Goal: Transaction & Acquisition: Purchase product/service

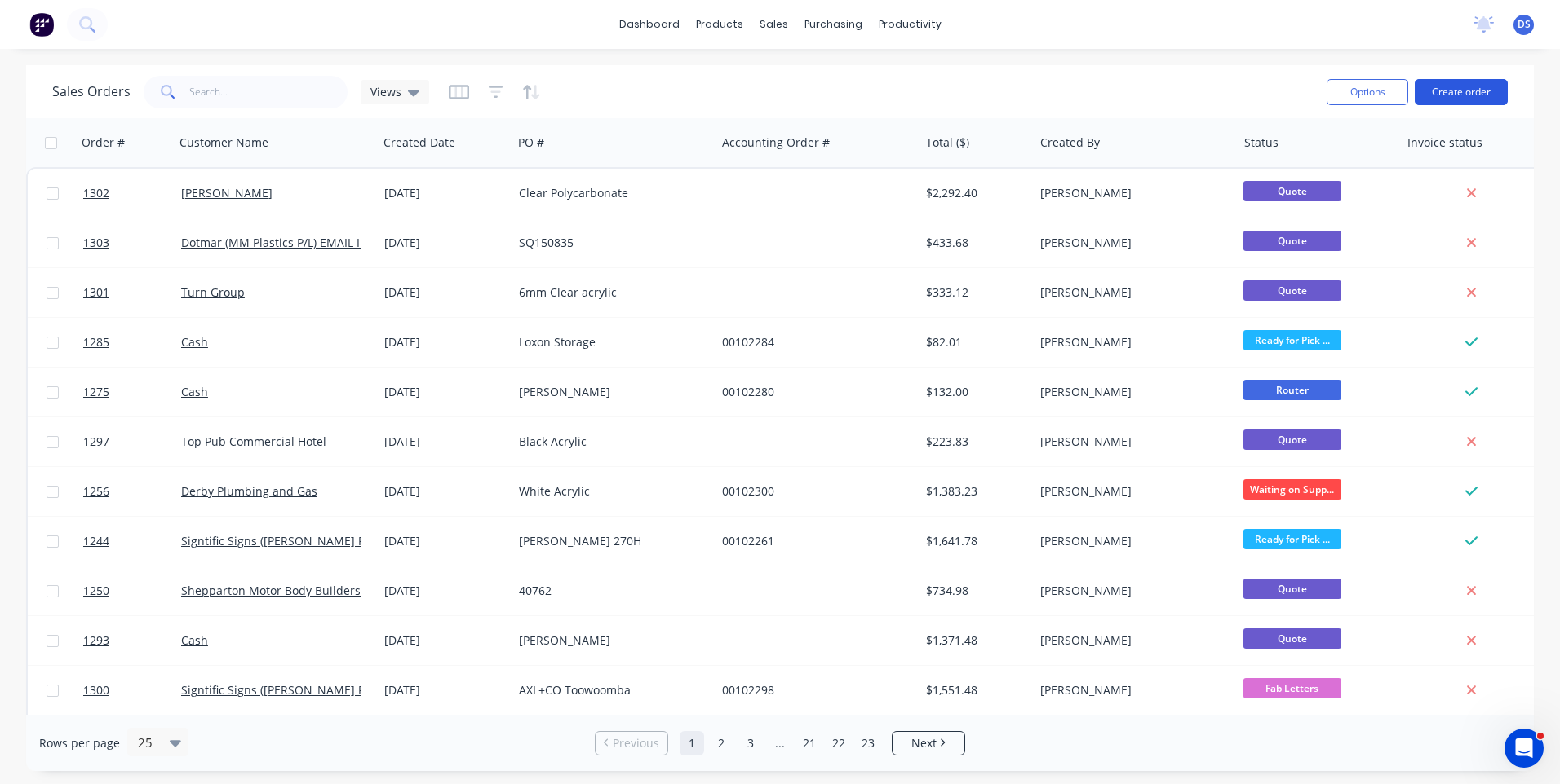
click at [1459, 99] on button "Create order" at bounding box center [1461, 92] width 93 height 26
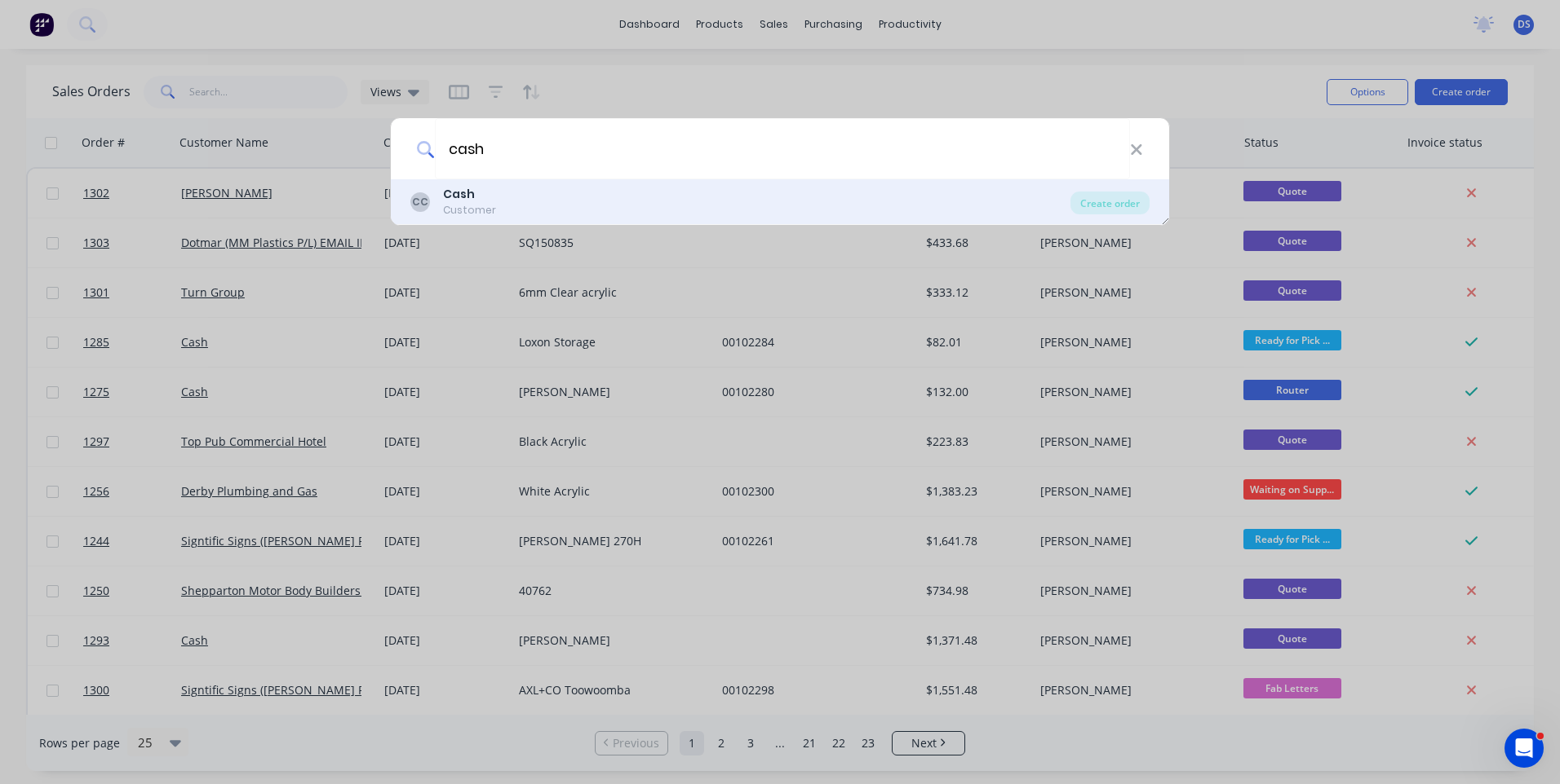
type input "cash"
click at [447, 204] on div "Customer" at bounding box center [469, 210] width 53 height 15
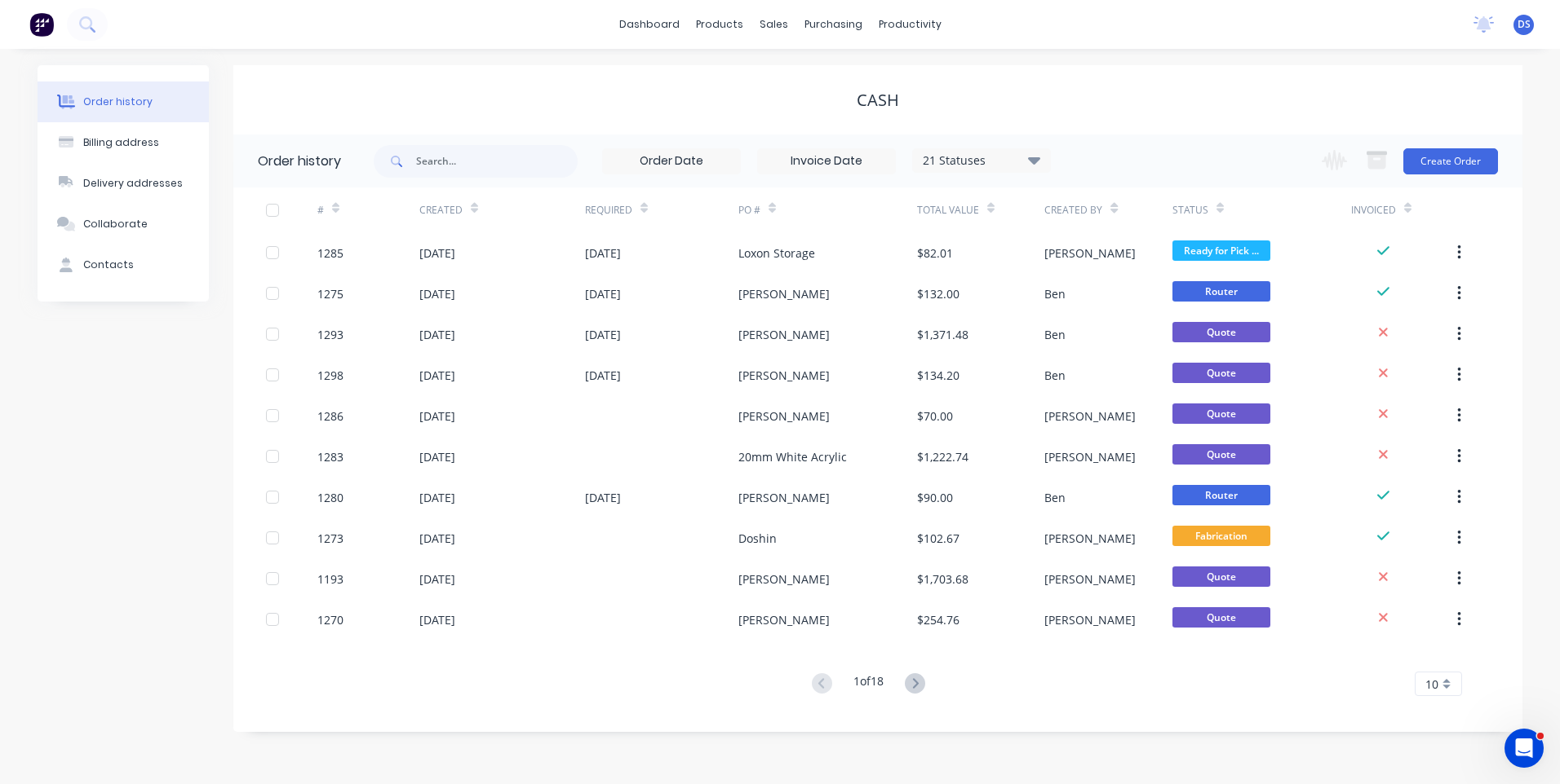
click at [1434, 175] on div "Change order status Submitted Payment received Waiting on Supplier More Info Re…" at bounding box center [1405, 160] width 186 height 53
click at [1446, 166] on button "Create Order" at bounding box center [1450, 161] width 95 height 26
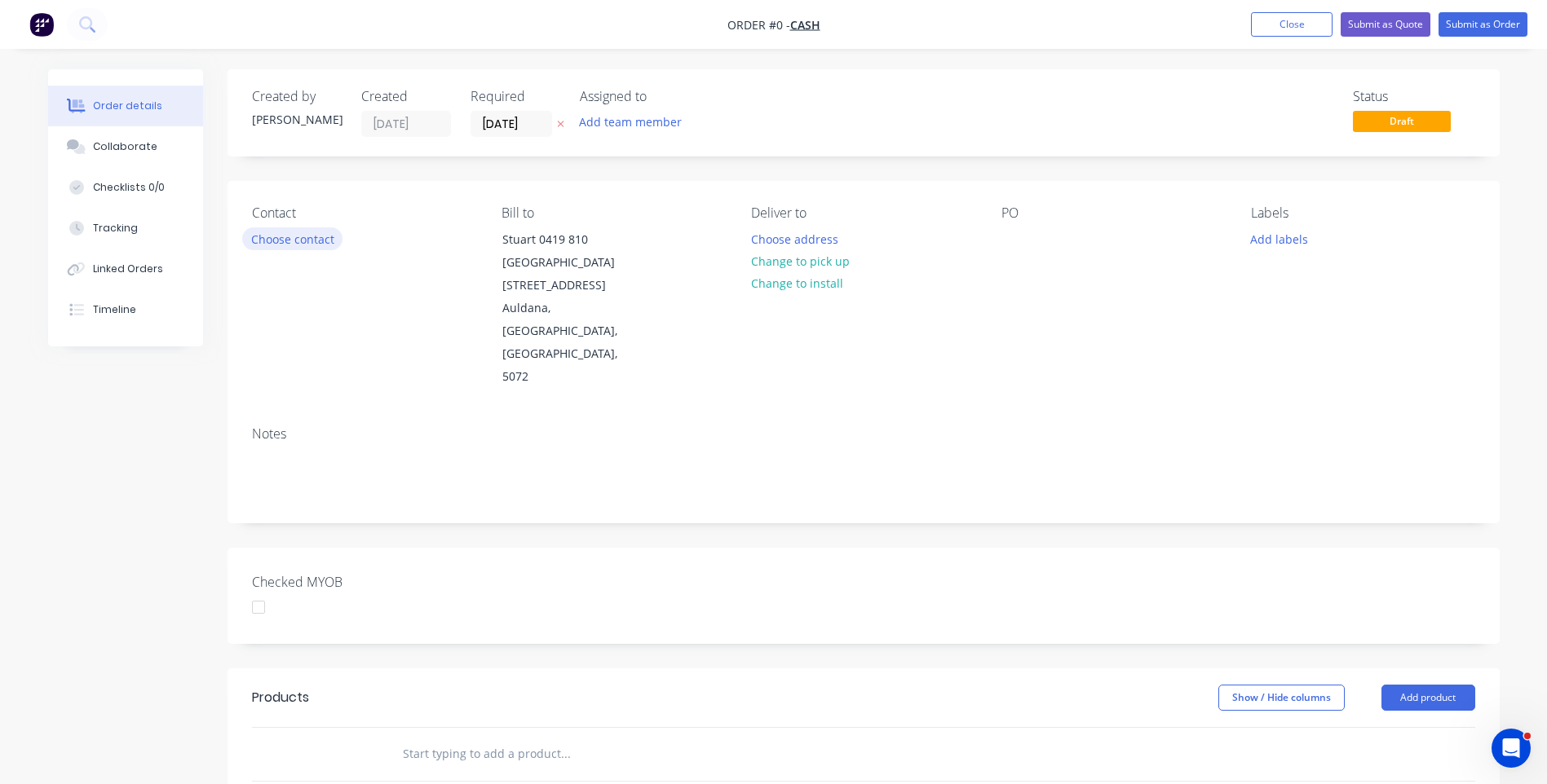
click at [295, 243] on button "Choose contact" at bounding box center [292, 238] width 100 height 22
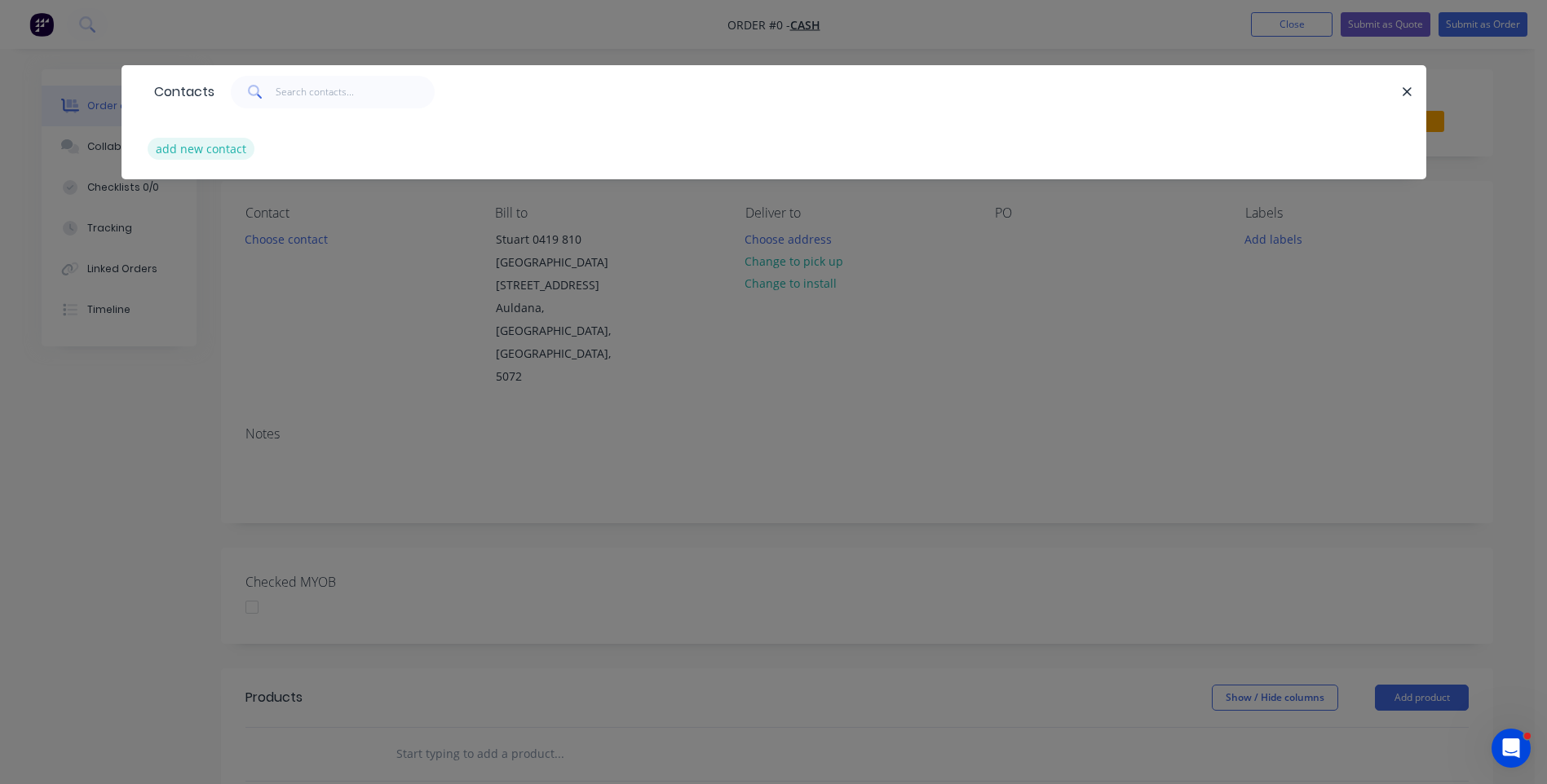
click at [226, 152] on button "add new contact" at bounding box center [201, 148] width 108 height 22
select select "AU"
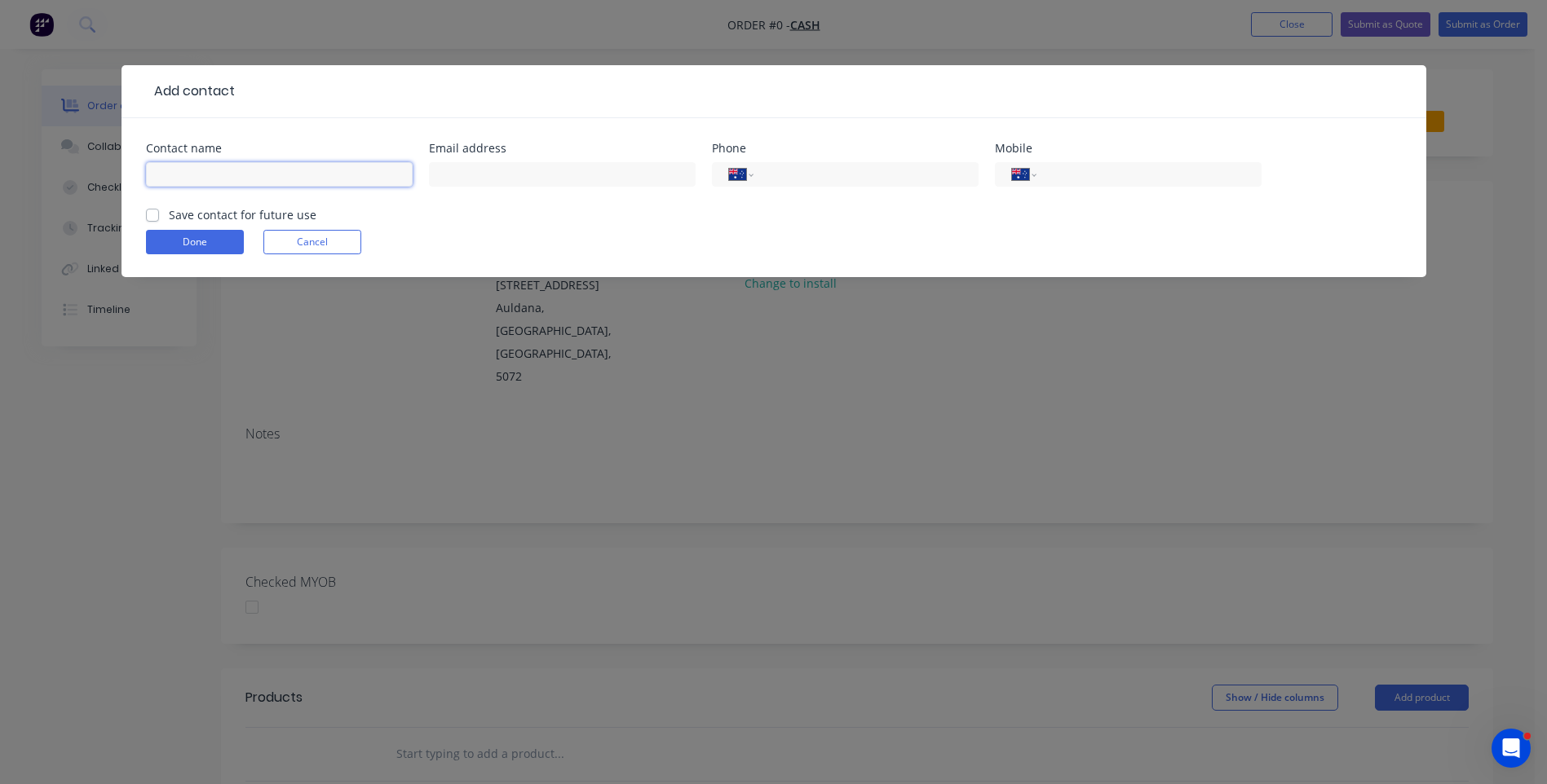
click at [250, 177] on input "text" at bounding box center [279, 175] width 267 height 25
click at [183, 175] on input "[PERSON_NAME]" at bounding box center [279, 175] width 267 height 25
type input "[PERSON_NAME] [PERSON_NAME]"
click at [258, 76] on header "Add contact" at bounding box center [774, 91] width 1305 height 53
paste input "0411 425 705"
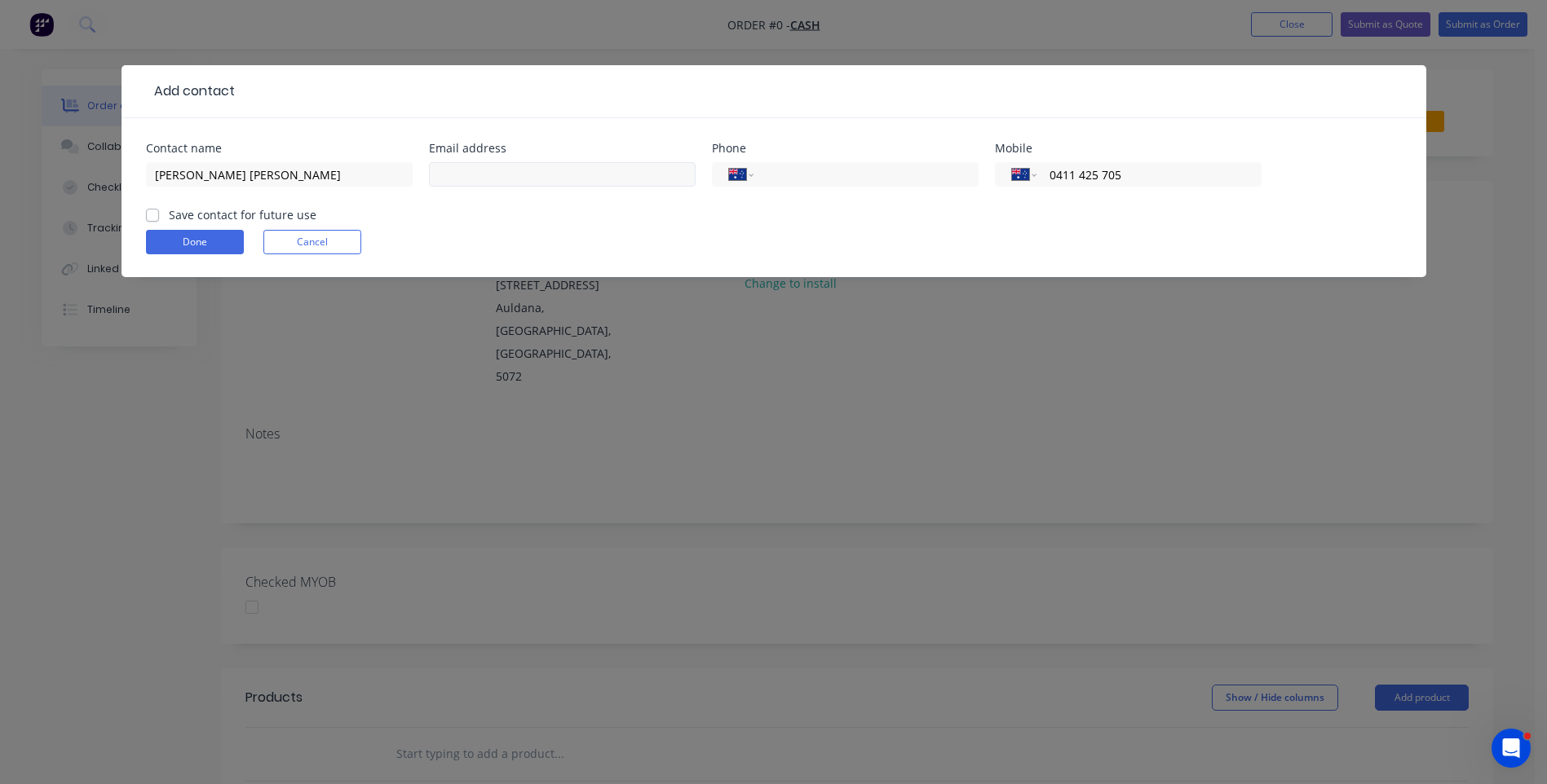
type input "0411 425 705"
click at [518, 176] on input "text" at bounding box center [562, 175] width 267 height 25
type input "[EMAIL_ADDRESS][DOMAIN_NAME]"
click at [171, 239] on button "Done" at bounding box center [195, 242] width 98 height 25
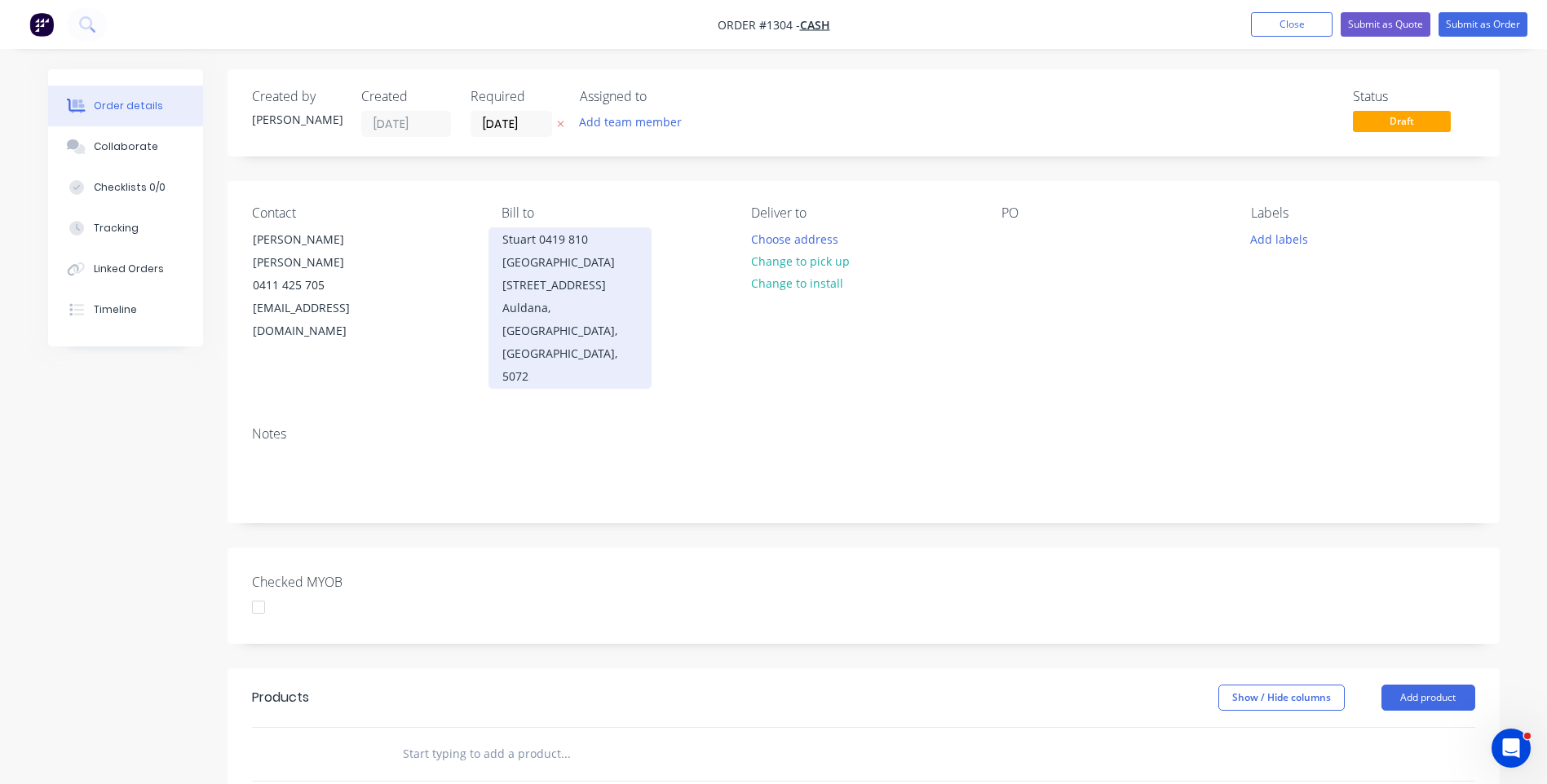
click at [570, 266] on div "Stuart 0419 810 [GEOGRAPHIC_DATA][STREET_ADDRESS]" at bounding box center [570, 262] width 135 height 68
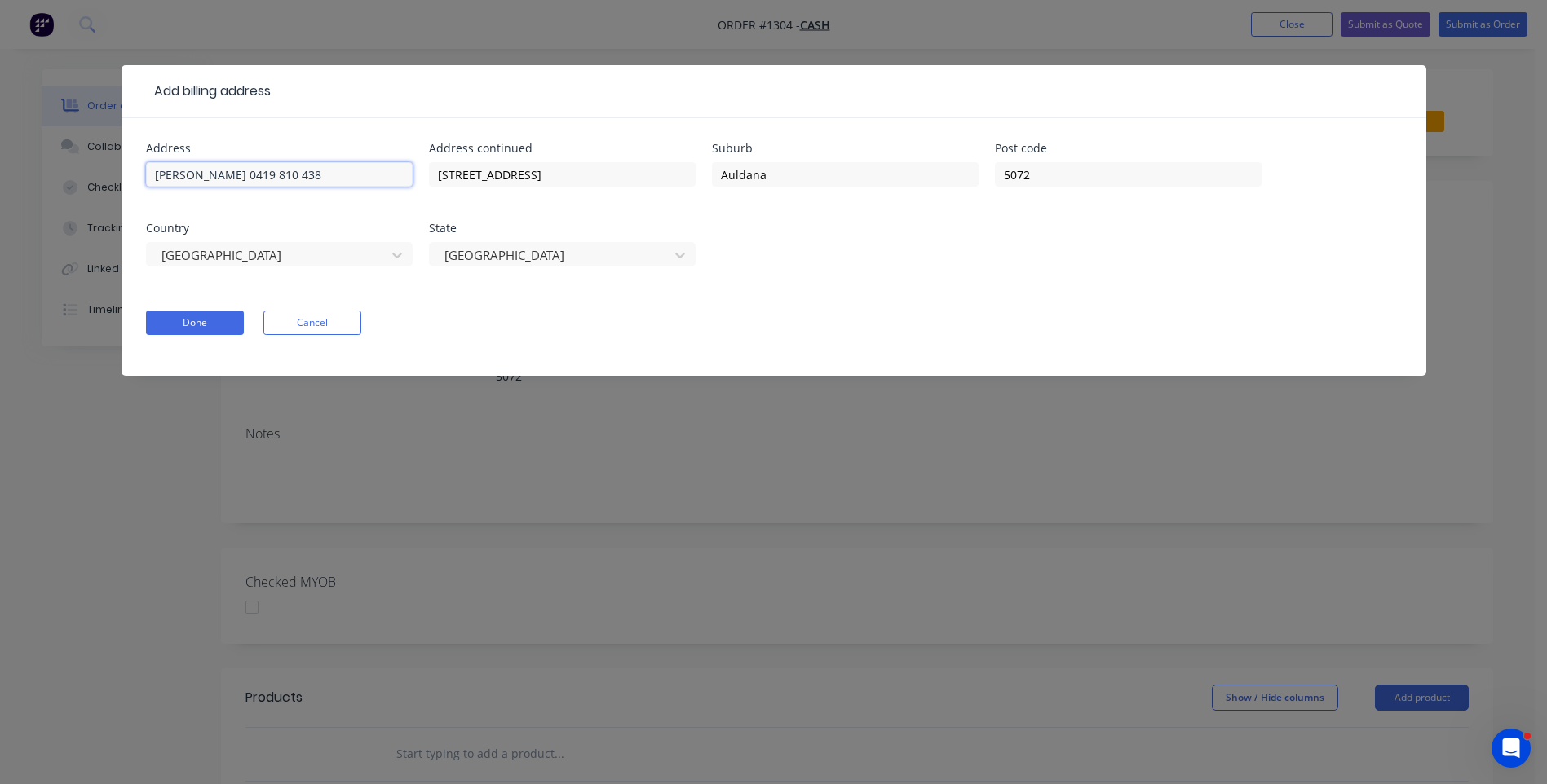
drag, startPoint x: 273, startPoint y: 171, endPoint x: 125, endPoint y: 163, distance: 148.2
click at [125, 163] on div "Address Stuart 0419 810 438 Address continued [STREET_ADDRESS] Done Cancel" at bounding box center [774, 247] width 1305 height 258
drag, startPoint x: 573, startPoint y: 178, endPoint x: 430, endPoint y: 175, distance: 143.0
click at [430, 175] on input "[STREET_ADDRESS]" at bounding box center [562, 175] width 267 height 25
drag, startPoint x: 781, startPoint y: 167, endPoint x: 707, endPoint y: 177, distance: 74.7
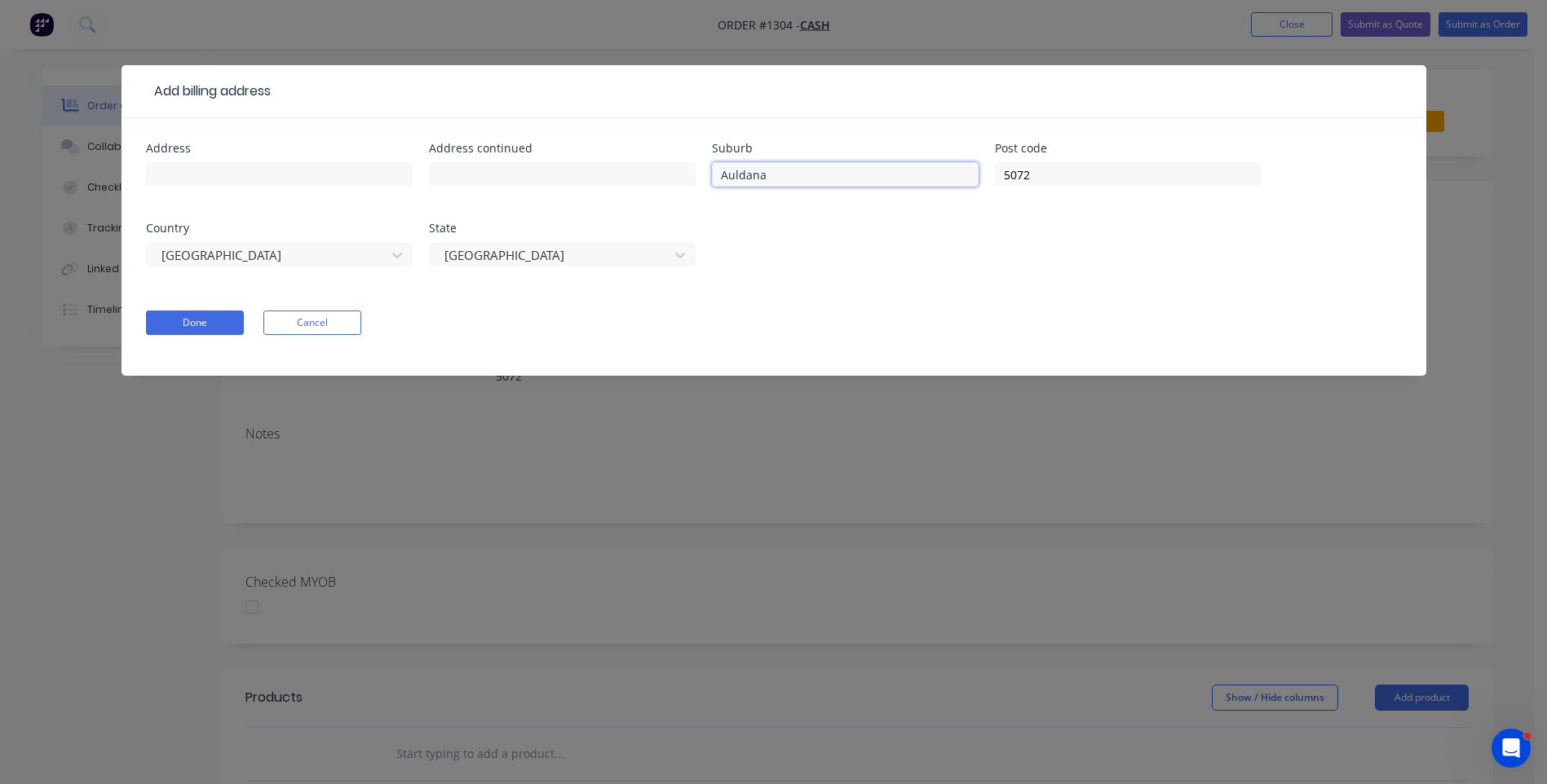
click at [707, 177] on div "Address Address continued Suburb Auldana Post code 5072 Country [GEOGRAPHIC_DAT…" at bounding box center [774, 215] width 1256 height 144
drag, startPoint x: 1034, startPoint y: 169, endPoint x: 977, endPoint y: 169, distance: 57.0
click at [977, 169] on div "Address Address continued Suburb Post code 5072 Country [GEOGRAPHIC_DATA] [GEOG…" at bounding box center [774, 215] width 1256 height 144
click at [517, 255] on div at bounding box center [552, 255] width 217 height 20
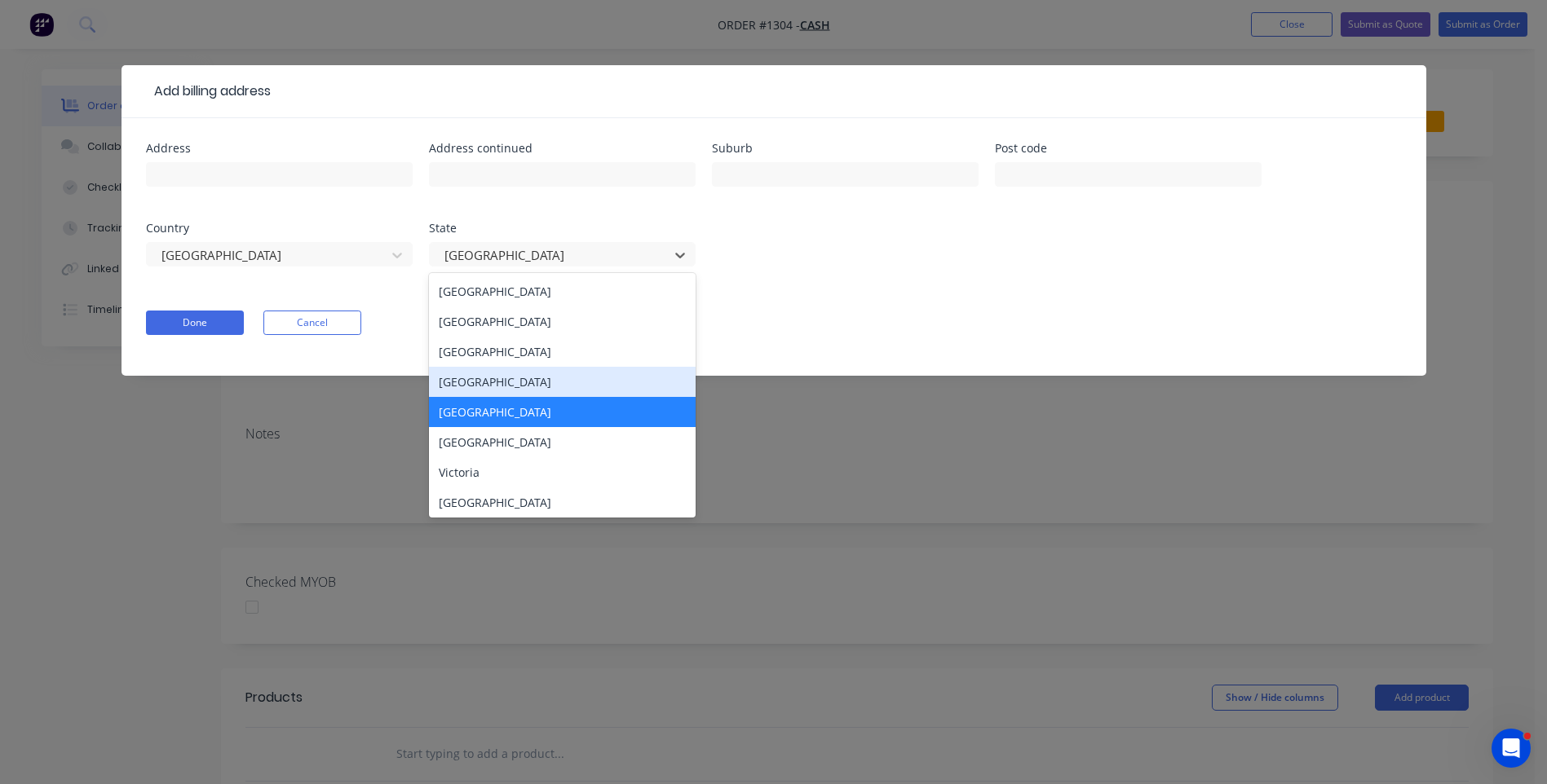
click at [491, 385] on div "[GEOGRAPHIC_DATA]" at bounding box center [562, 381] width 267 height 30
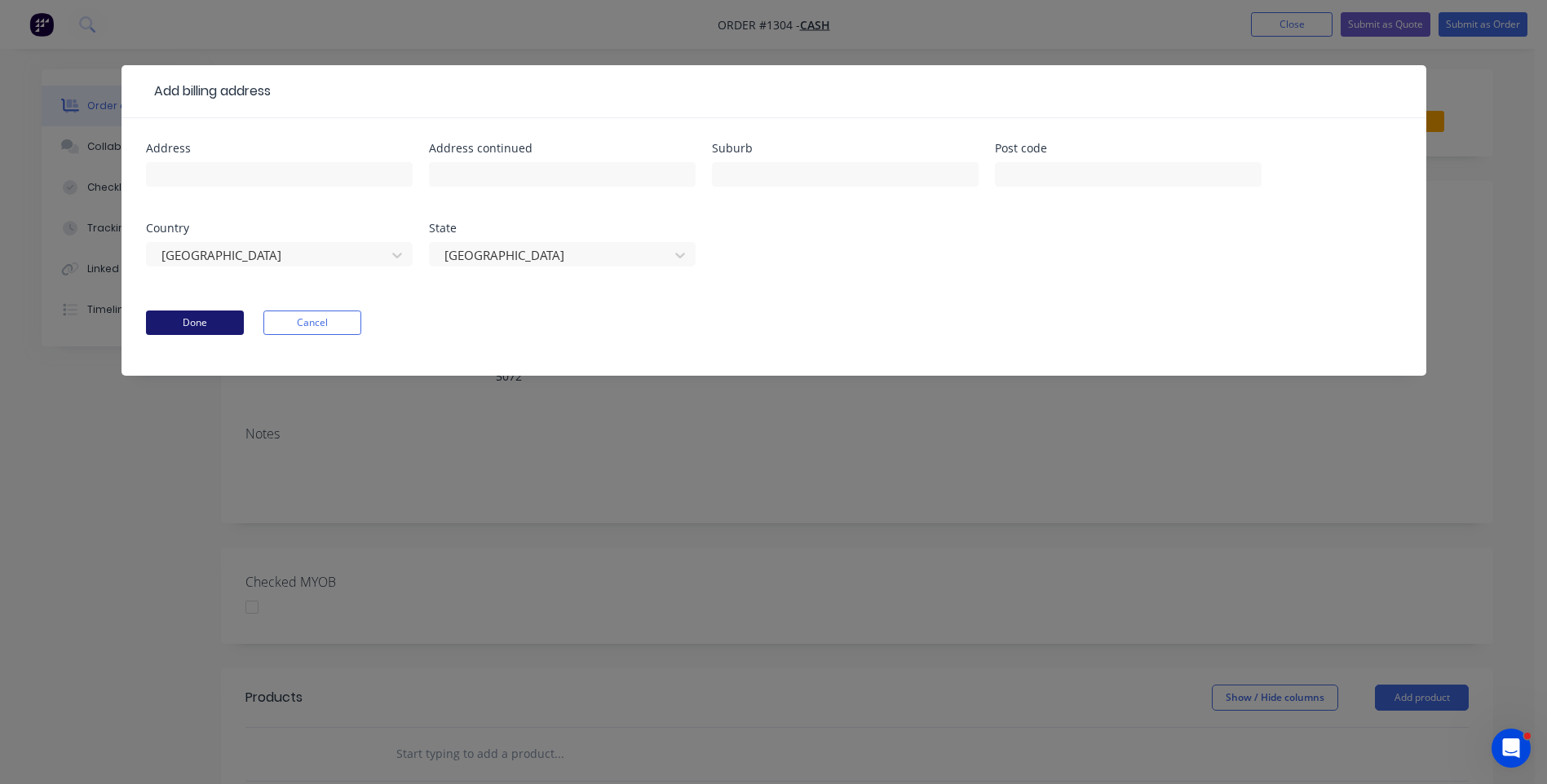
click at [192, 324] on button "Done" at bounding box center [195, 323] width 98 height 25
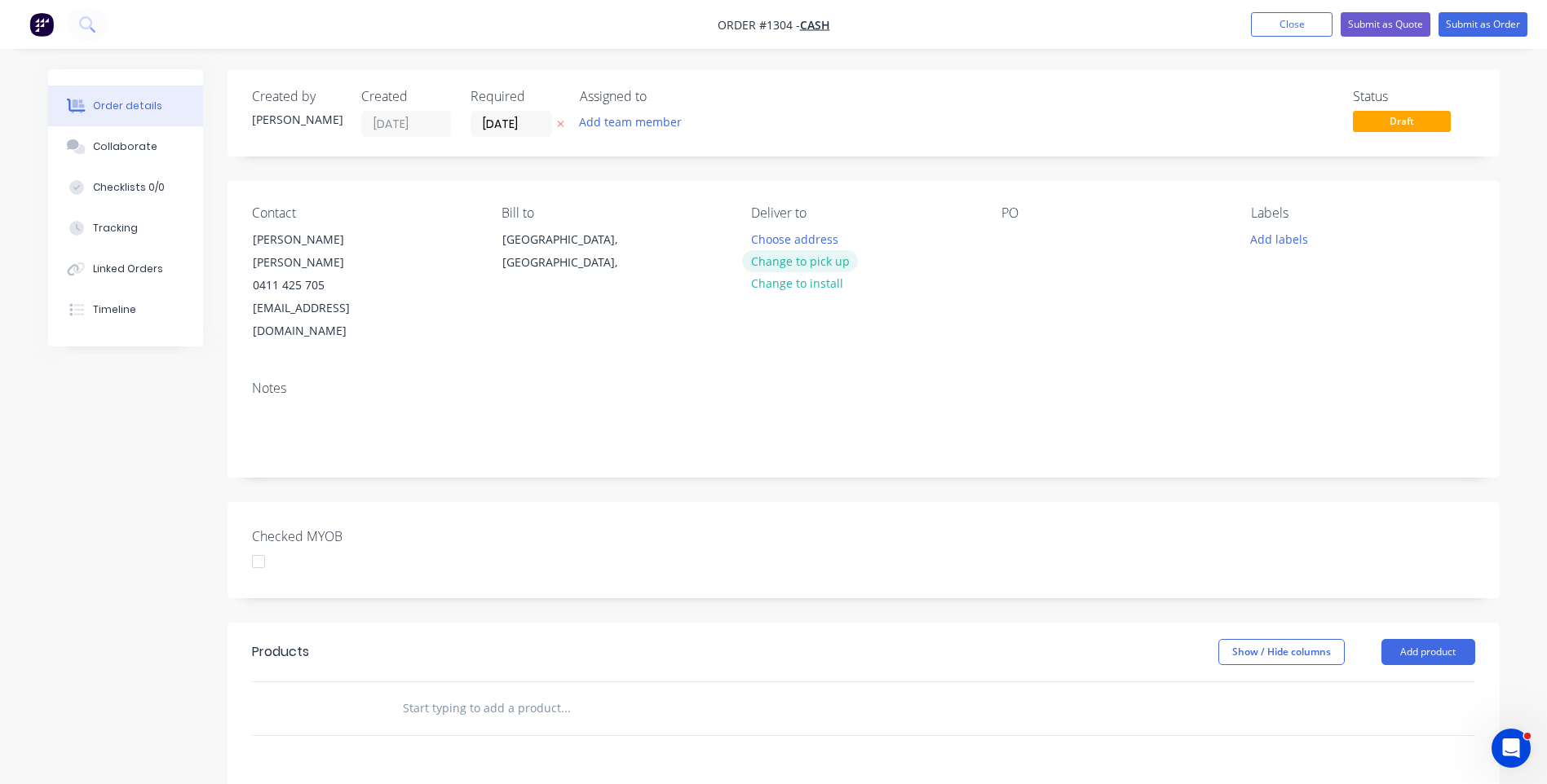
click at [802, 261] on button "Change to pick up" at bounding box center [800, 260] width 116 height 22
click at [769, 232] on div at bounding box center [764, 239] width 26 height 24
click at [1009, 244] on div at bounding box center [1015, 239] width 26 height 24
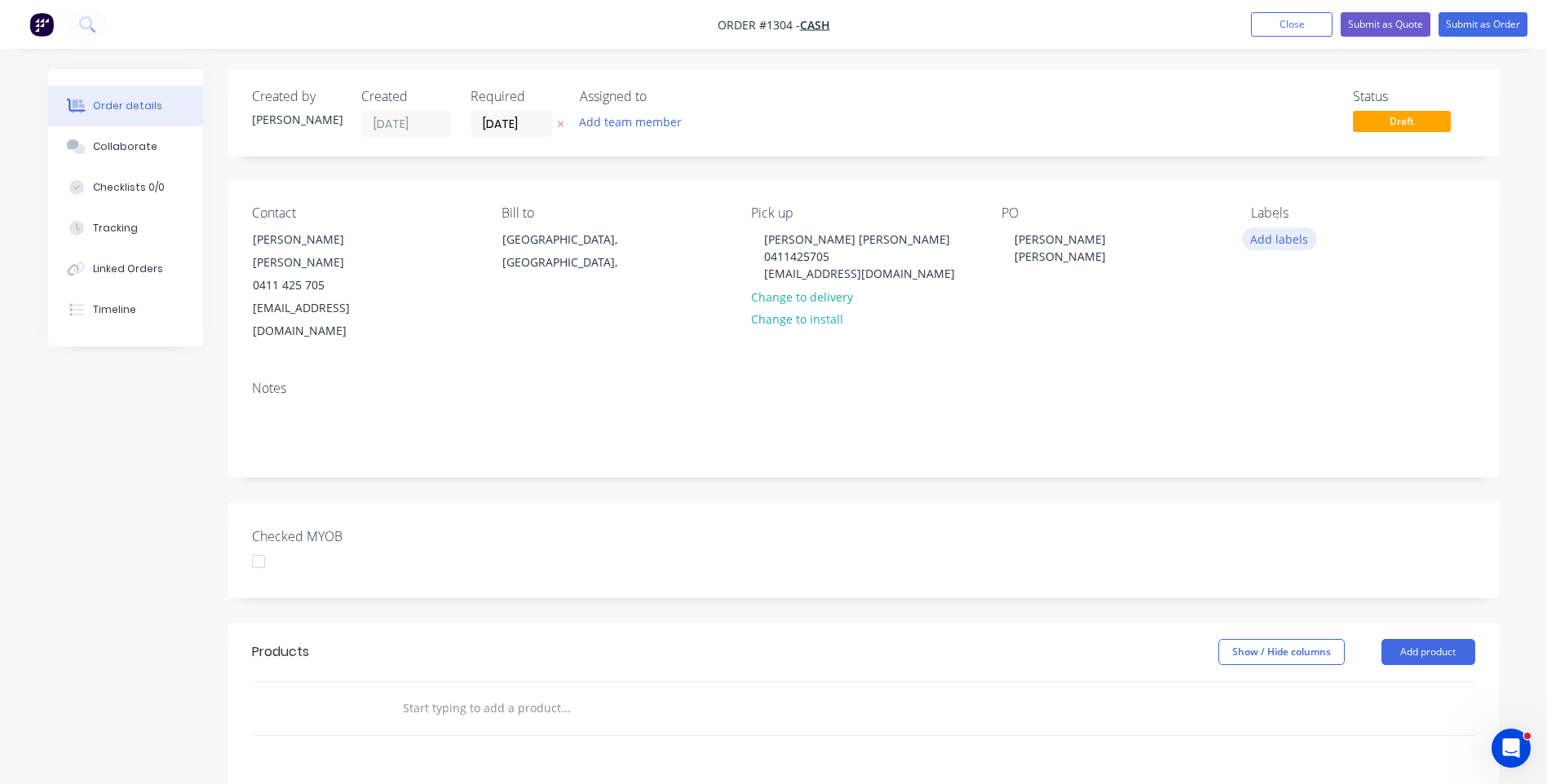
click at [1256, 246] on button "Add labels" at bounding box center [1280, 238] width 75 height 22
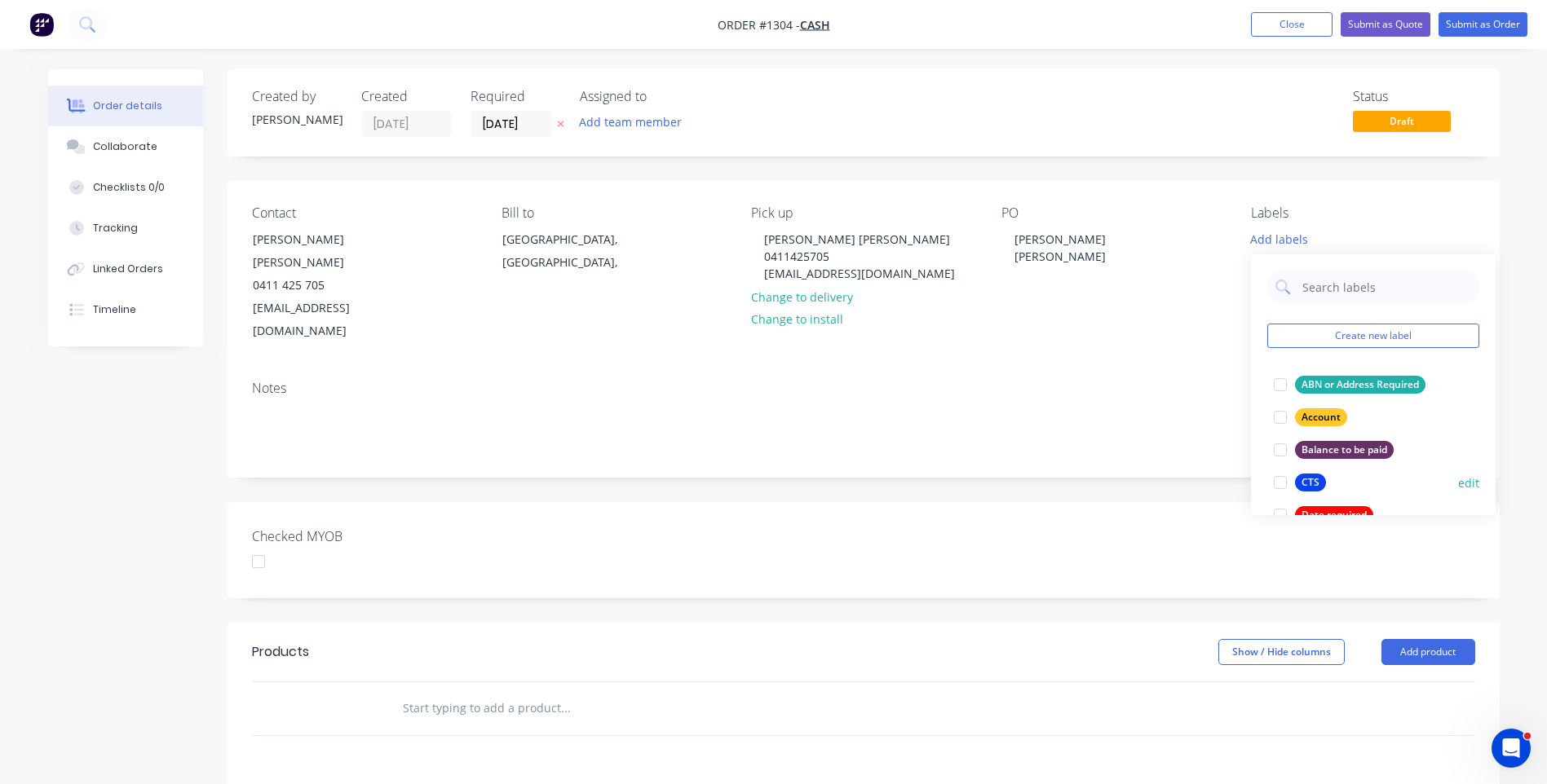
click at [1308, 480] on div "CTS" at bounding box center [1310, 482] width 31 height 18
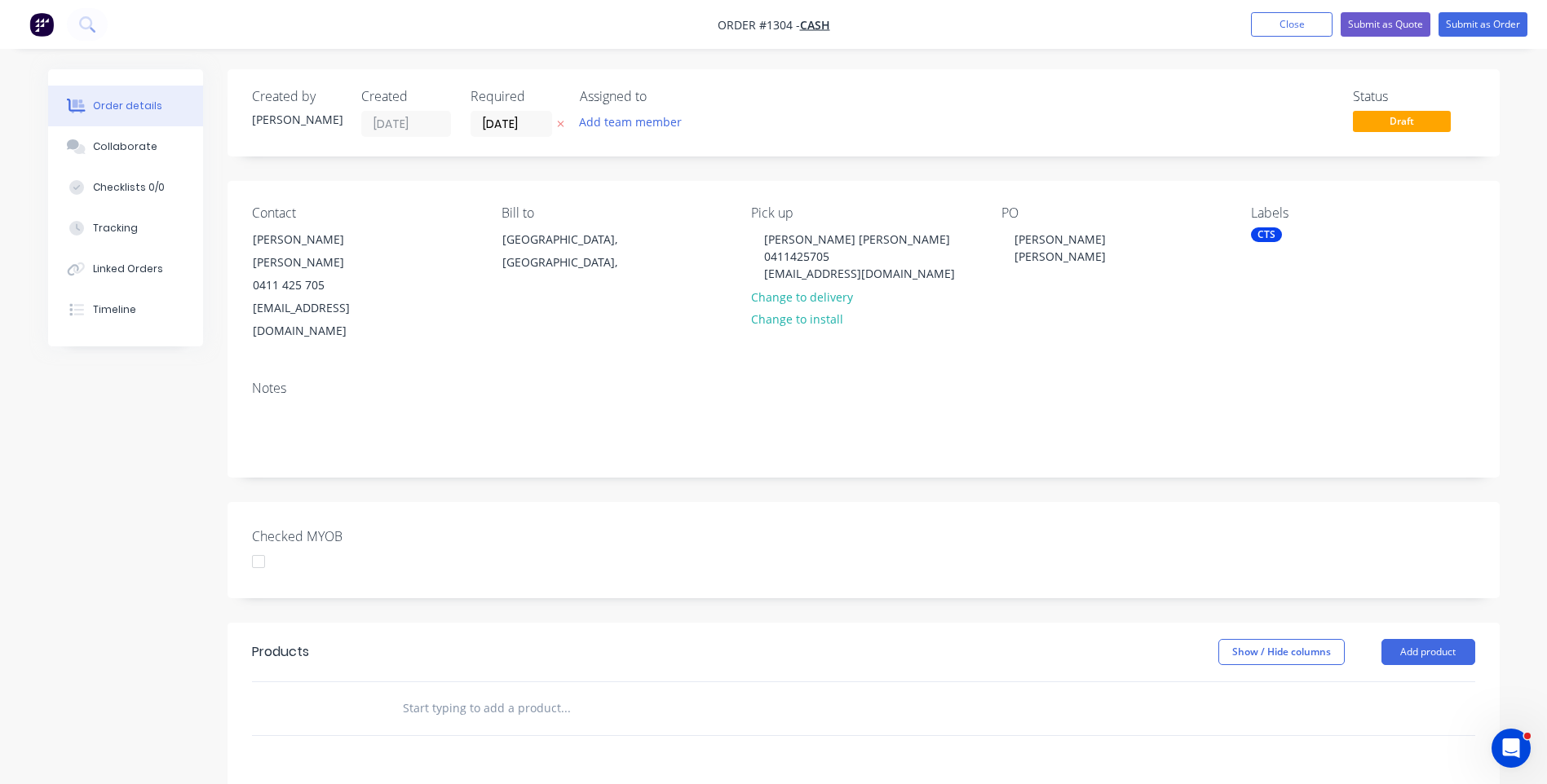
click at [1142, 318] on div "Contact [PERSON_NAME] [PERSON_NAME] [PHONE_NUMBER] [EMAIL_ADDRESS][DOMAIN_NAME]…" at bounding box center [863, 274] width 1273 height 187
click at [1438, 639] on button "Add product" at bounding box center [1428, 652] width 94 height 26
click at [1393, 681] on div "Product catalogue" at bounding box center [1397, 693] width 125 height 24
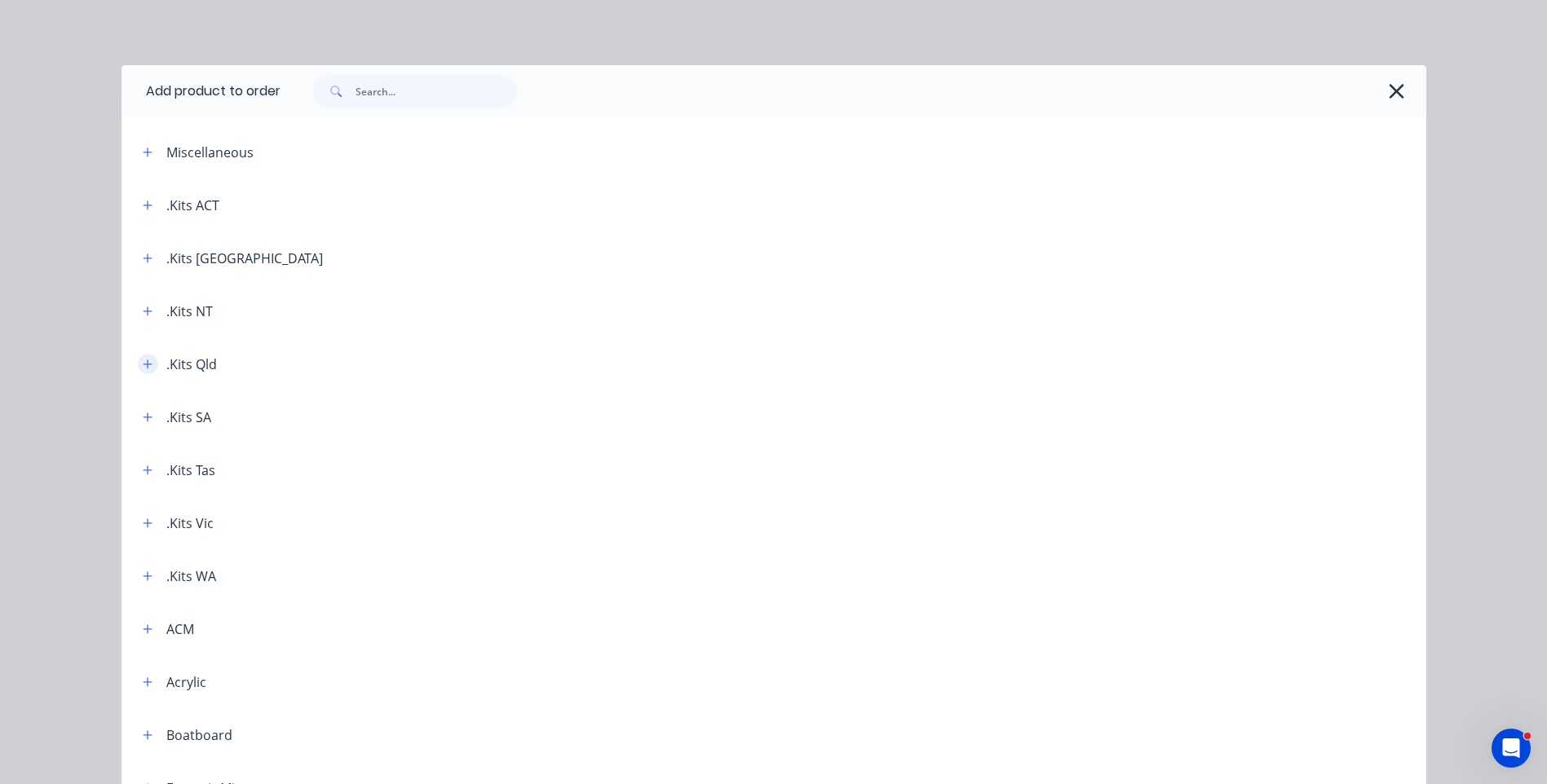
click at [143, 366] on icon "button" at bounding box center [147, 364] width 10 height 11
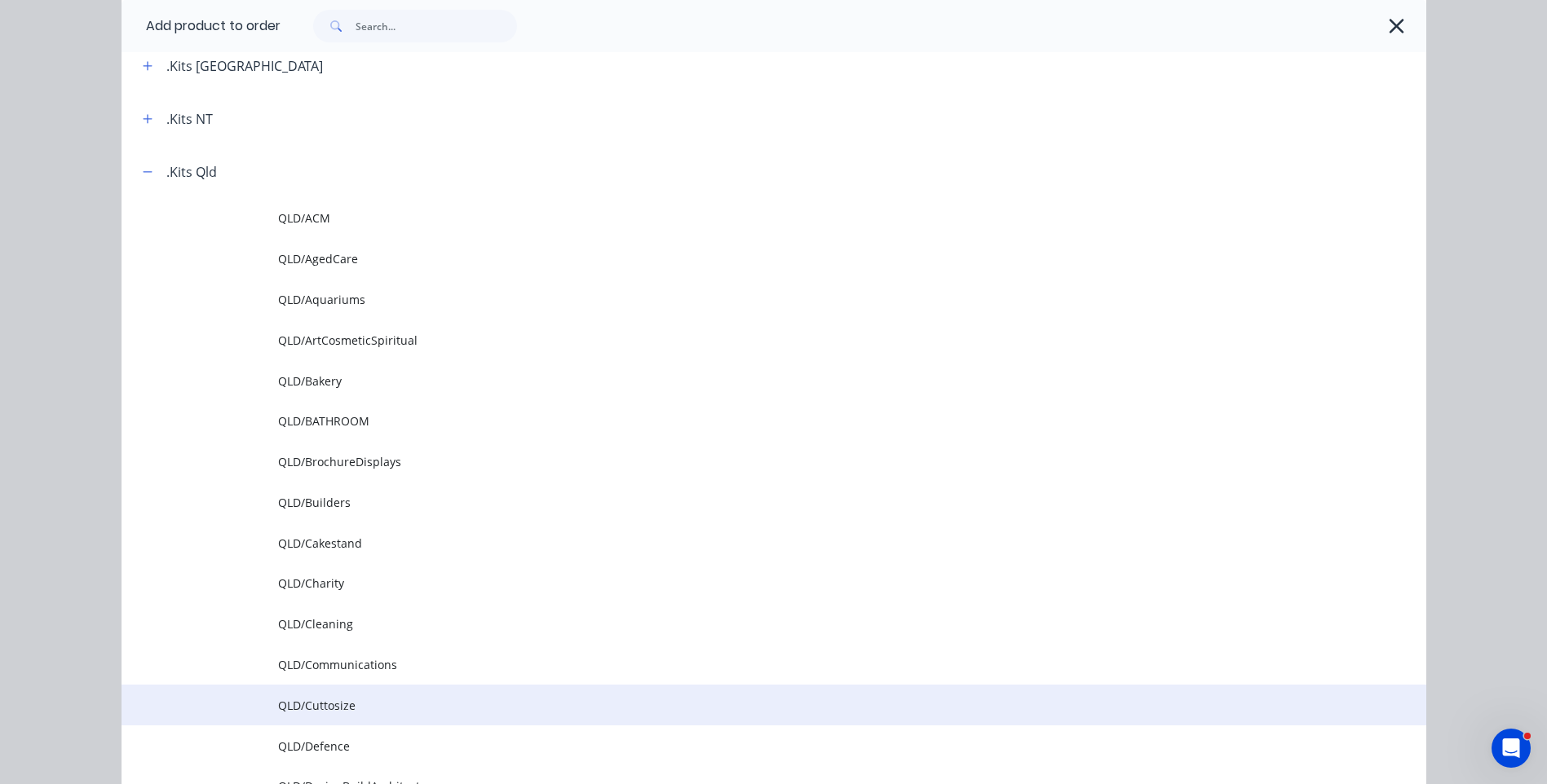
scroll to position [245, 0]
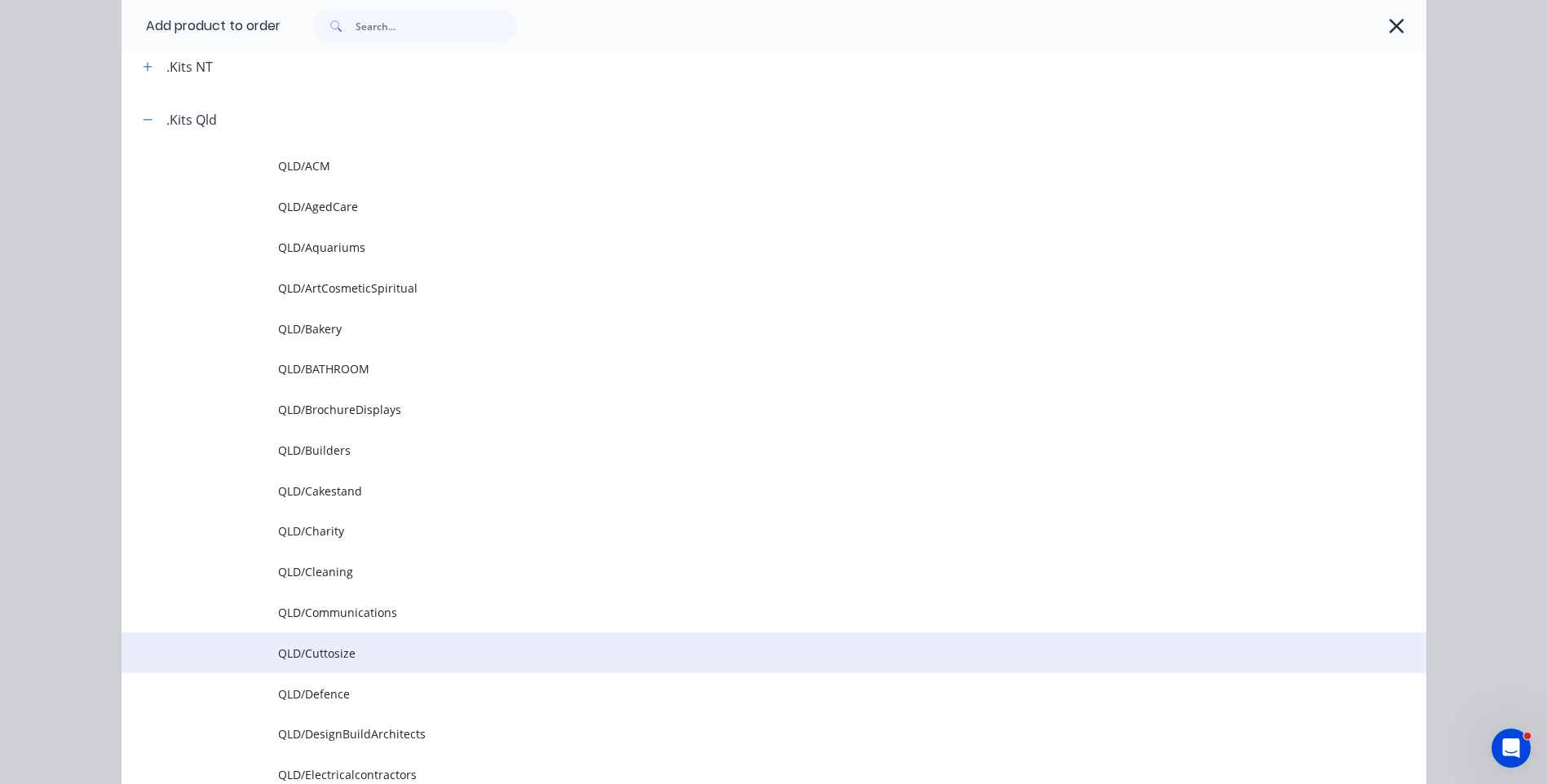
click at [333, 662] on td "QLD/Cuttosize" at bounding box center [852, 653] width 1148 height 40
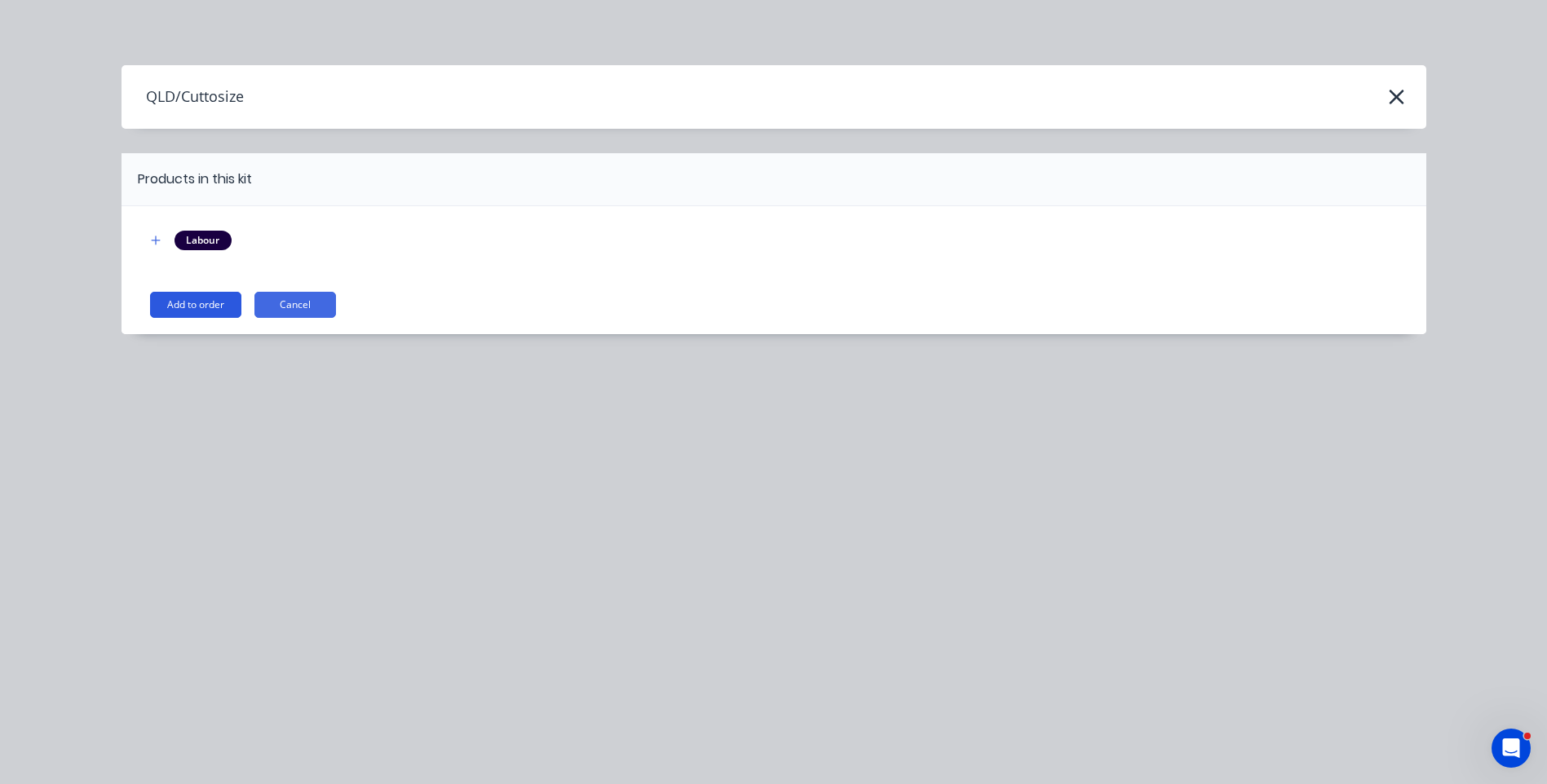
click at [201, 305] on button "Add to order" at bounding box center [196, 305] width 91 height 26
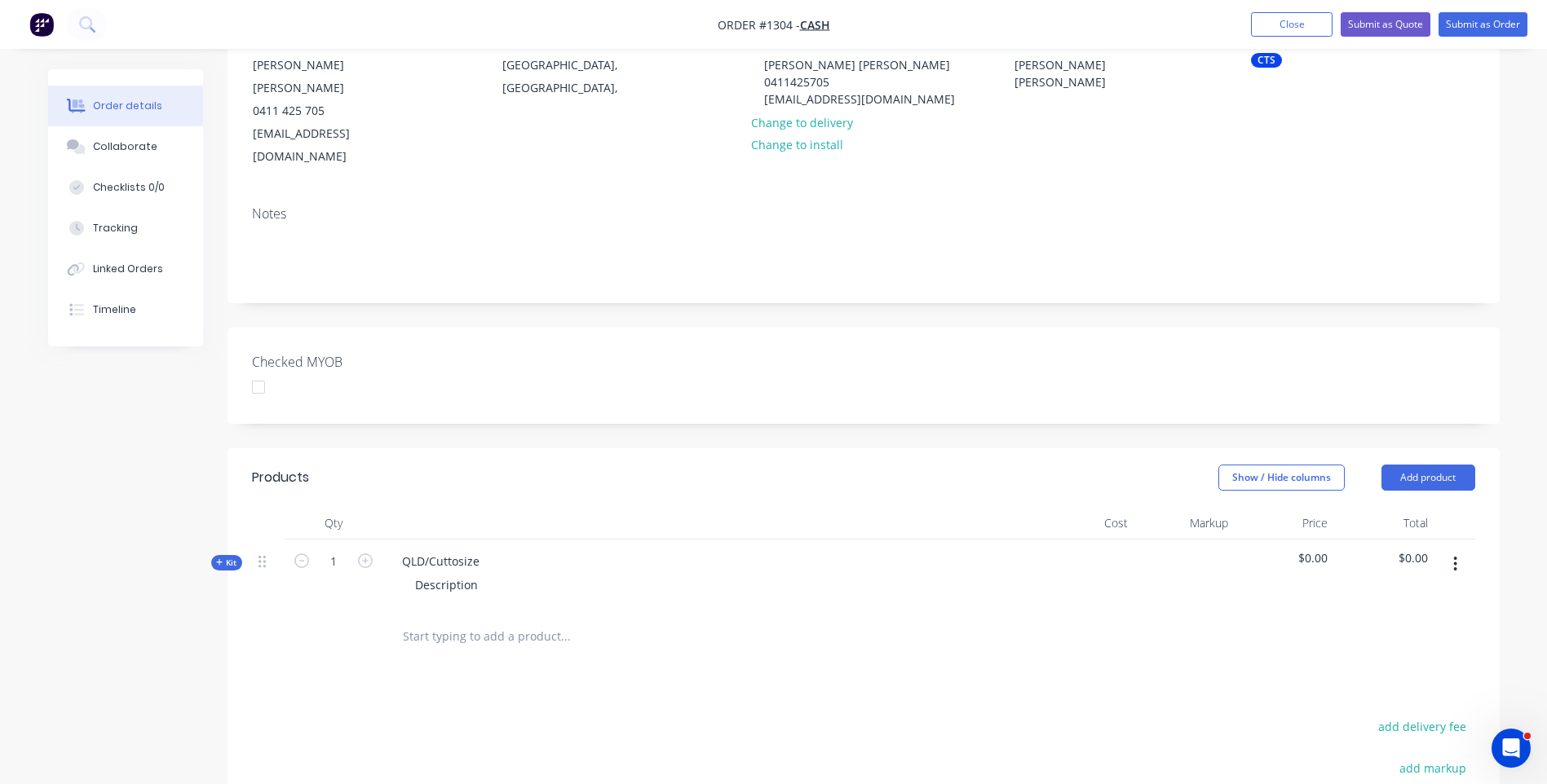
scroll to position [245, 0]
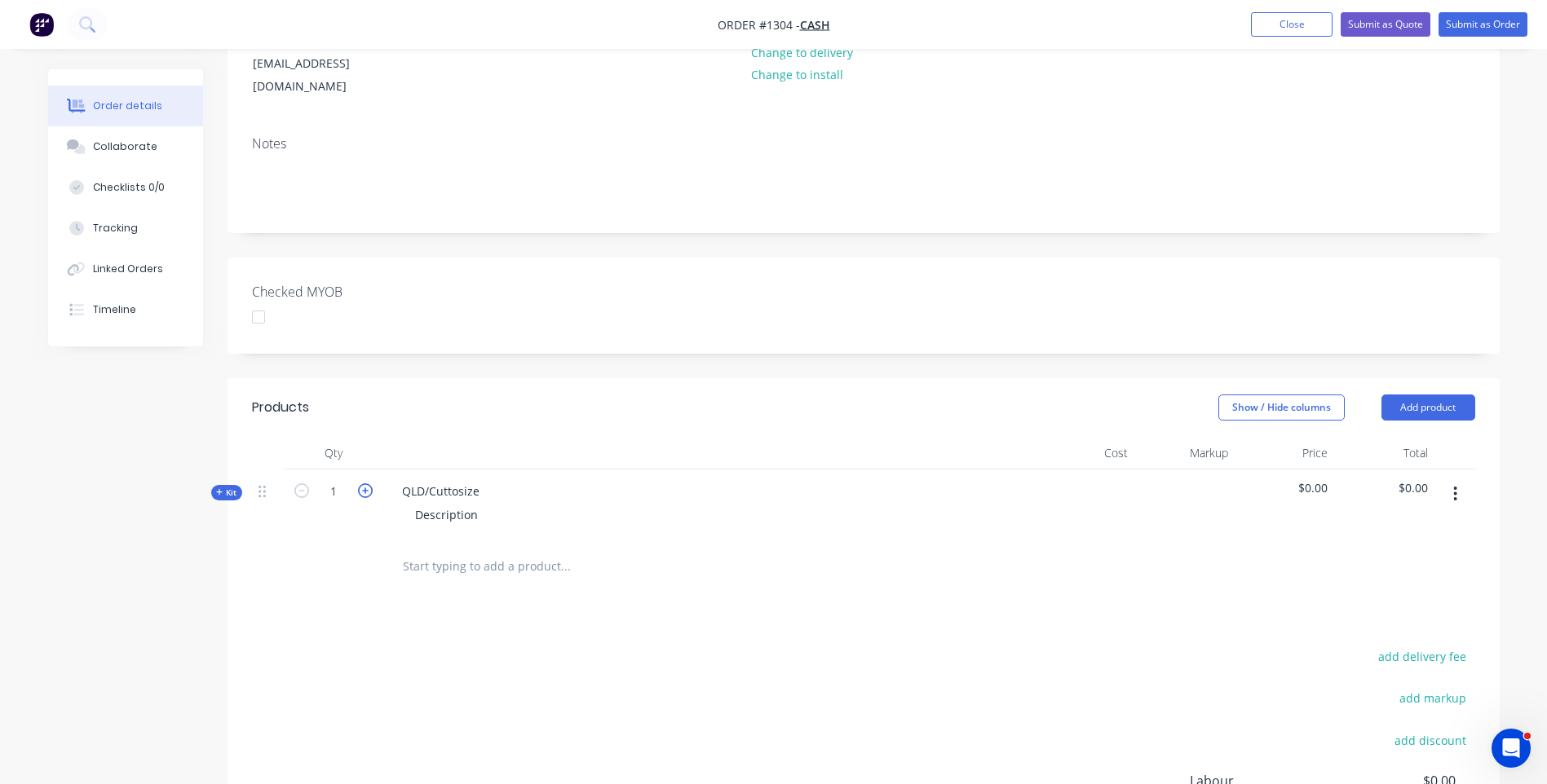
click at [367, 483] on icon "button" at bounding box center [365, 490] width 15 height 15
type input "2"
drag, startPoint x: 487, startPoint y: 442, endPoint x: 398, endPoint y: 442, distance: 89.0
click at [398, 480] on div "QLD/Cuttosize" at bounding box center [441, 491] width 103 height 24
click at [470, 503] on div "Description" at bounding box center [446, 515] width 89 height 24
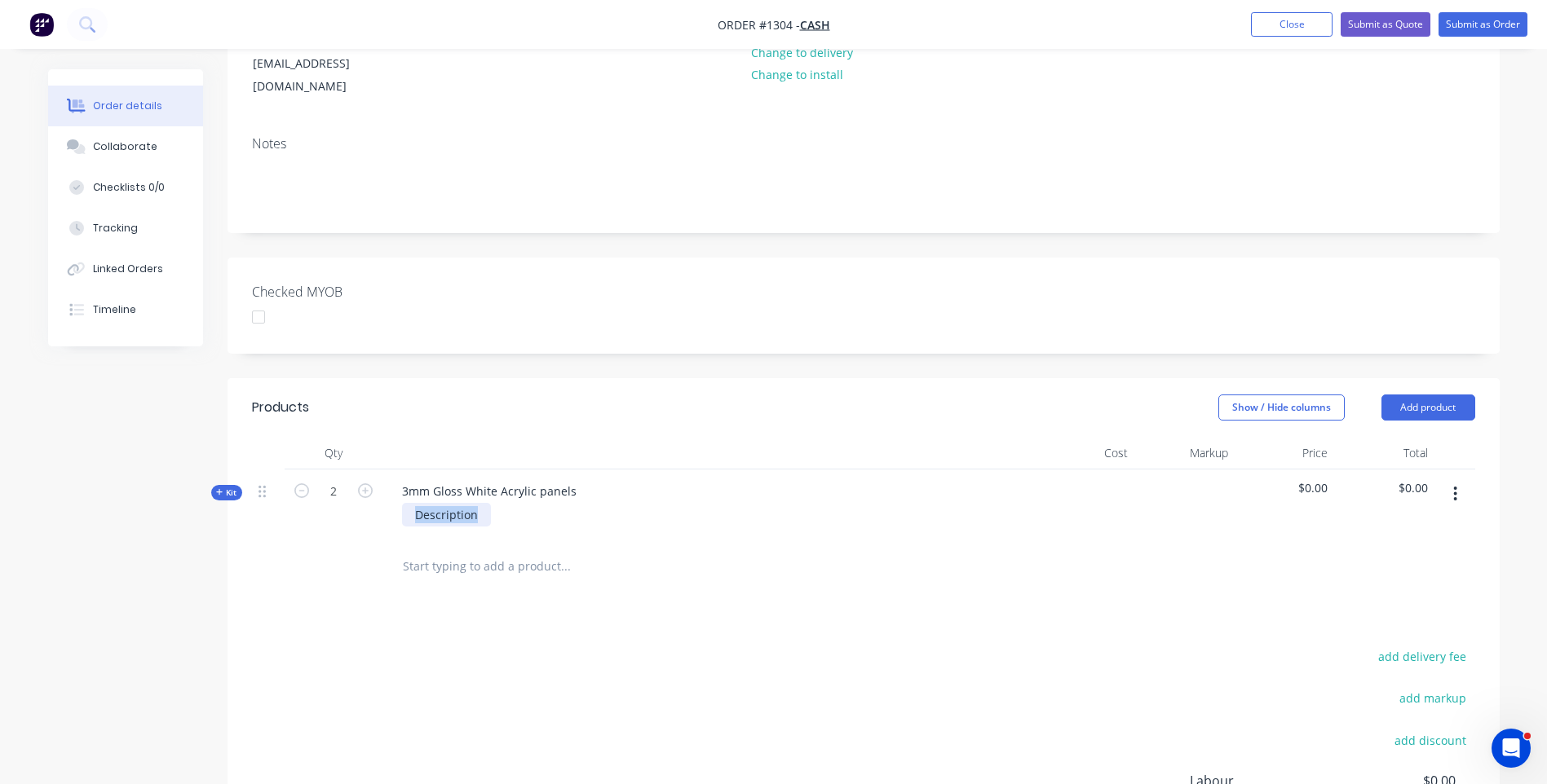
click at [470, 503] on div "Description" at bounding box center [446, 515] width 89 height 24
click at [217, 488] on icon at bounding box center [219, 492] width 7 height 8
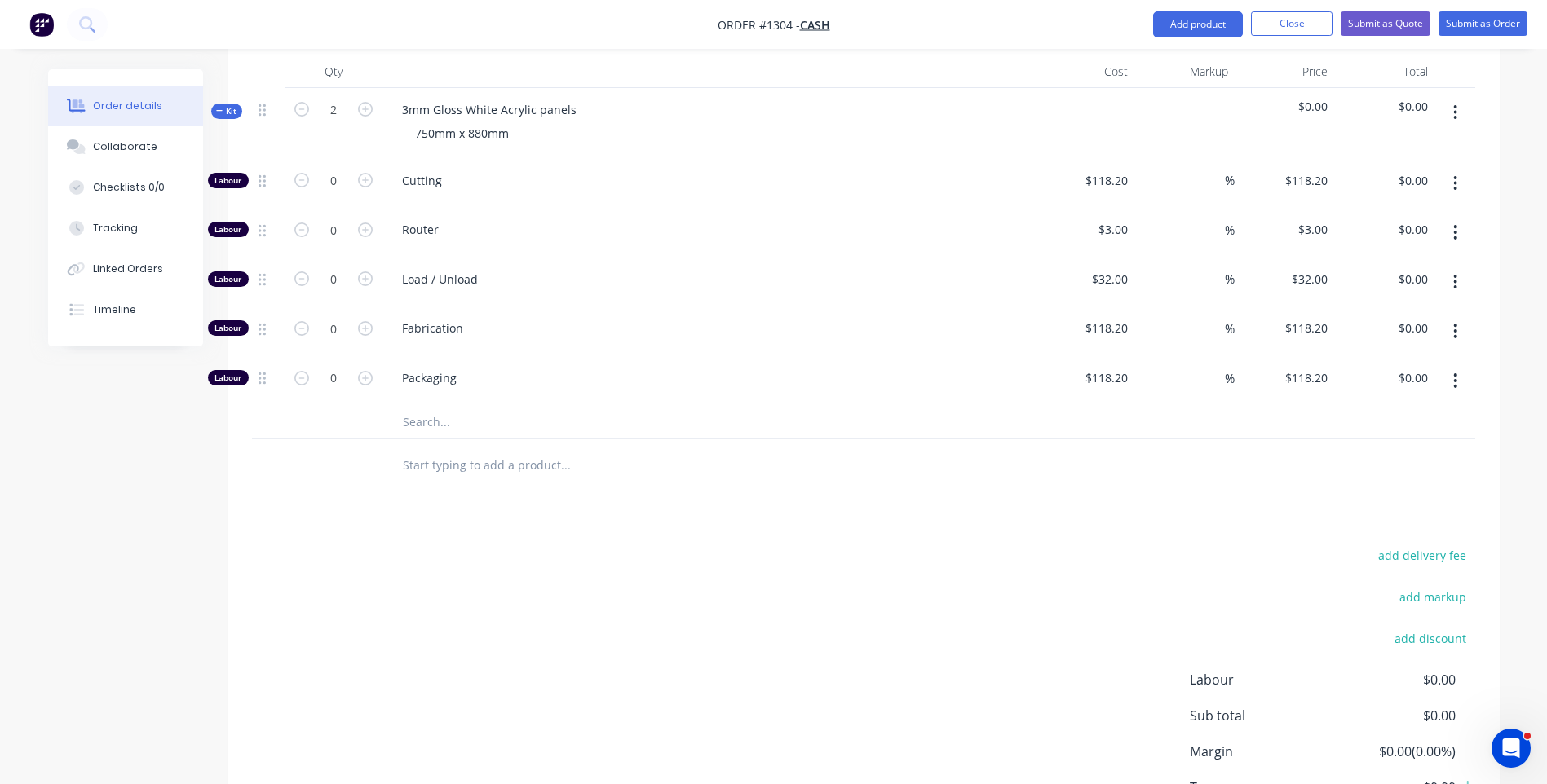
scroll to position [652, 0]
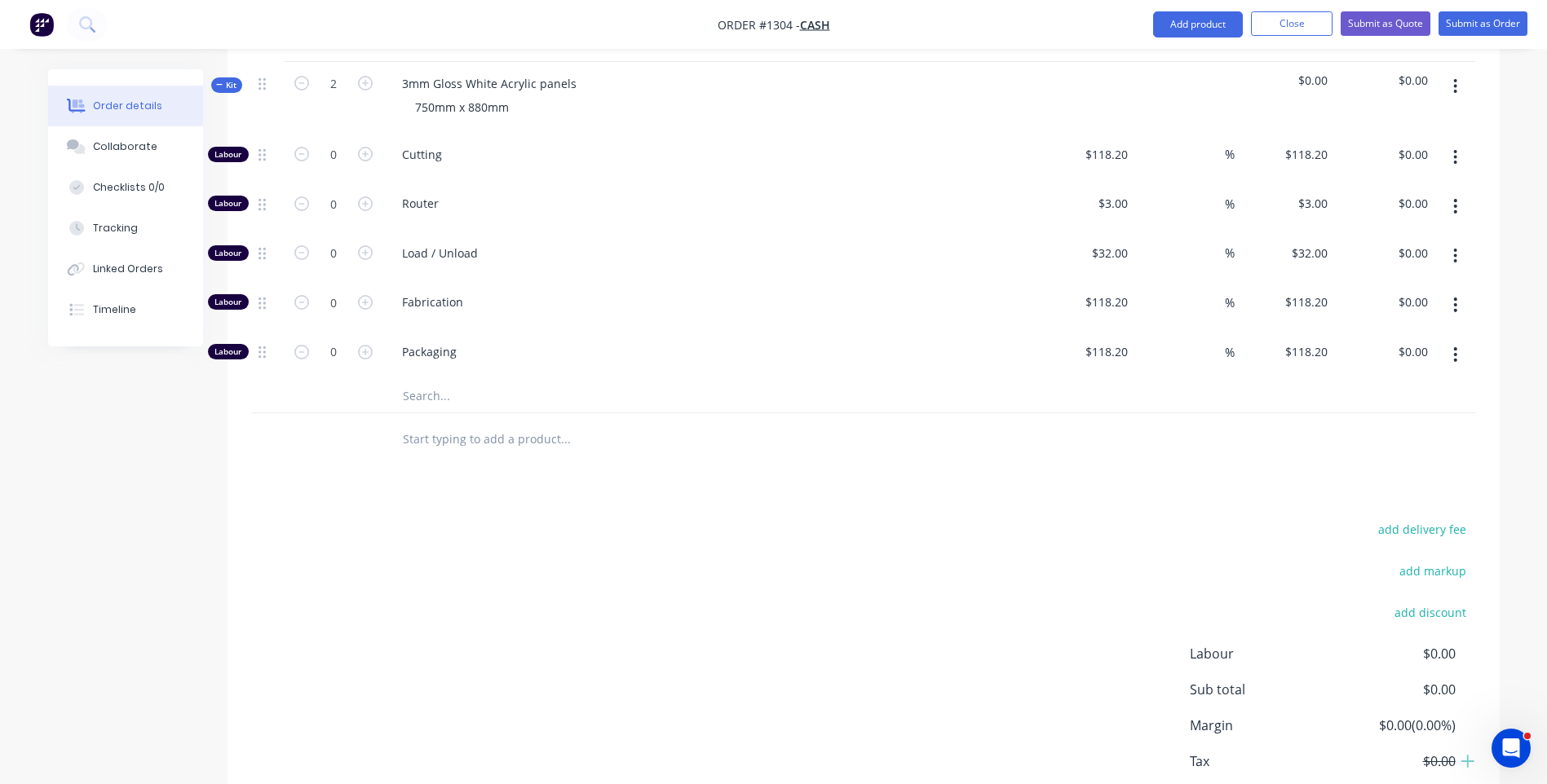
click at [442, 380] on input "text" at bounding box center [565, 396] width 326 height 32
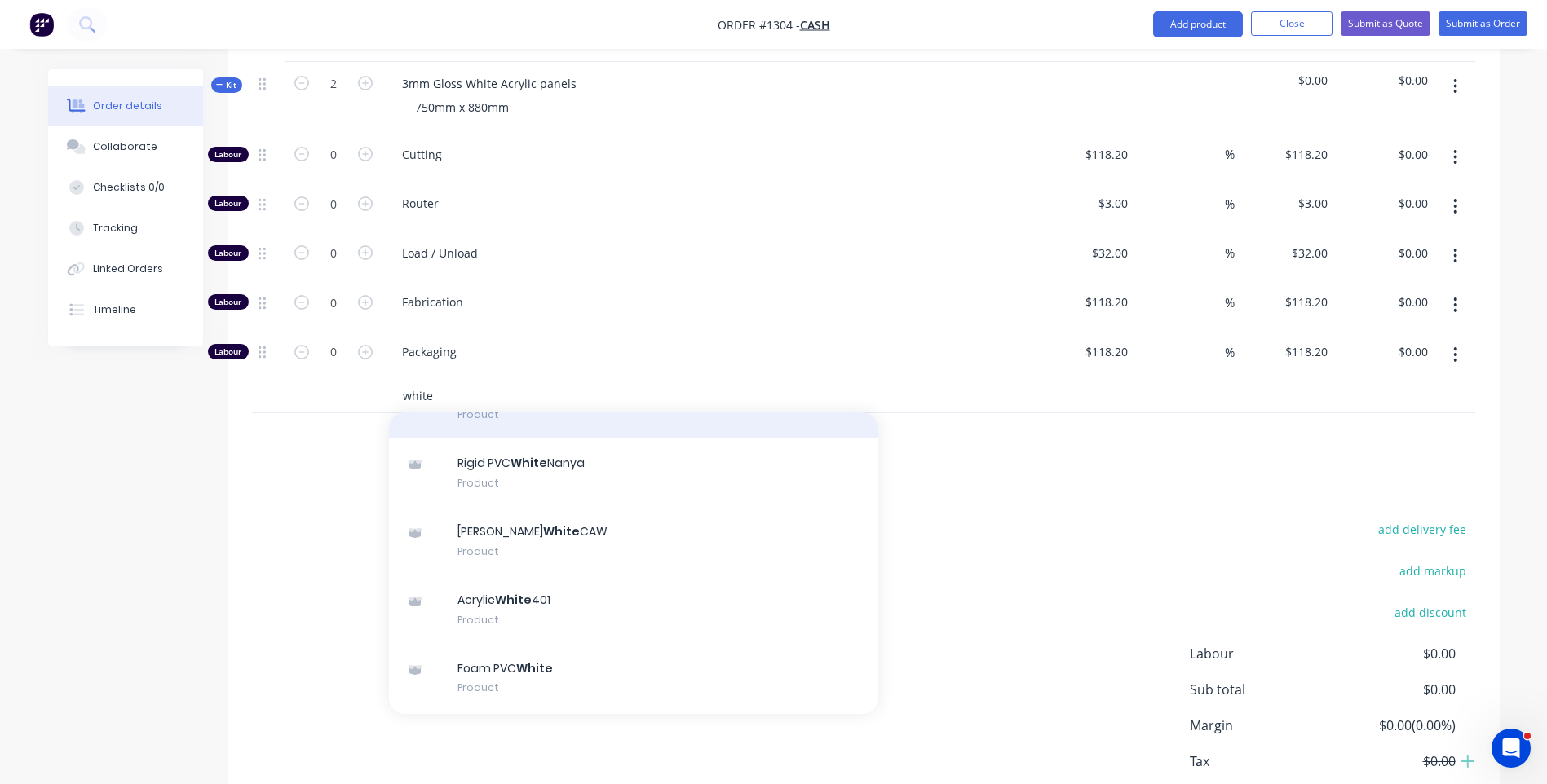
scroll to position [163, 0]
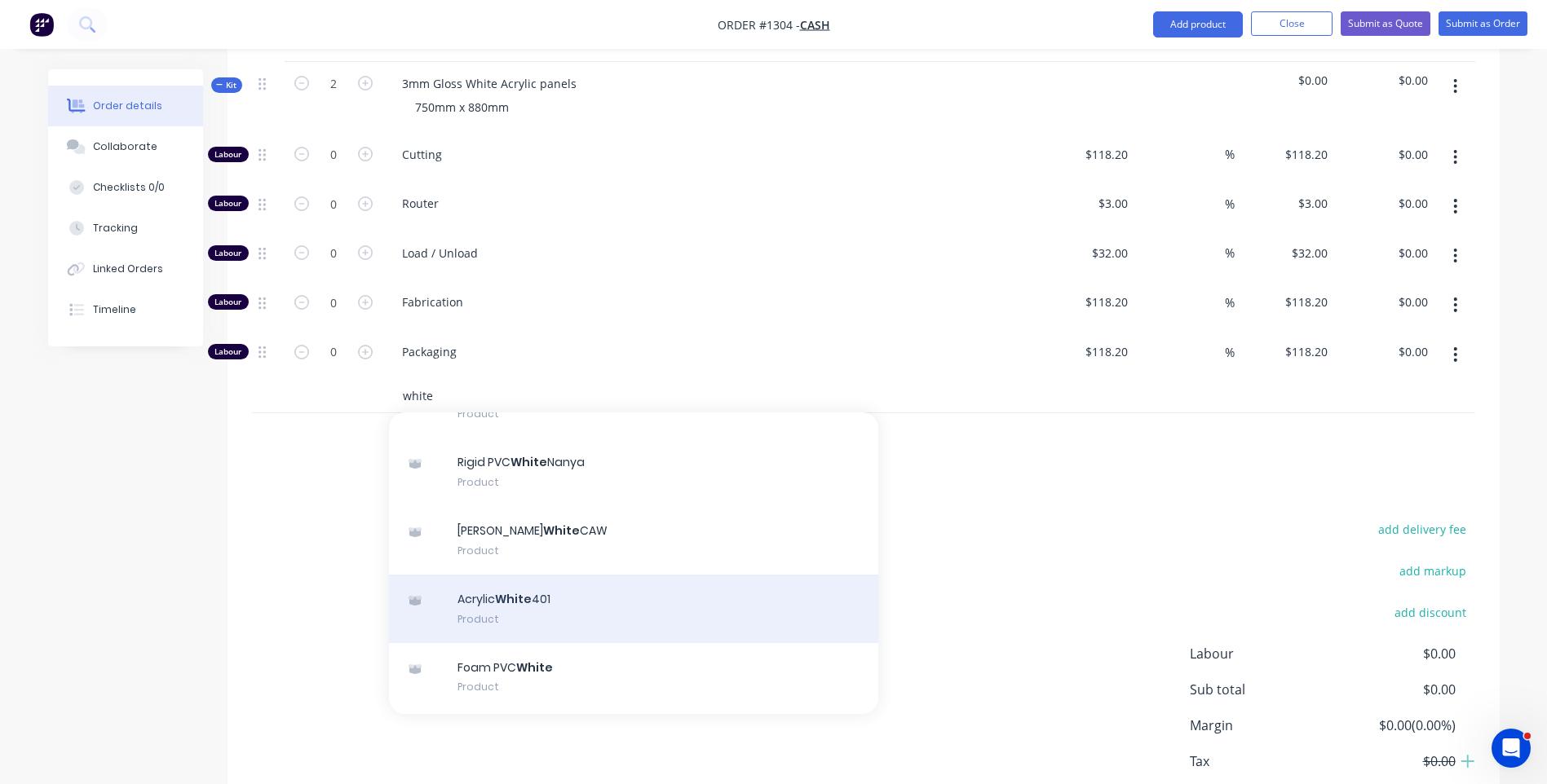
type input "white"
click at [529, 575] on div "Acrylic White 401 Product" at bounding box center [634, 609] width 489 height 68
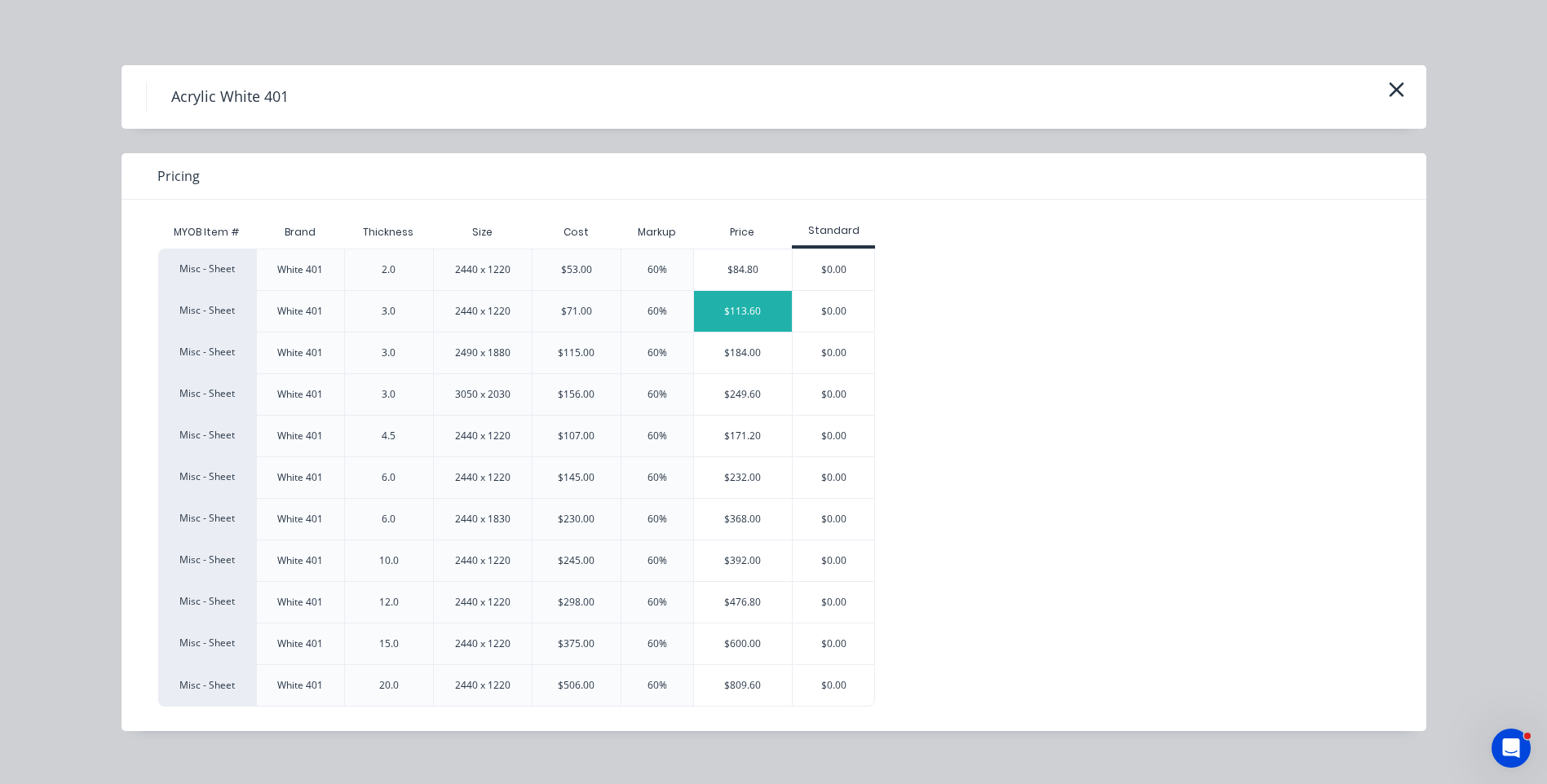
click at [752, 317] on div "$113.60" at bounding box center [743, 311] width 99 height 40
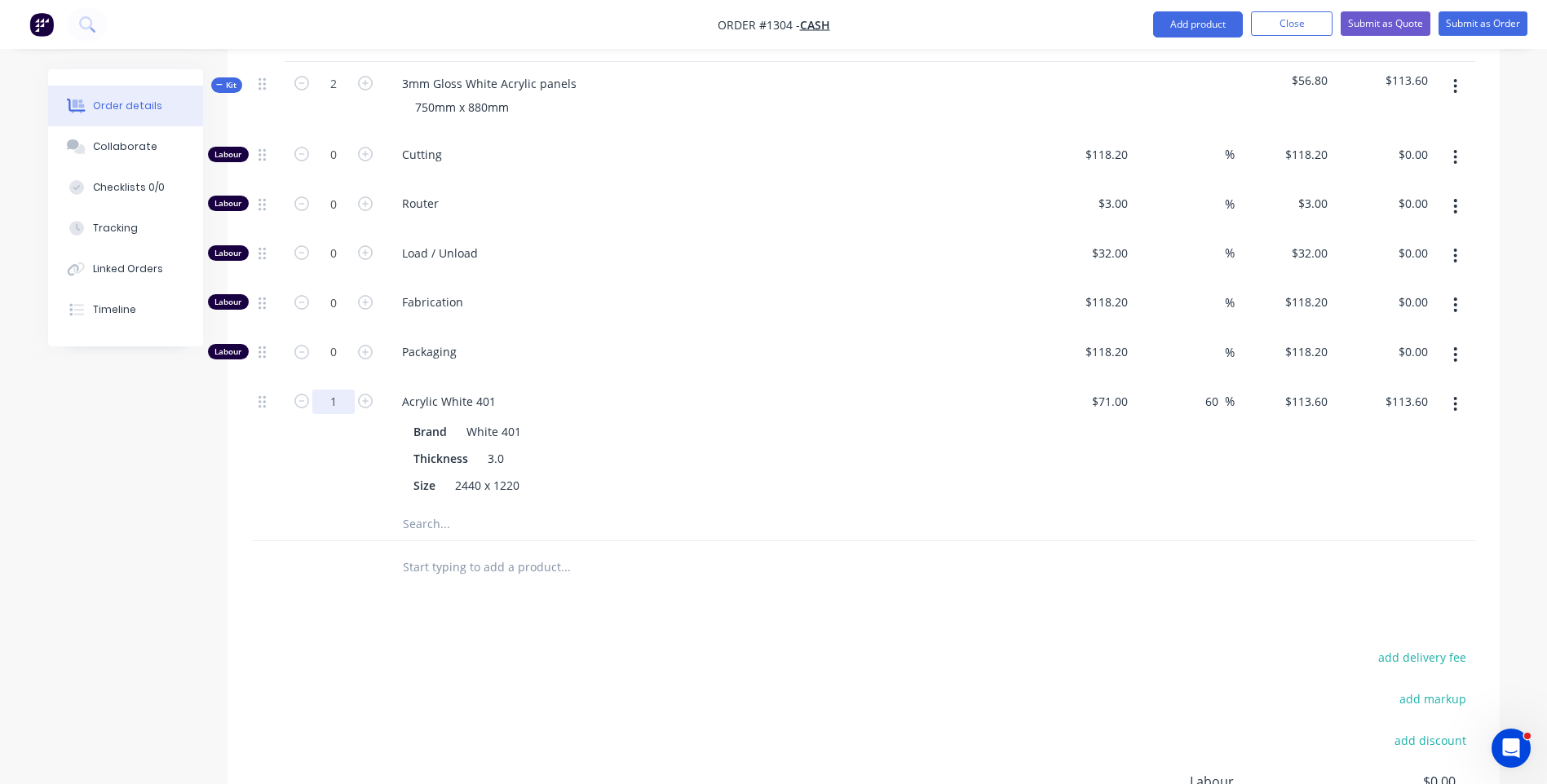
click at [349, 167] on input "1" at bounding box center [333, 155] width 42 height 25
type input "0.7"
type input "$79.52"
click at [695, 420] on div "Brand White 401" at bounding box center [705, 431] width 597 height 24
drag, startPoint x: 367, startPoint y: 114, endPoint x: 359, endPoint y: 112, distance: 8.2
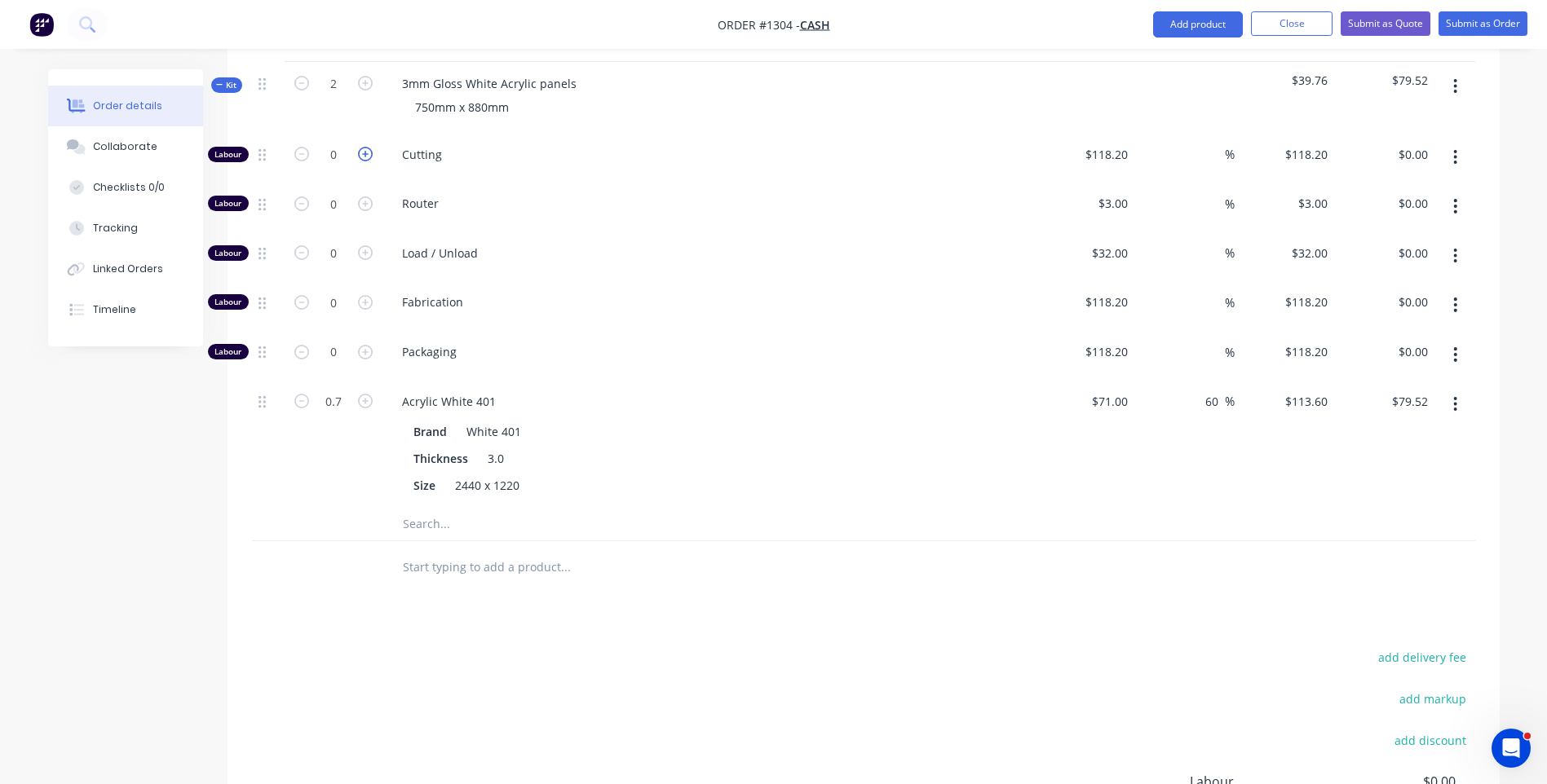
click at [366, 146] on icon "button" at bounding box center [365, 153] width 15 height 15
type input "1"
type input "$118.20"
click at [1098, 143] on input "118.2" at bounding box center [1109, 154] width 51 height 24
type input "$10.00"
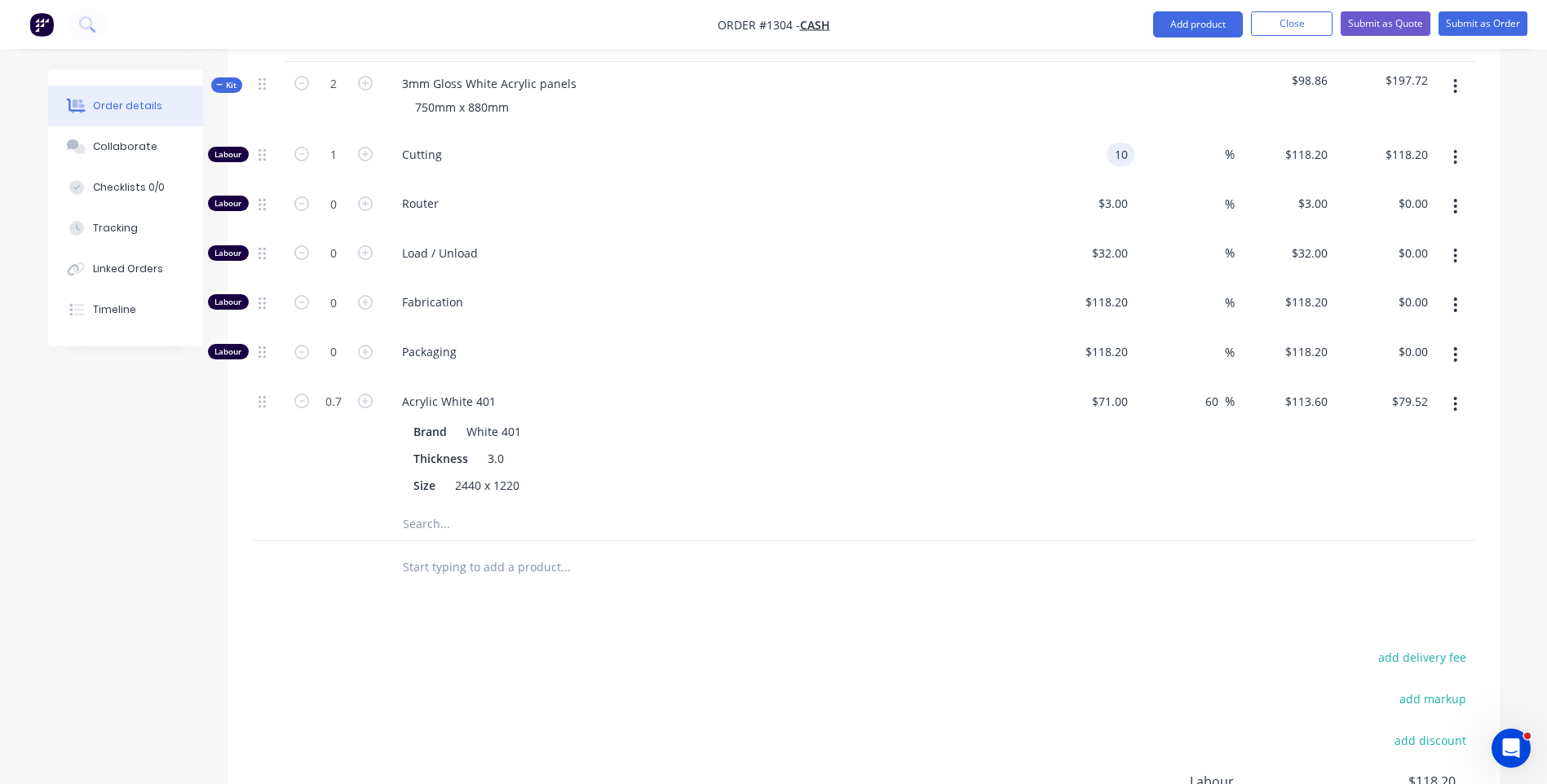
type input "$10.00"
click at [1026, 331] on div "Packaging" at bounding box center [709, 355] width 652 height 50
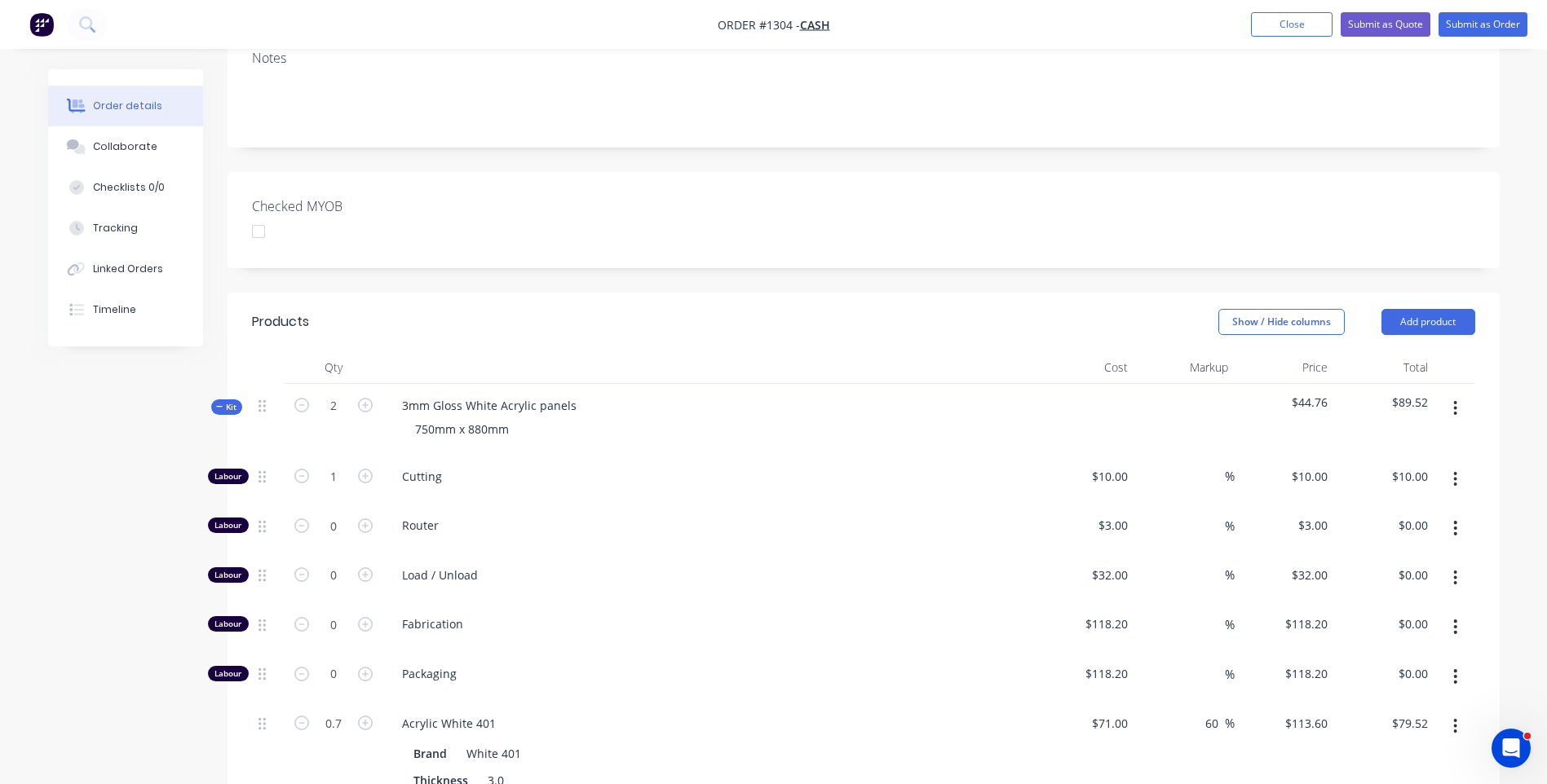
scroll to position [326, 0]
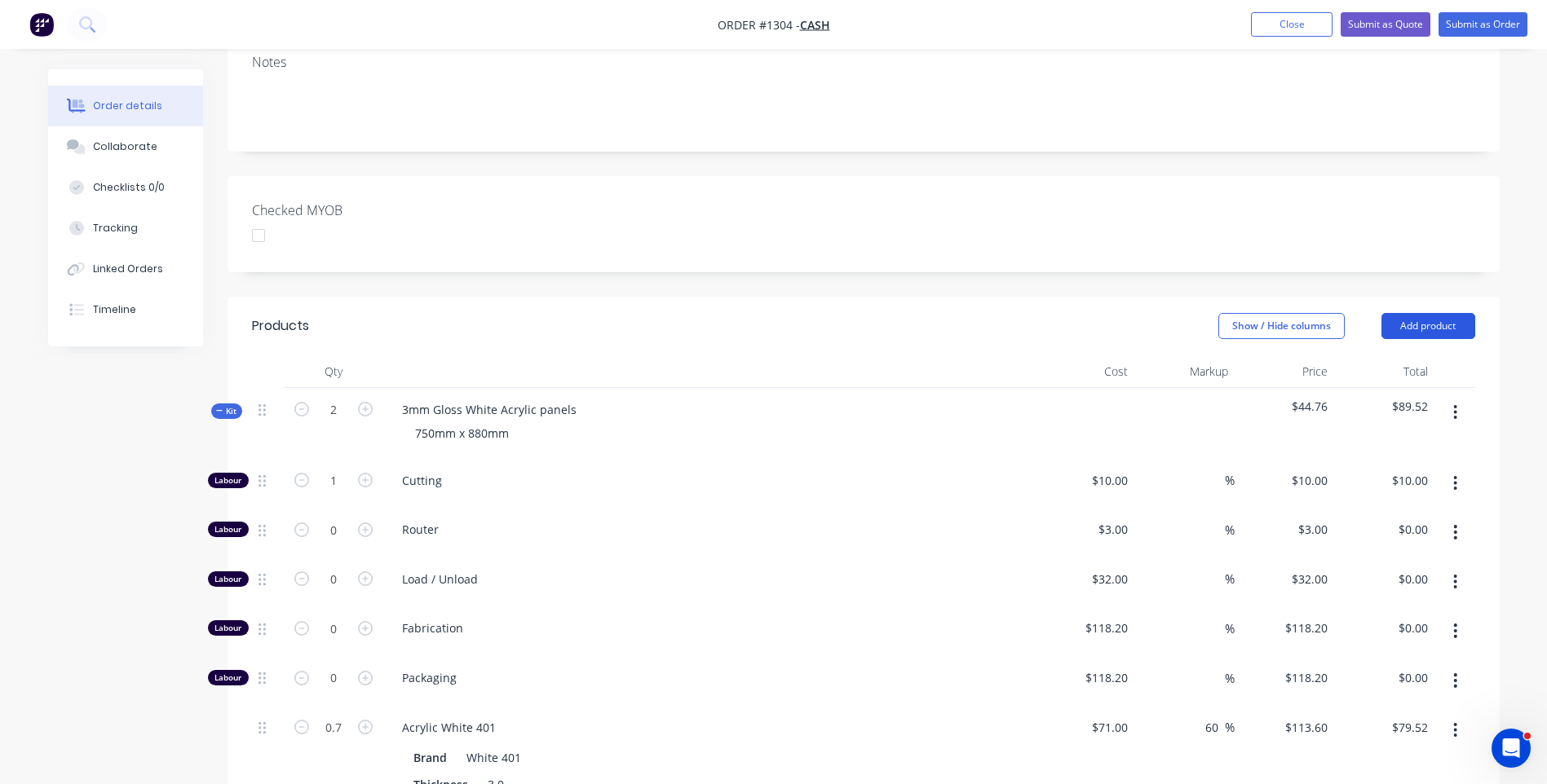
click at [1410, 313] on button "Add product" at bounding box center [1428, 326] width 94 height 26
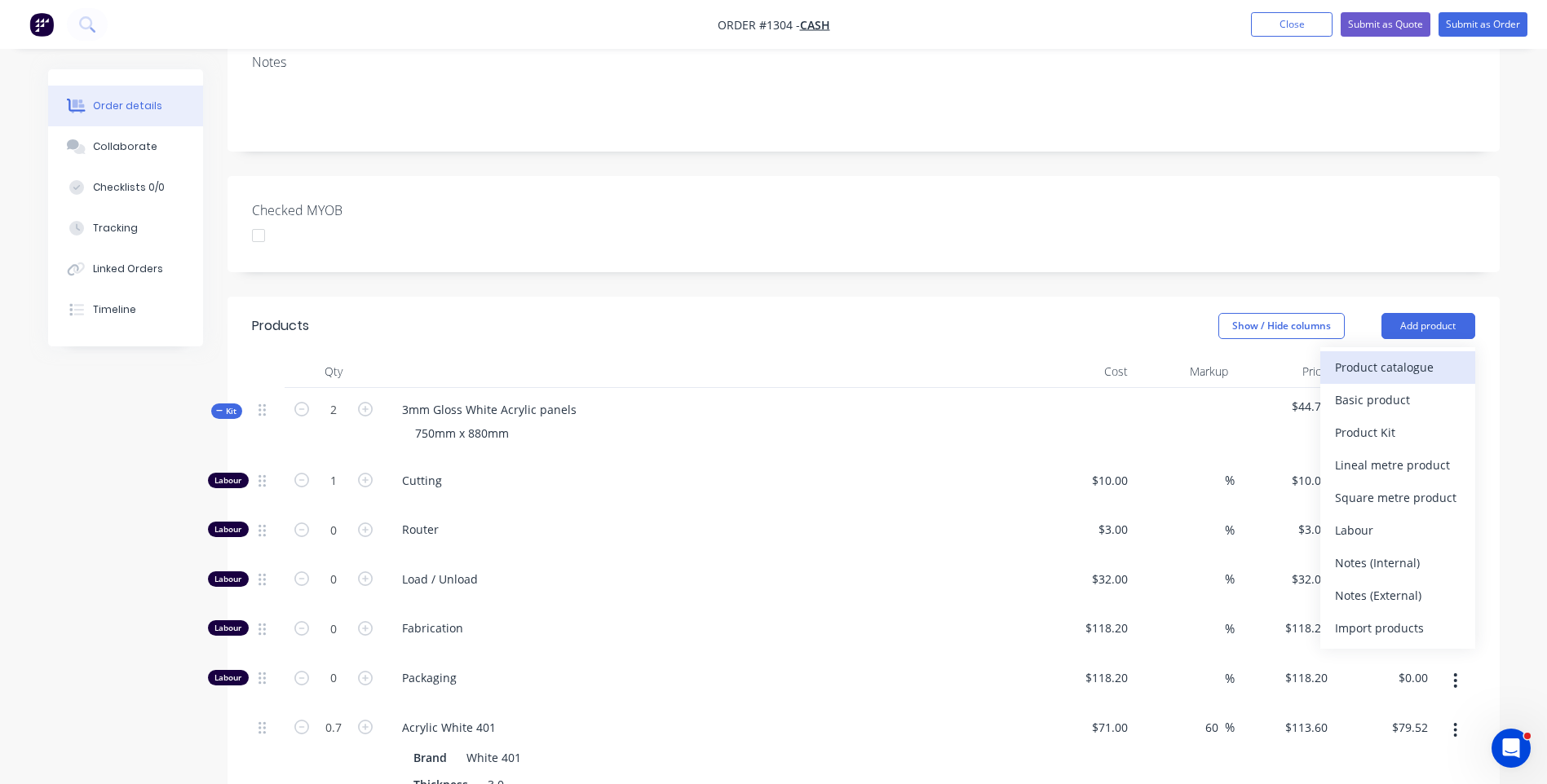
click at [1388, 355] on div "Product catalogue" at bounding box center [1397, 367] width 125 height 24
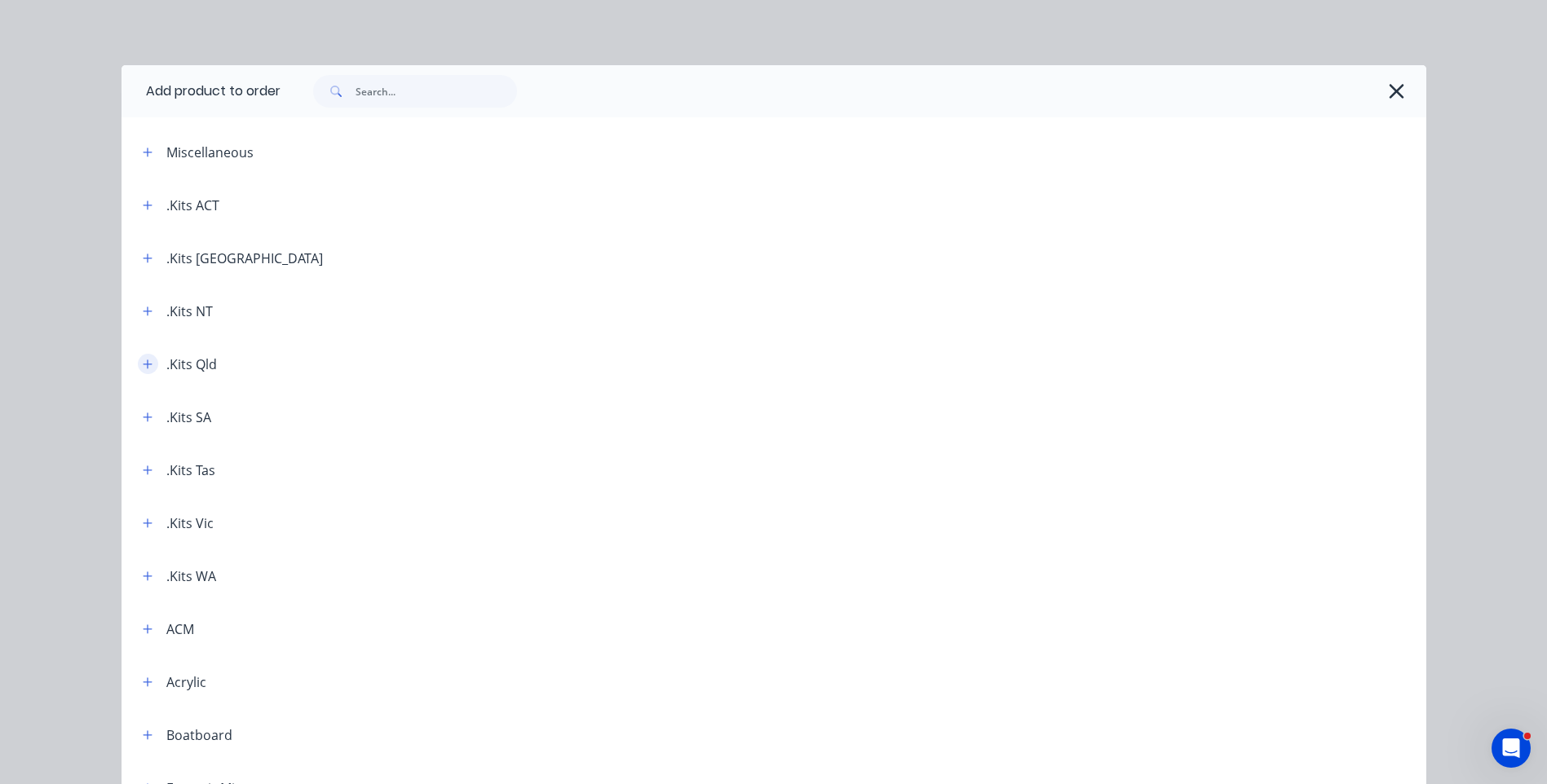
click at [144, 367] on icon "button" at bounding box center [147, 364] width 10 height 11
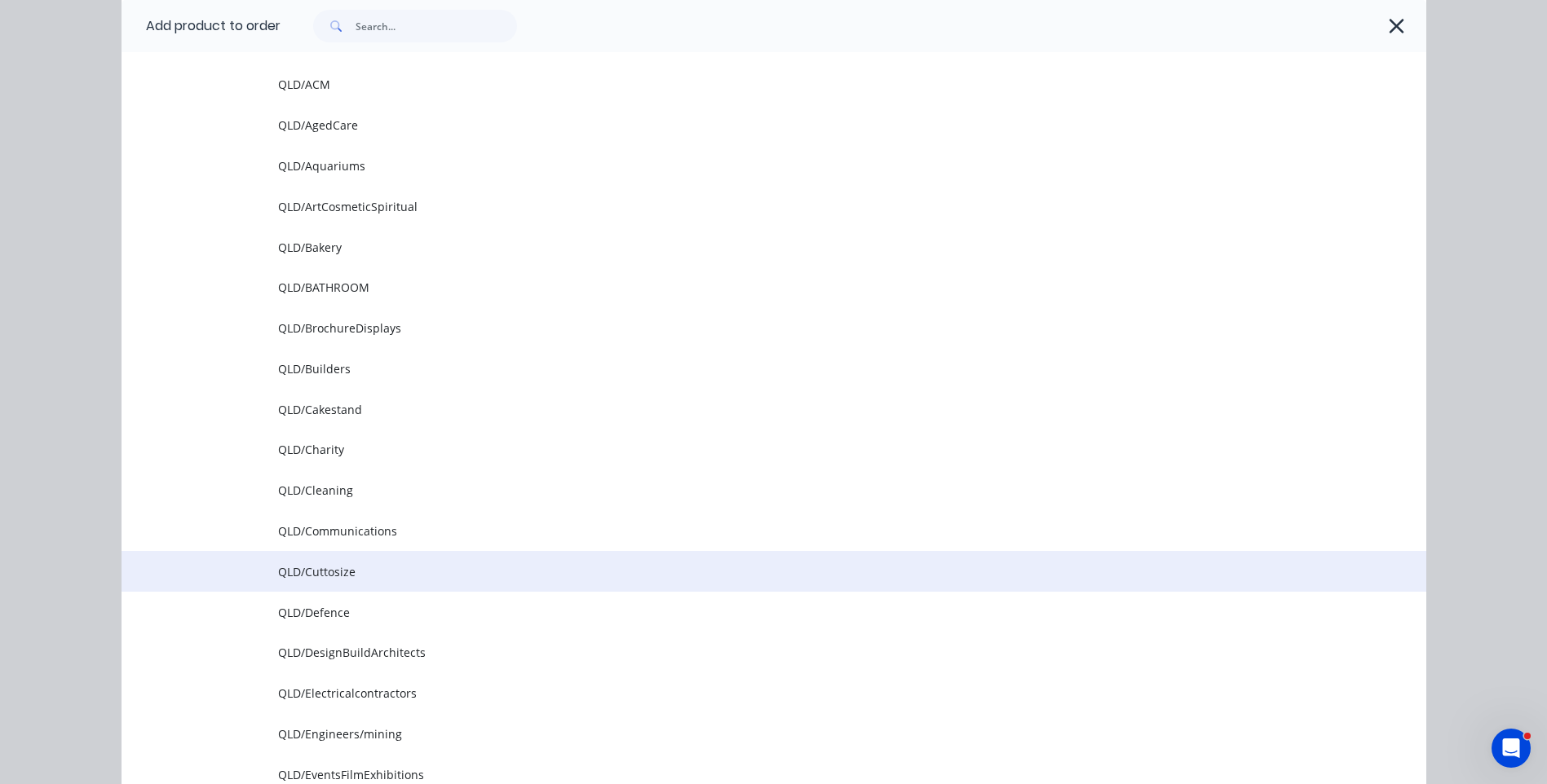
click at [331, 576] on span "QLD/Cuttosize" at bounding box center [737, 573] width 918 height 18
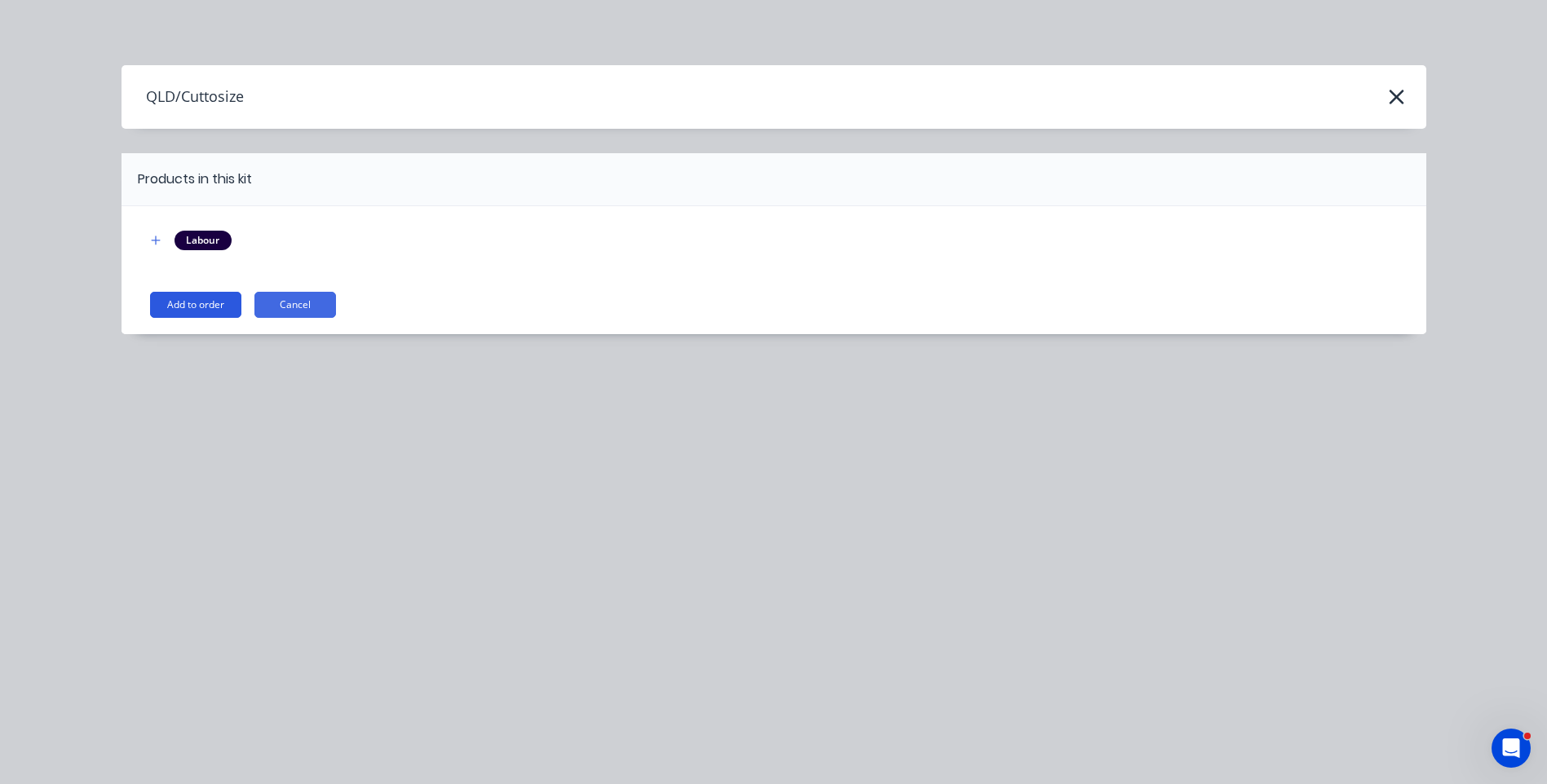
click at [206, 308] on button "Add to order" at bounding box center [196, 305] width 91 height 26
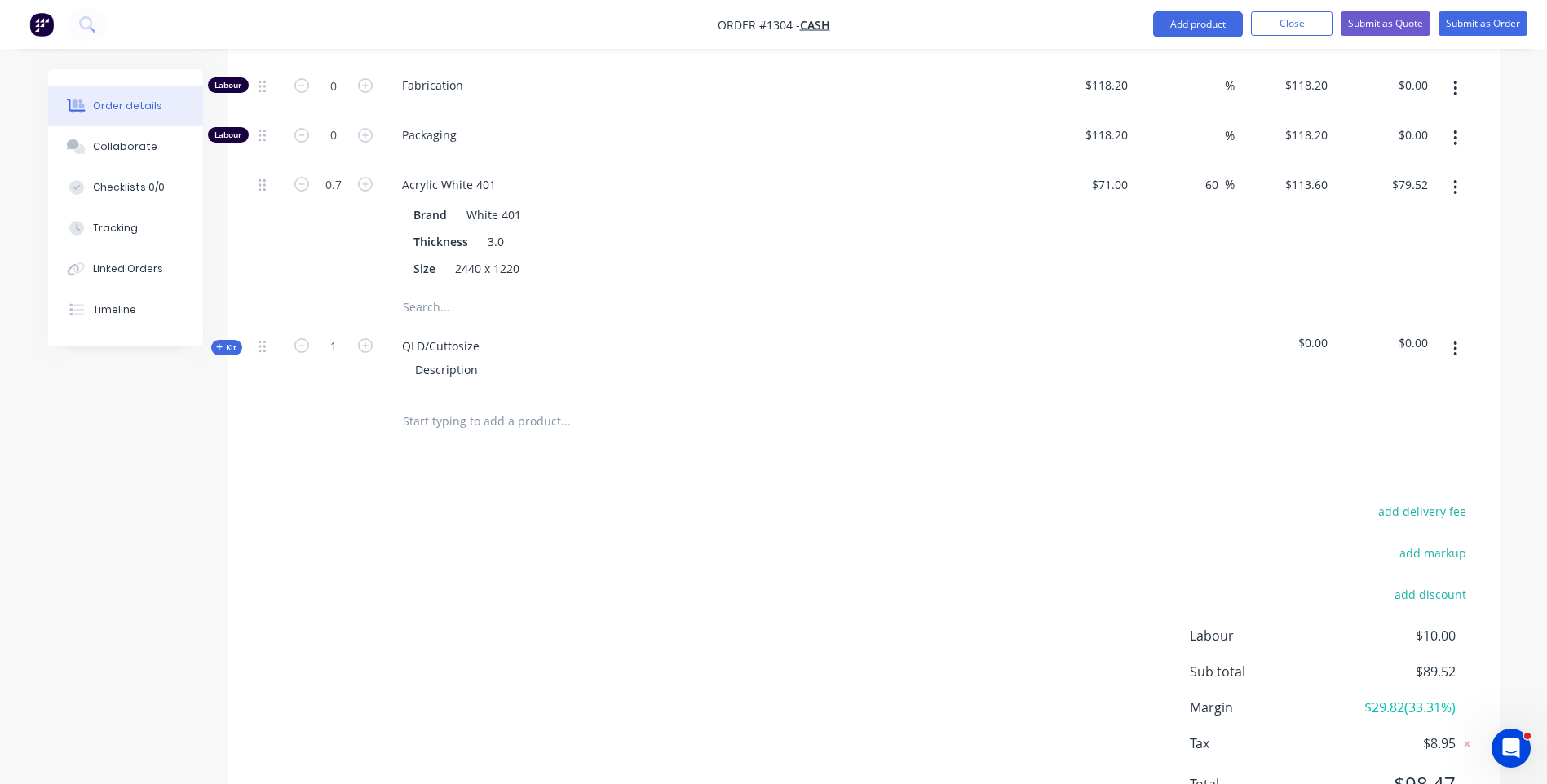
scroll to position [897, 0]
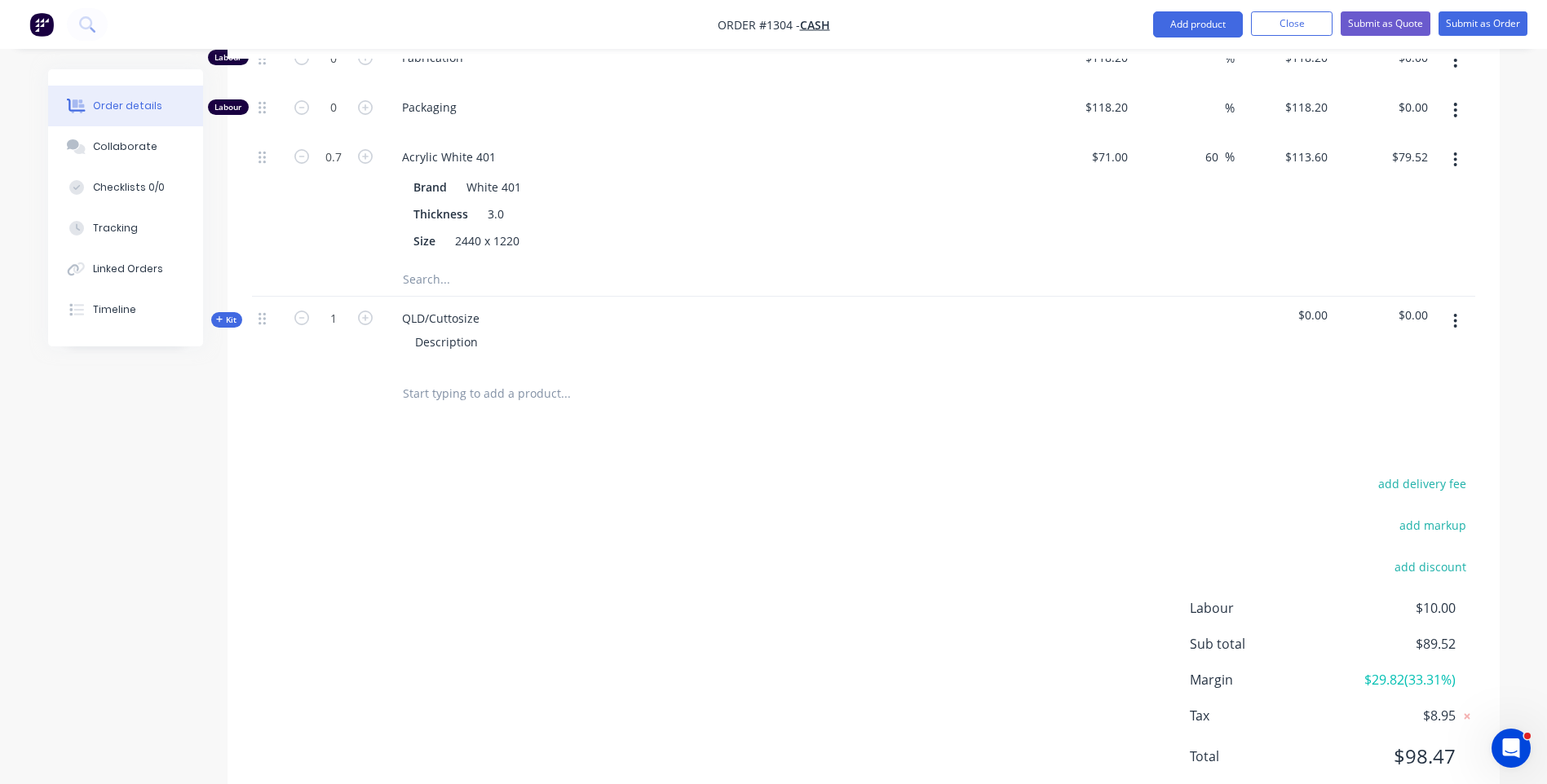
click at [216, 316] on icon at bounding box center [219, 319] width 7 height 8
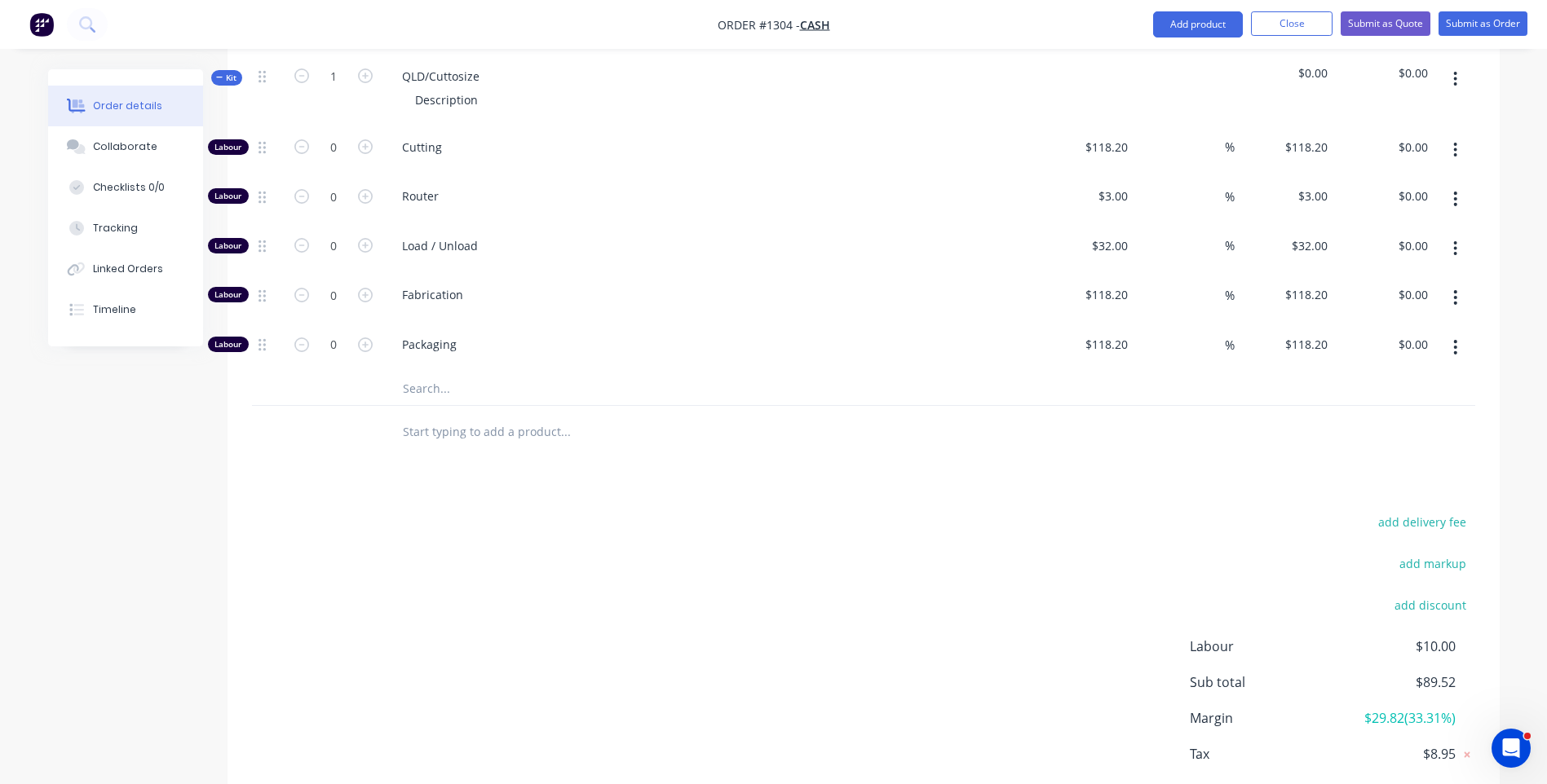
scroll to position [1142, 0]
click at [435, 370] on input "text" at bounding box center [565, 386] width 326 height 32
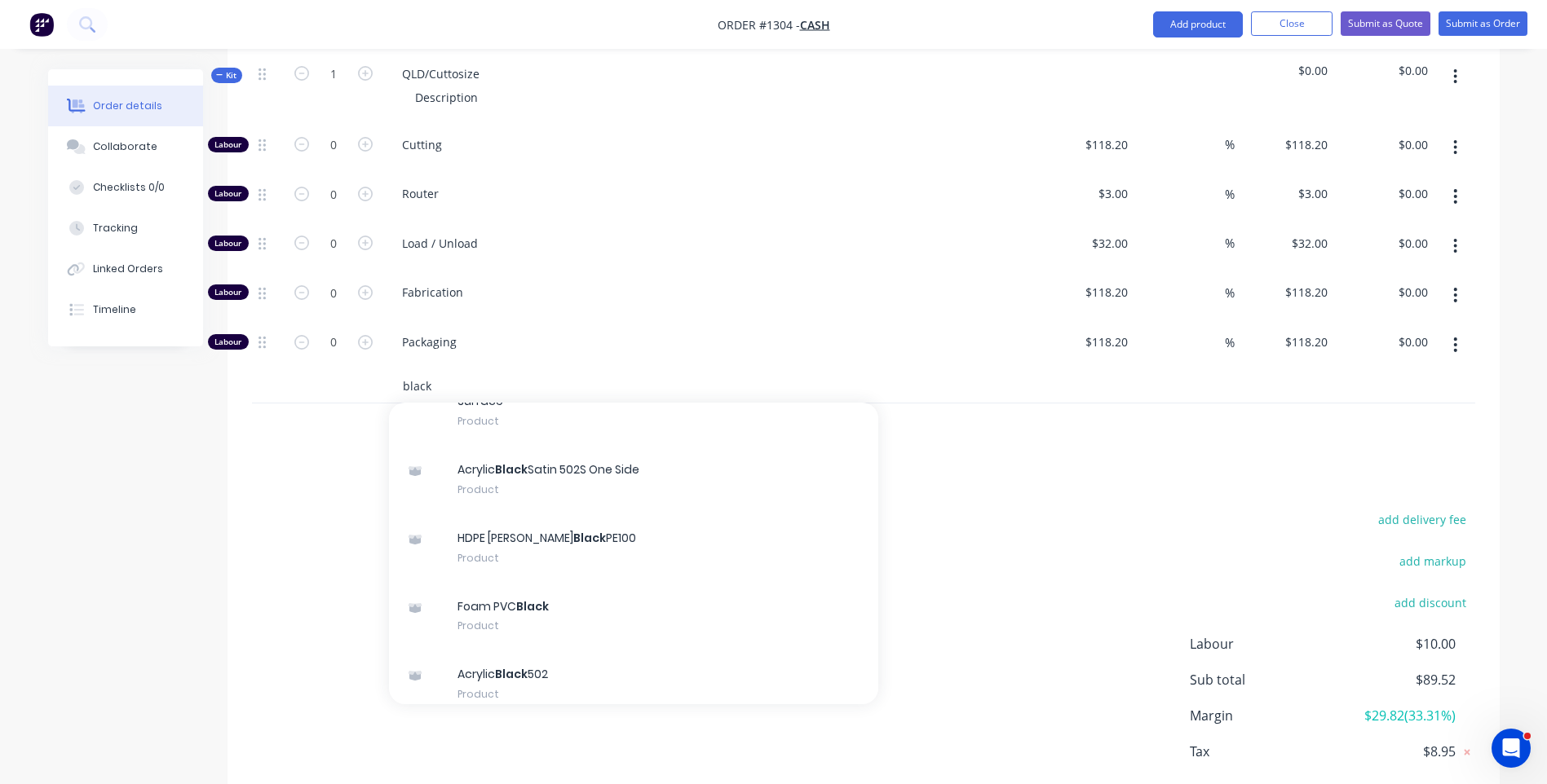
scroll to position [245, 0]
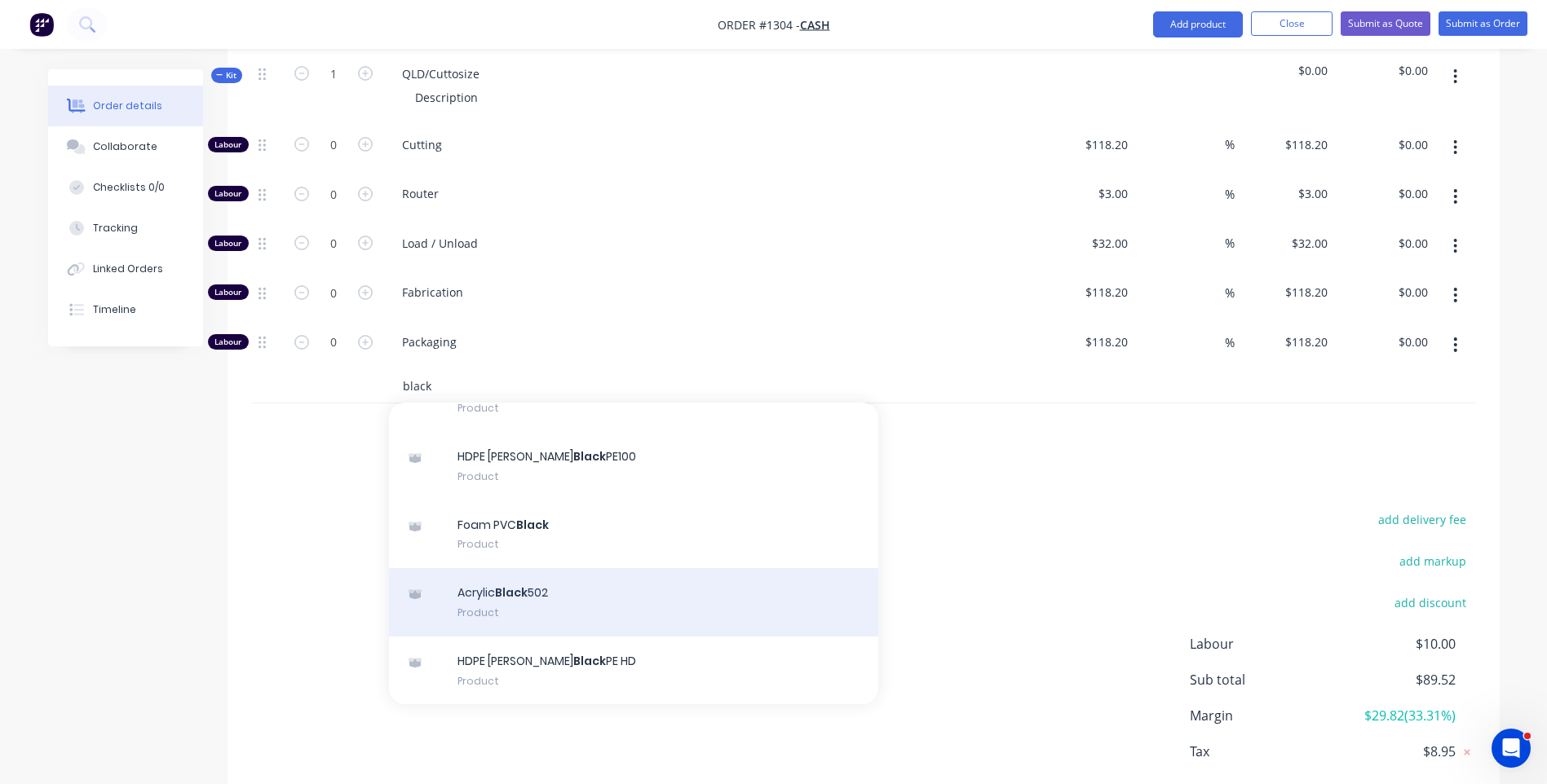
type input "black"
click at [531, 568] on div "Acrylic Black 502 Product" at bounding box center [634, 602] width 489 height 68
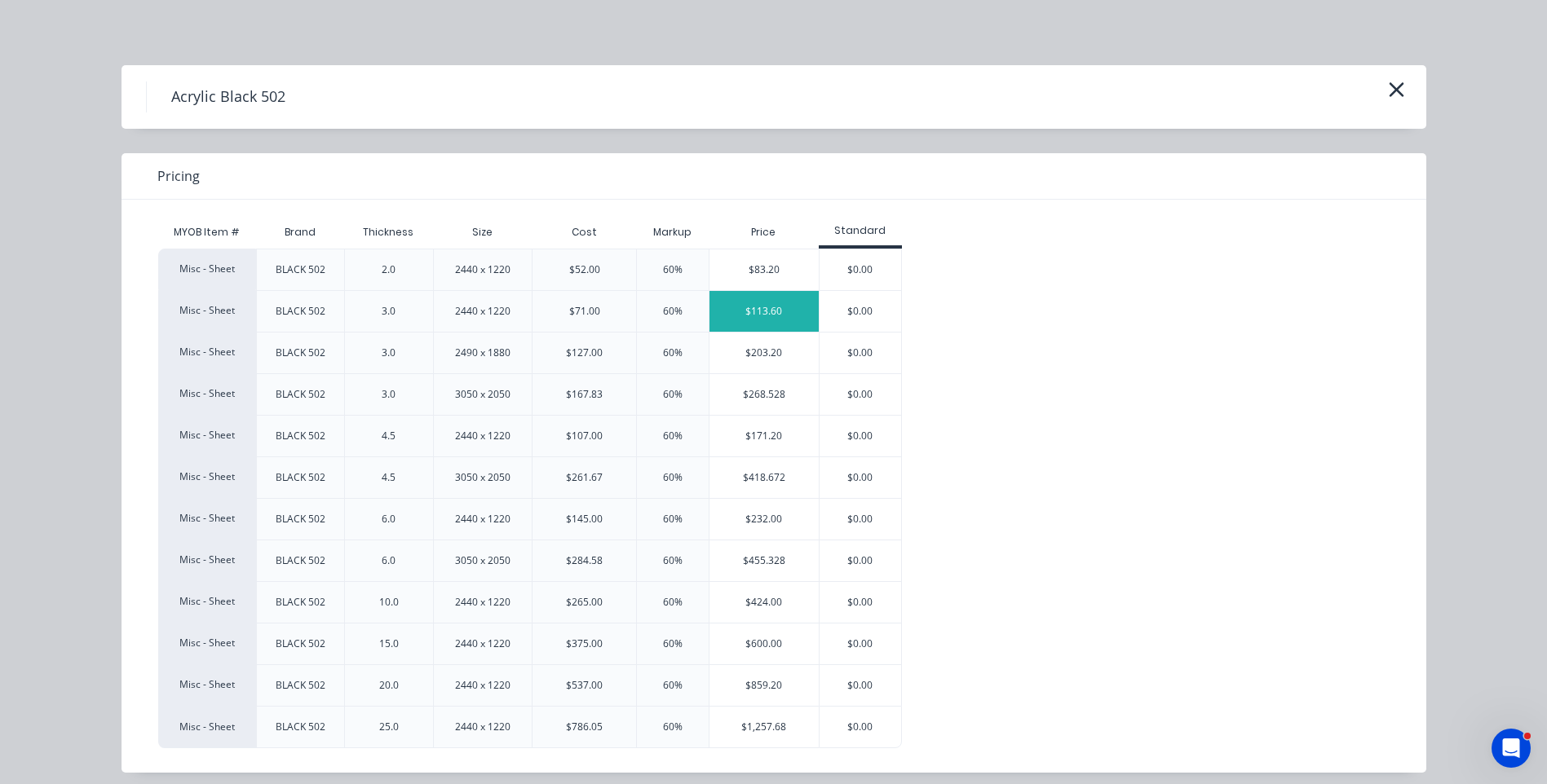
click at [747, 311] on div "$113.60" at bounding box center [764, 311] width 110 height 40
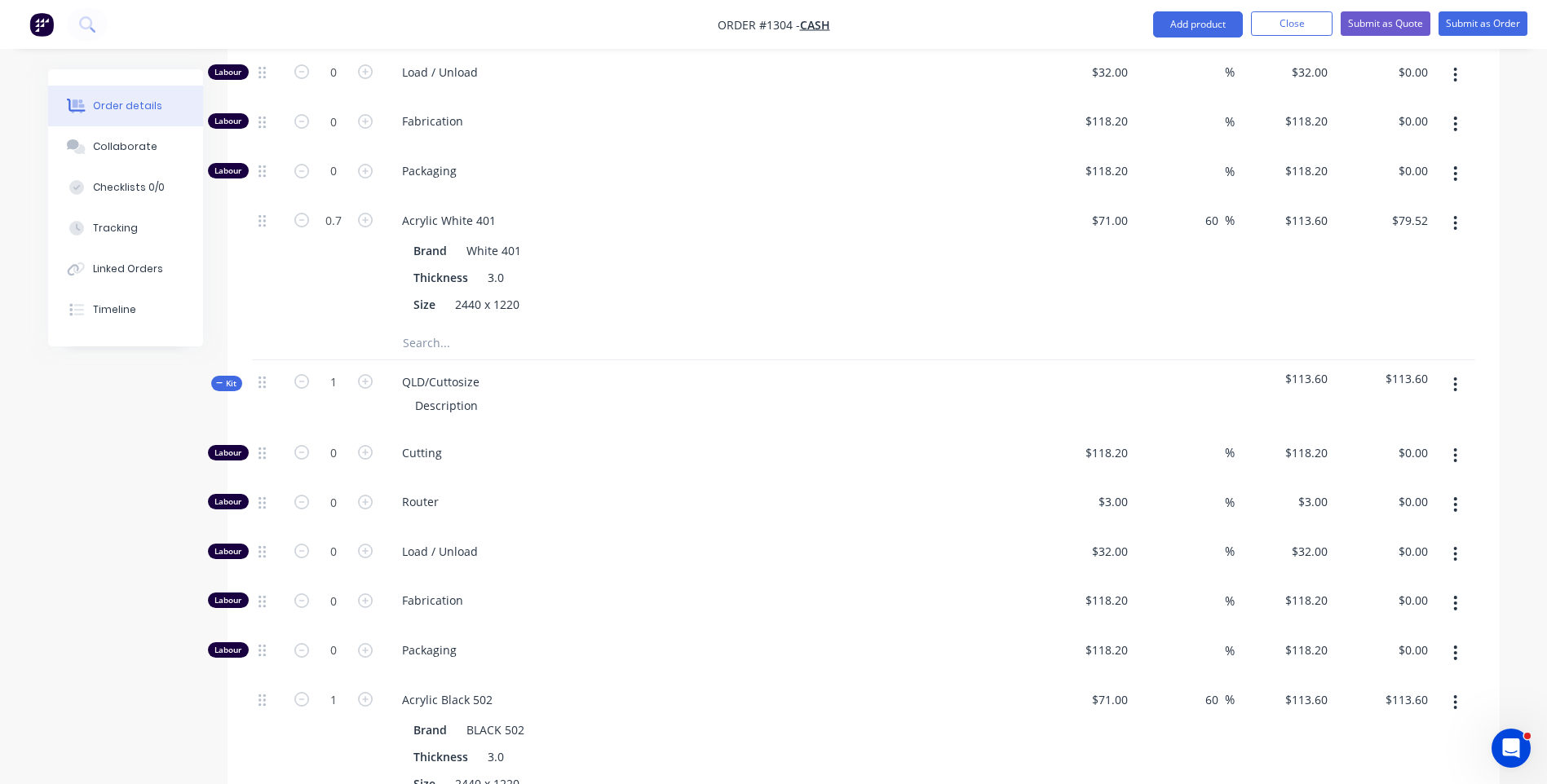
scroll to position [816, 0]
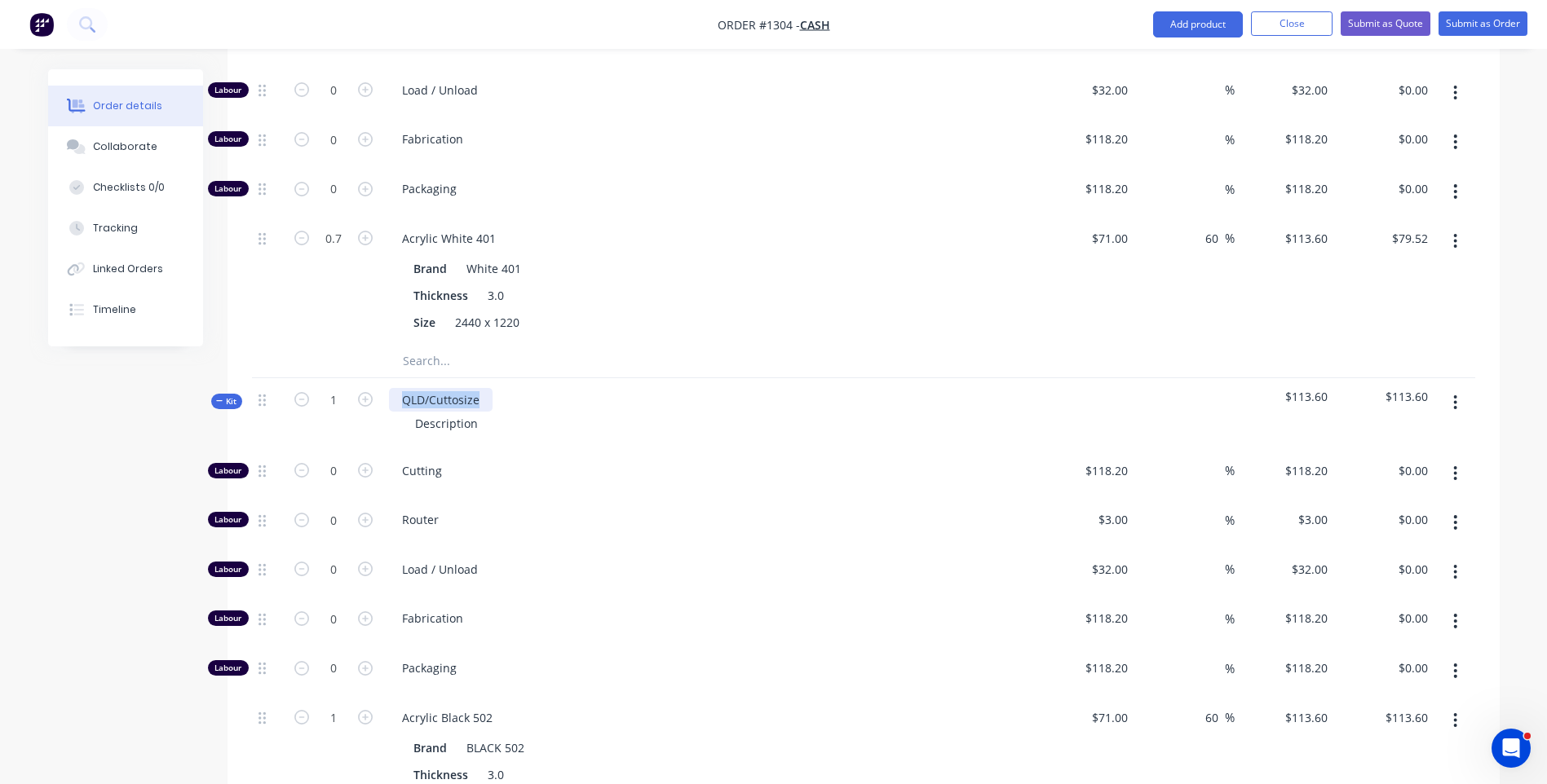
drag, startPoint x: 485, startPoint y: 356, endPoint x: 375, endPoint y: 356, distance: 110.0
click at [375, 378] on div "Kit 1 QLD/Cuttosize Description $113.60 $113.60" at bounding box center [863, 413] width 1223 height 71
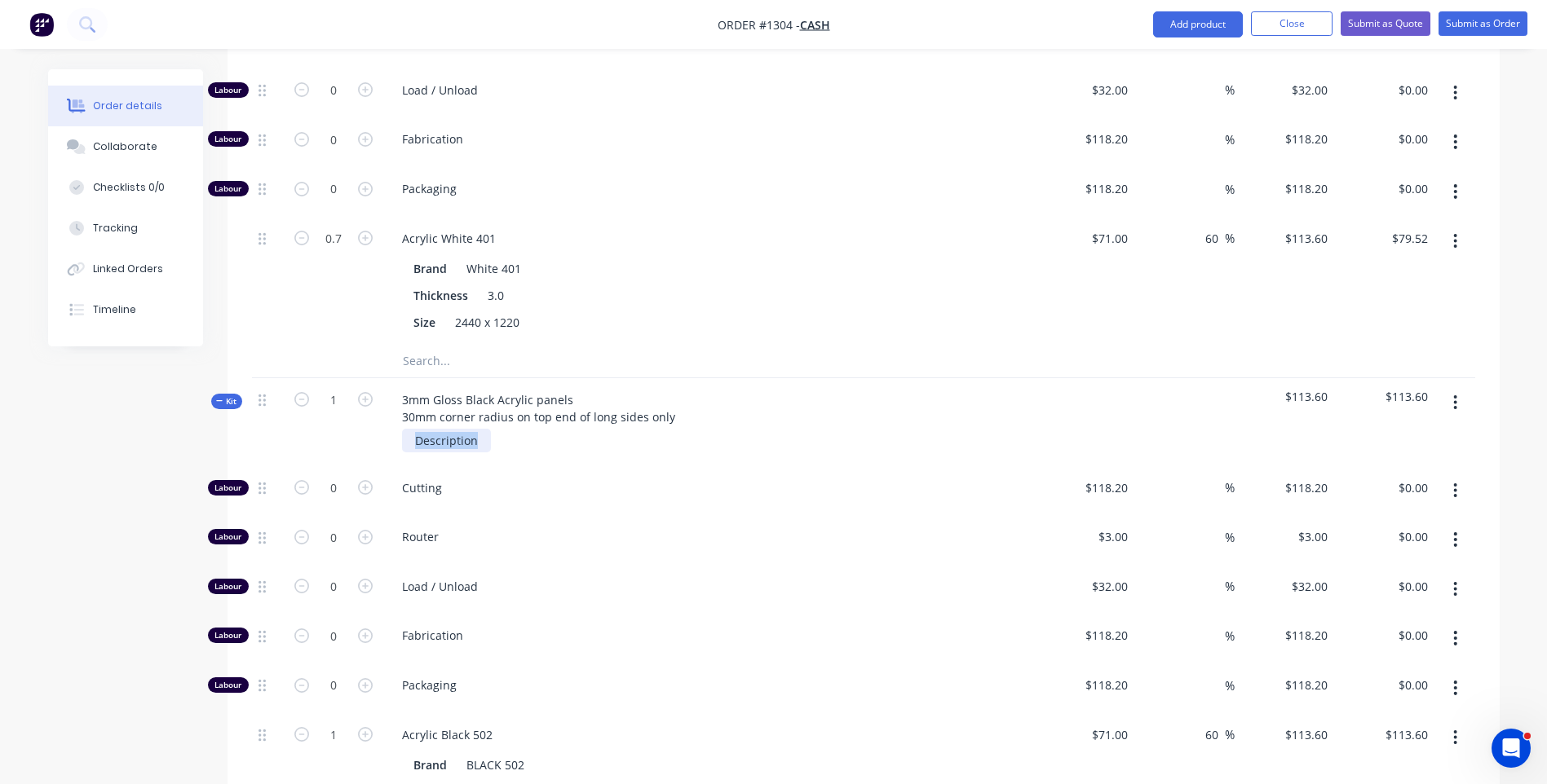
drag, startPoint x: 482, startPoint y: 389, endPoint x: 406, endPoint y: 393, distance: 76.1
click at [406, 429] on div "Description" at bounding box center [446, 440] width 89 height 24
click at [542, 429] on div "3 @ 300mm x 2100mm" at bounding box center [476, 440] width 150 height 24
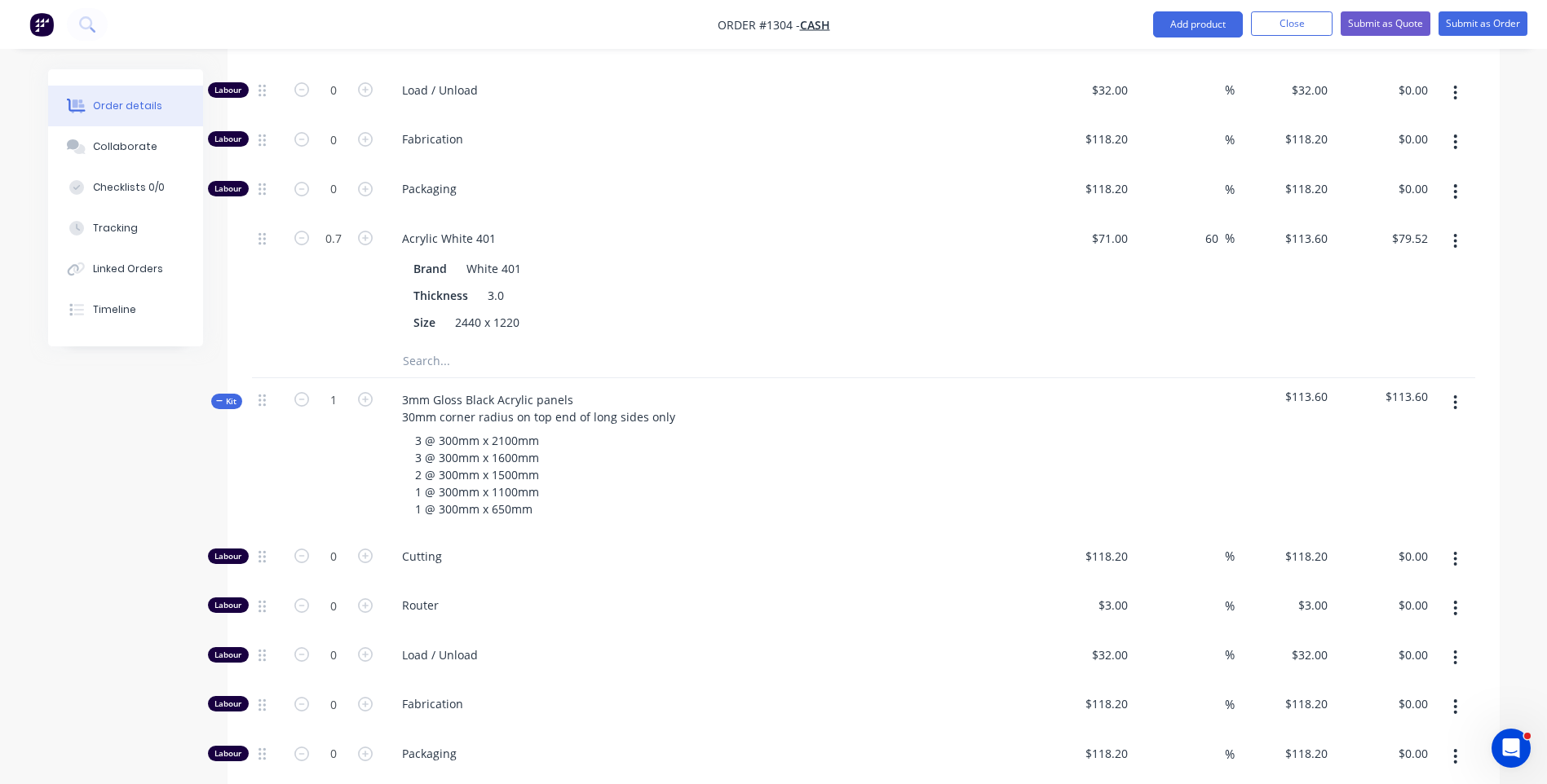
click at [703, 476] on div "3mm Gloss Black Acrylic panels 30mm corner radius on top end of long sides only…" at bounding box center [709, 456] width 652 height 157
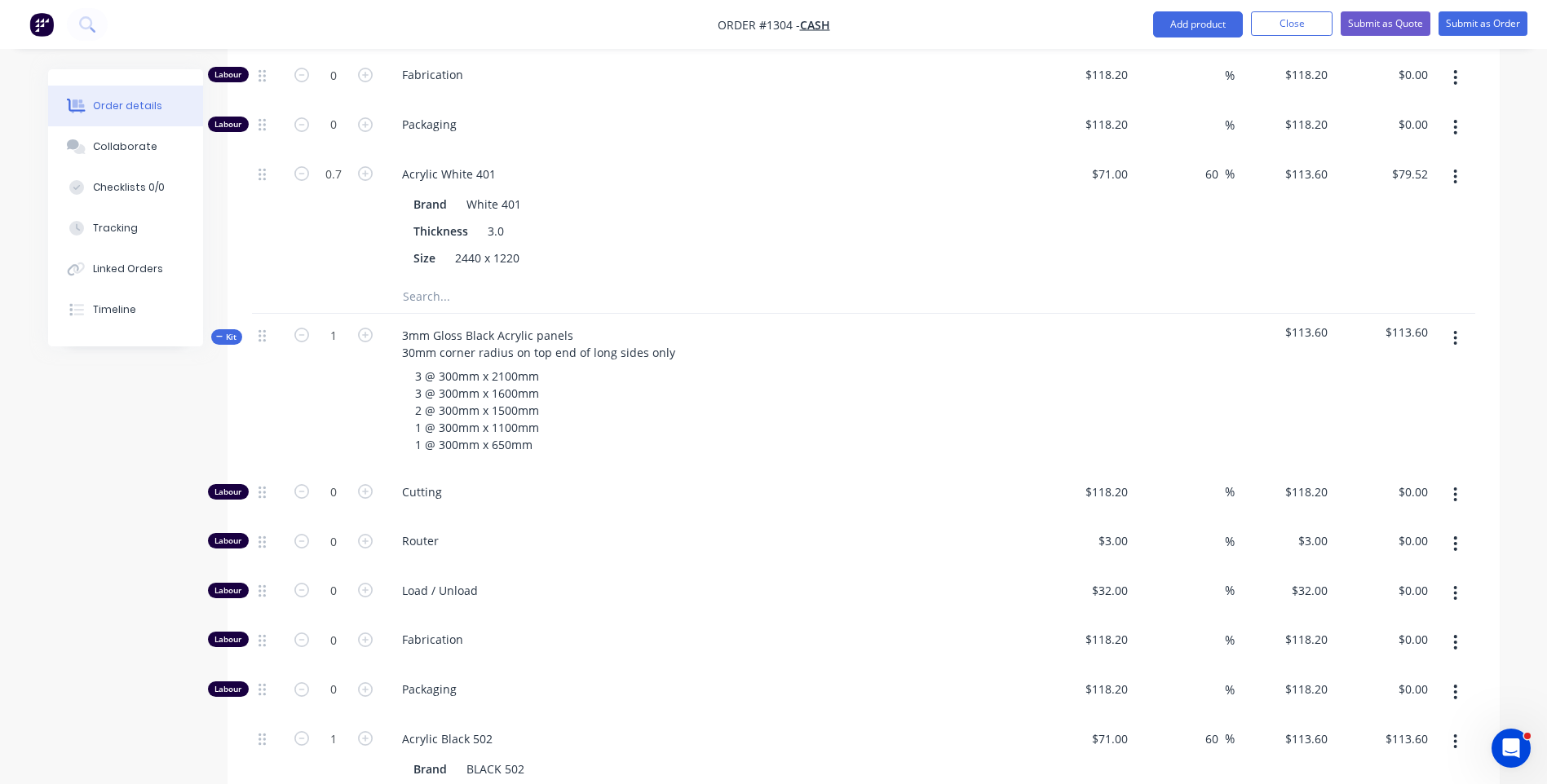
scroll to position [979, 0]
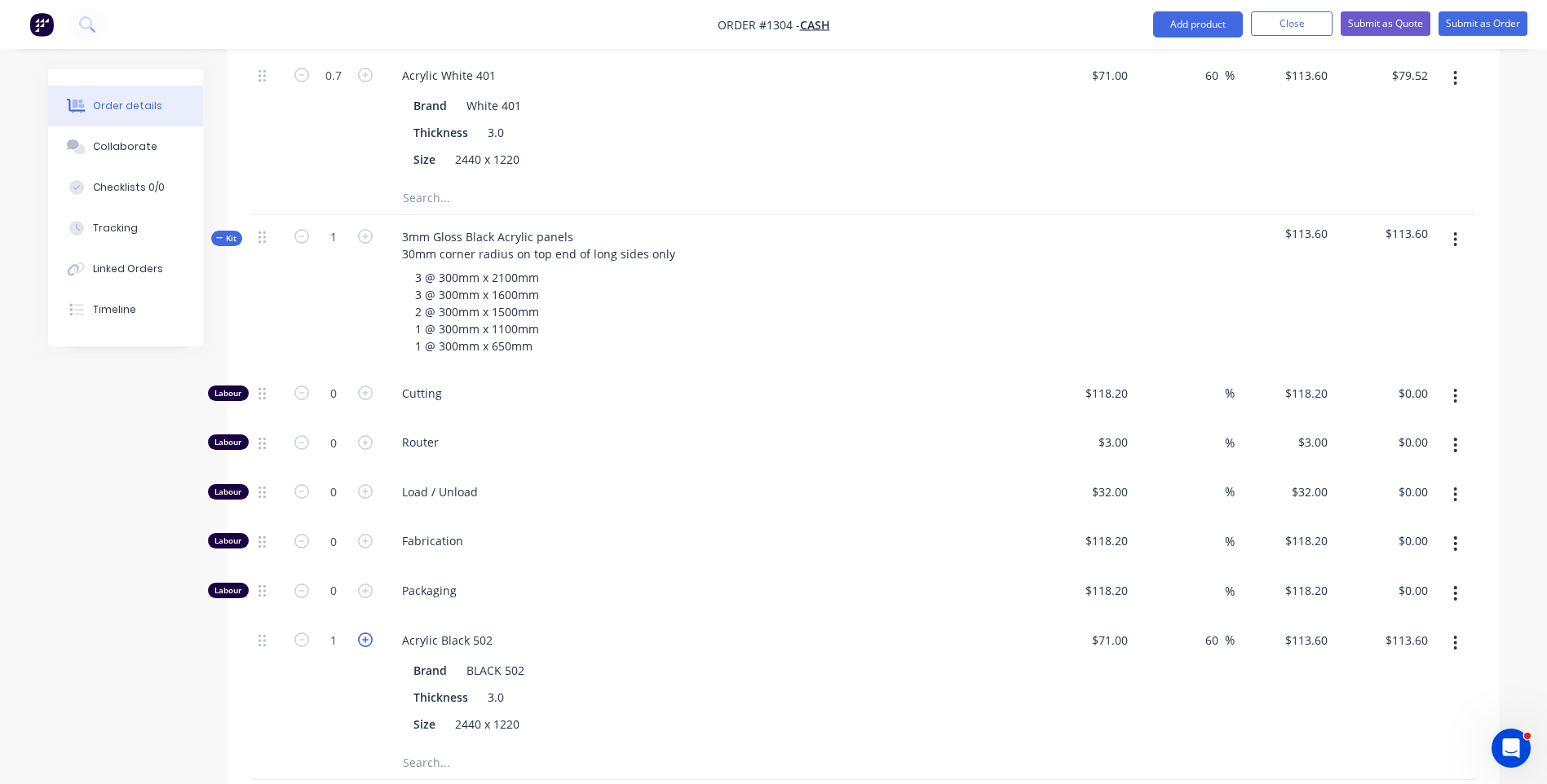
click at [366, 633] on icon "button" at bounding box center [365, 640] width 15 height 15
type input "2"
type input "$227.20"
type input "0.5"
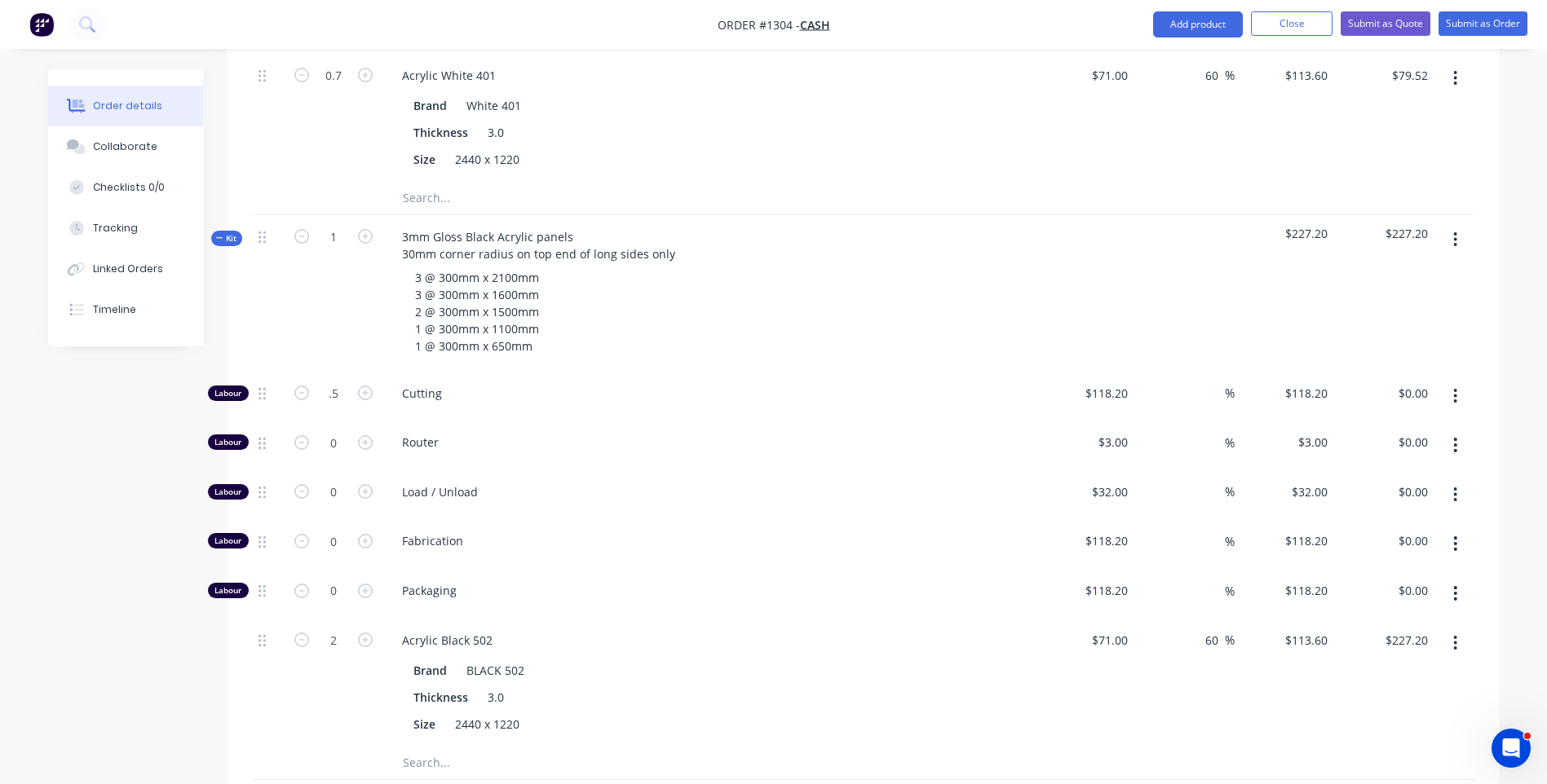
type input "$59.10"
click at [899, 434] on span "Router" at bounding box center [715, 443] width 626 height 18
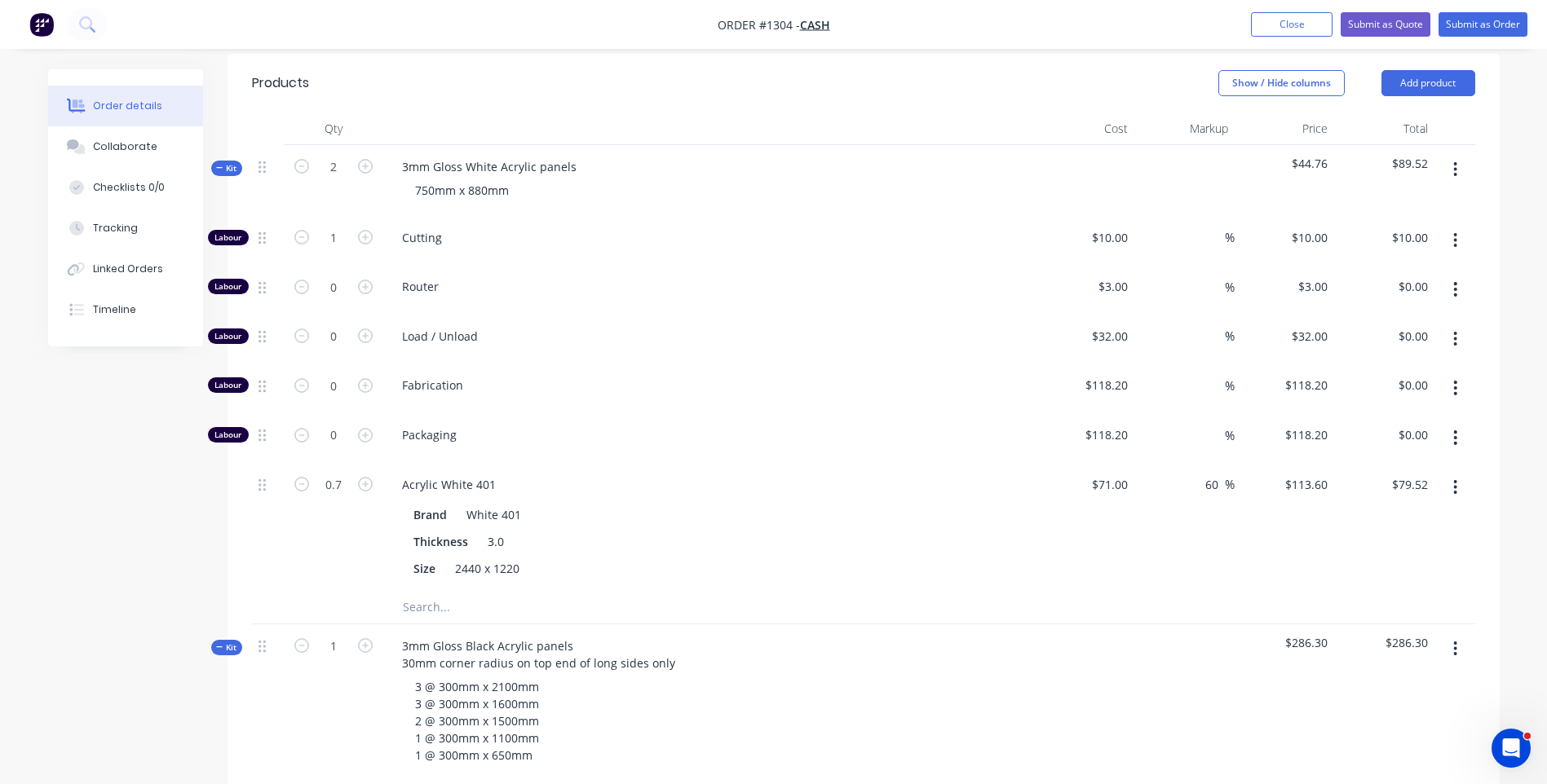
scroll to position [489, 0]
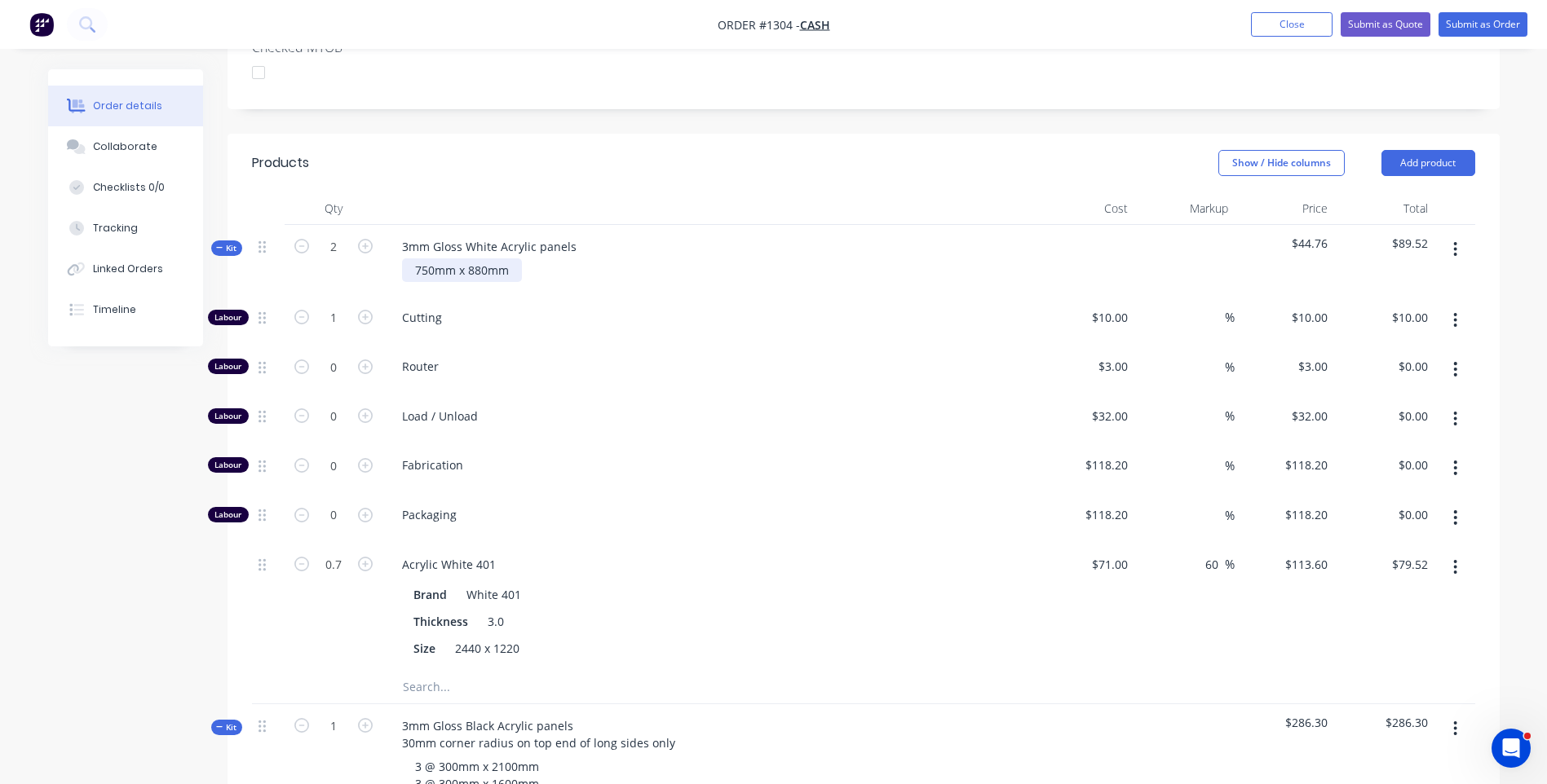
click at [413, 259] on div "750mm x 880mm" at bounding box center [461, 270] width 120 height 24
click at [346, 235] on input "2" at bounding box center [333, 247] width 42 height 25
type input "1"
type input "0.5"
type input "$5.00"
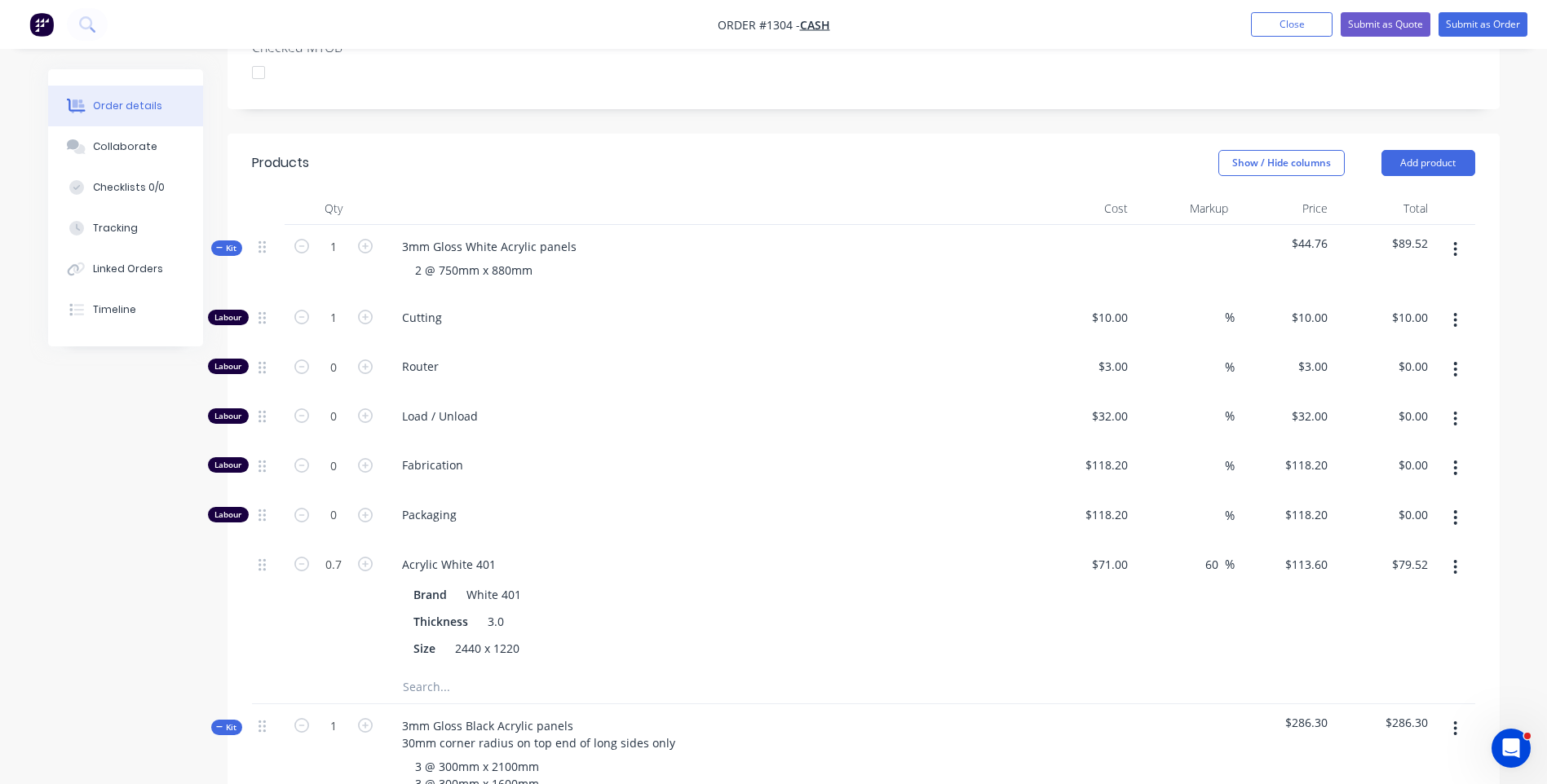
type input "0.35"
type input "$39.76"
click at [708, 246] on div "3mm Gloss White Acrylic panels 2 @ 750mm x 880mm" at bounding box center [709, 260] width 652 height 71
click at [339, 306] on input "0.5" at bounding box center [333, 318] width 42 height 25
type input "1"
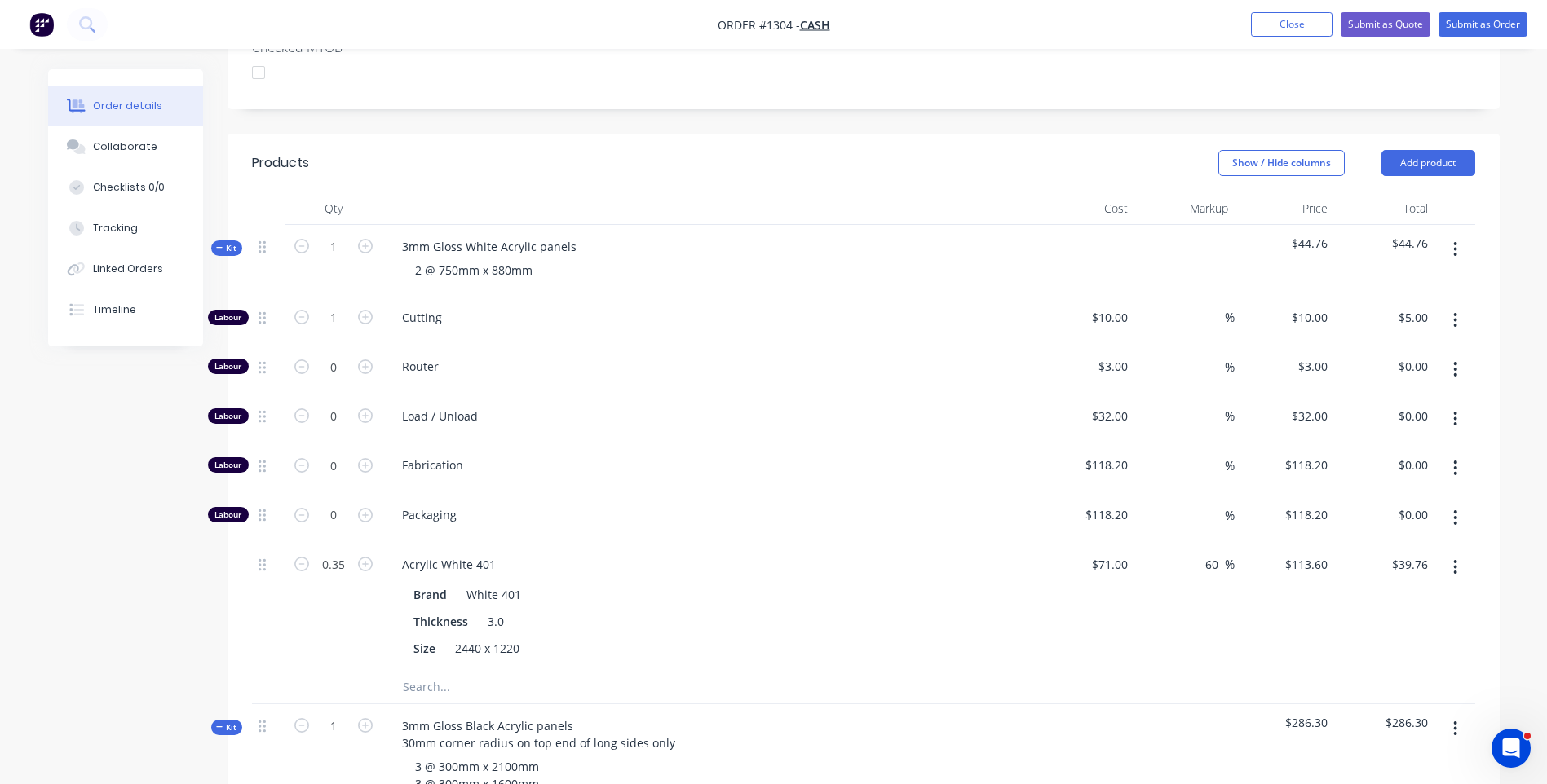
type input "$10.00"
click at [809, 395] on div "Load / Unload" at bounding box center [709, 419] width 652 height 50
click at [339, 331] on input "0.35" at bounding box center [333, 318] width 42 height 25
type input "0.7"
type input "$79.52"
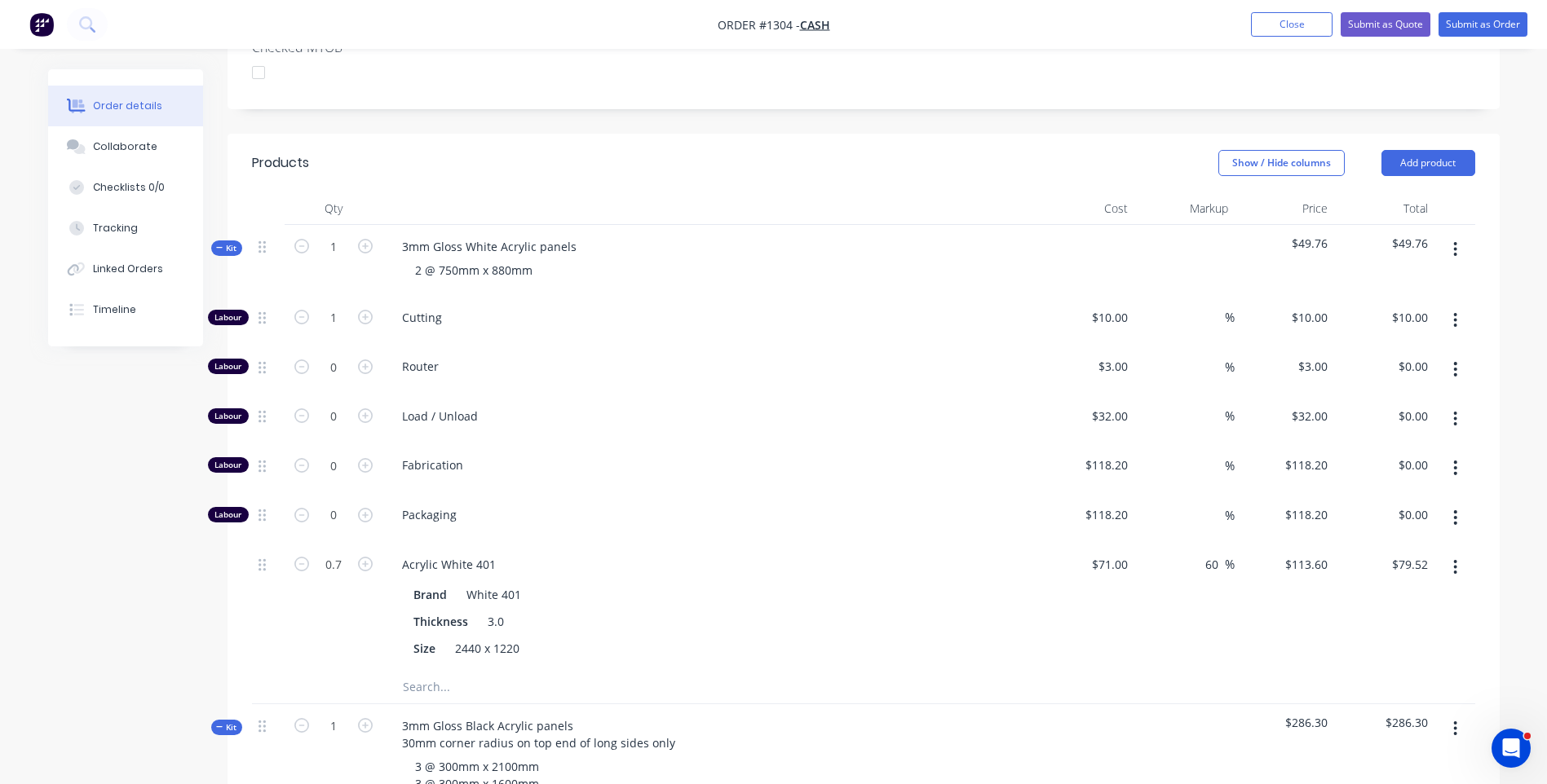
click at [788, 494] on div "Packaging" at bounding box center [709, 518] width 652 height 50
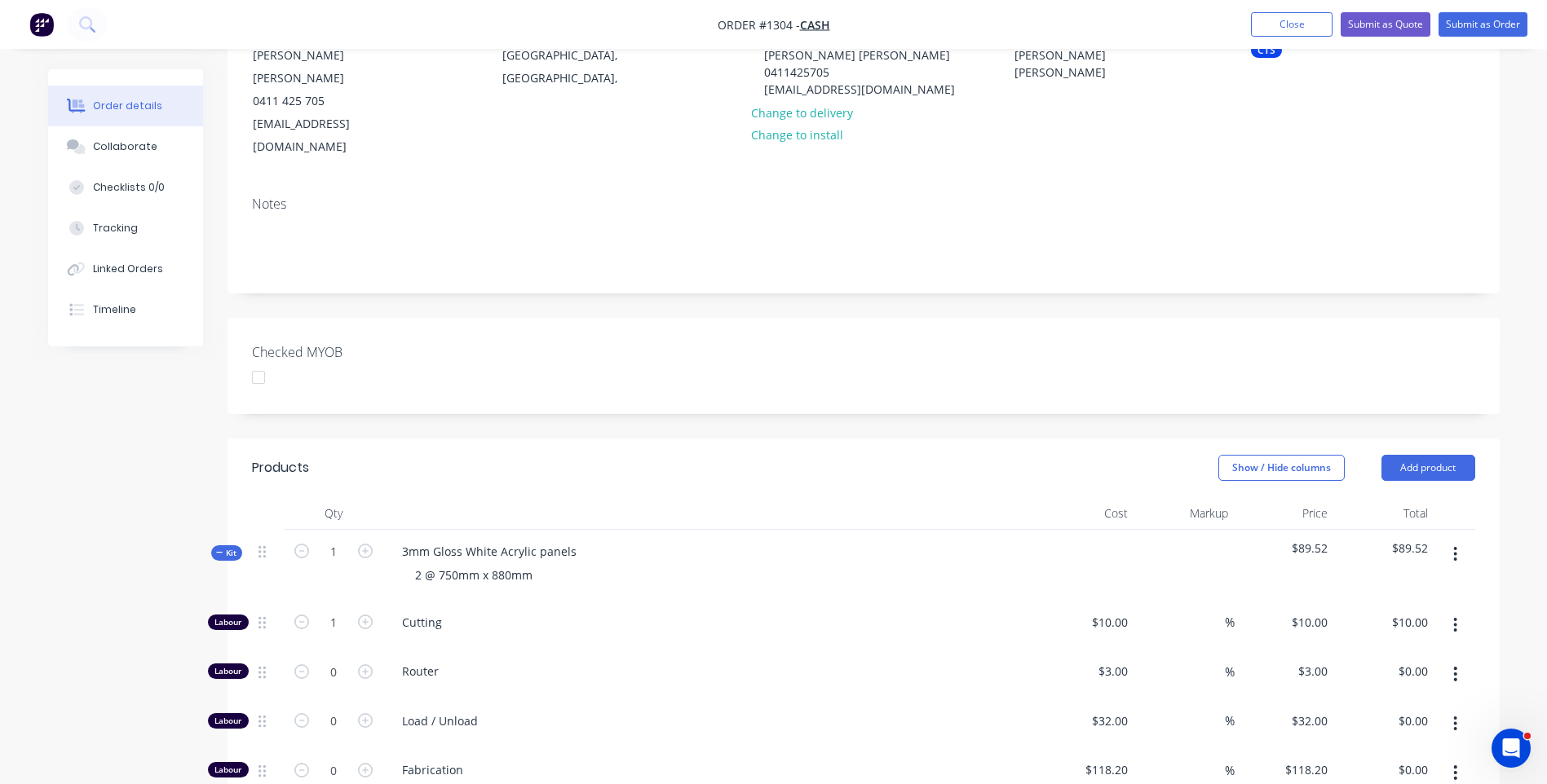
scroll to position [0, 0]
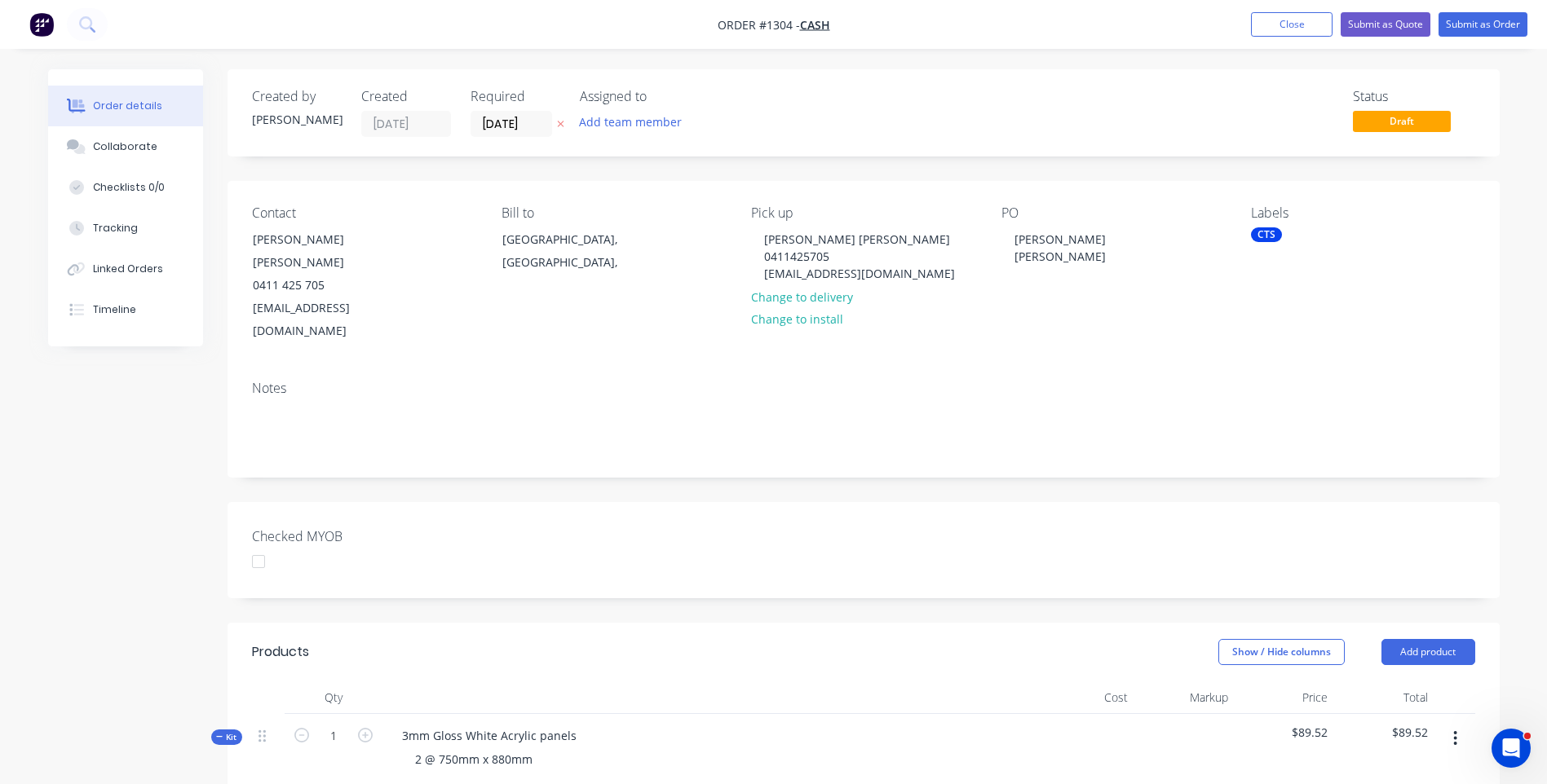
click at [1275, 238] on div "CTS" at bounding box center [1265, 234] width 31 height 15
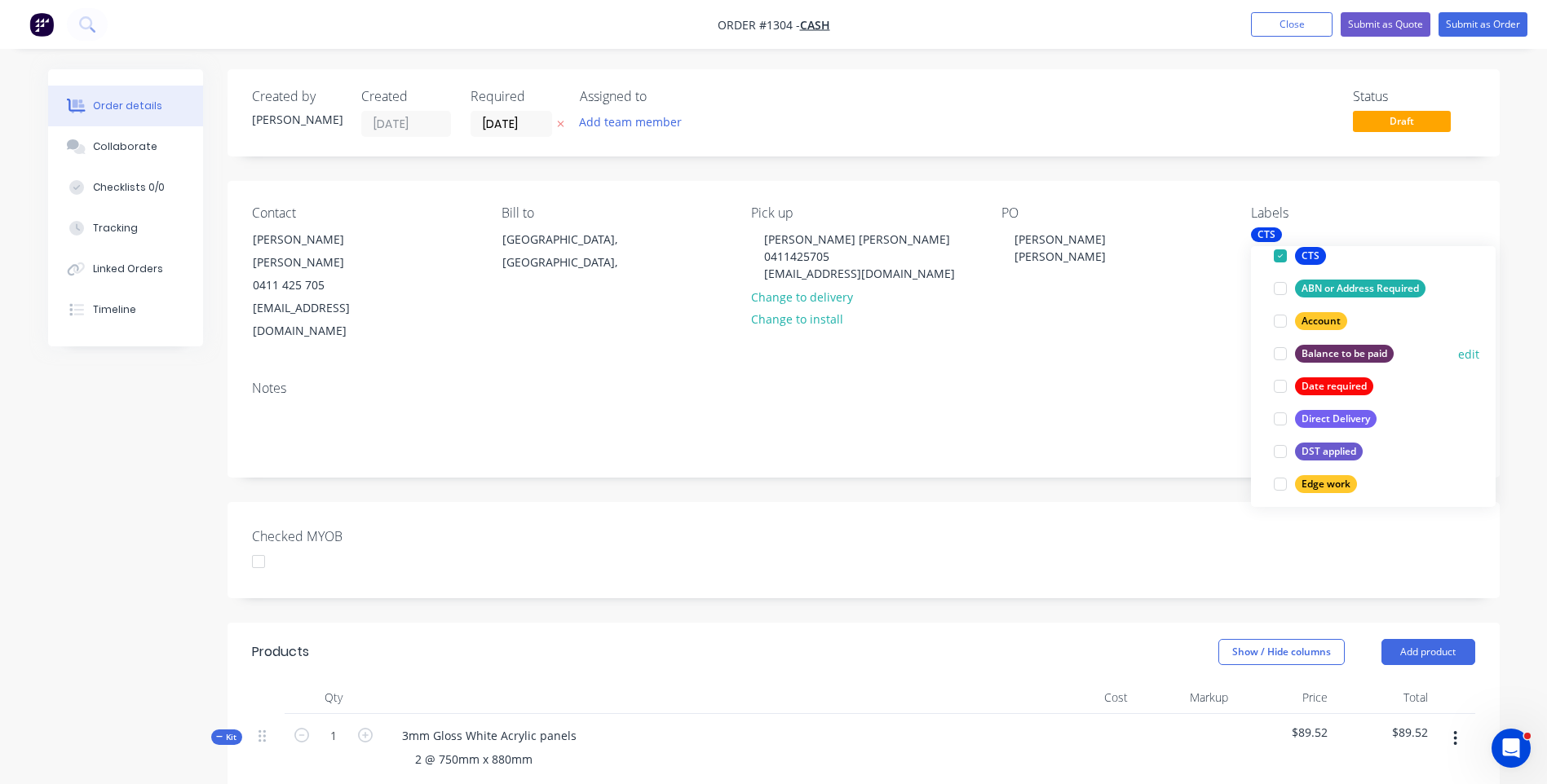
scroll to position [163, 0]
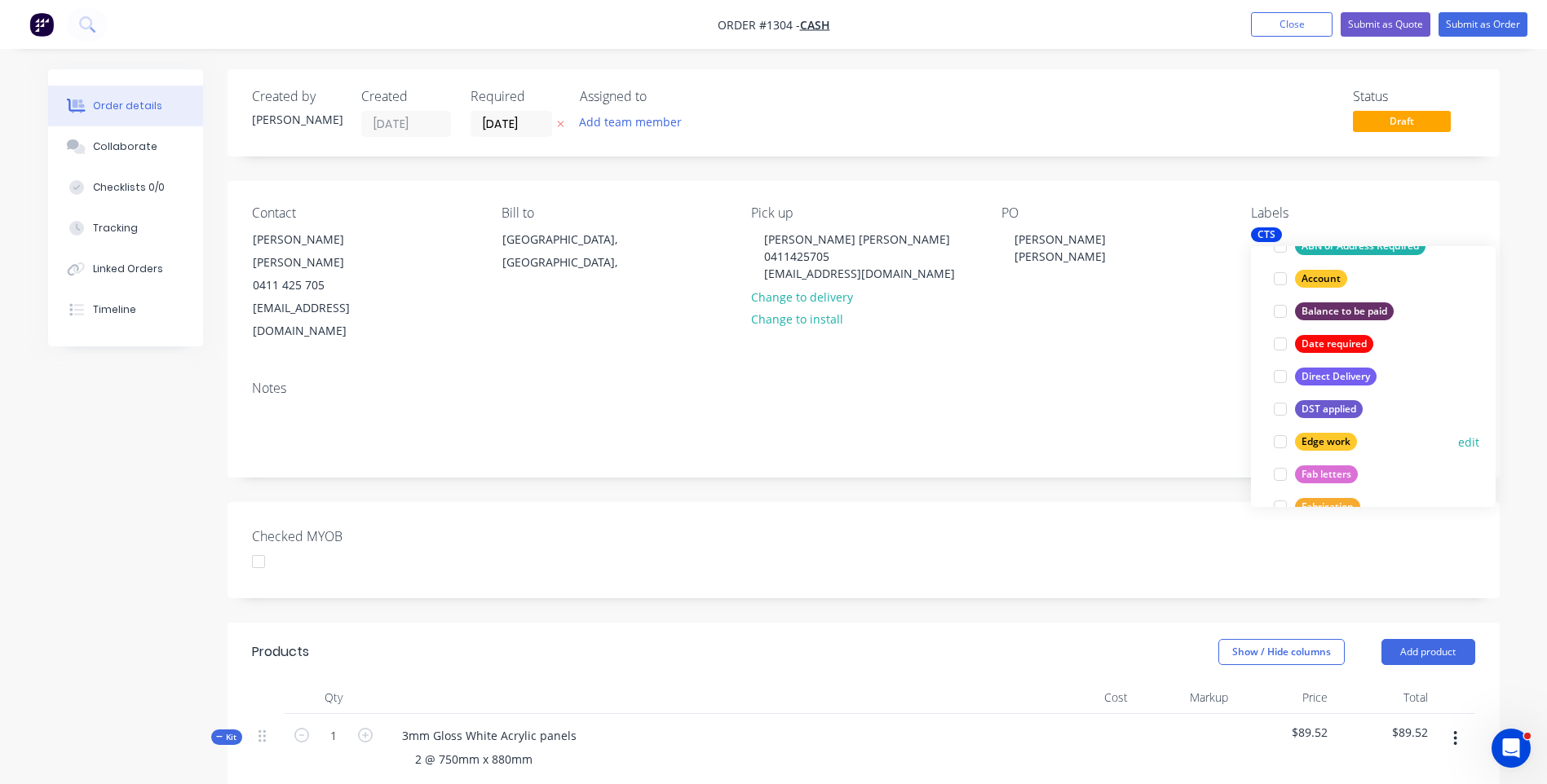
click at [1286, 445] on div at bounding box center [1280, 441] width 32 height 32
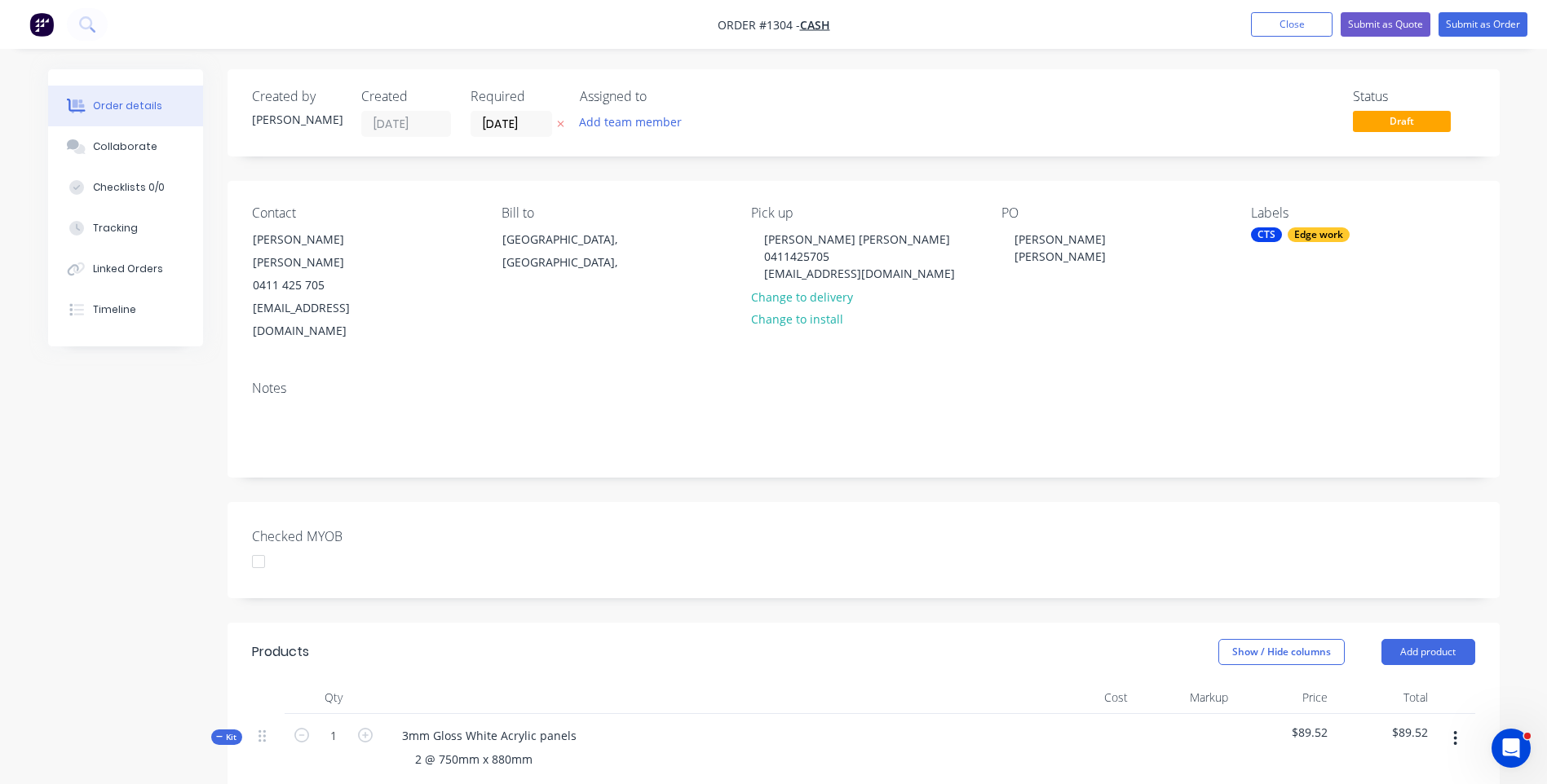
click at [1222, 367] on div "Notes" at bounding box center [863, 422] width 1273 height 110
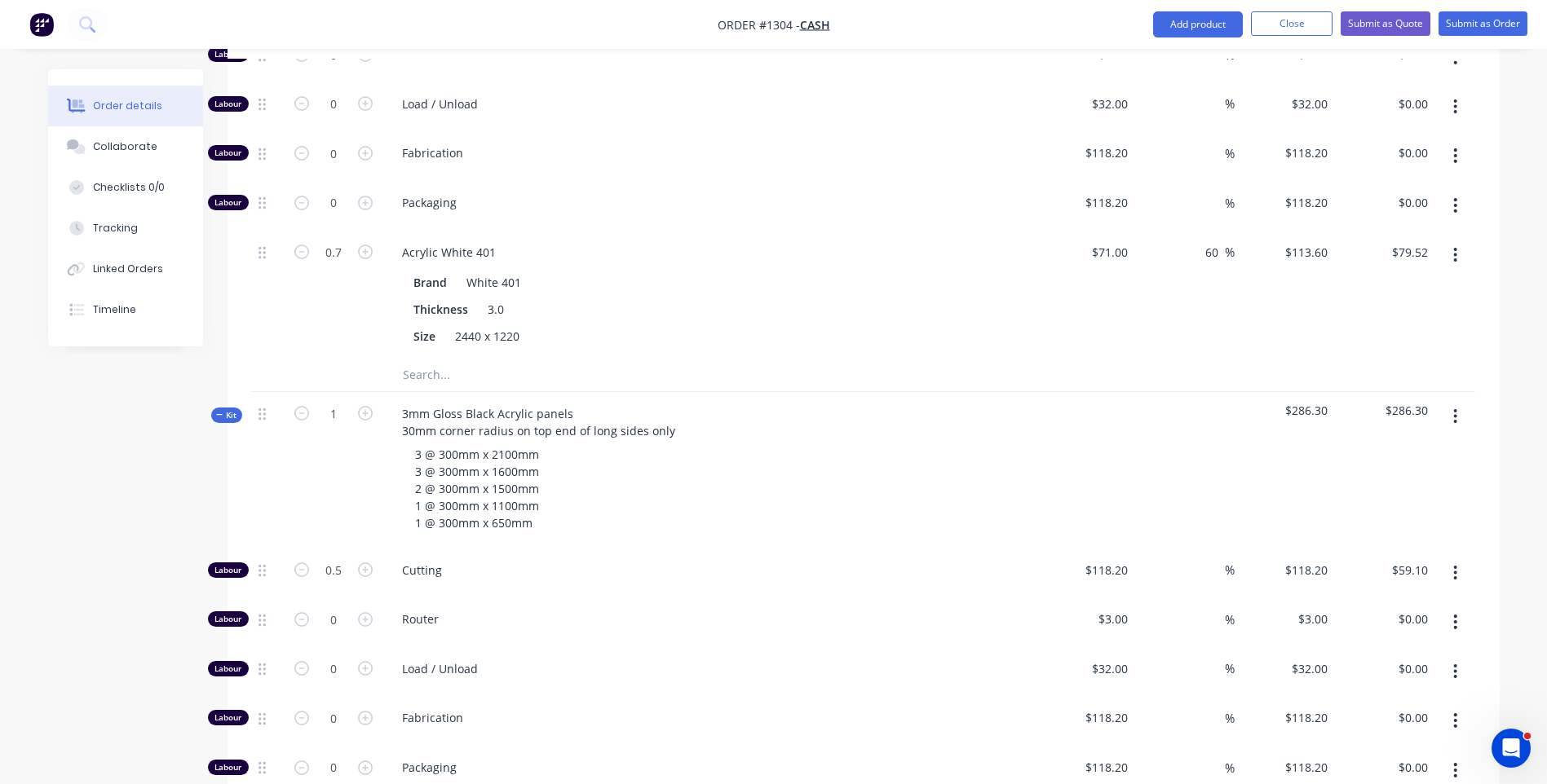
scroll to position [816, 0]
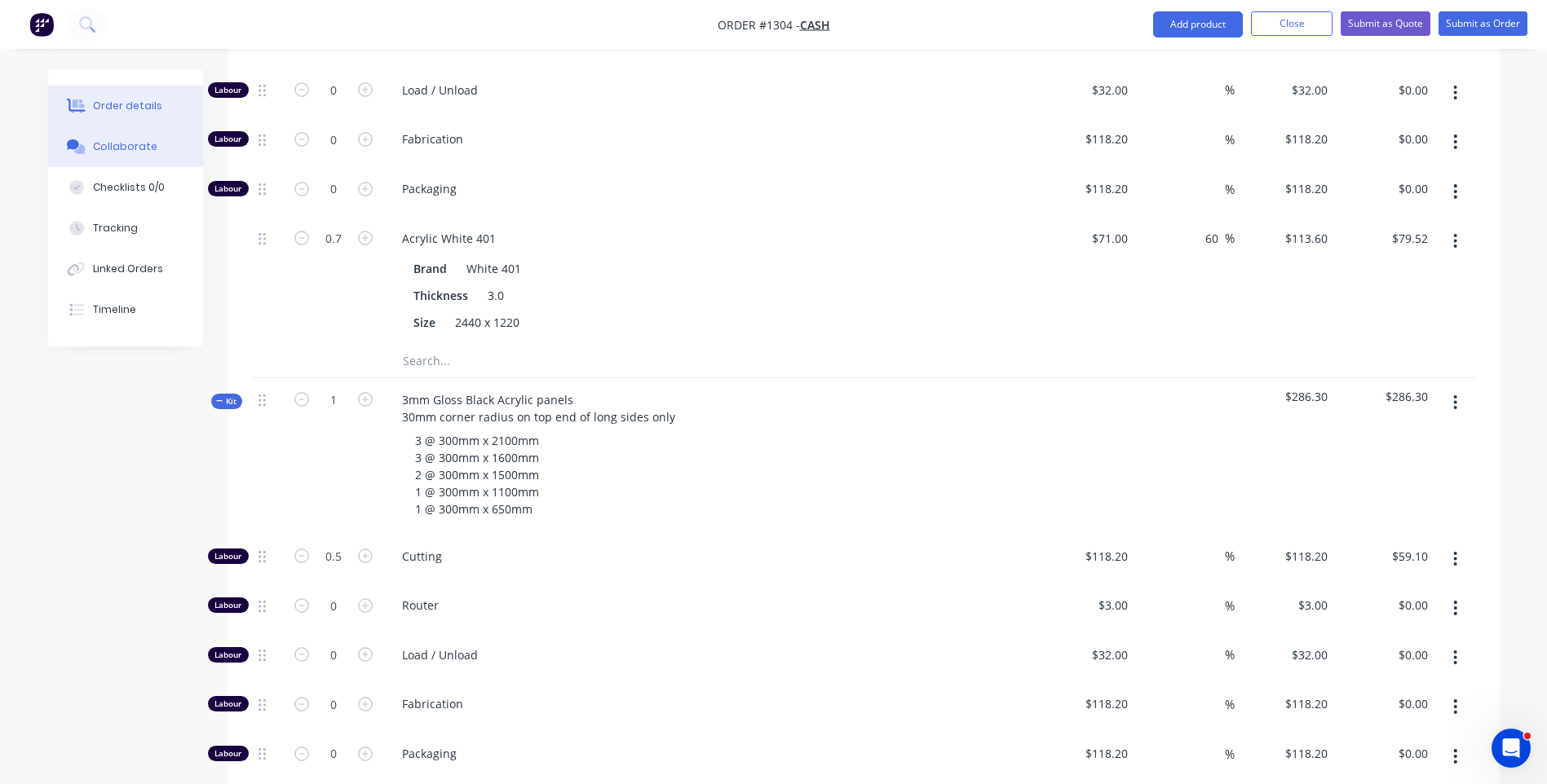
click at [89, 148] on button "Collaborate" at bounding box center [125, 146] width 155 height 40
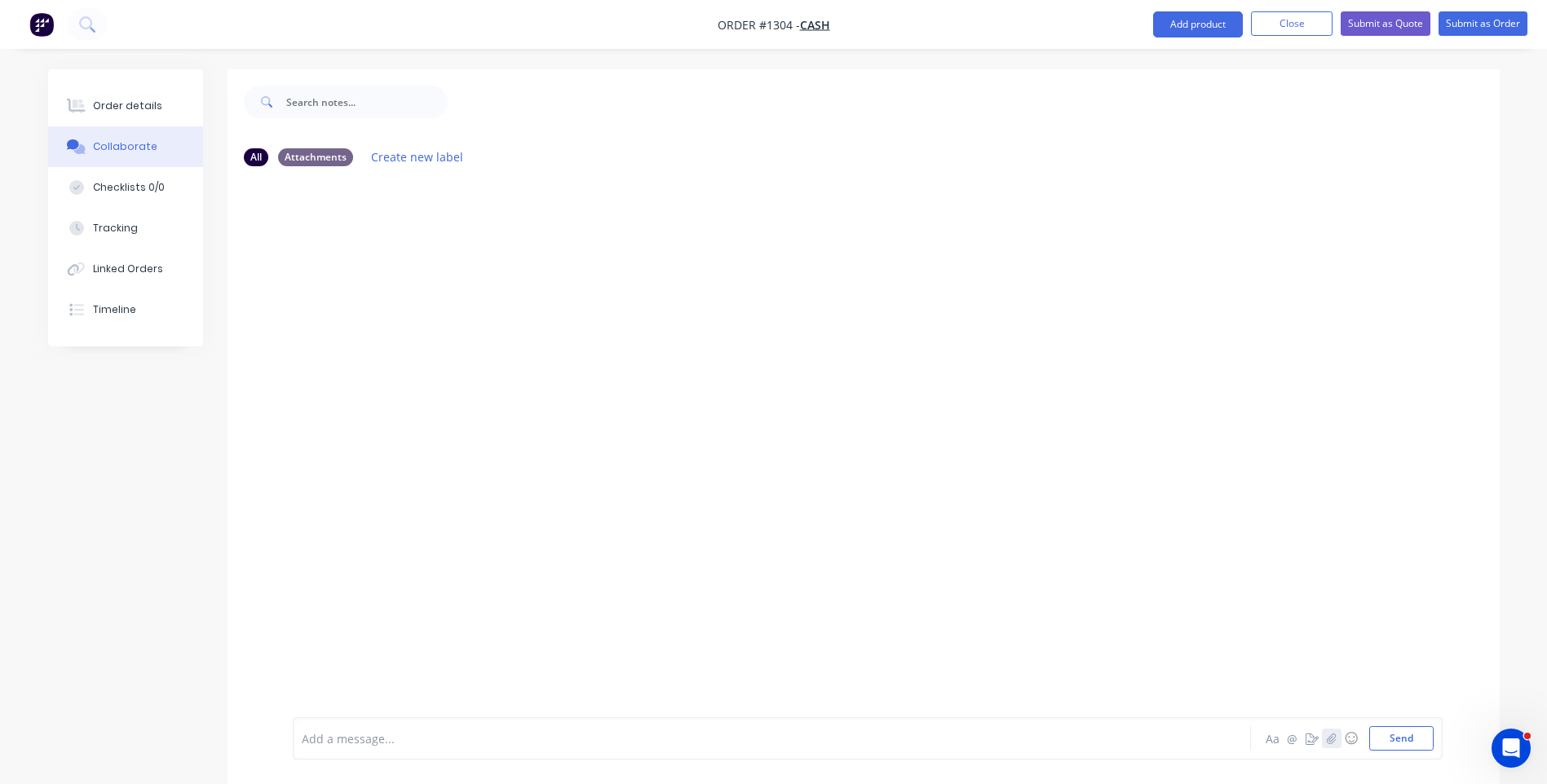
click at [1334, 738] on icon "button" at bounding box center [1330, 738] width 10 height 11
click at [1409, 734] on button "Send" at bounding box center [1401, 738] width 64 height 25
click at [136, 98] on button "Order details" at bounding box center [125, 106] width 155 height 40
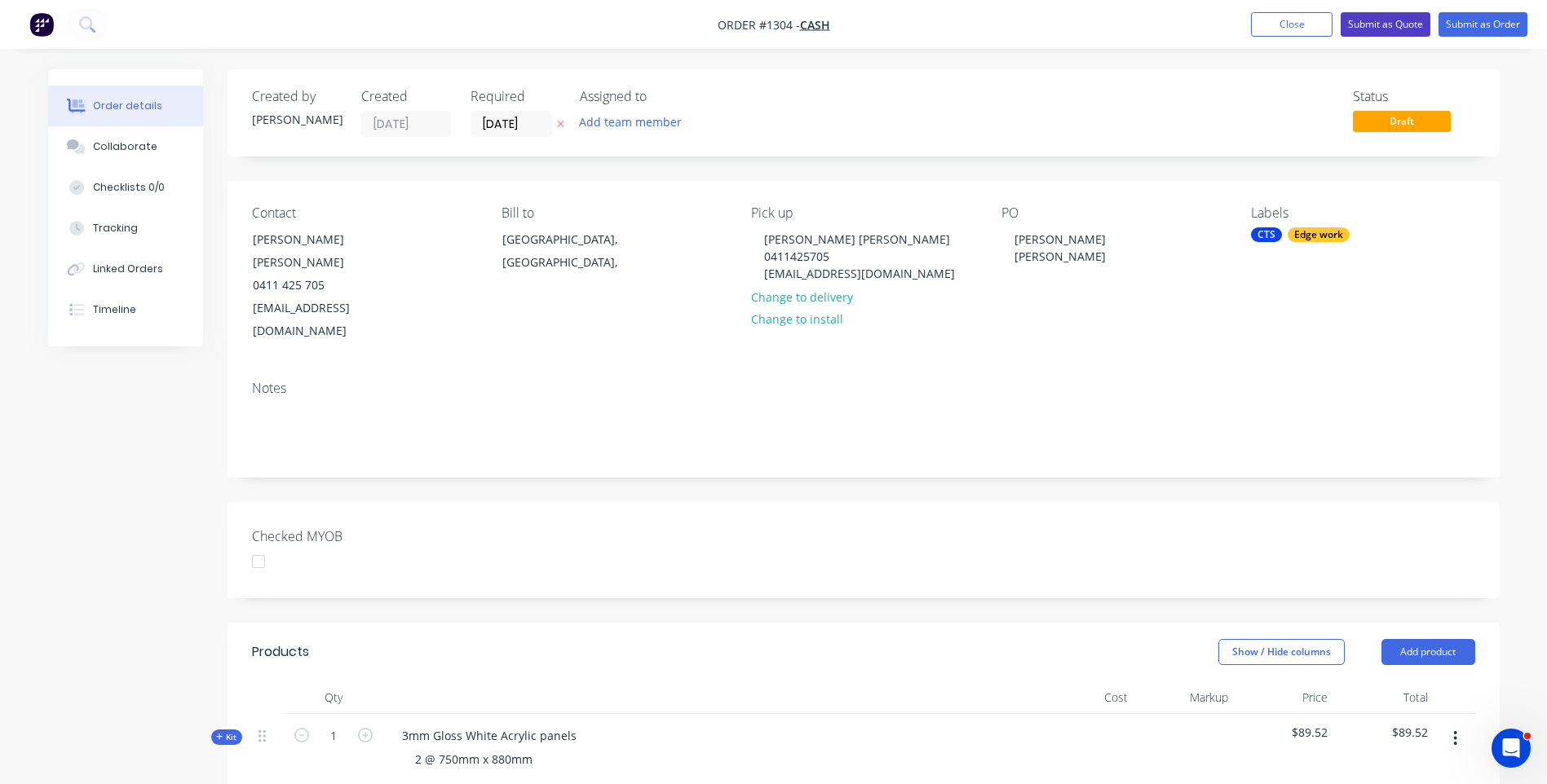
click at [1367, 27] on button "Submit as Quote" at bounding box center [1386, 25] width 89 height 25
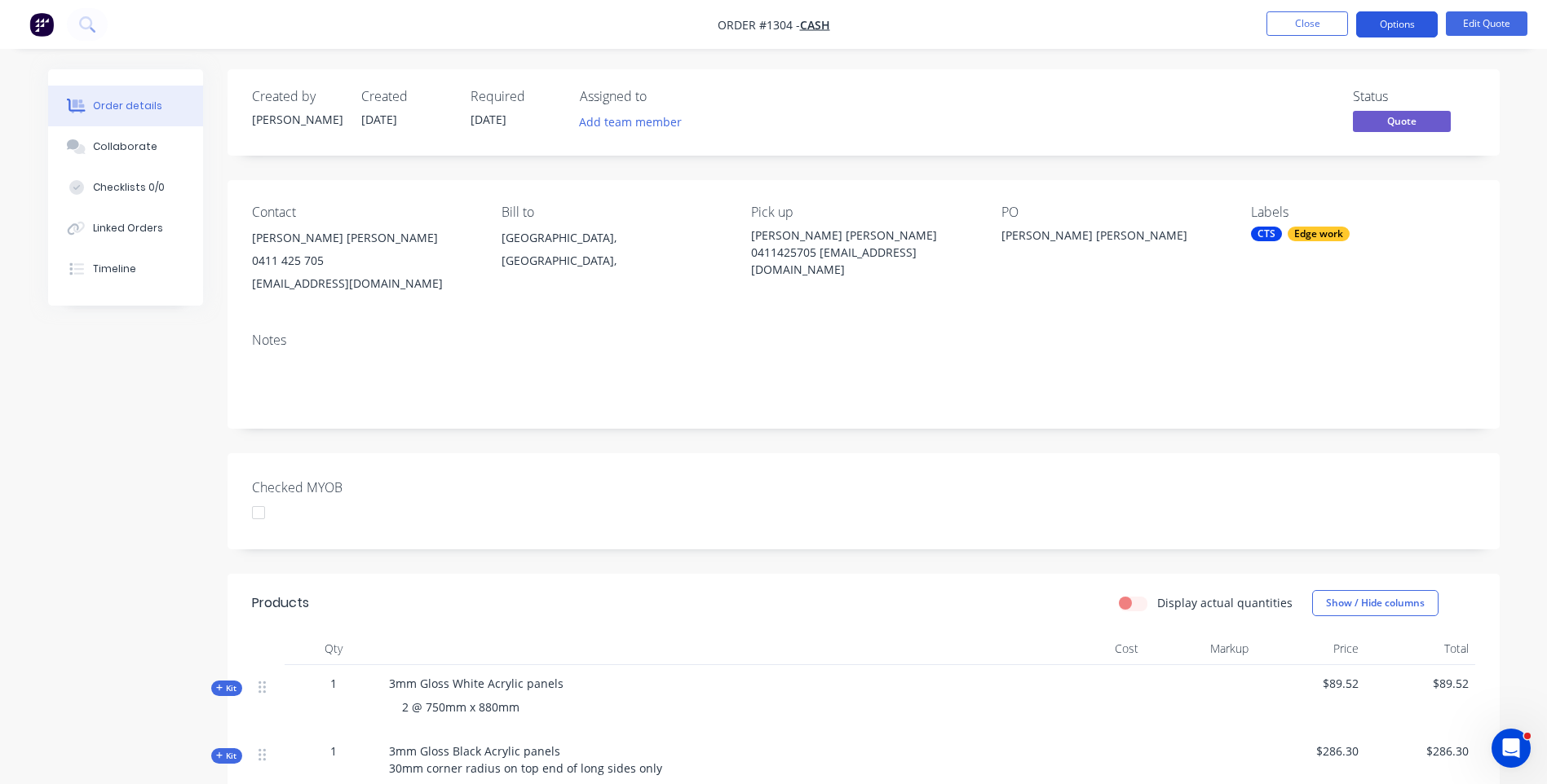
click at [1417, 27] on button "Options" at bounding box center [1396, 25] width 82 height 26
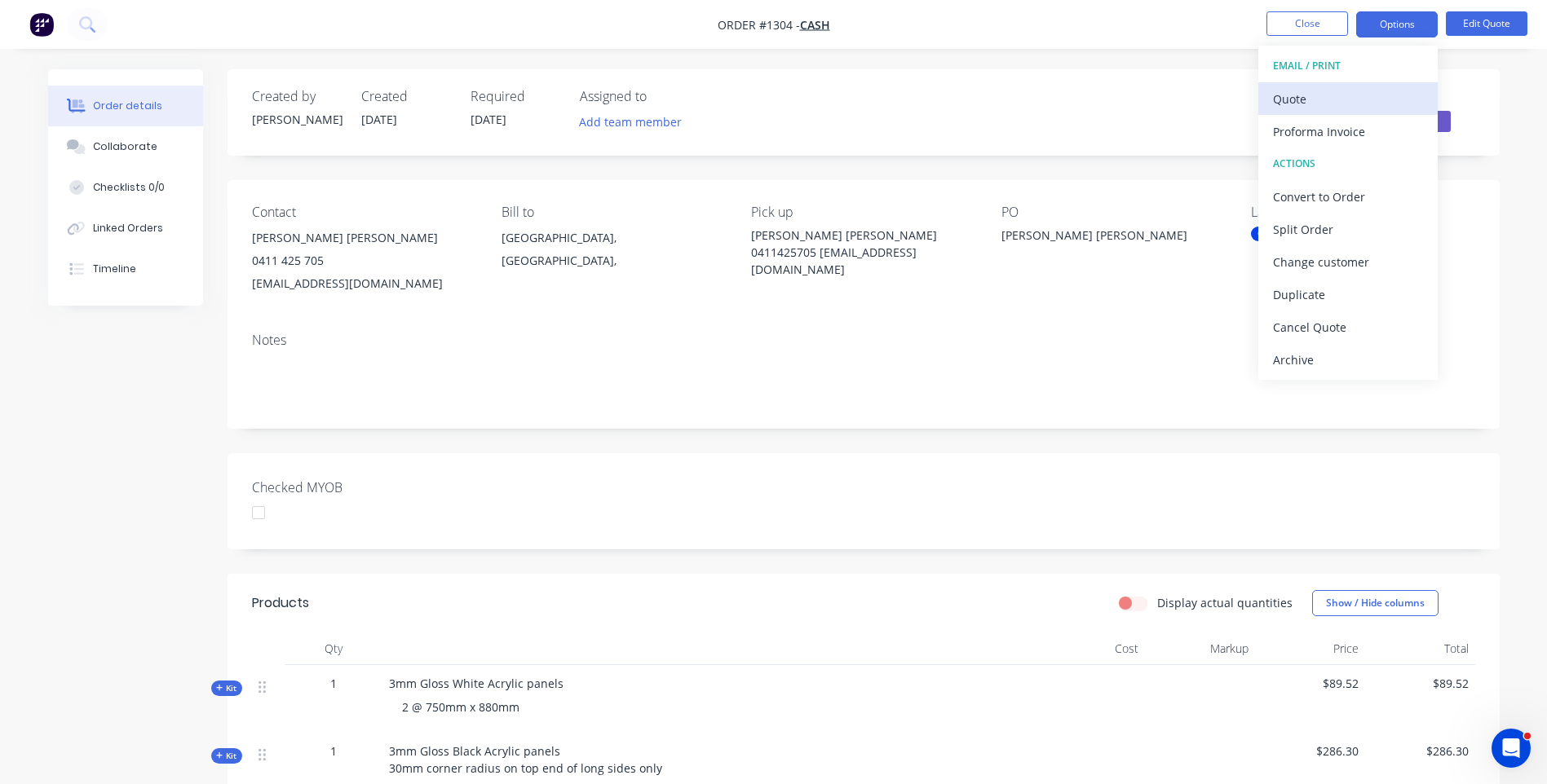
click at [1325, 104] on div "Quote" at bounding box center [1347, 98] width 150 height 24
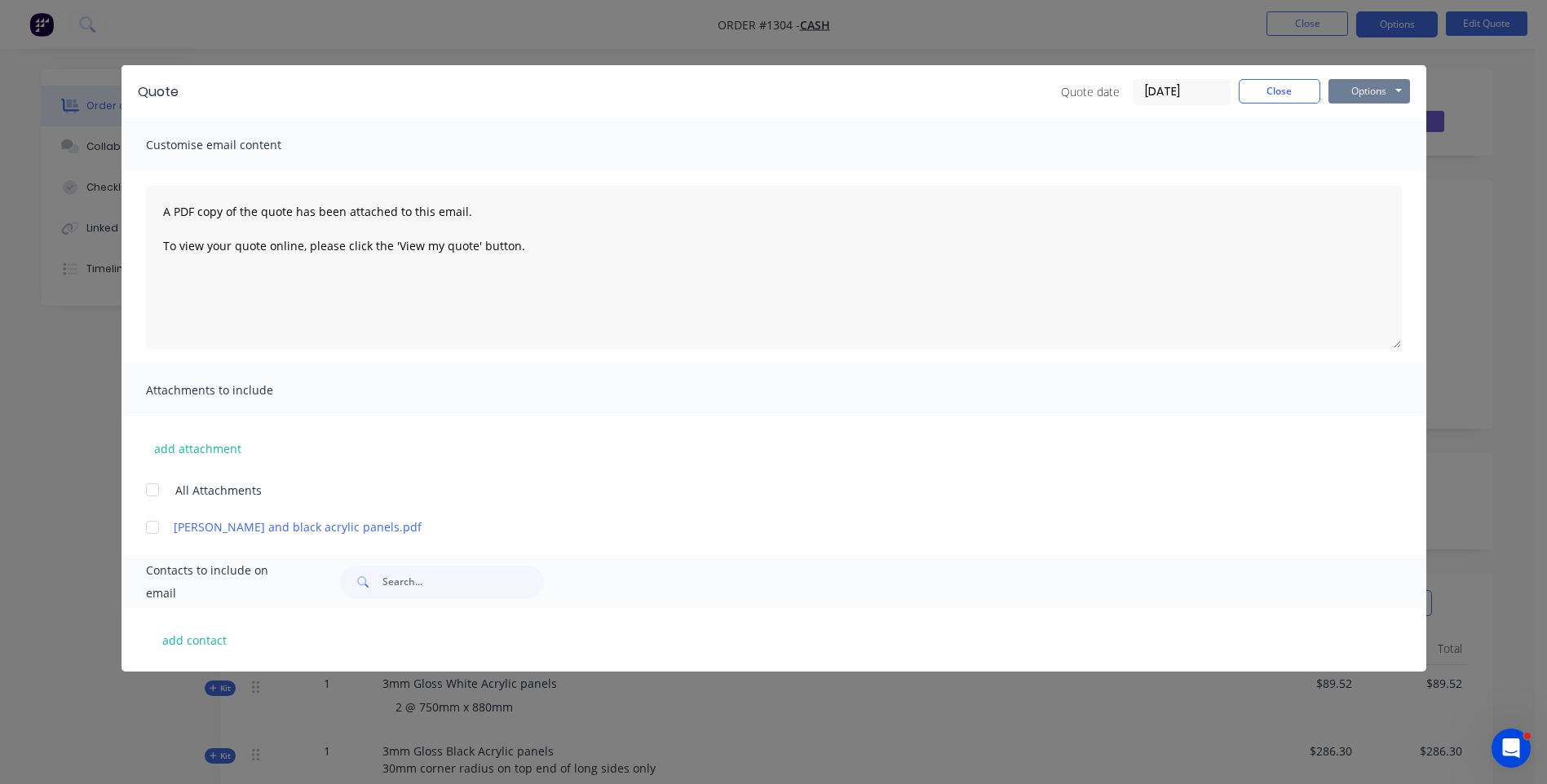
click at [1365, 99] on button "Options" at bounding box center [1369, 91] width 82 height 25
click at [1377, 120] on button "Preview" at bounding box center [1380, 120] width 104 height 27
click at [463, 629] on div "add contact" at bounding box center [774, 640] width 1305 height 64
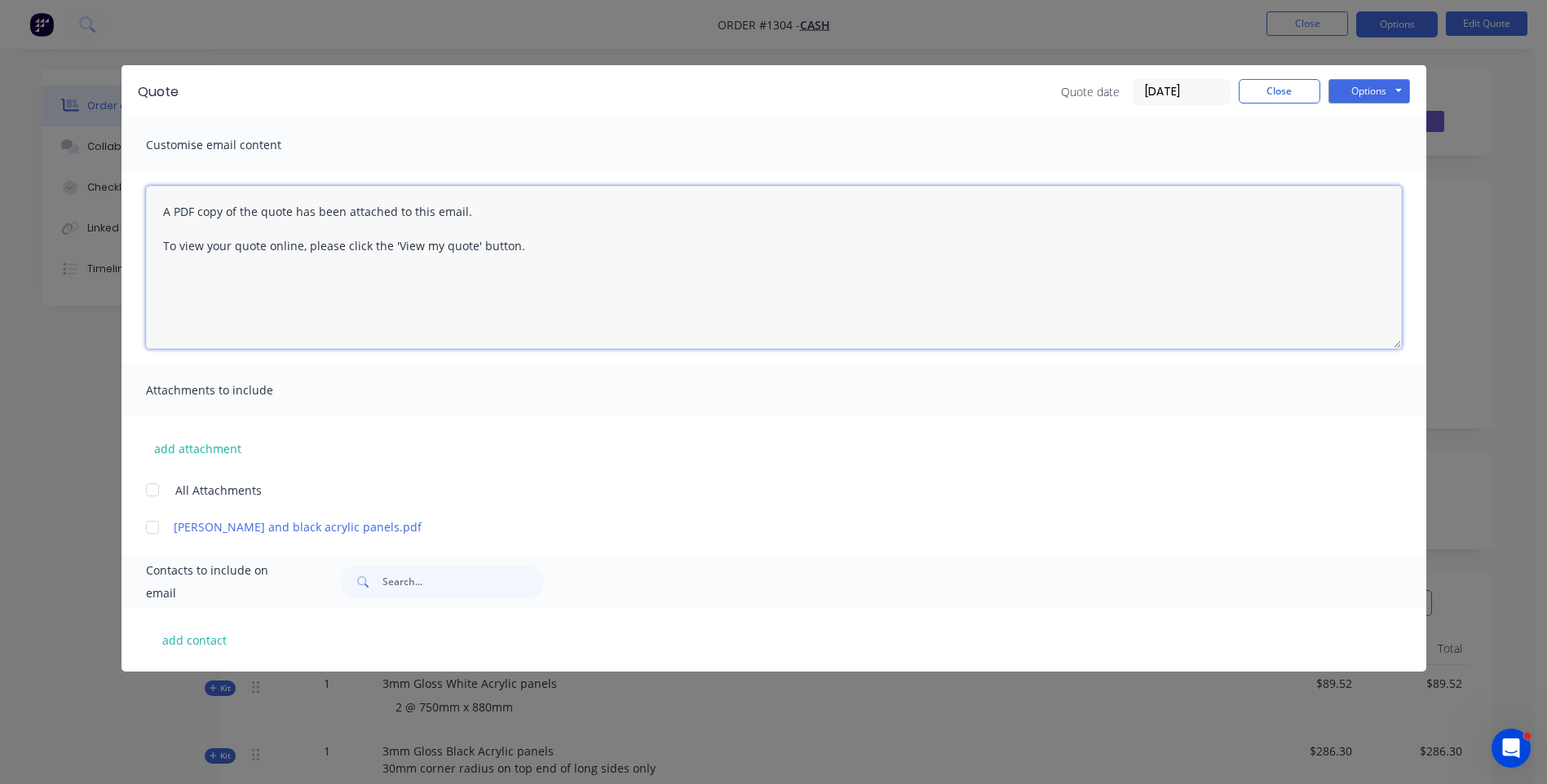
paste textarea "Hi, Please contact us if you have any questions. Regards, [PERSON_NAME] [EMAIL_…"
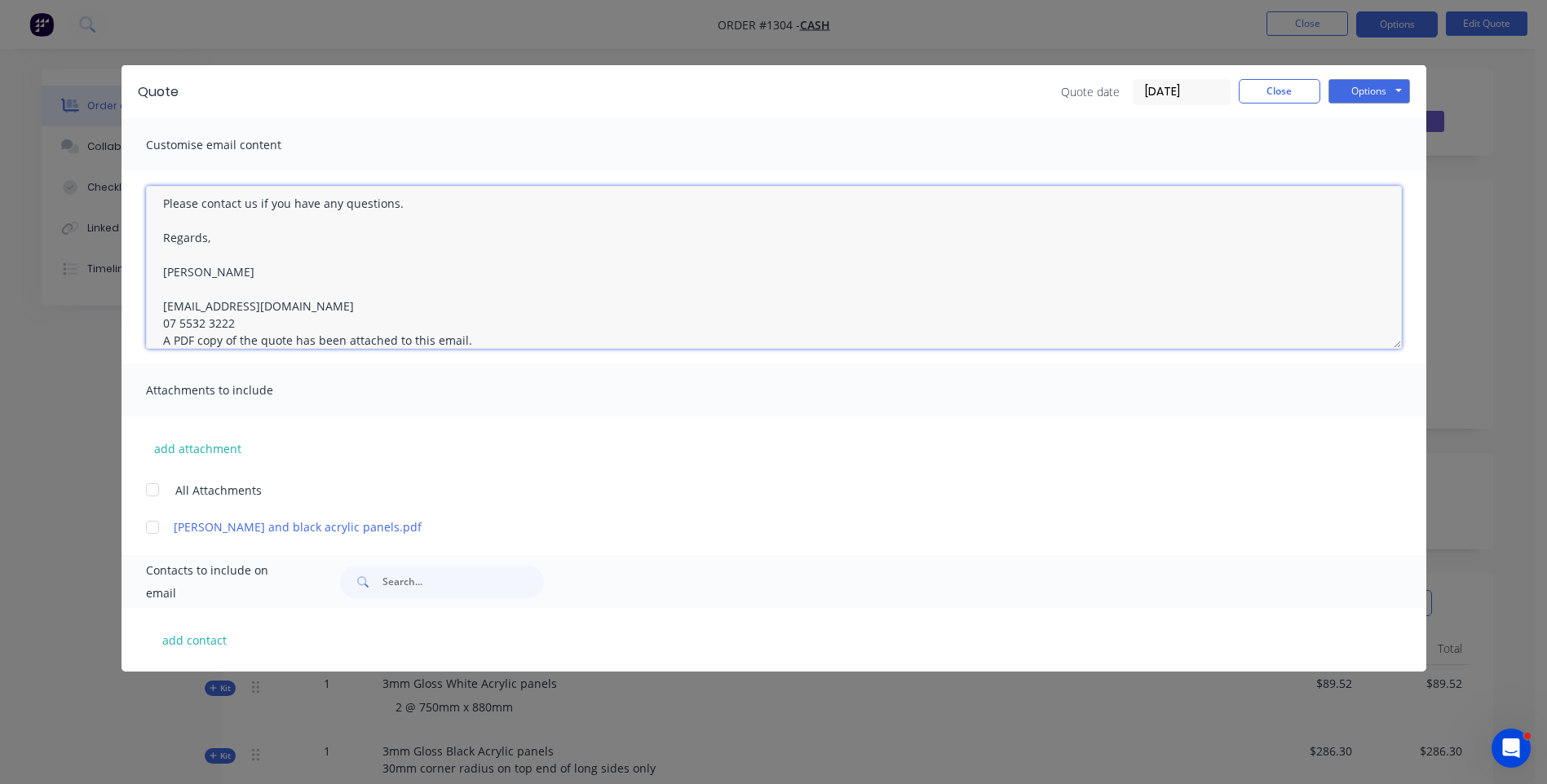
click at [233, 328] on textarea "Hi, Please contact us if you have any questions. Regards, [PERSON_NAME] [EMAIL_…" at bounding box center [774, 267] width 1256 height 163
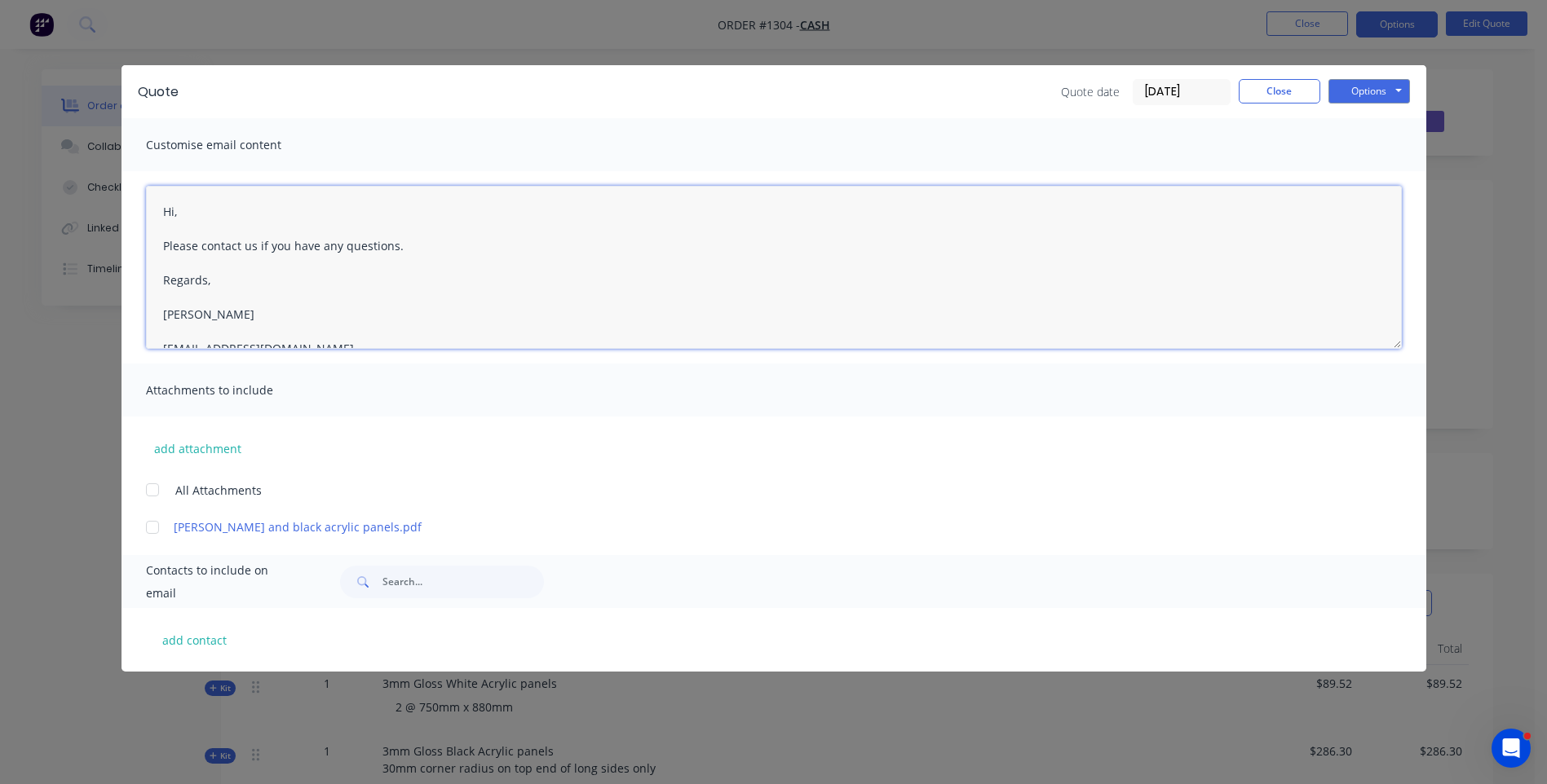
click at [192, 210] on textarea "Hi, Please contact us if you have any questions. Regards, [PERSON_NAME] [EMAIL_…" at bounding box center [774, 267] width 1256 height 163
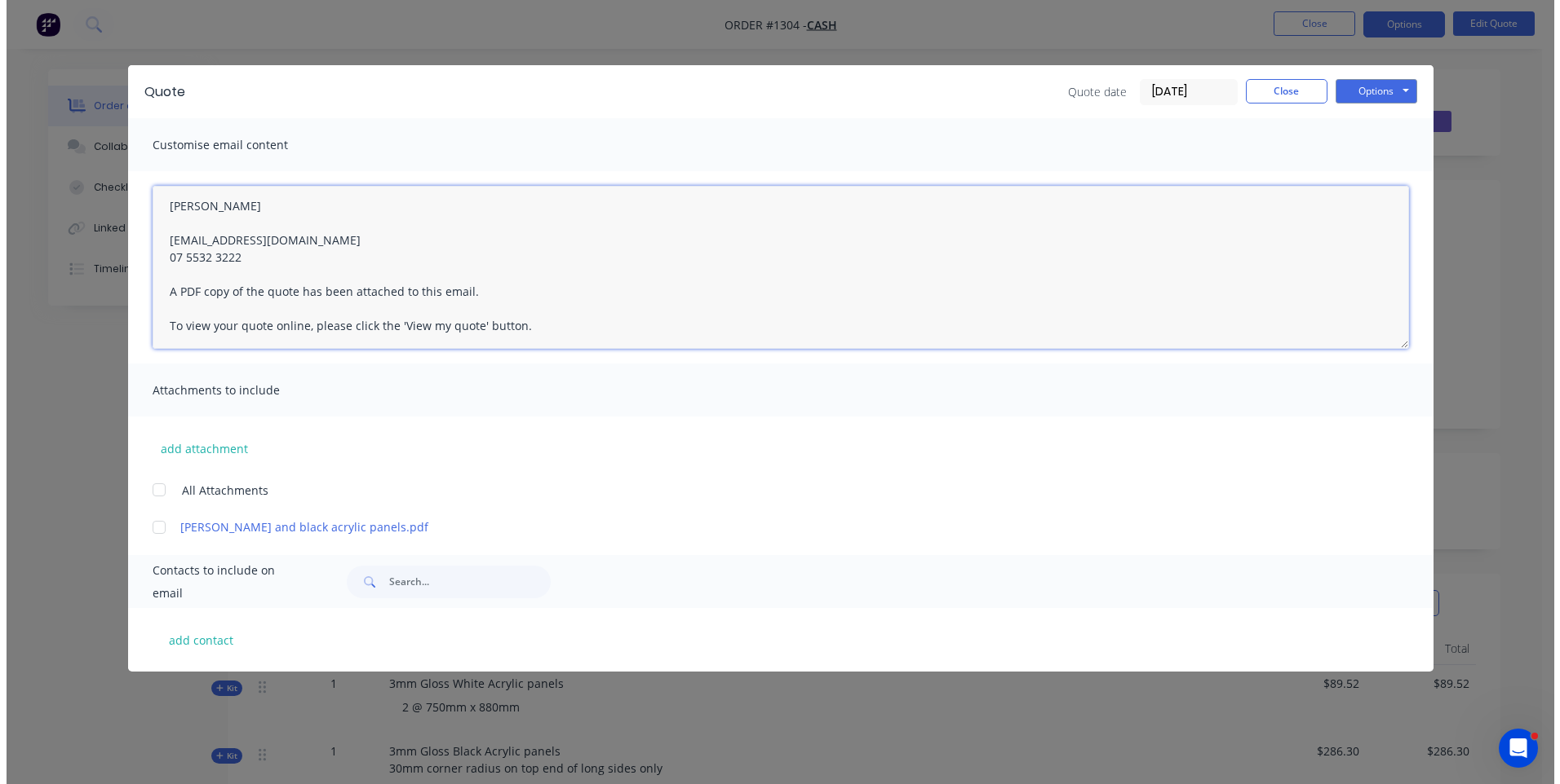
scroll to position [180, 0]
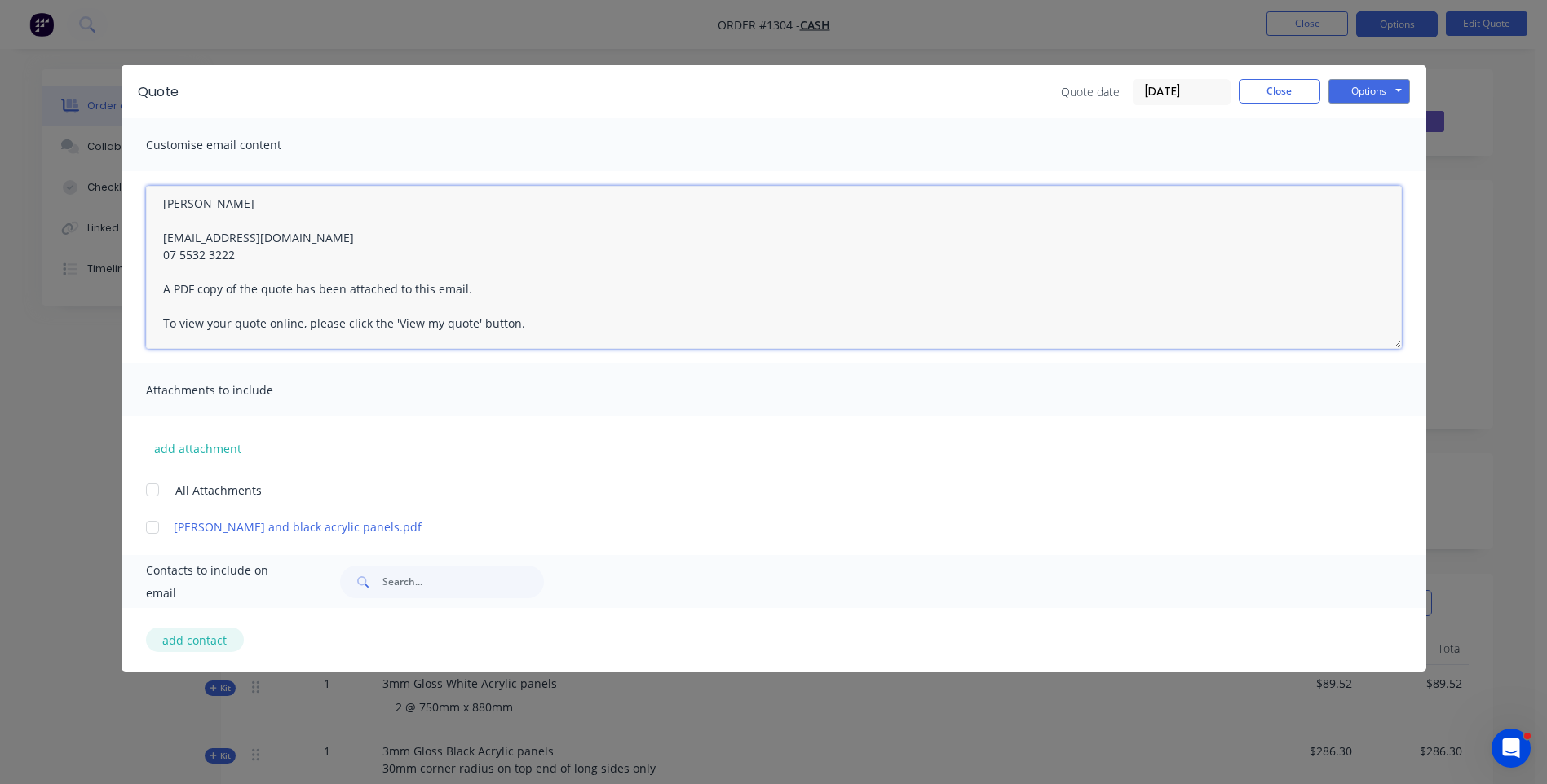
type textarea "Hi [PERSON_NAME], Please see attached quote. Price is based on collection from …"
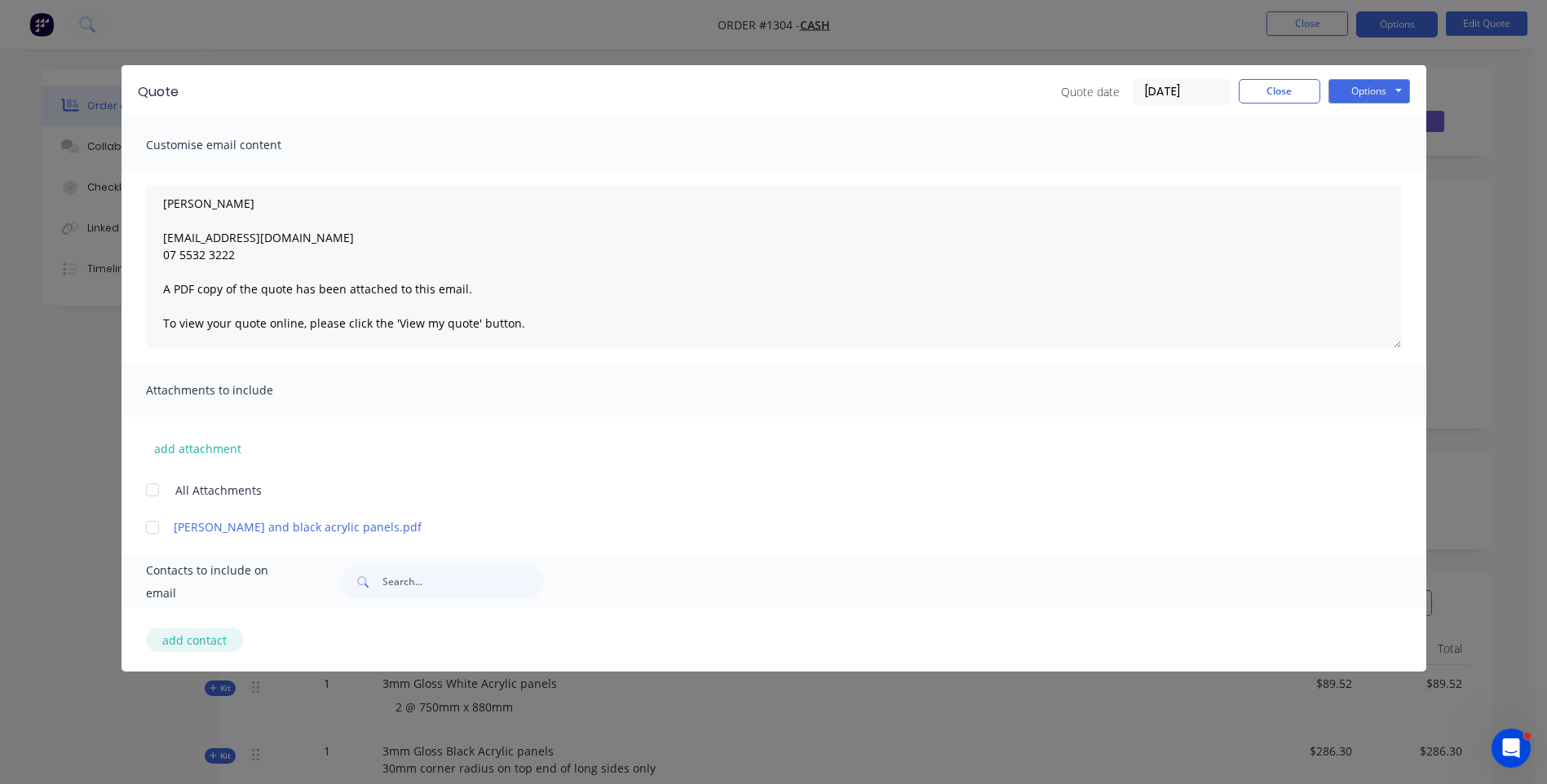
click at [193, 645] on button "add contact" at bounding box center [195, 640] width 98 height 25
select select "AU"
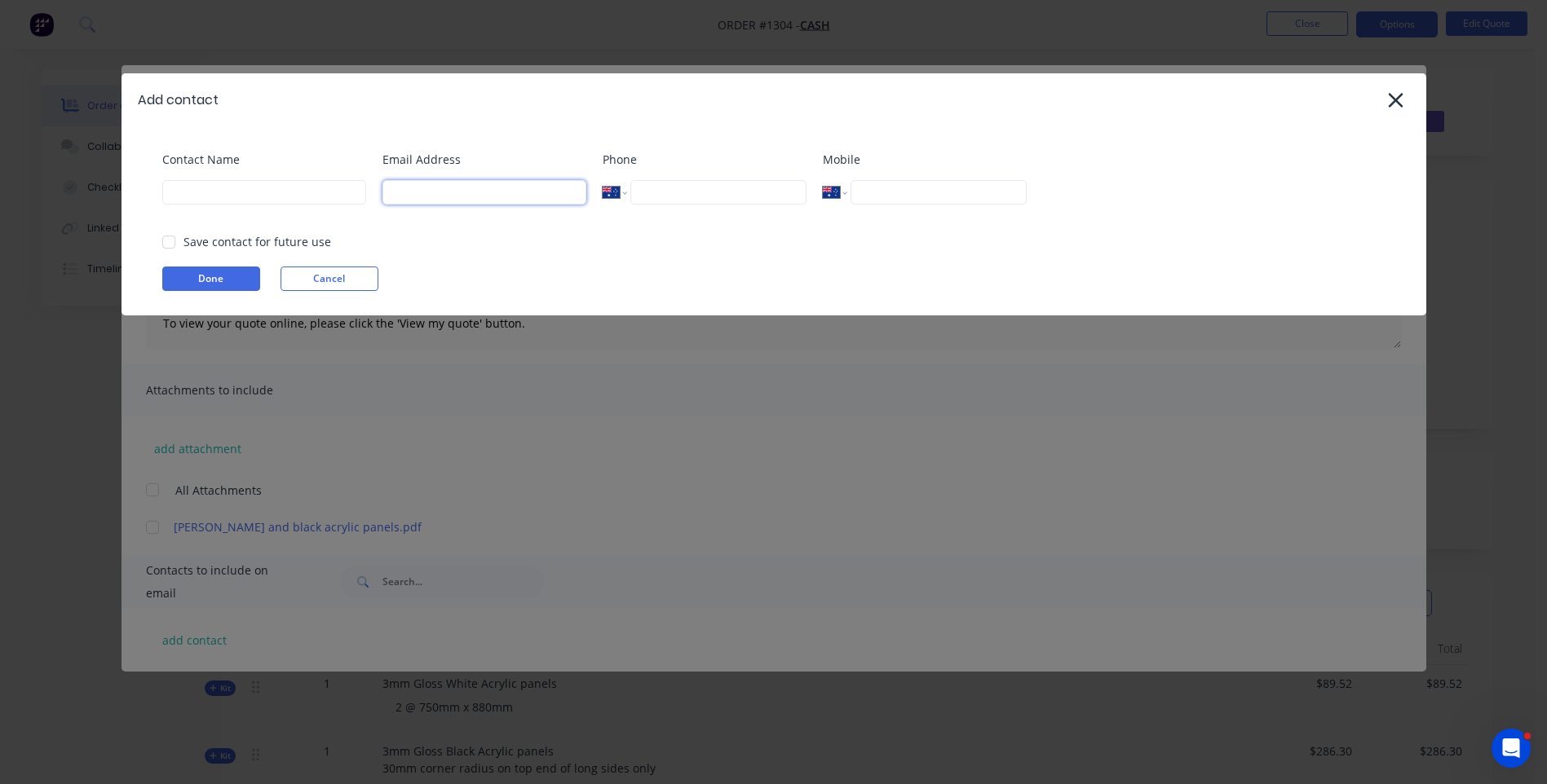
click at [447, 200] on input at bounding box center [484, 192] width 203 height 25
type input "[EMAIL_ADDRESS][DOMAIN_NAME]"
click at [311, 200] on input at bounding box center [264, 192] width 203 height 25
type input "[PERSON_NAME] [PERSON_NAME]"
click at [245, 282] on button "Done" at bounding box center [211, 279] width 98 height 25
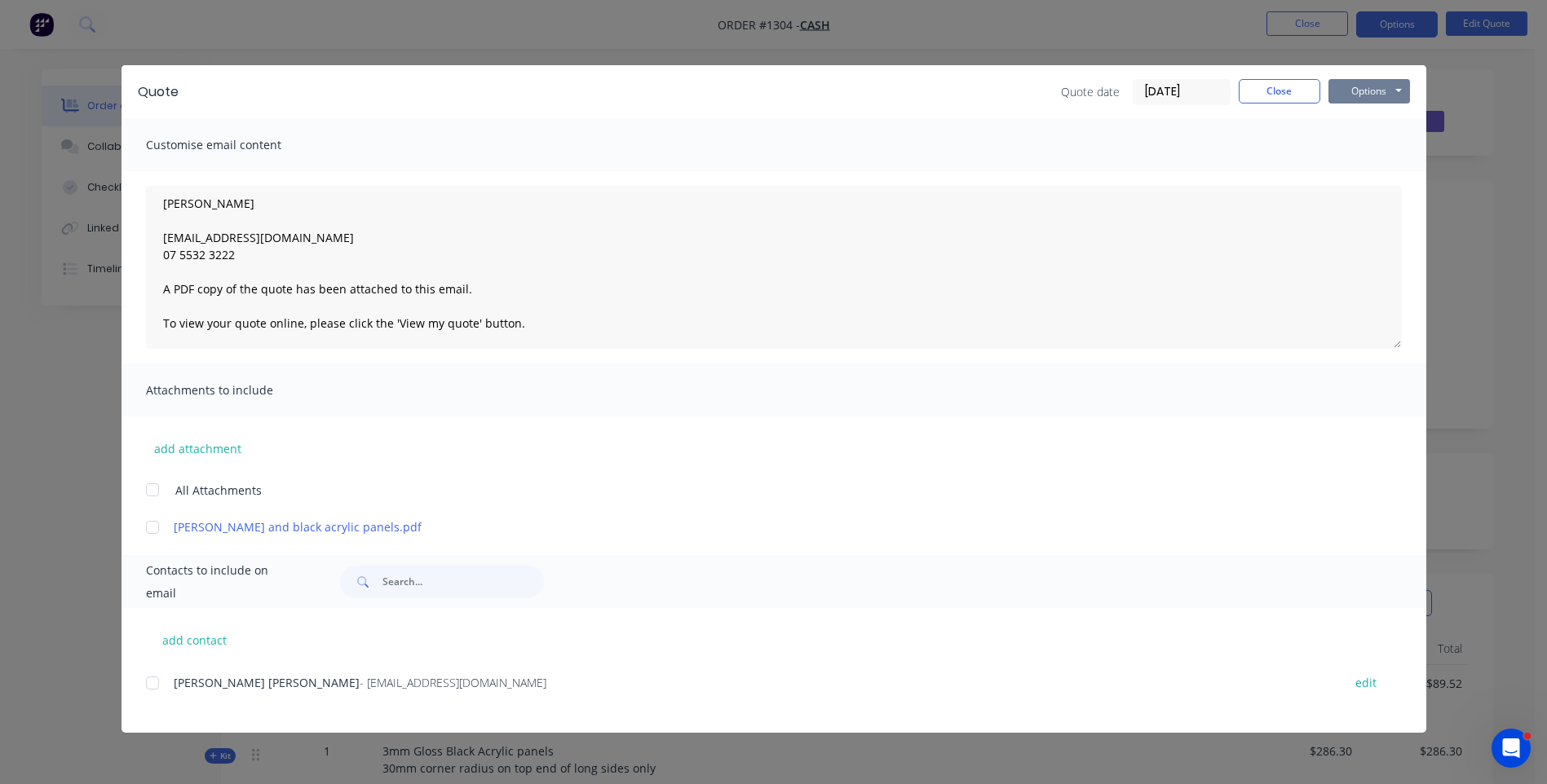
click at [1355, 87] on button "Options" at bounding box center [1369, 91] width 82 height 25
click at [1361, 175] on button "Email" at bounding box center [1380, 174] width 104 height 27
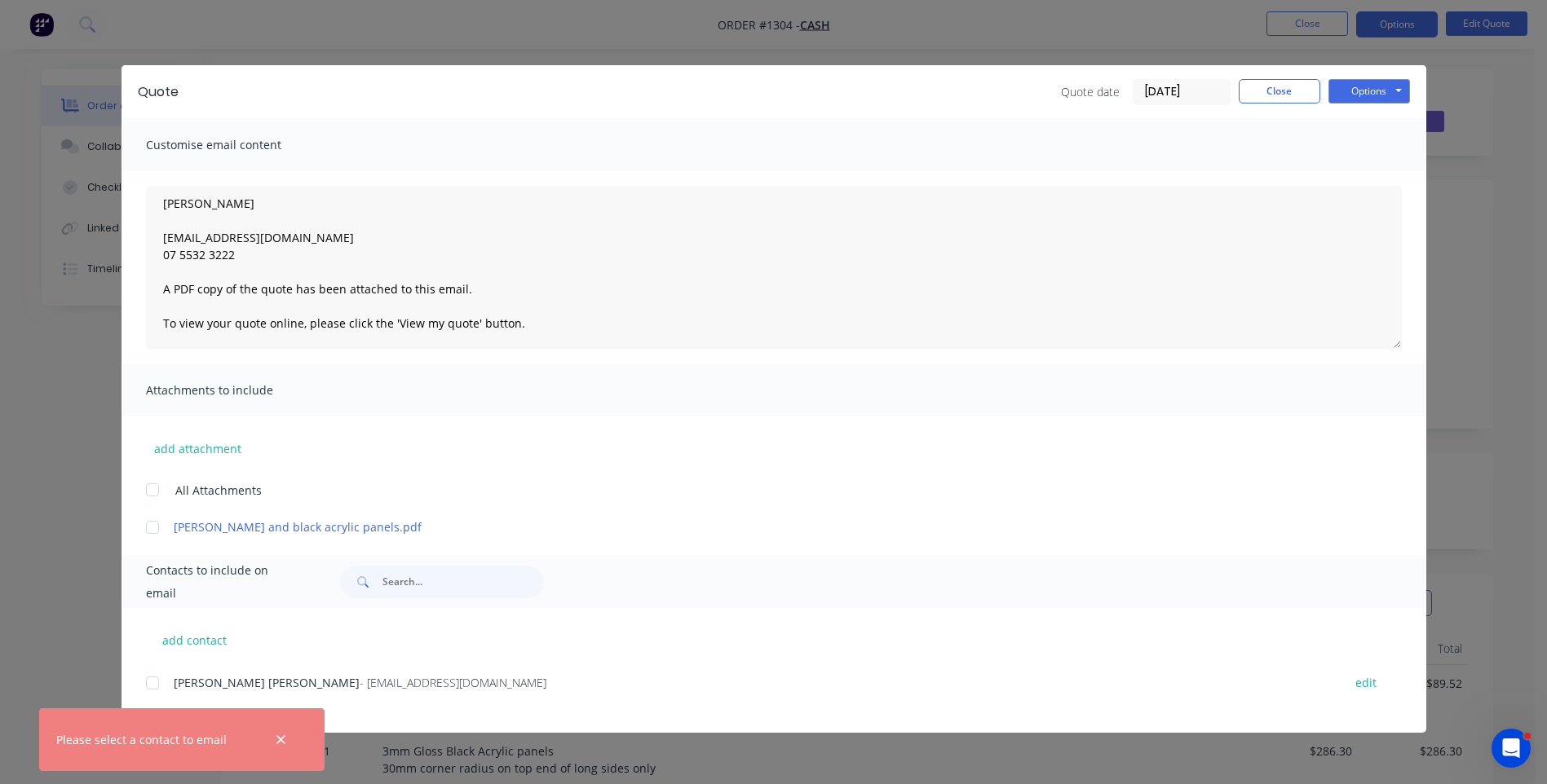
click at [768, 543] on div "Quote Quote date [DATE] Close Options Preview Print Email Customise email conte…" at bounding box center [774, 399] width 1305 height 668
click at [153, 681] on div at bounding box center [152, 683] width 32 height 32
click at [1353, 102] on button "Options" at bounding box center [1369, 91] width 82 height 25
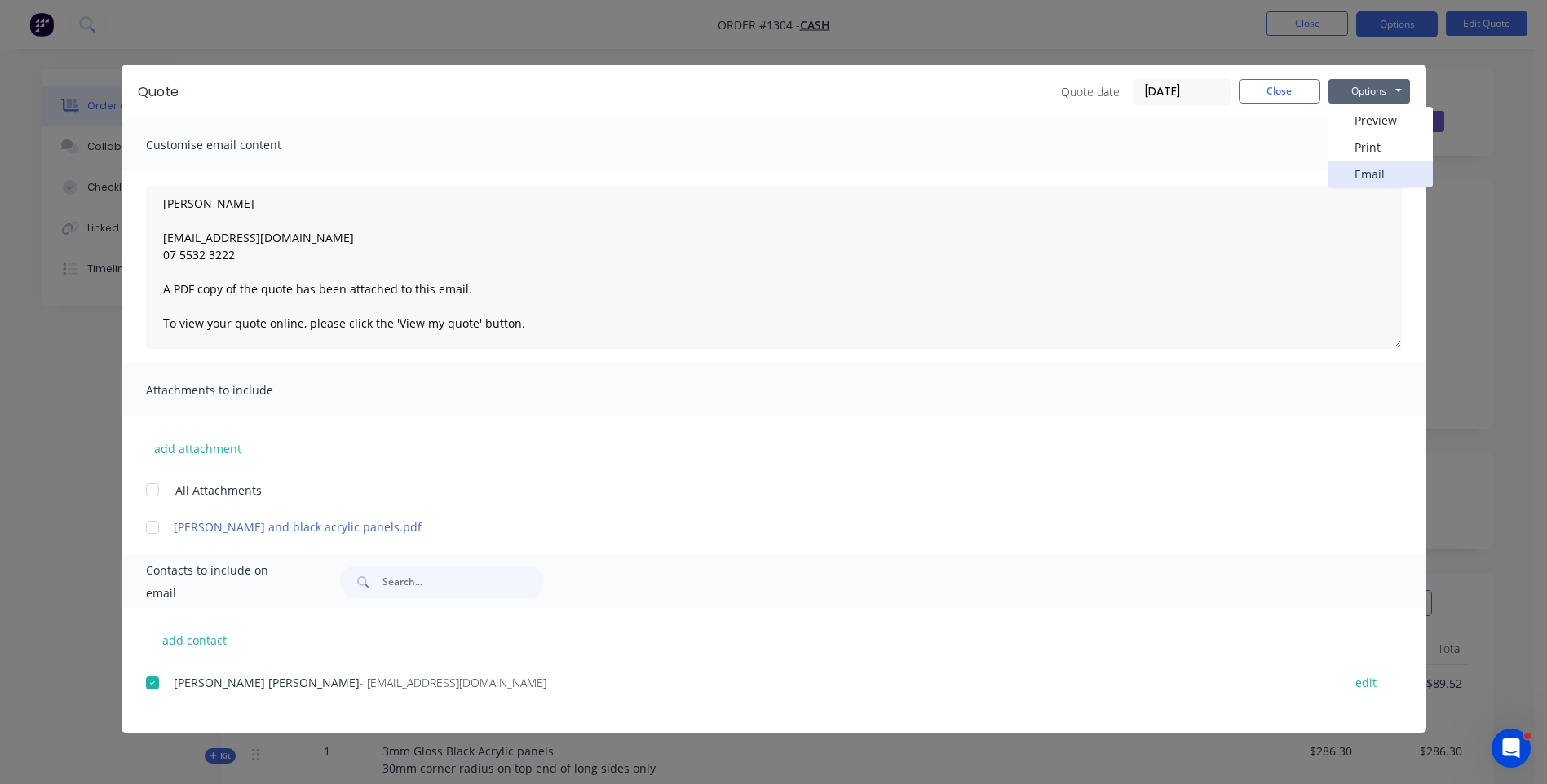
click at [1361, 177] on button "Email" at bounding box center [1380, 174] width 104 height 27
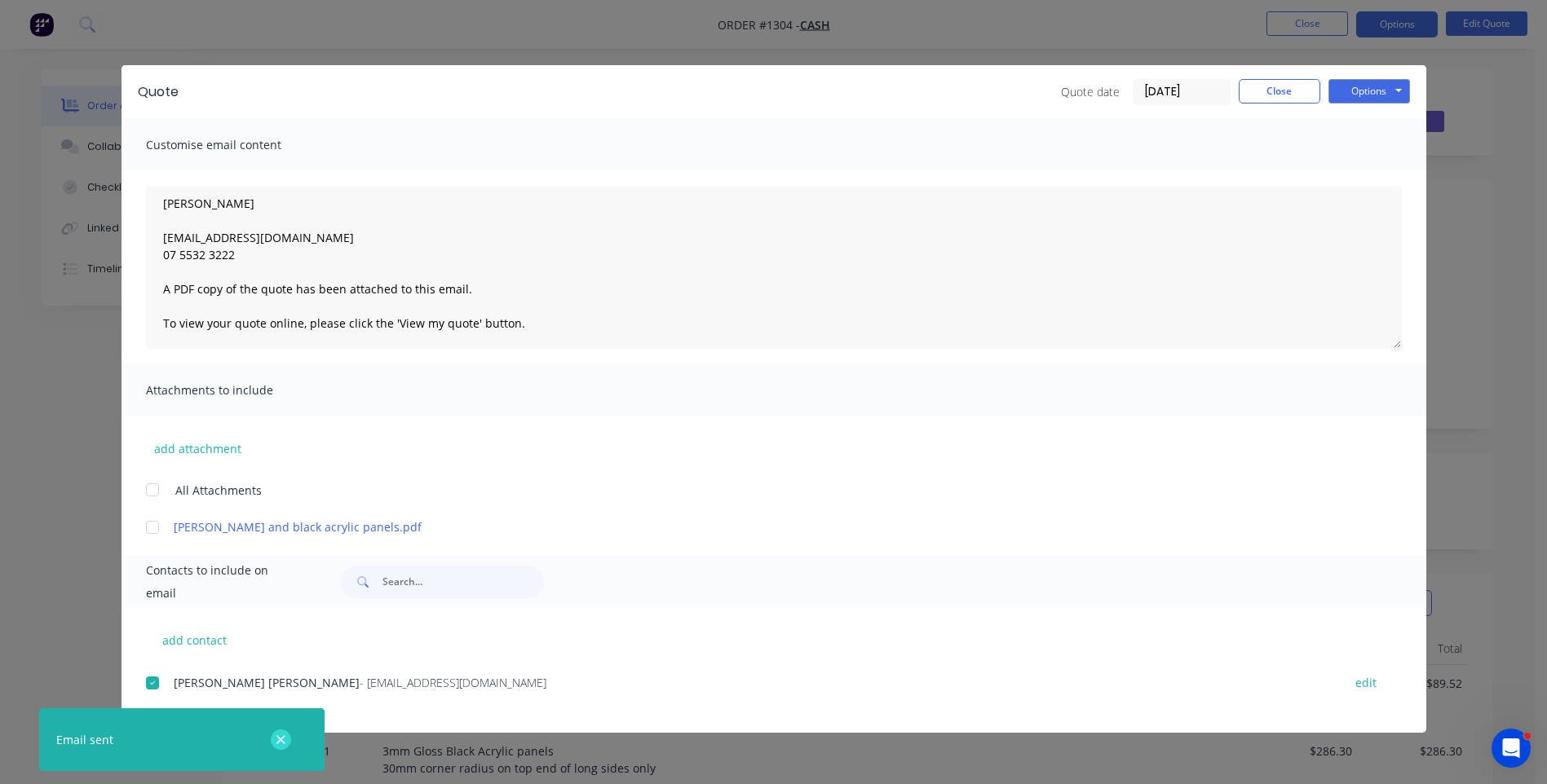
click at [276, 738] on icon "button" at bounding box center [281, 740] width 11 height 15
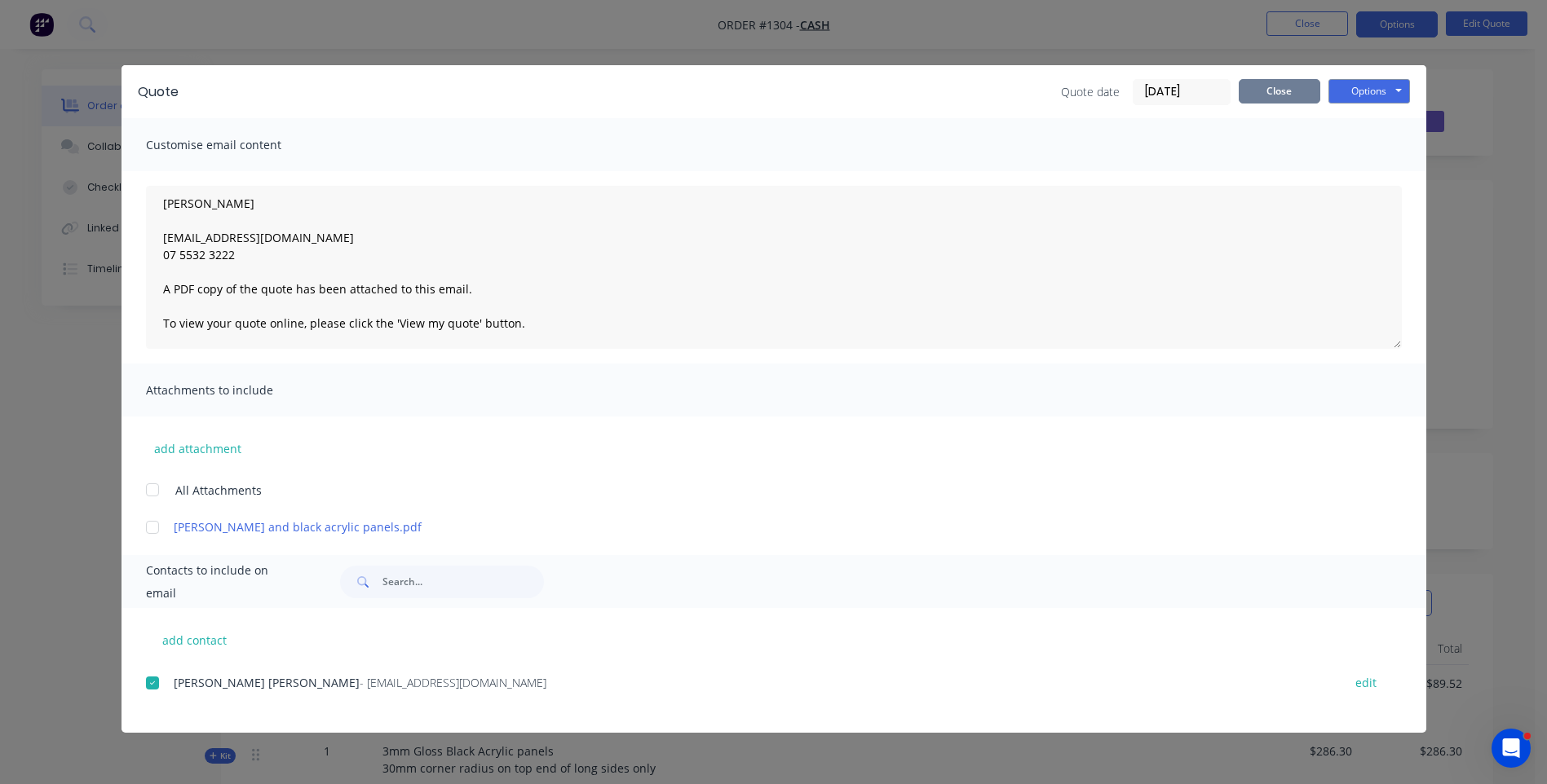
click at [1293, 91] on button "Close" at bounding box center [1279, 91] width 82 height 25
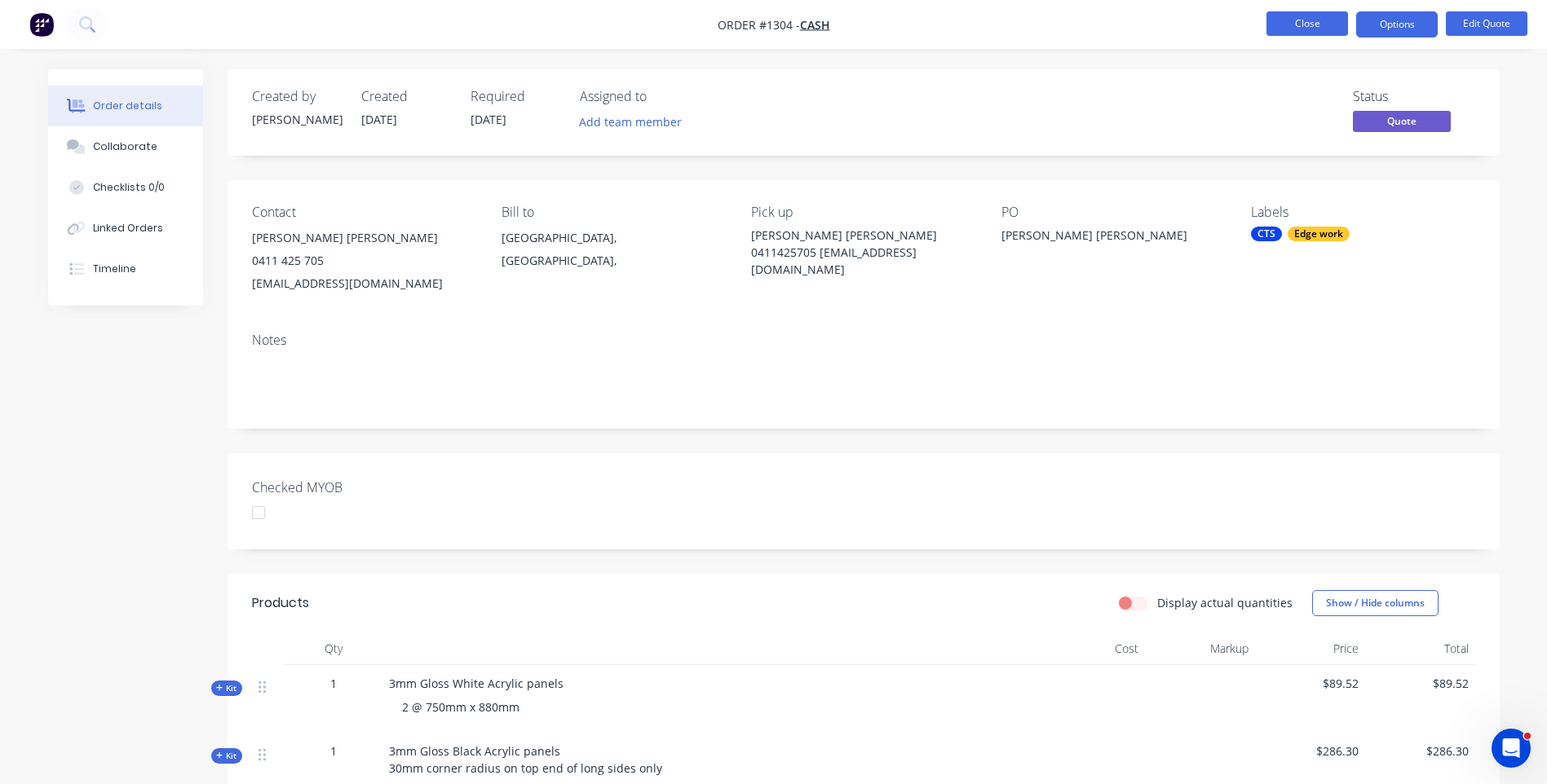
click at [1298, 31] on button "Close" at bounding box center [1307, 24] width 82 height 25
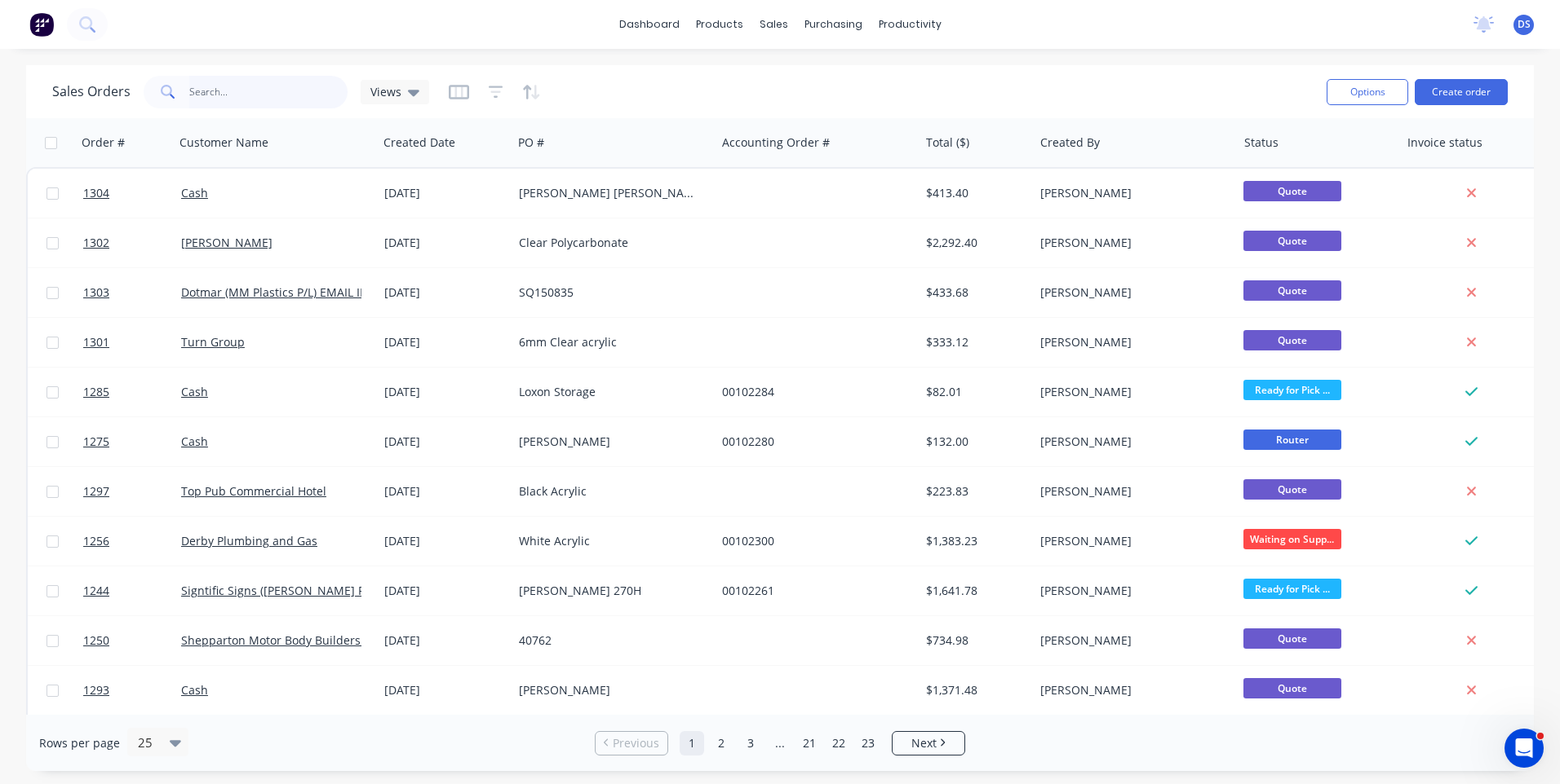
click at [261, 88] on input "text" at bounding box center [268, 91] width 159 height 32
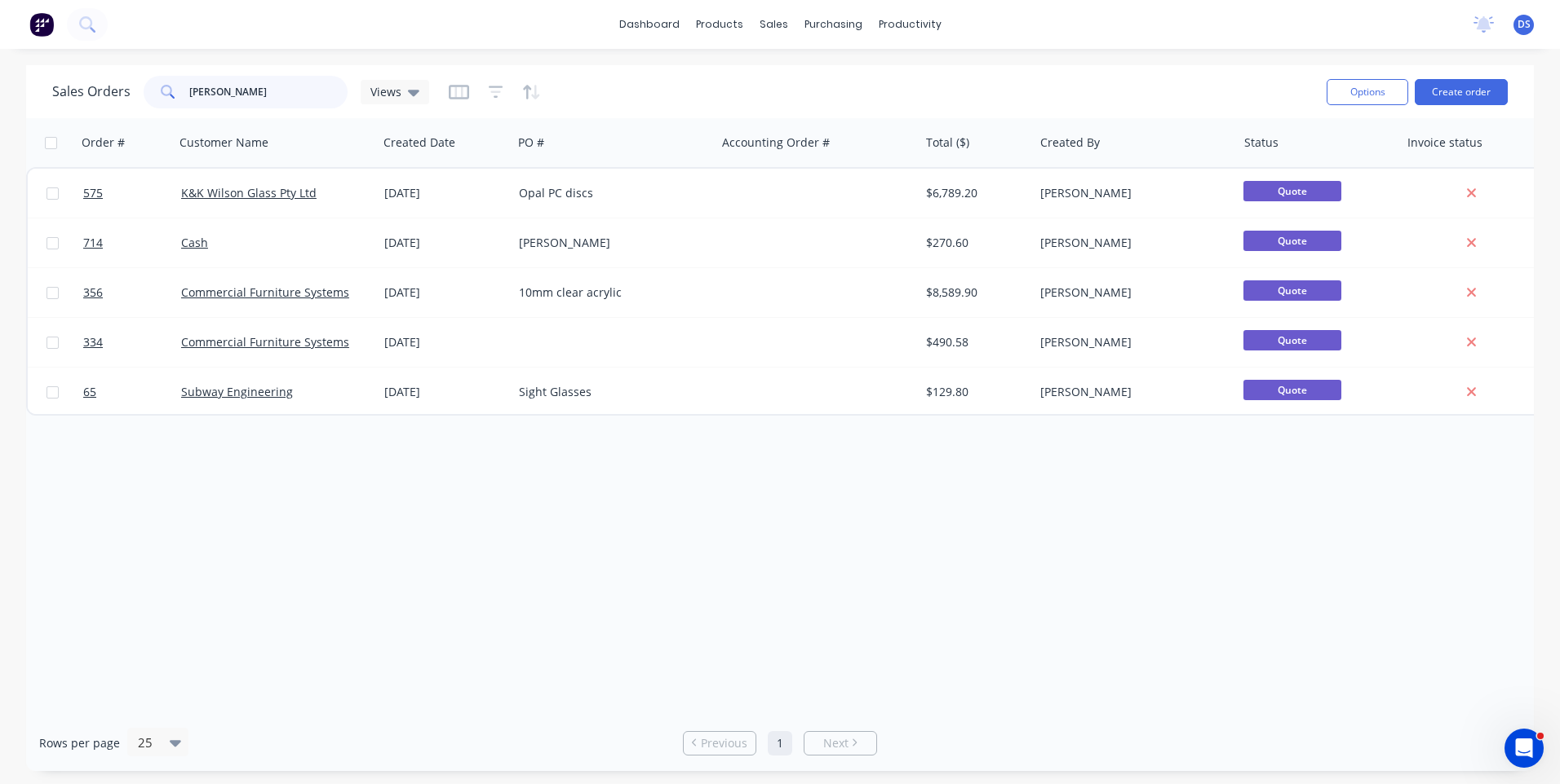
type input "[PERSON_NAME]"
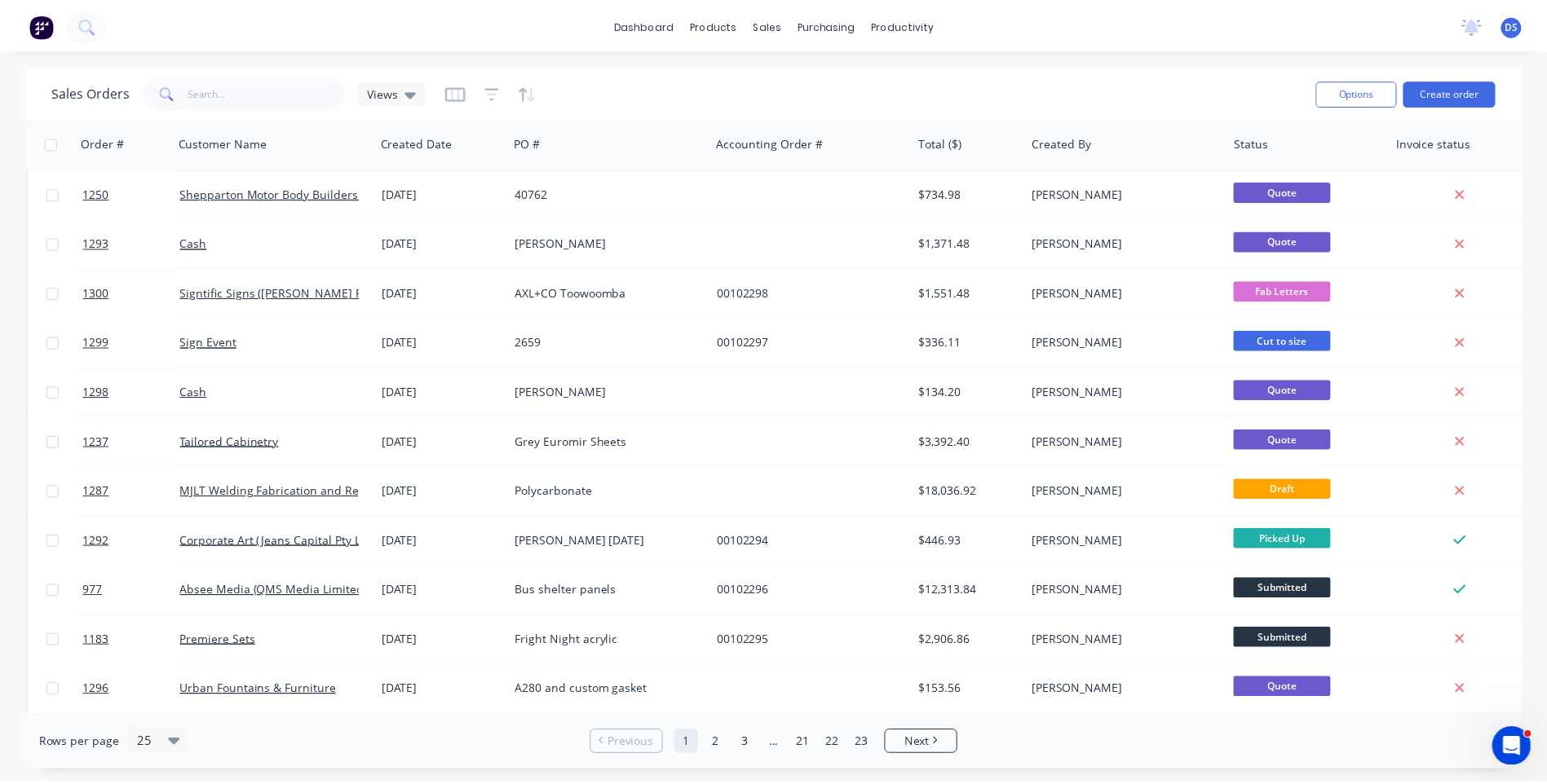
scroll to position [489, 0]
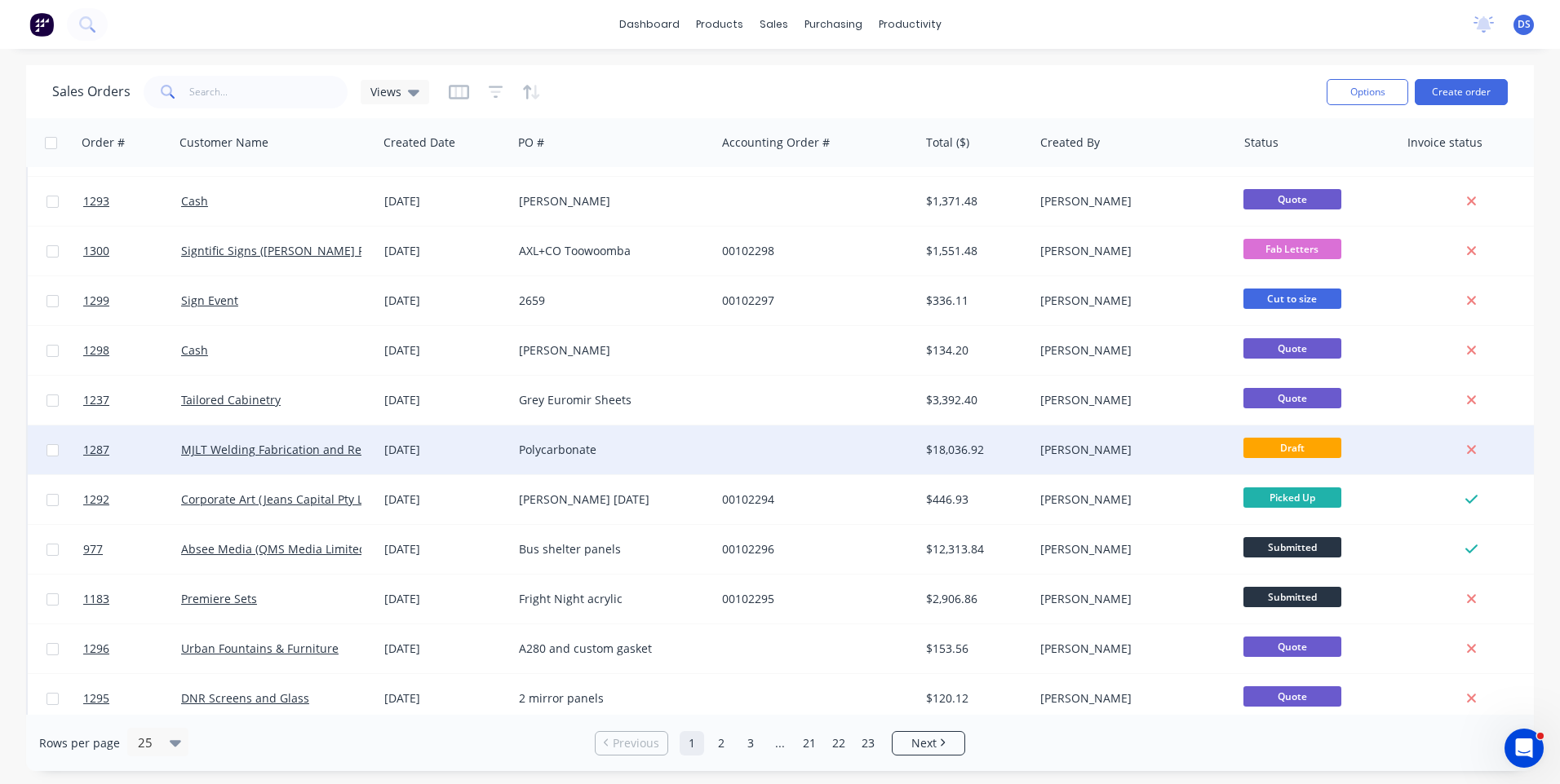
click at [563, 461] on div "Polycarbonate" at bounding box center [614, 450] width 204 height 49
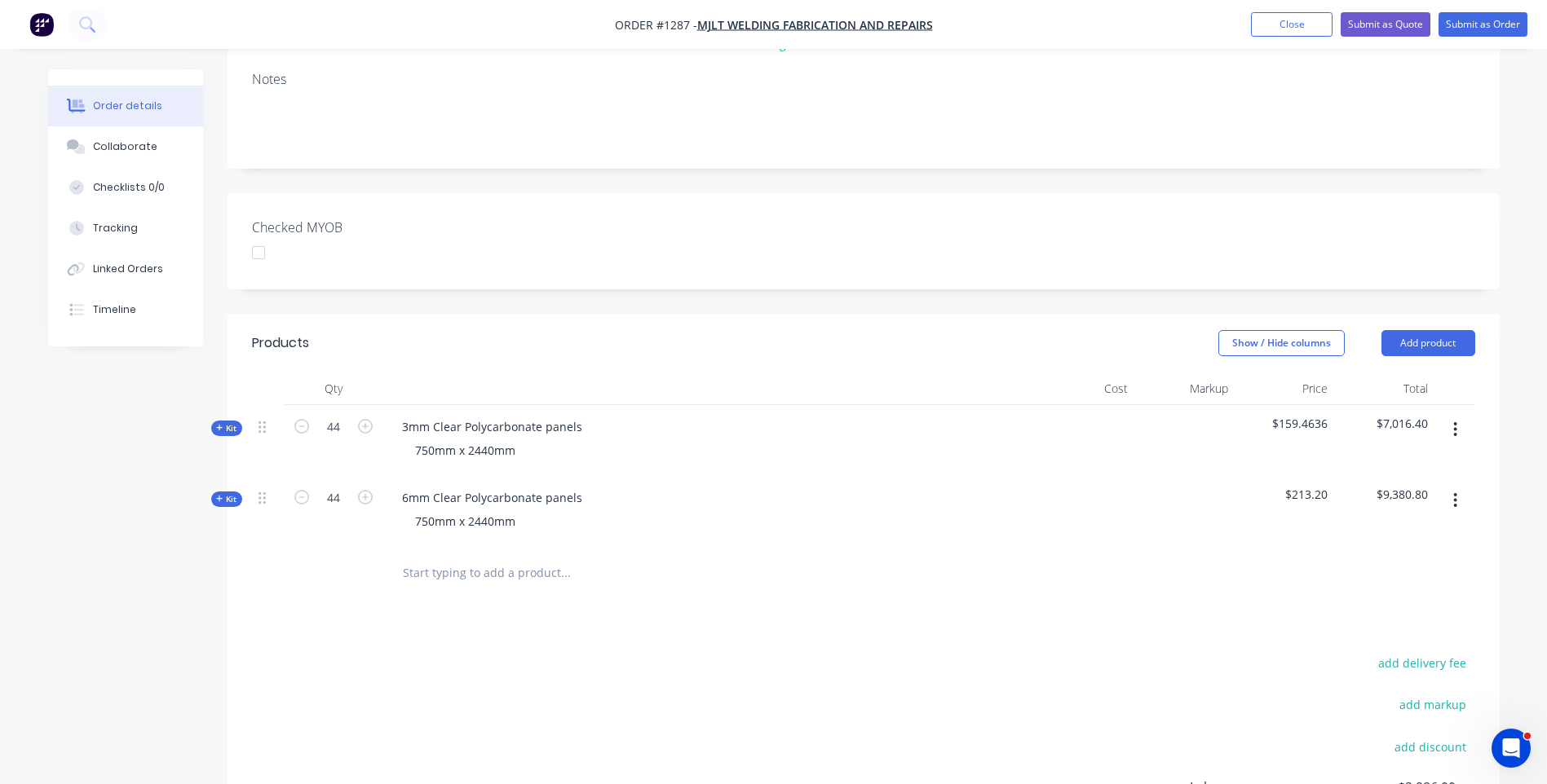
scroll to position [326, 0]
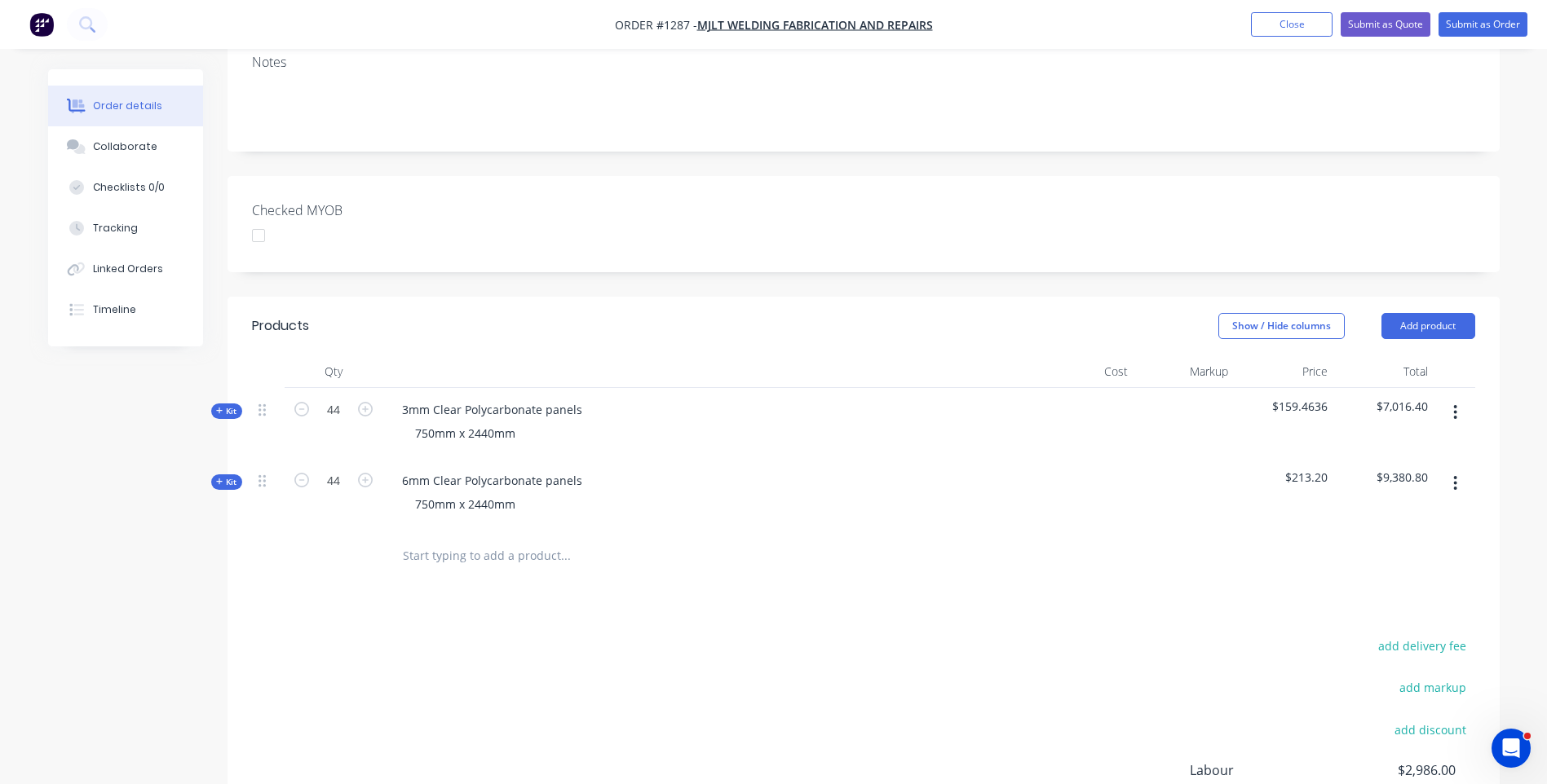
click at [221, 479] on icon at bounding box center [218, 481] width 6 height 6
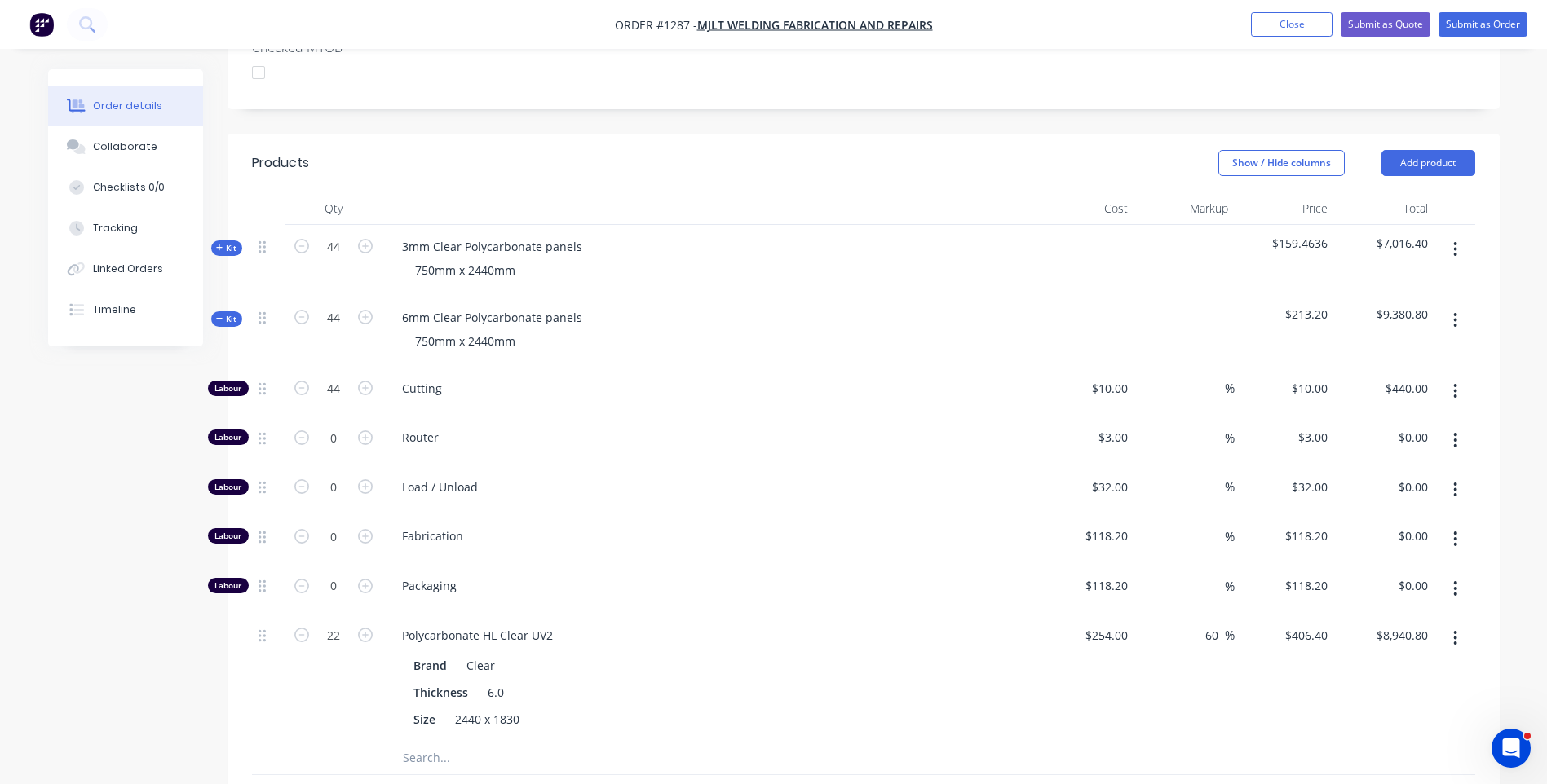
scroll to position [571, 0]
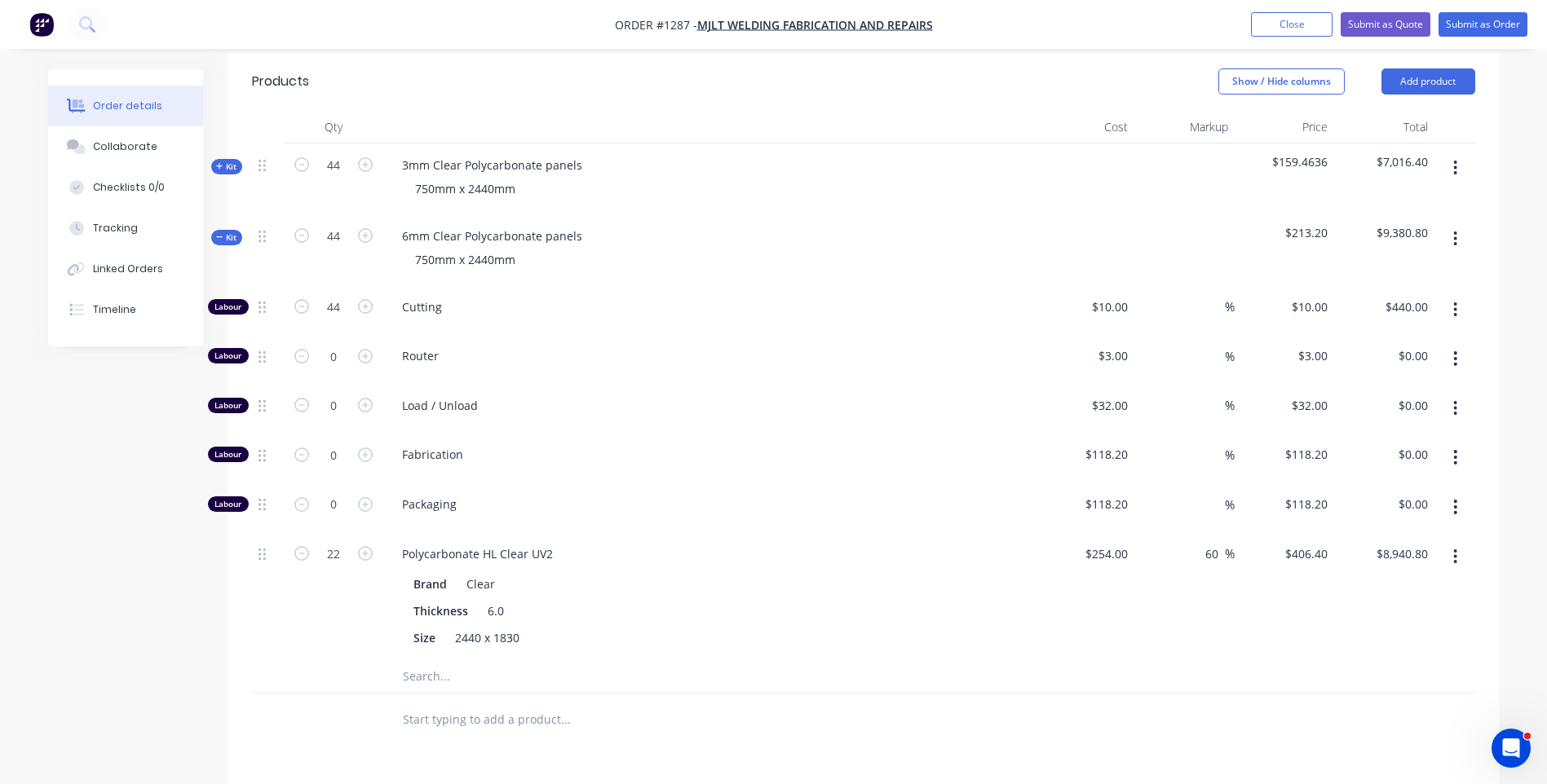
click at [423, 660] on input "text" at bounding box center [565, 676] width 326 height 32
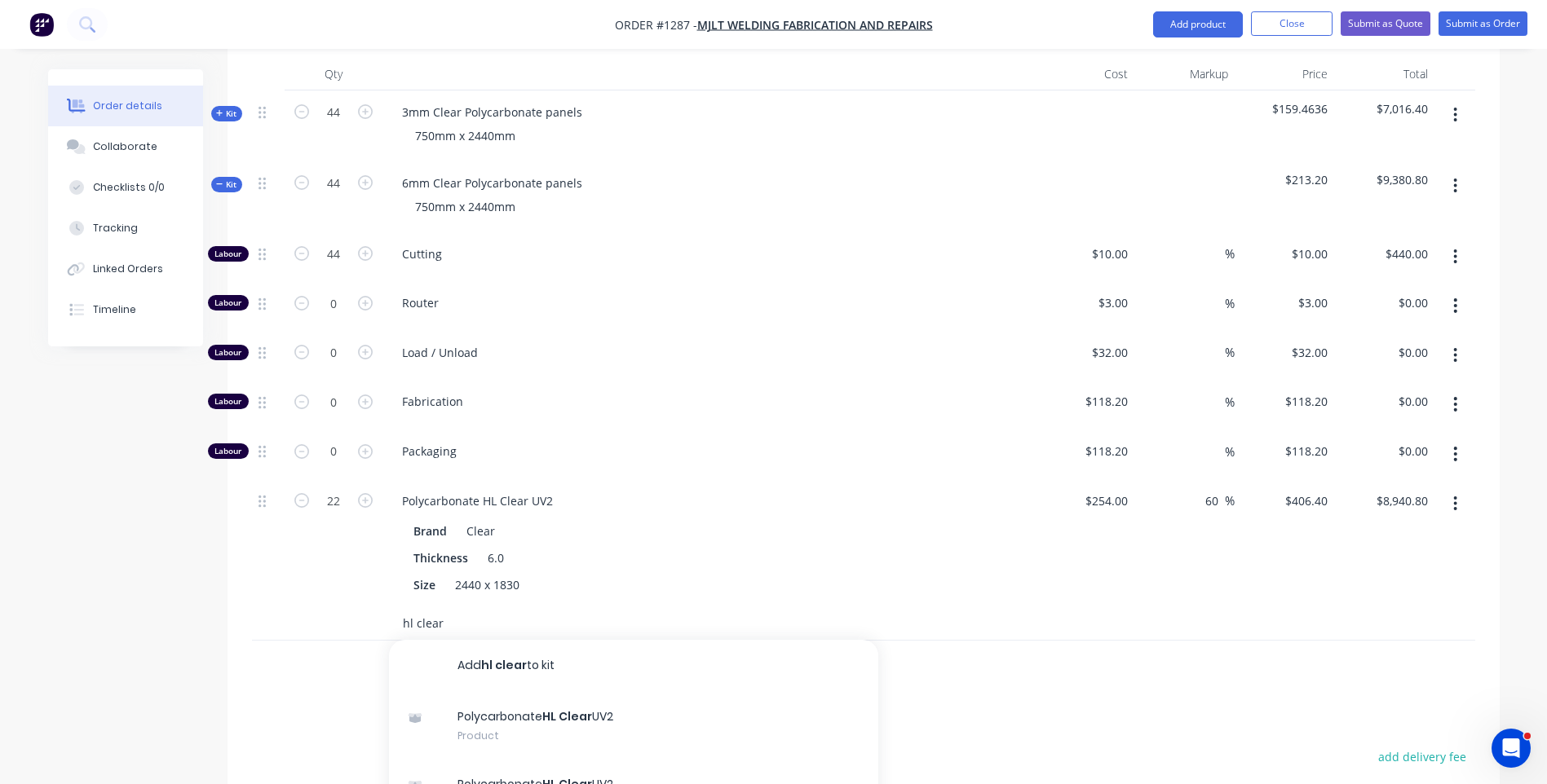
scroll to position [652, 0]
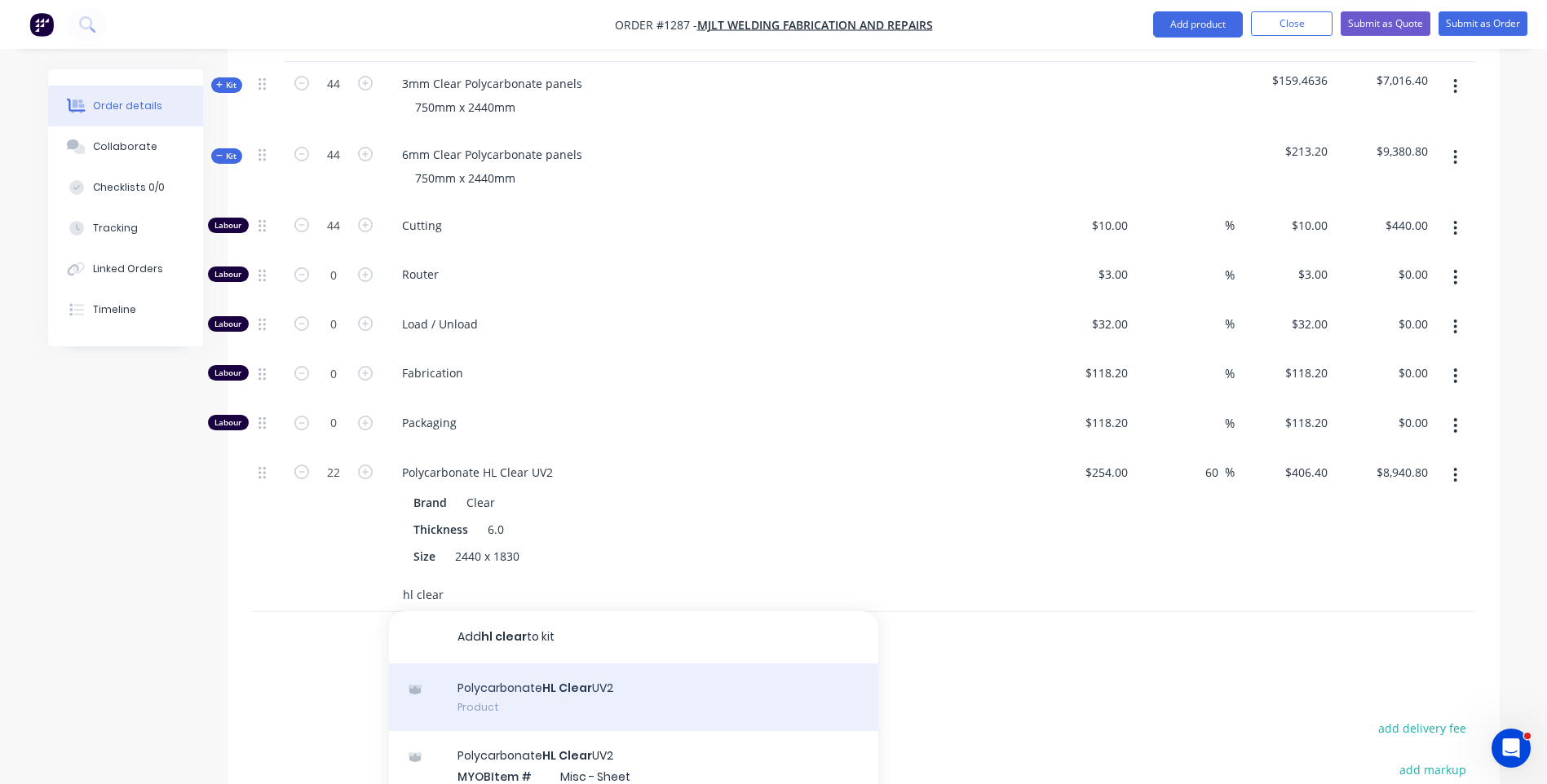
type input "hl clear"
click at [606, 664] on div "Polycarbonate HL Clear UV2 Product" at bounding box center [634, 698] width 489 height 68
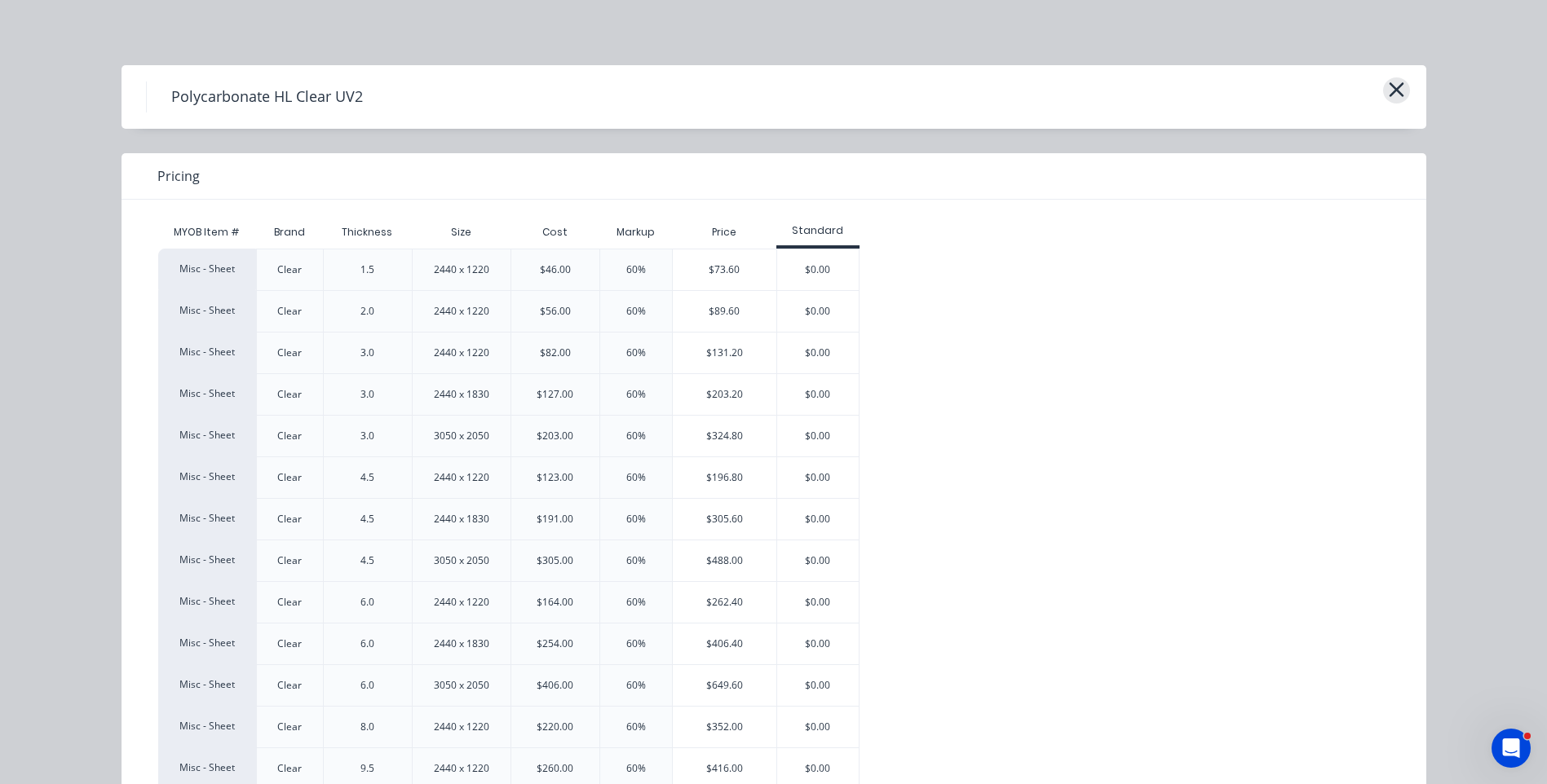
click at [1388, 92] on icon "button" at bounding box center [1395, 89] width 15 height 15
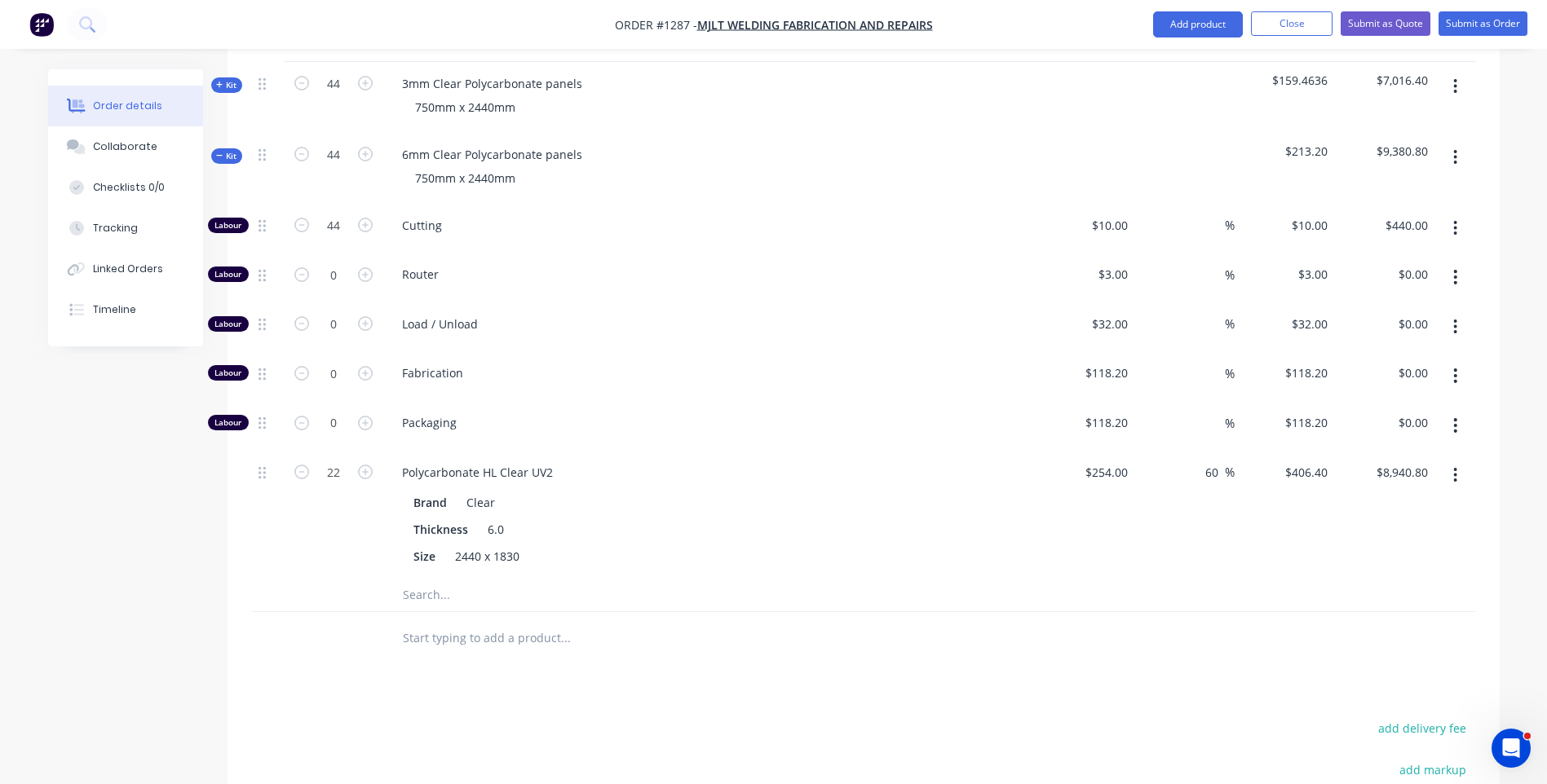
click at [420, 579] on input "text" at bounding box center [565, 595] width 326 height 32
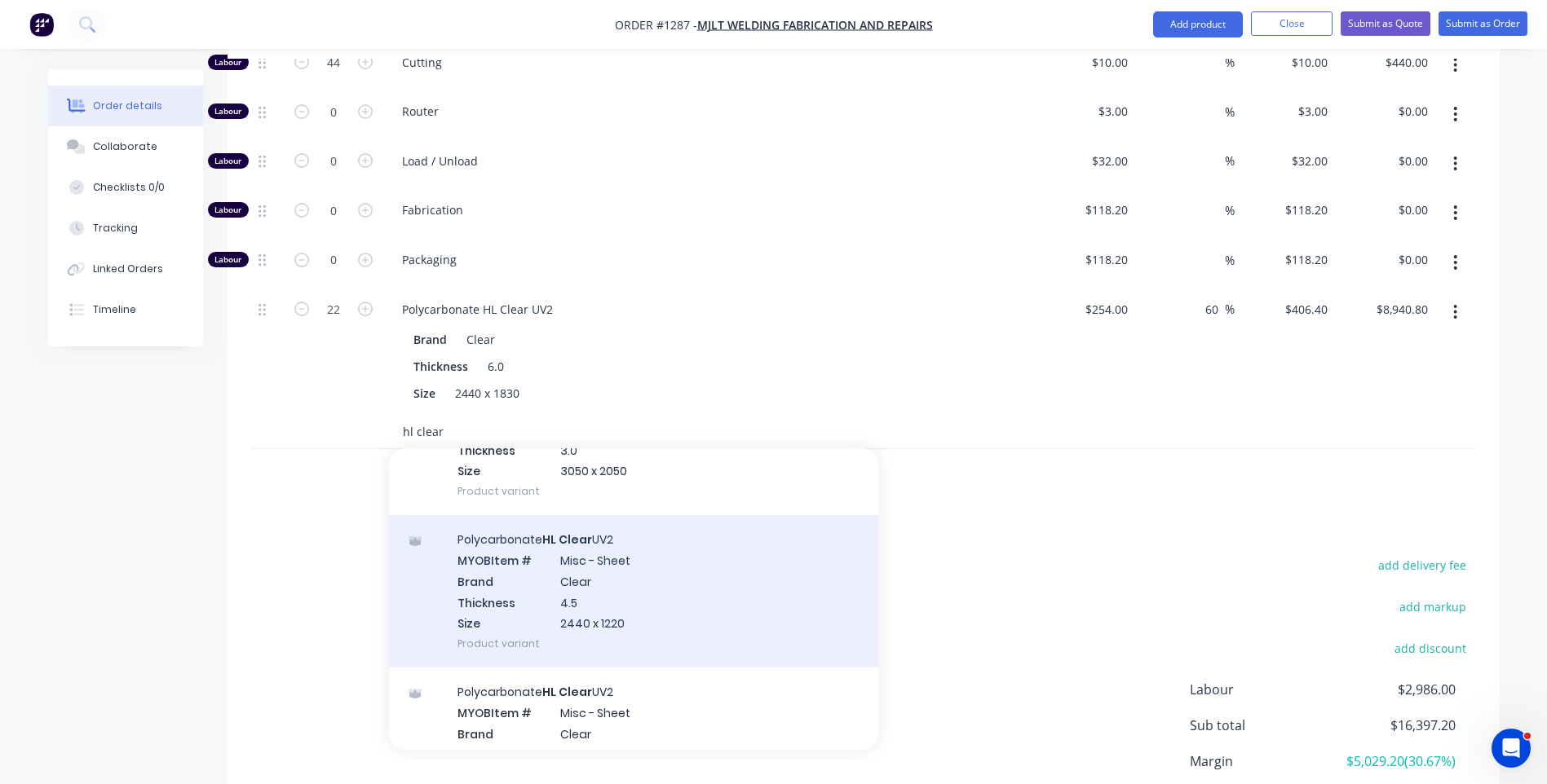
scroll to position [897, 0]
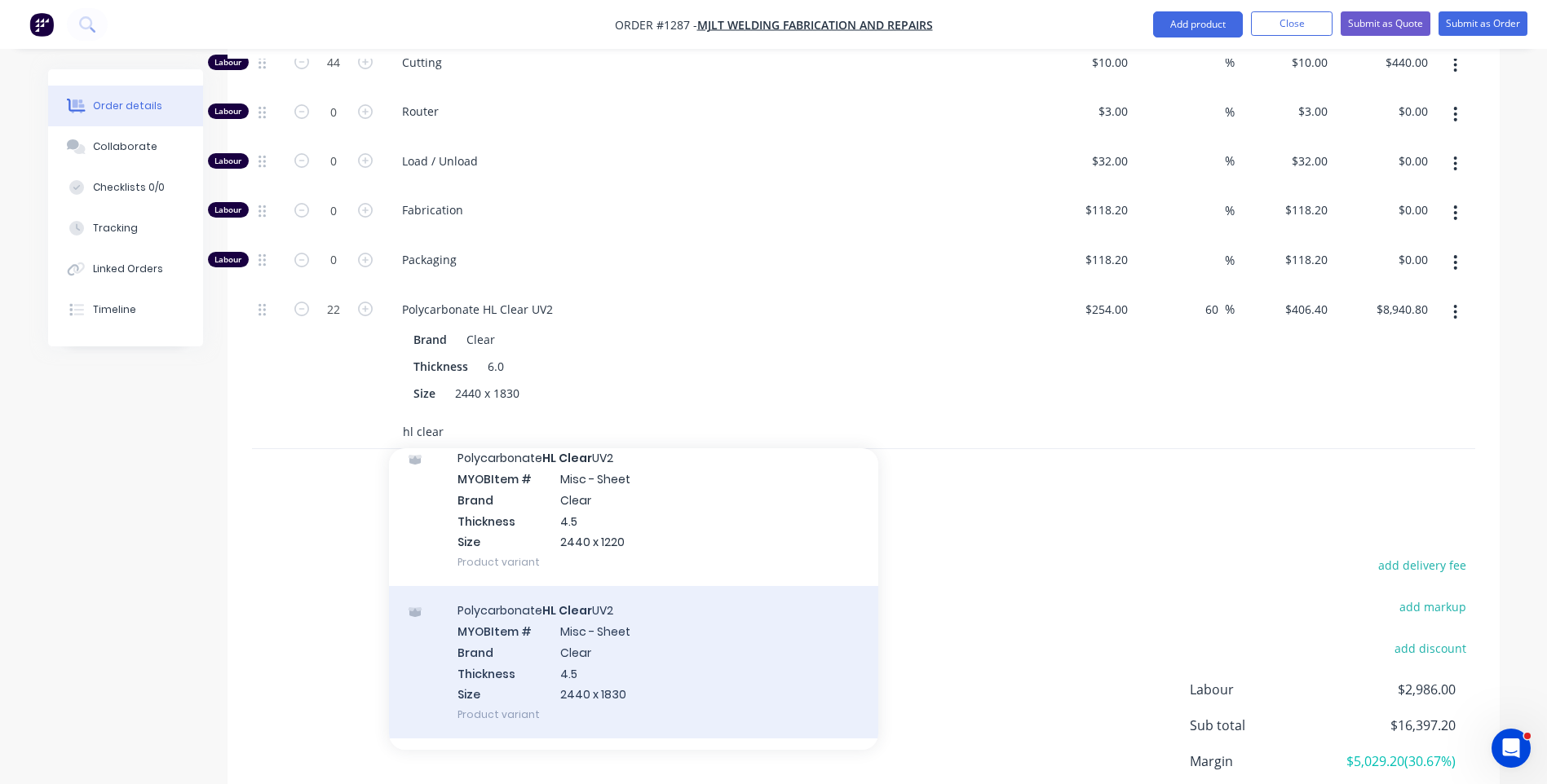
type input "hl clear"
click at [580, 613] on div "Polycarbonate HL Clear UV2 MYOB Item # Misc - Sheet Brand Clear Thickness 4.5 S…" at bounding box center [634, 663] width 489 height 153
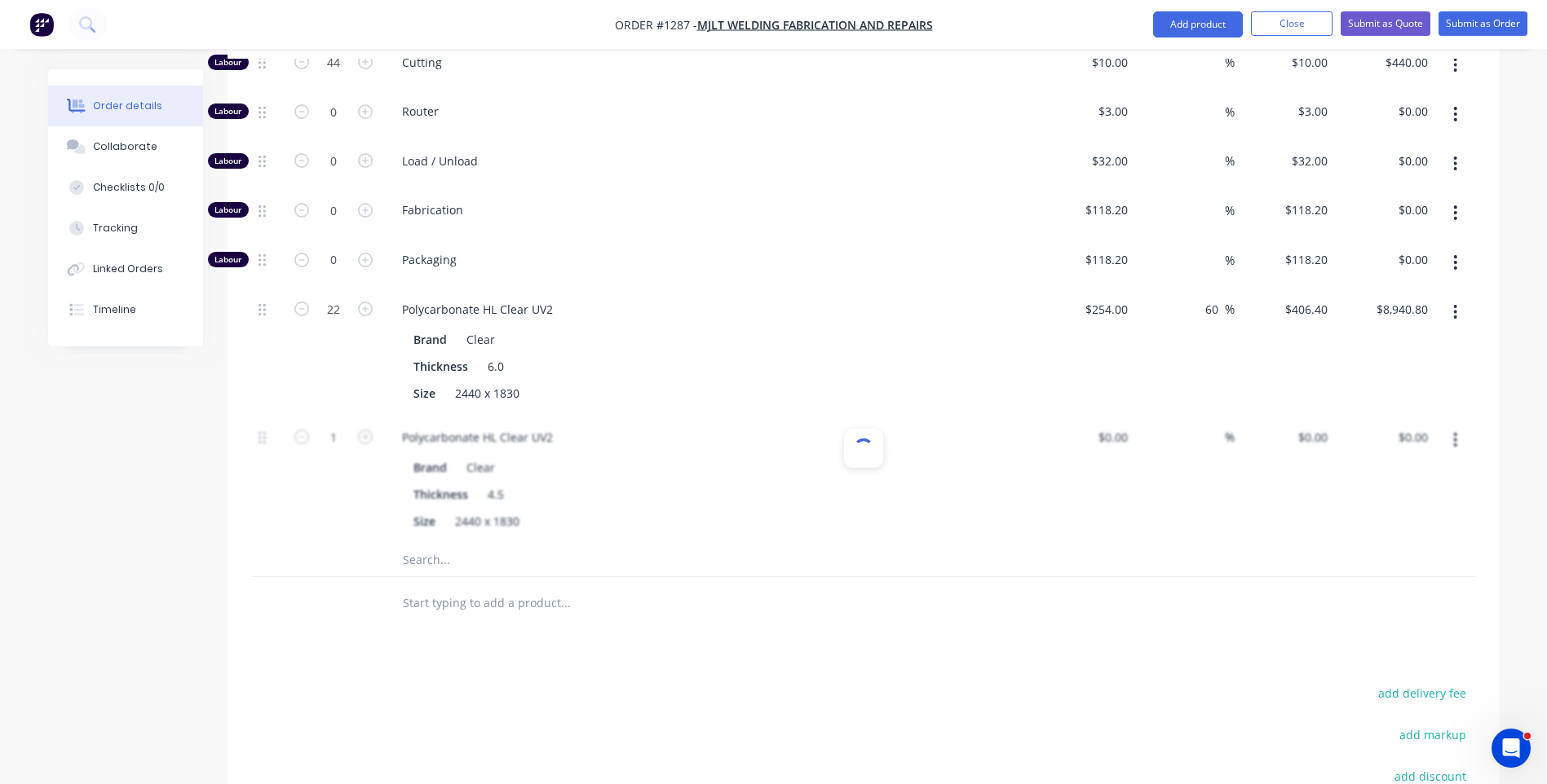
type input "$191.00"
type input "60"
type input "$305.60"
click at [336, 75] on input "1" at bounding box center [333, 63] width 42 height 25
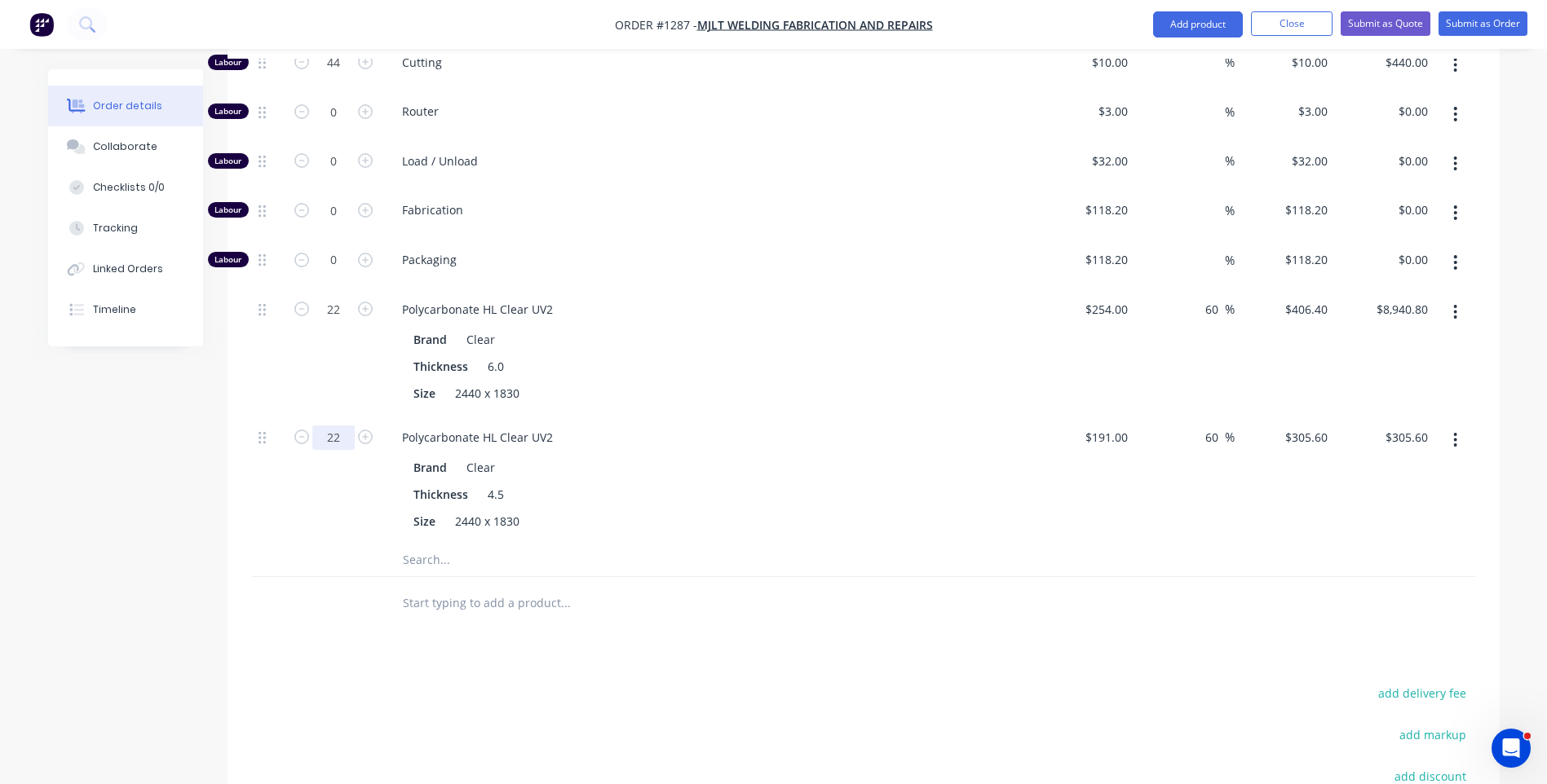
type input "22"
type input "$6,723.20"
click at [839, 381] on div "Size 2440 x 1830" at bounding box center [705, 393] width 597 height 24
click at [1458, 297] on button "button" at bounding box center [1455, 311] width 39 height 29
click at [1358, 409] on div "Delete" at bounding box center [1397, 420] width 125 height 24
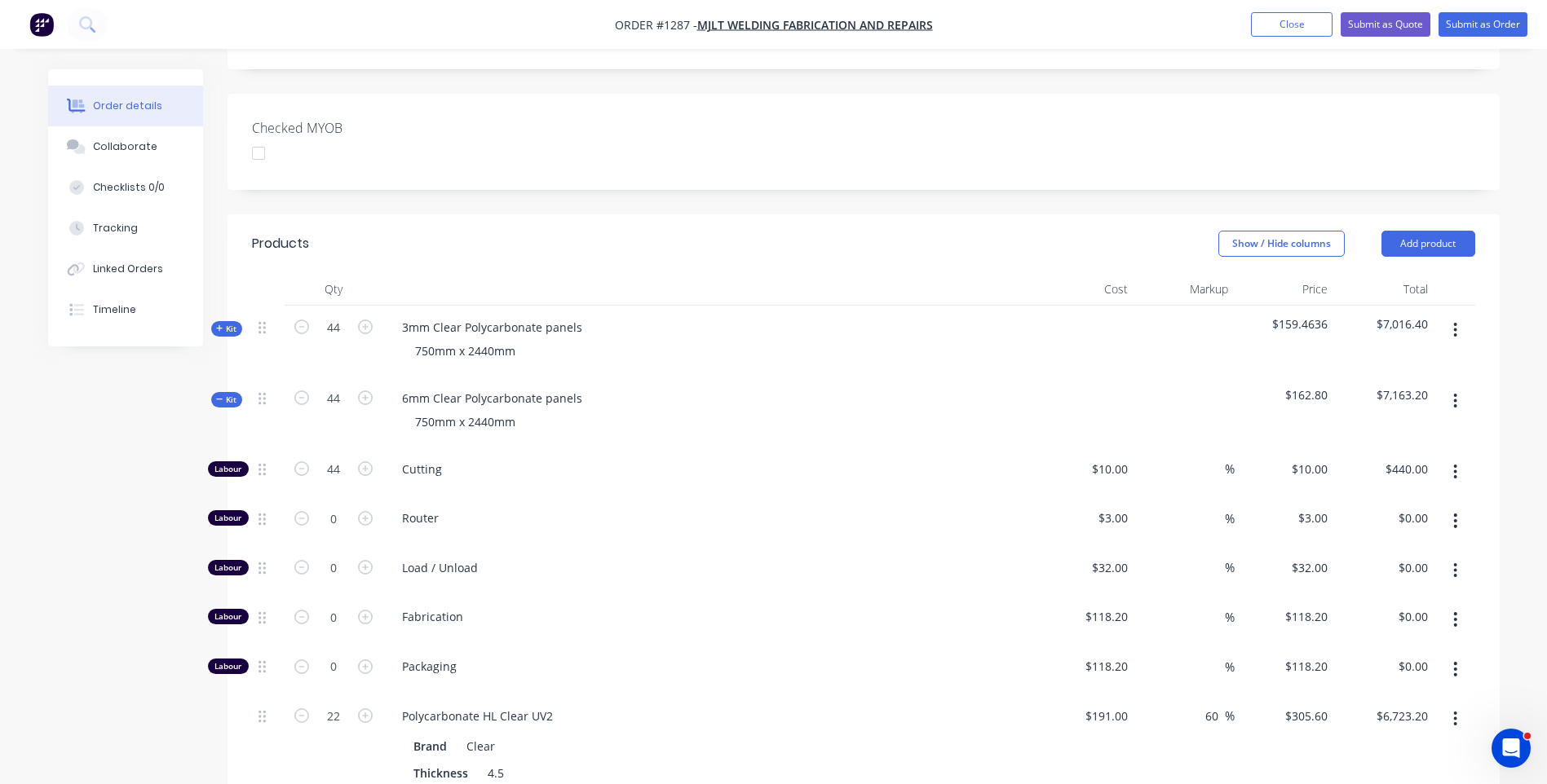
scroll to position [408, 0]
click at [409, 388] on div "6mm Clear Polycarbonate panels" at bounding box center [492, 399] width 206 height 24
click at [1280, 17] on button "Close" at bounding box center [1291, 25] width 82 height 25
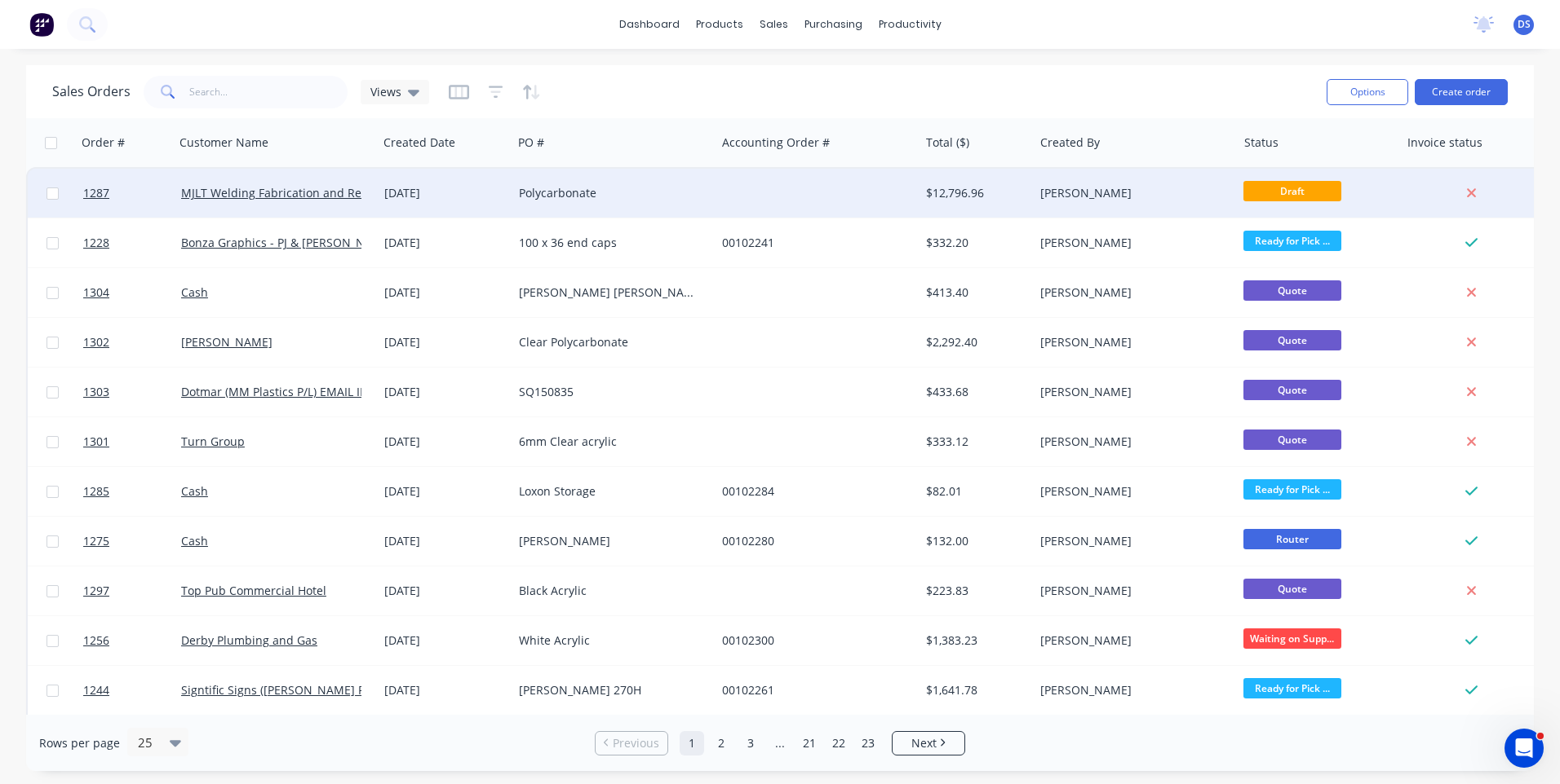
click at [567, 196] on div "Polycarbonate" at bounding box center [609, 193] width 181 height 17
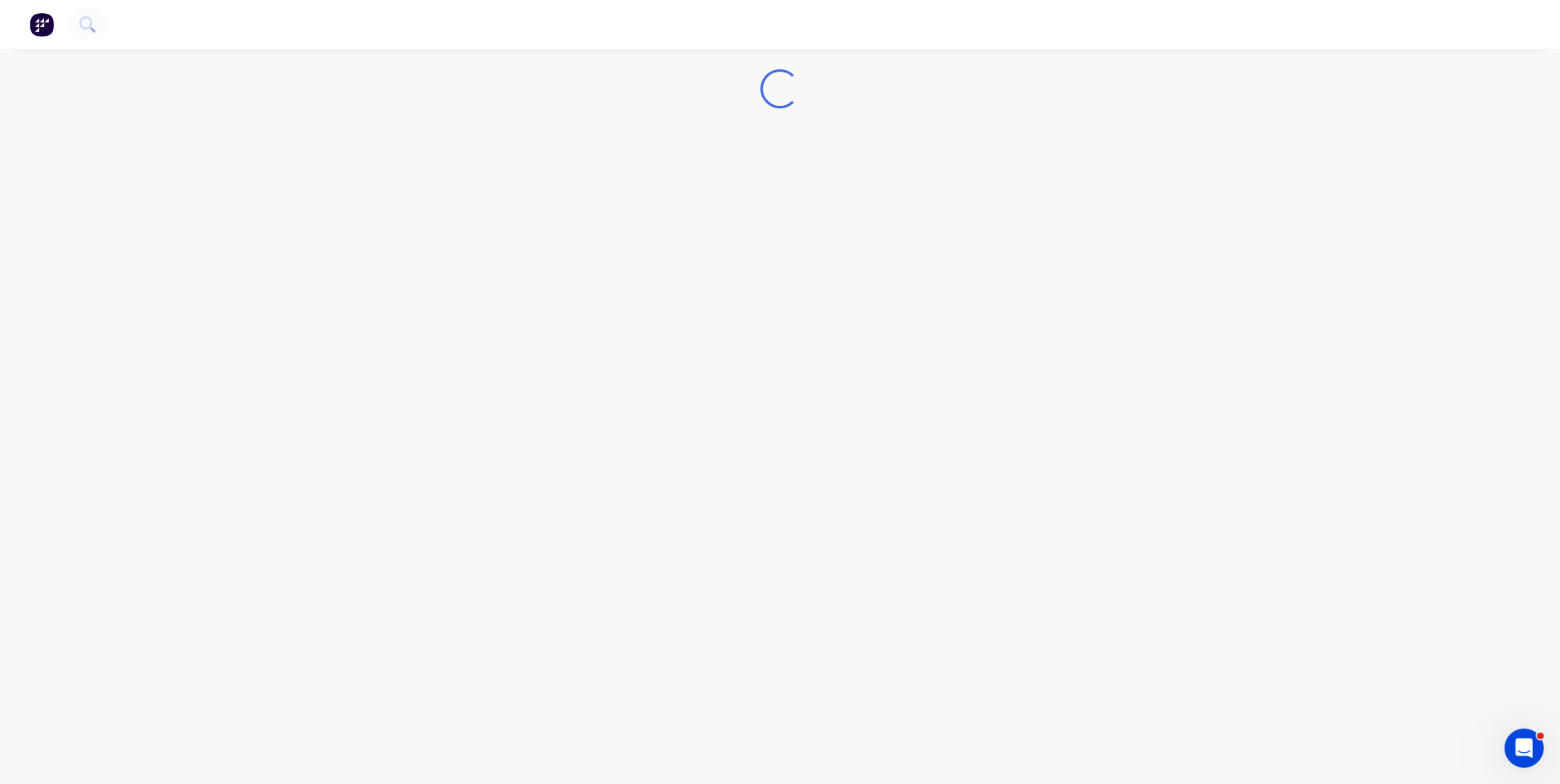
click at [567, 196] on div "Loading..." at bounding box center [780, 392] width 1560 height 784
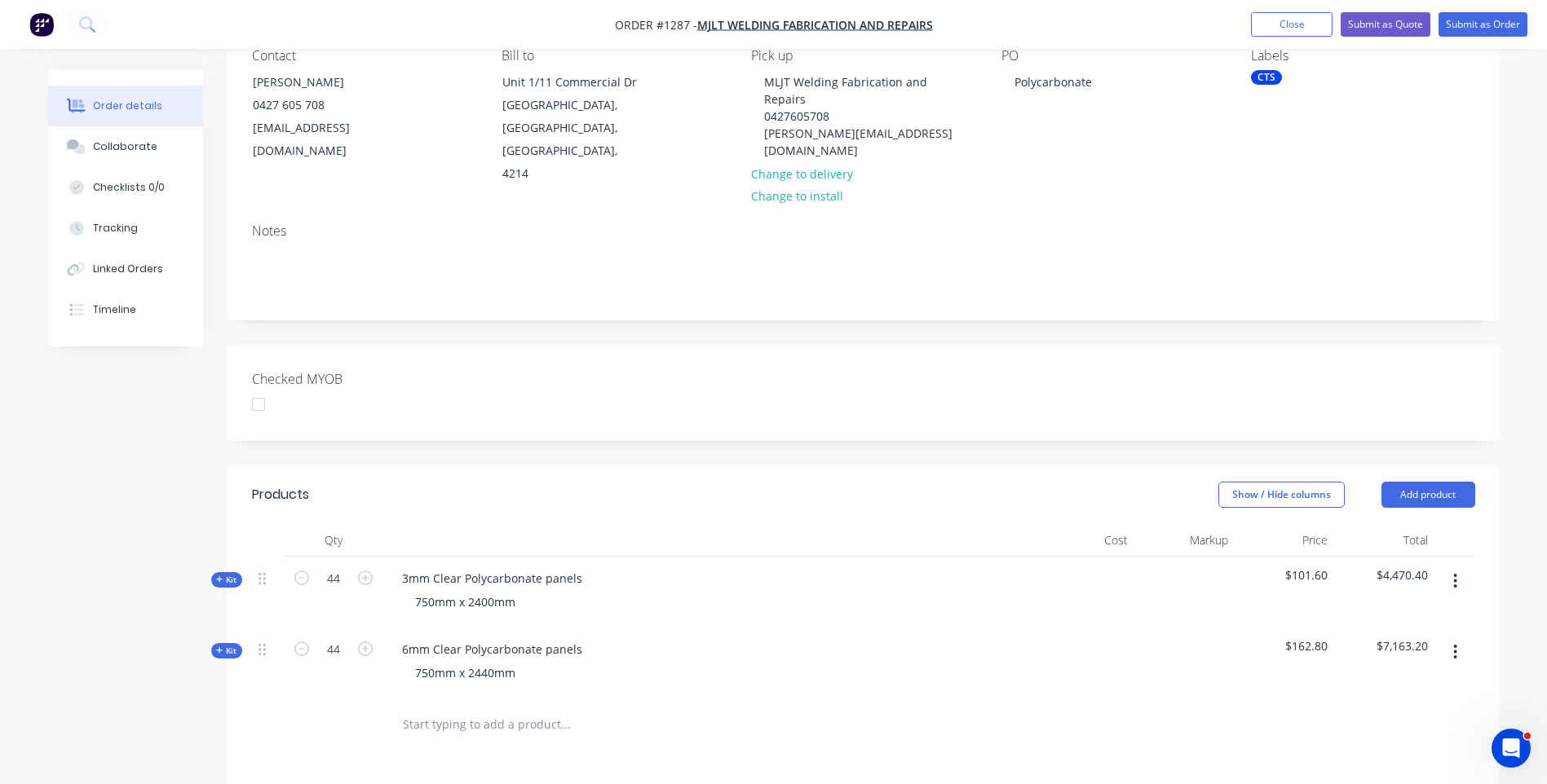
scroll to position [163, 0]
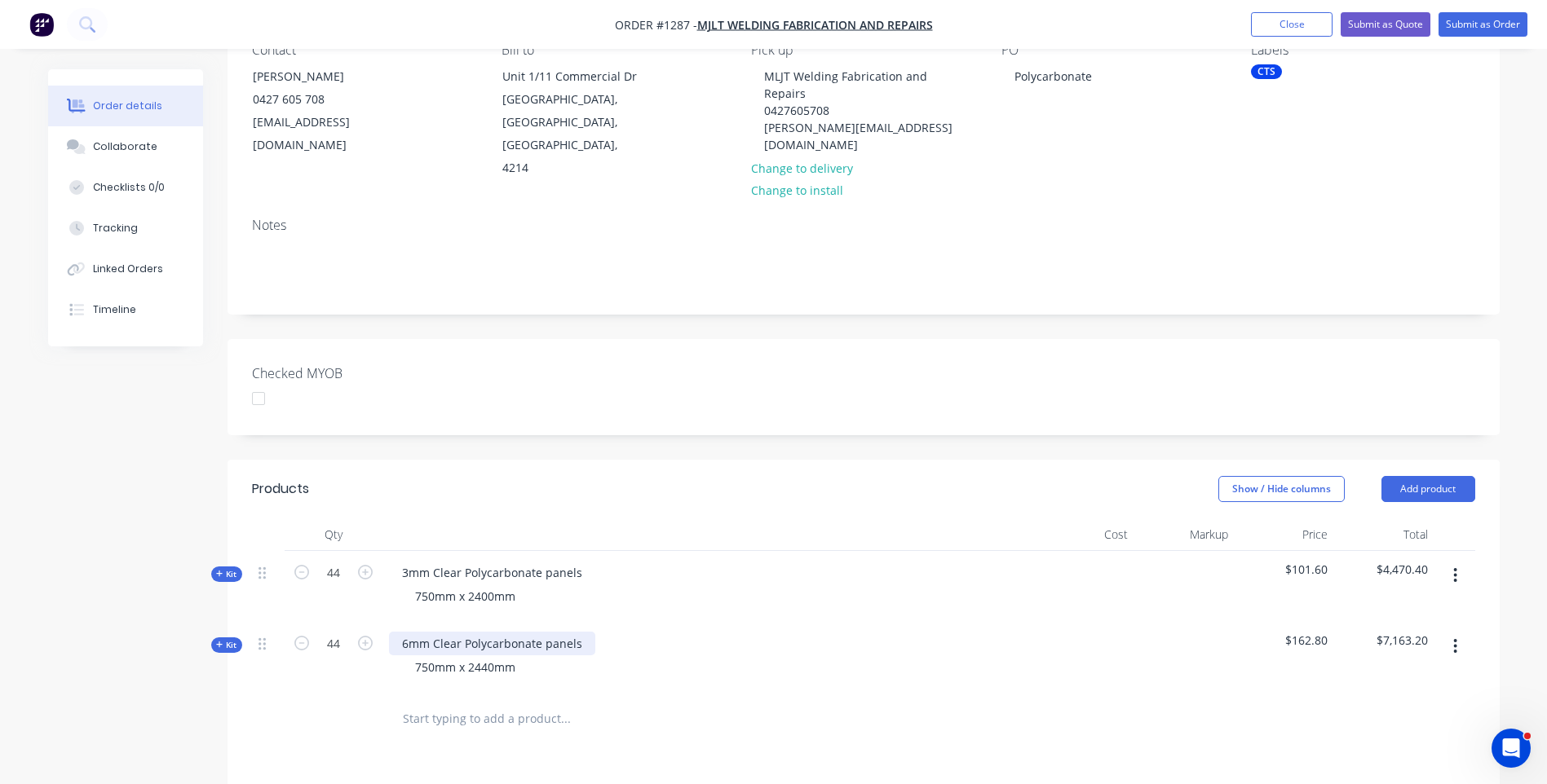
click at [406, 632] on div "6mm Clear Polycarbonate panels" at bounding box center [492, 644] width 206 height 24
click at [715, 585] on div "750mm x 2400mm" at bounding box center [709, 596] width 639 height 24
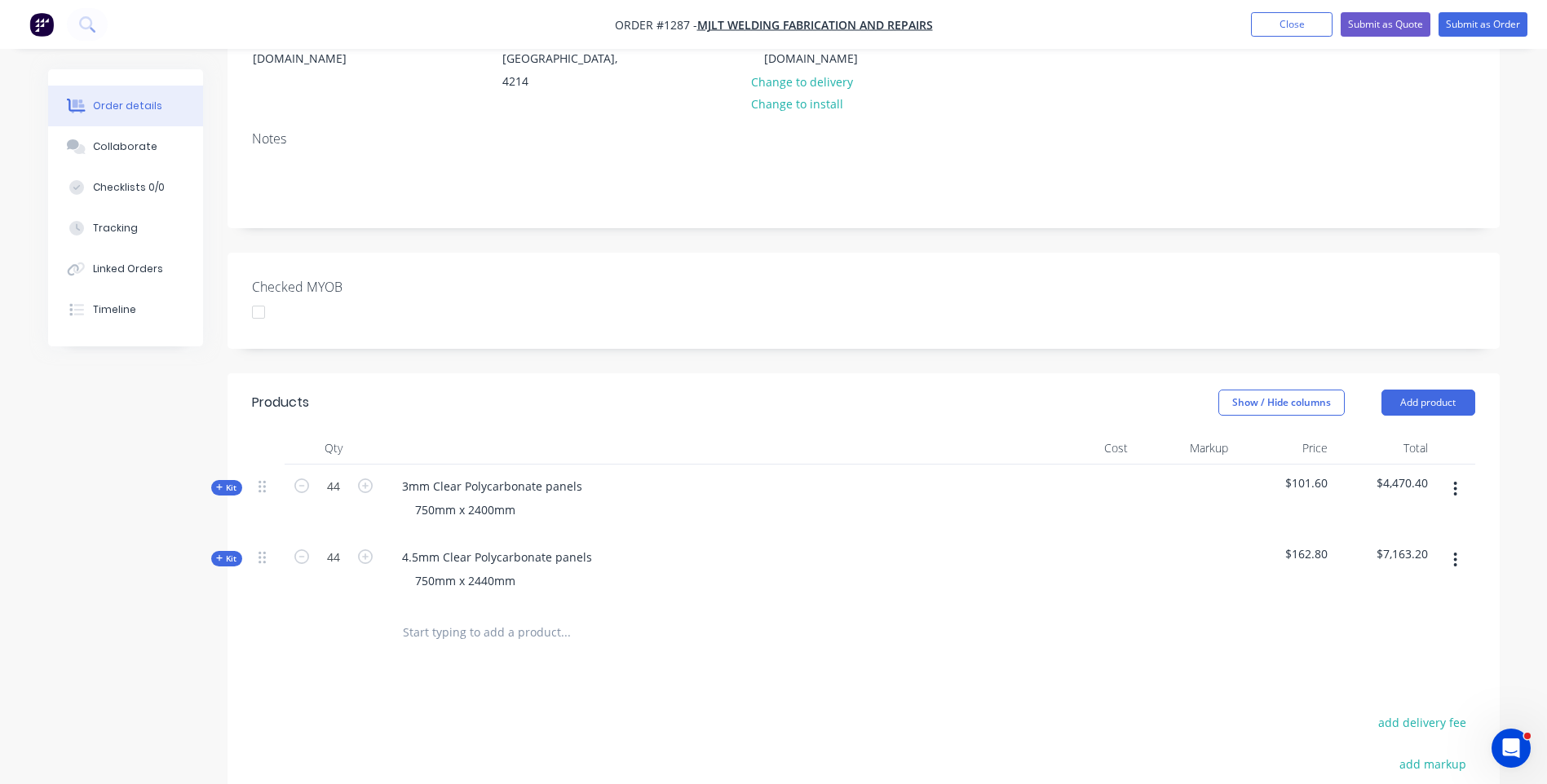
scroll to position [326, 0]
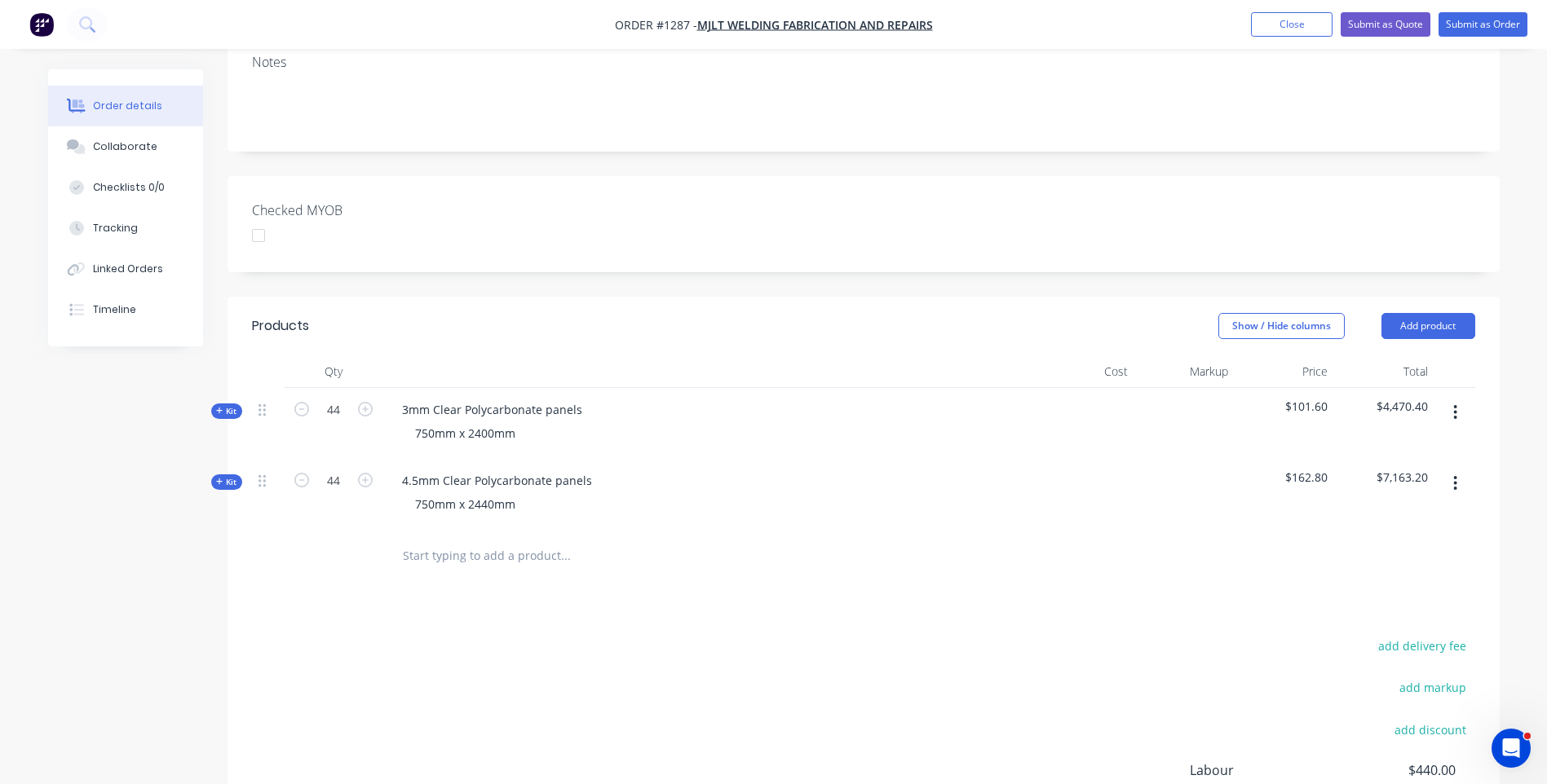
click at [220, 407] on icon at bounding box center [219, 410] width 7 height 8
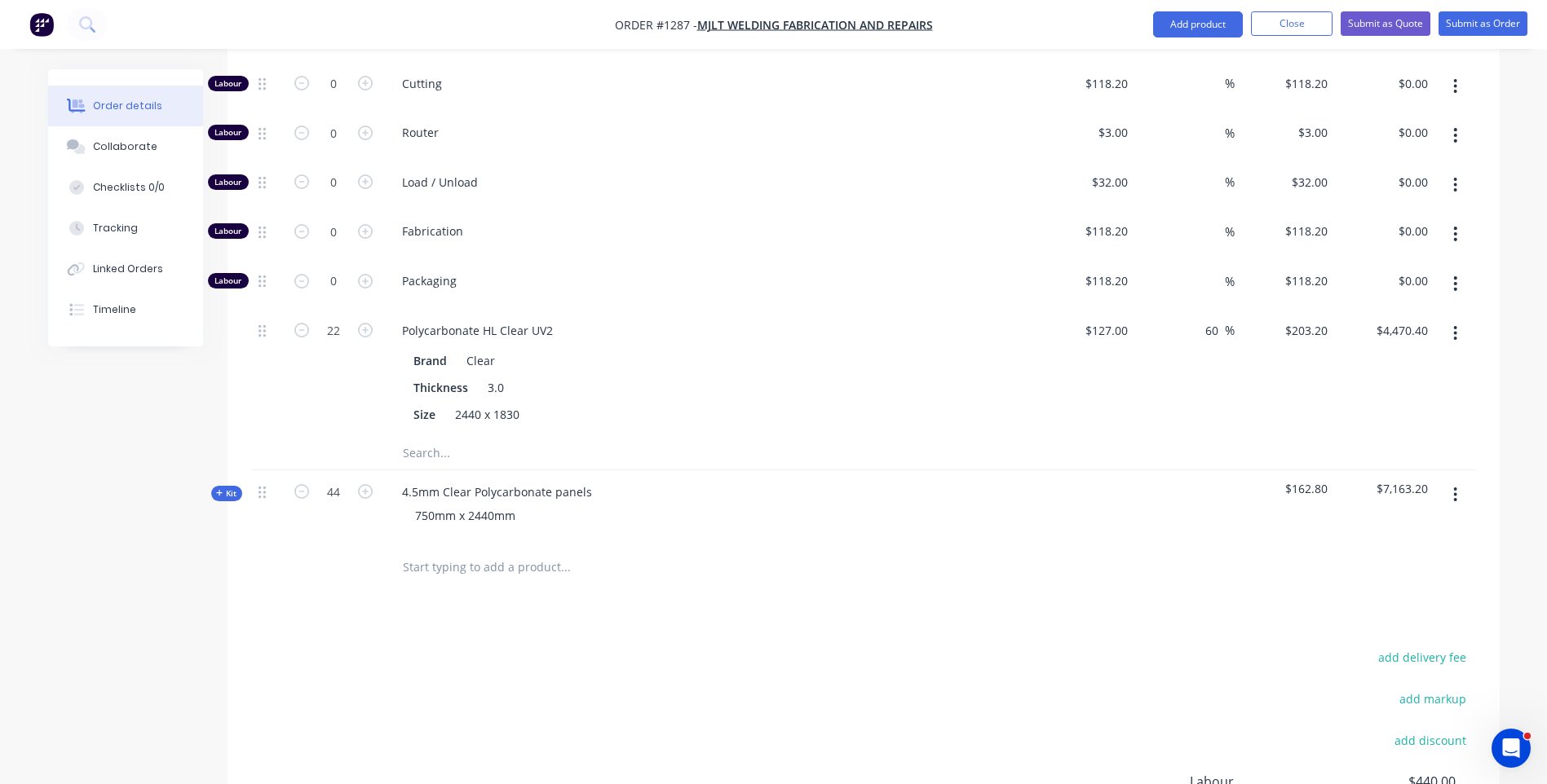
scroll to position [734, 0]
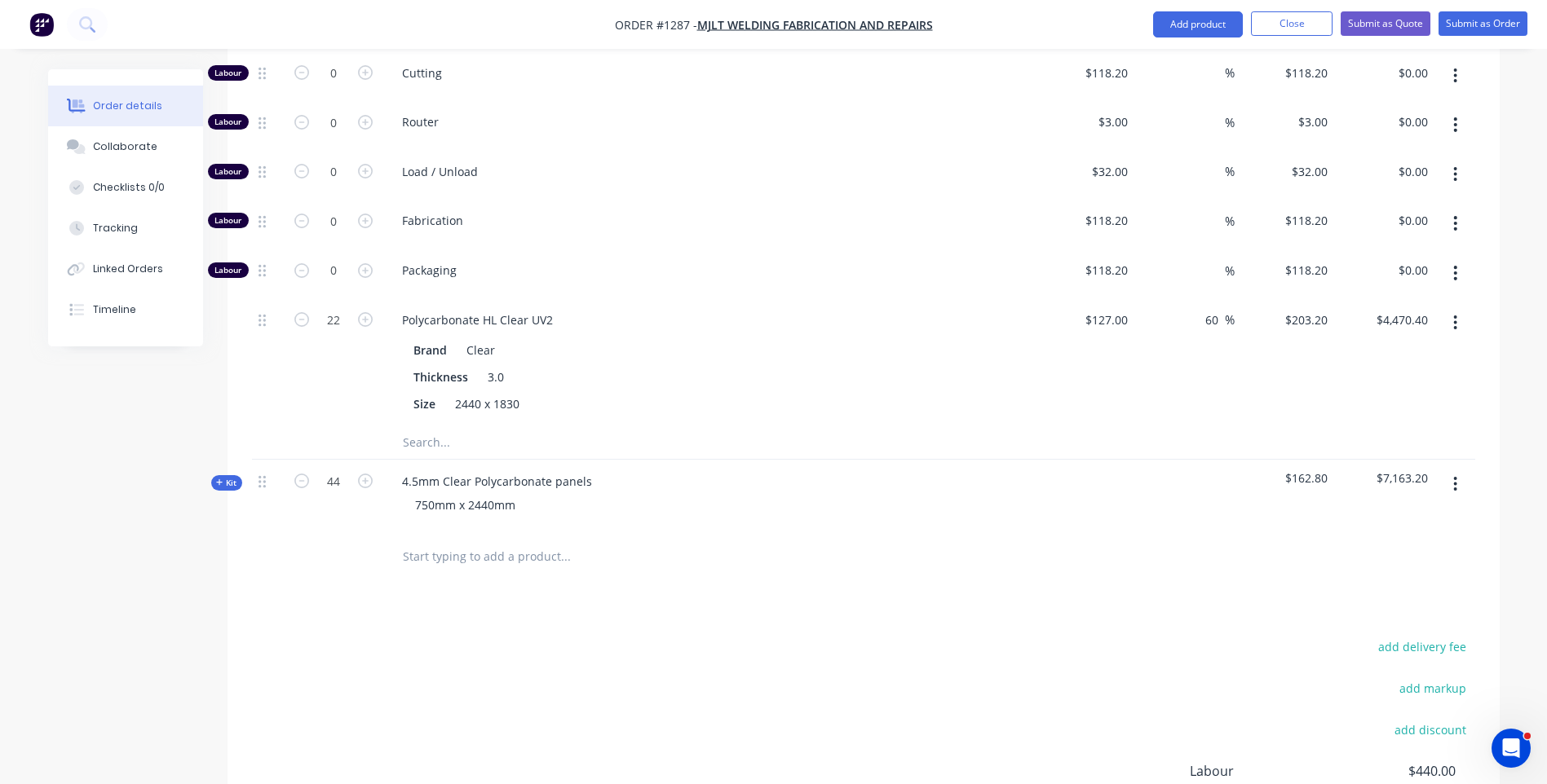
click at [220, 479] on icon at bounding box center [219, 482] width 7 height 8
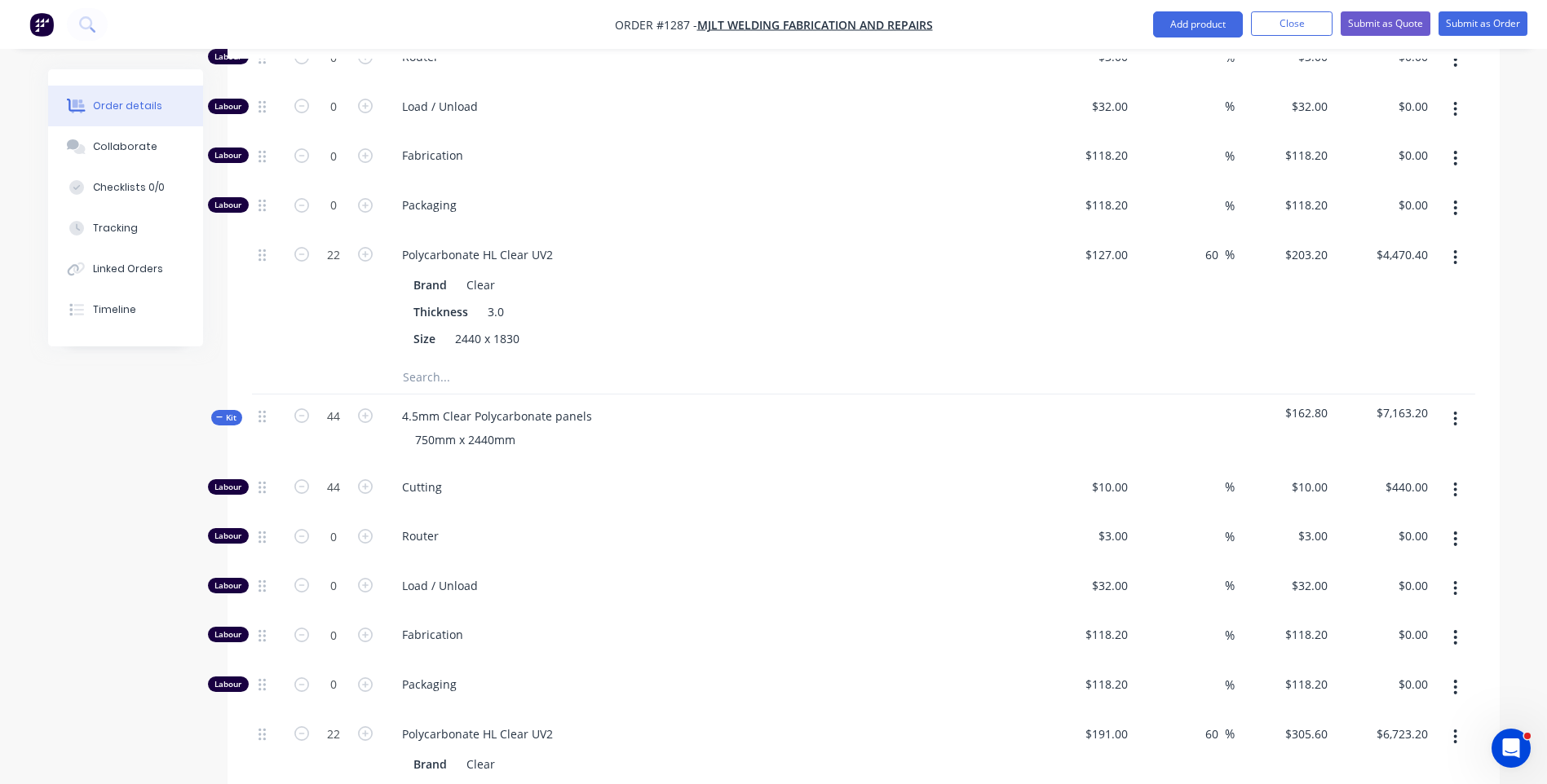
scroll to position [897, 0]
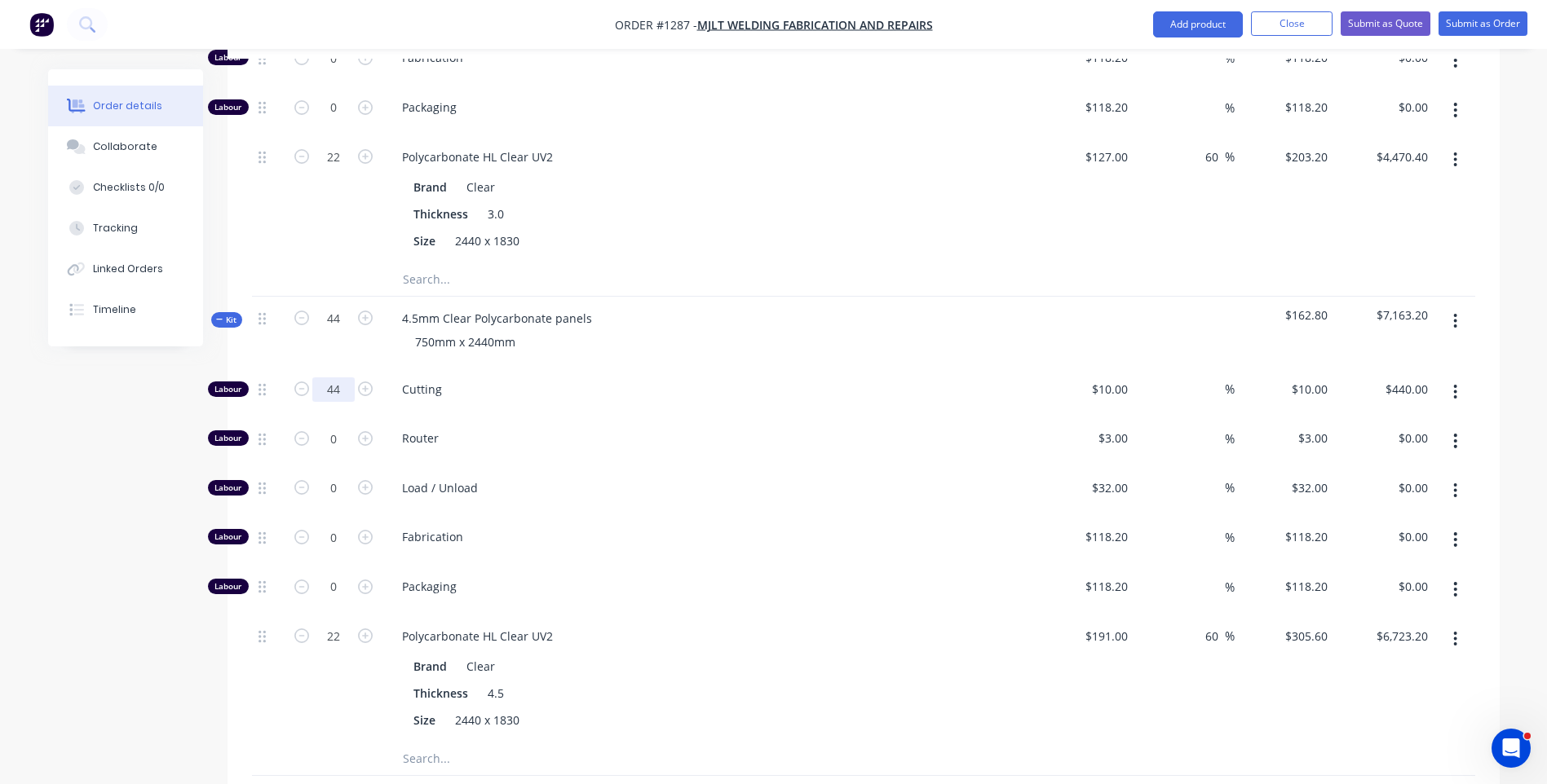
type input "0"
type input "$0.00"
click at [578, 331] on div "750mm x 2440mm" at bounding box center [709, 342] width 639 height 24
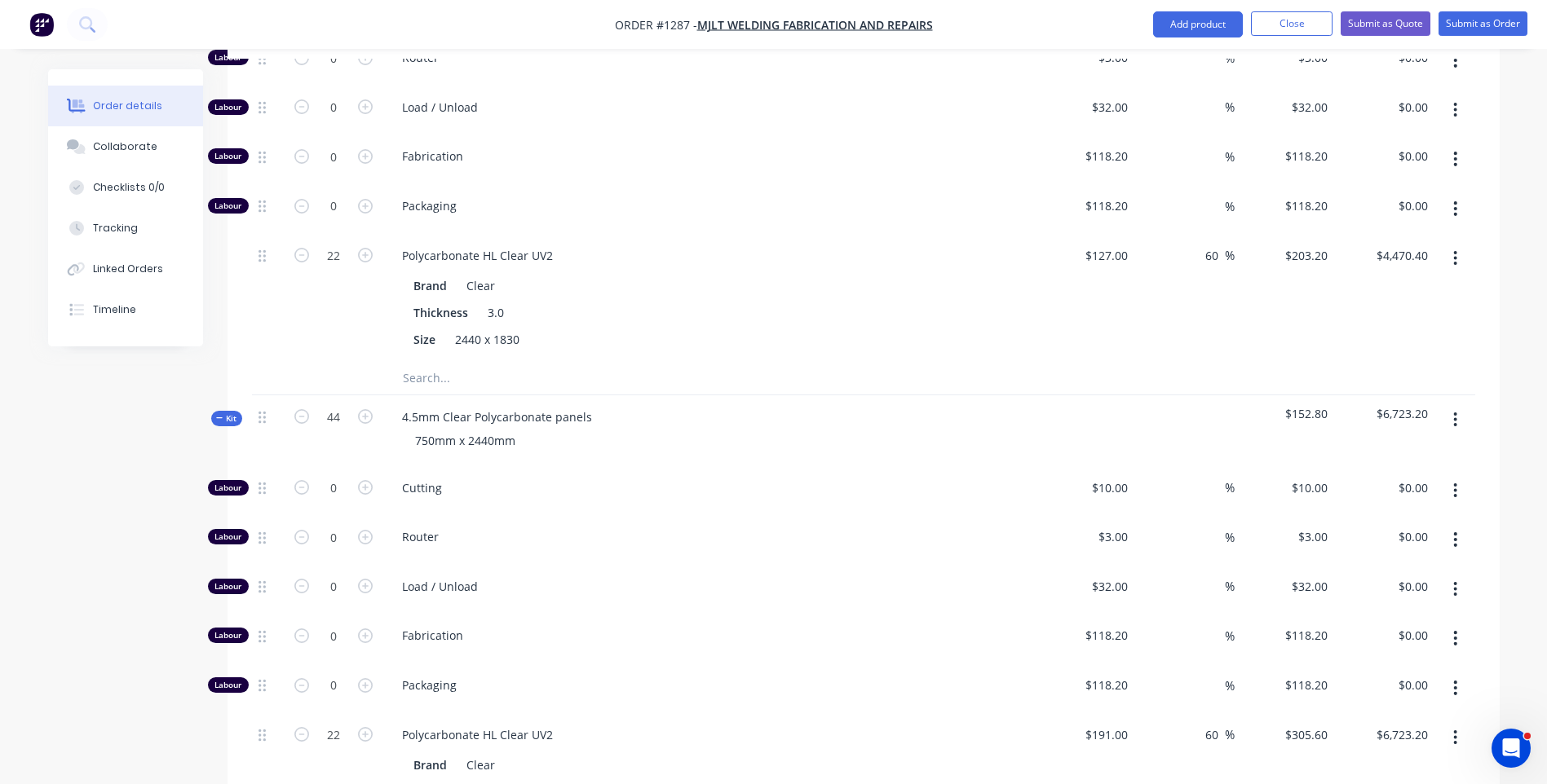
scroll to position [816, 0]
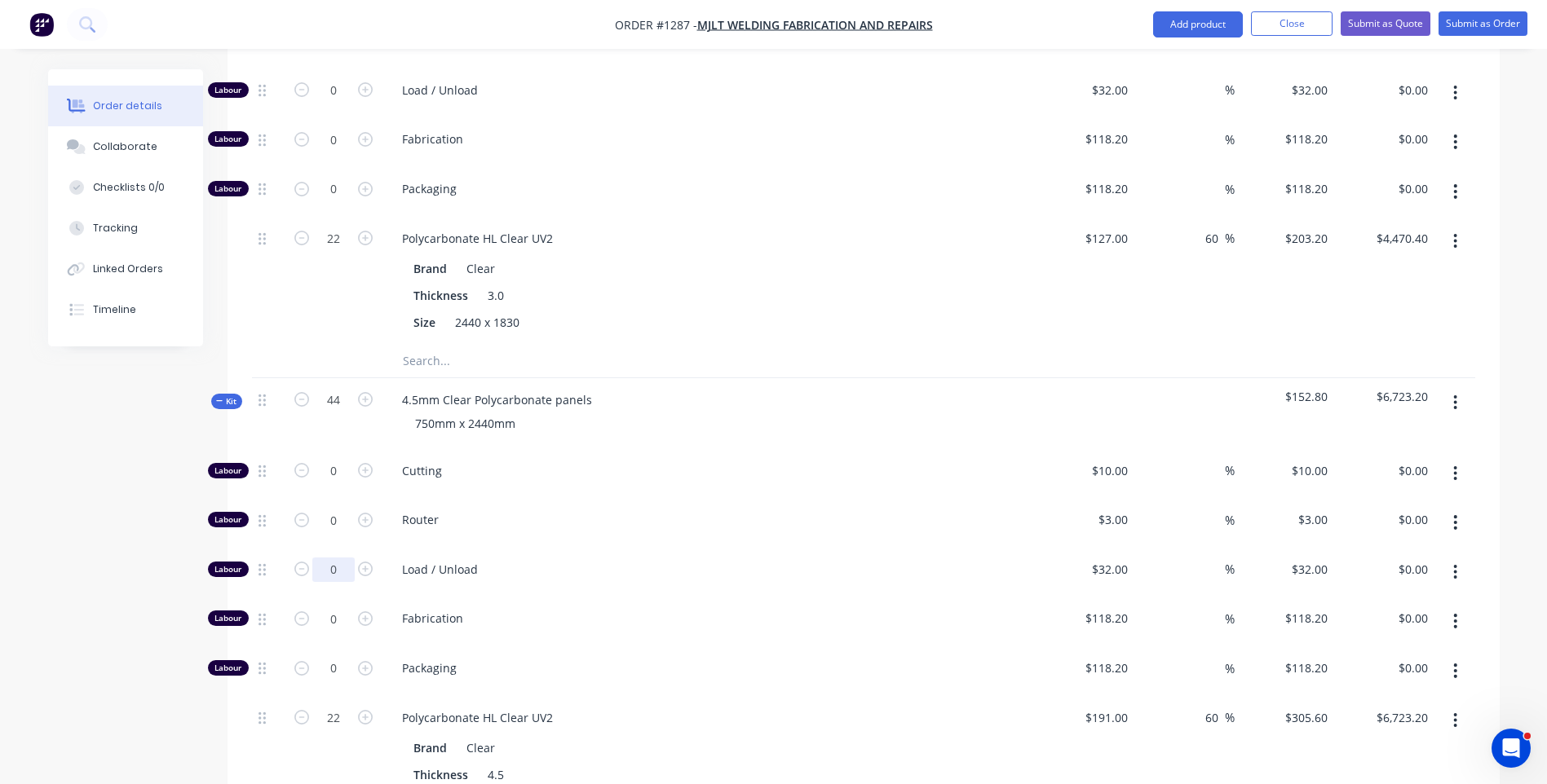
type input "22"
type input "$704.00"
click at [668, 548] on div "Load / Unload" at bounding box center [709, 573] width 652 height 50
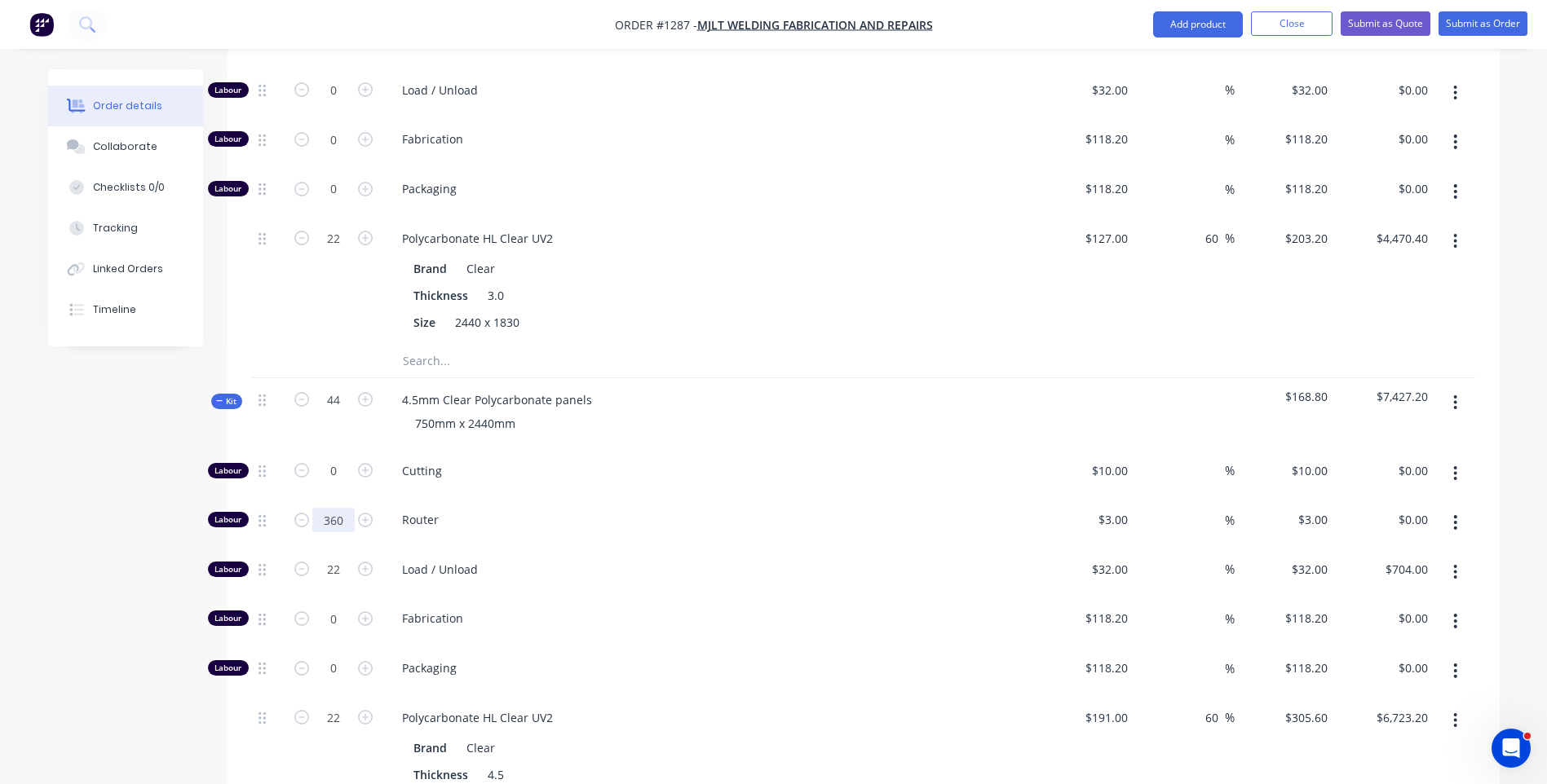
type input "360"
type input "$1,080.00"
click at [606, 498] on div "Router" at bounding box center [709, 523] width 652 height 50
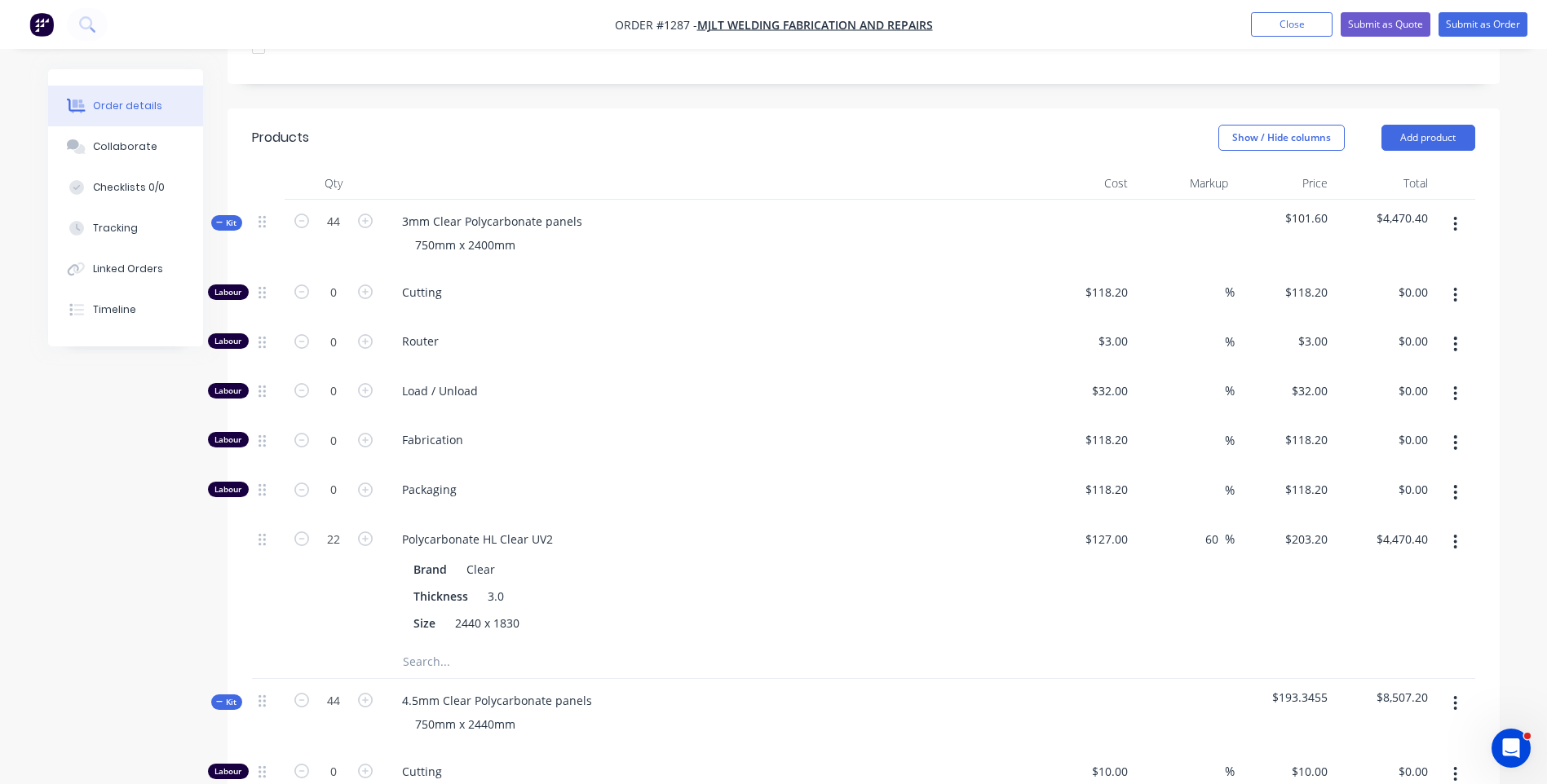
scroll to position [489, 0]
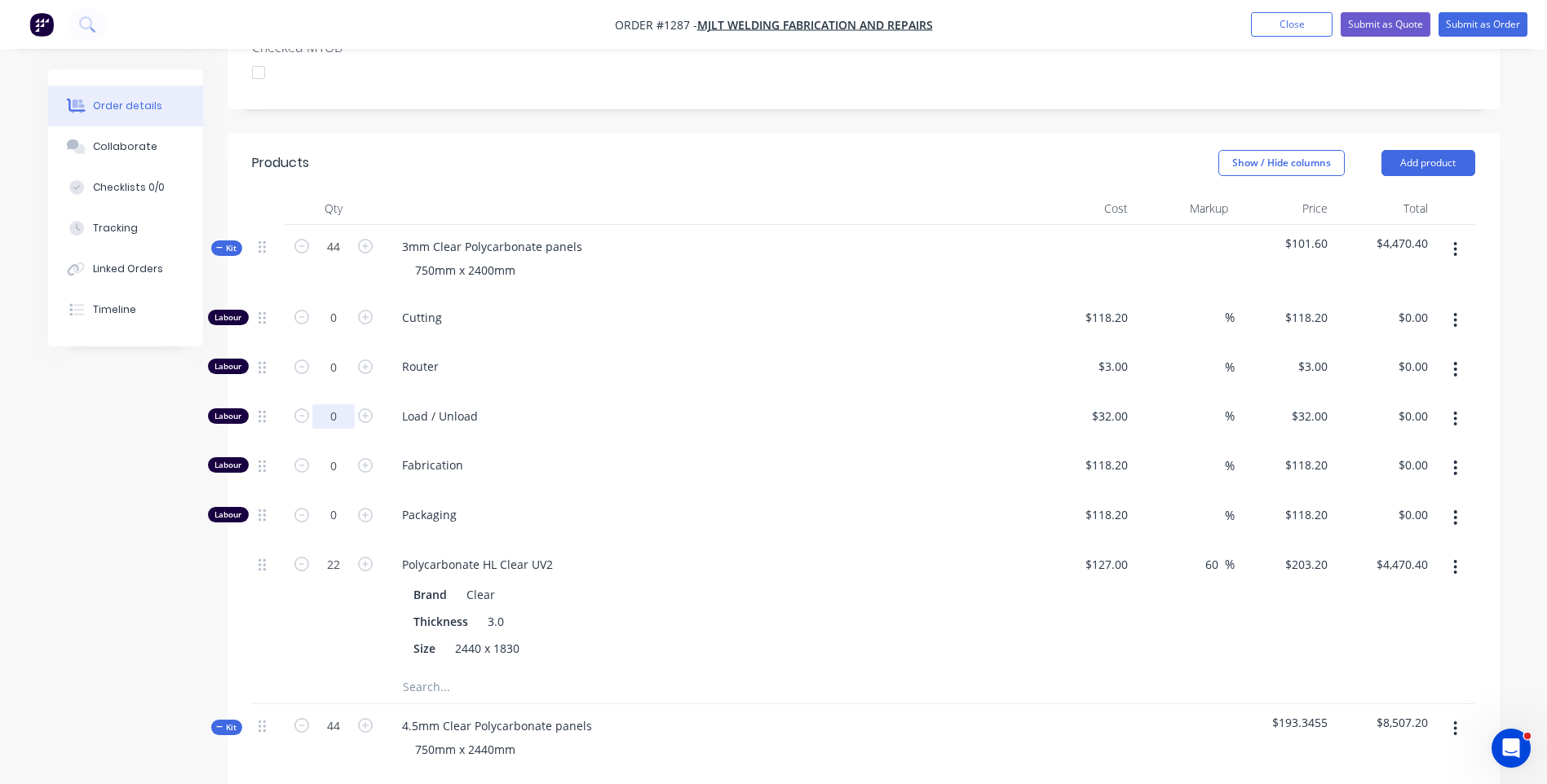
click at [343, 331] on input "0" at bounding box center [333, 318] width 42 height 25
type input "22"
type input "$704.00"
click at [759, 395] on div "Load / Unload" at bounding box center [709, 419] width 652 height 50
click at [340, 325] on input "0" at bounding box center [333, 318] width 42 height 25
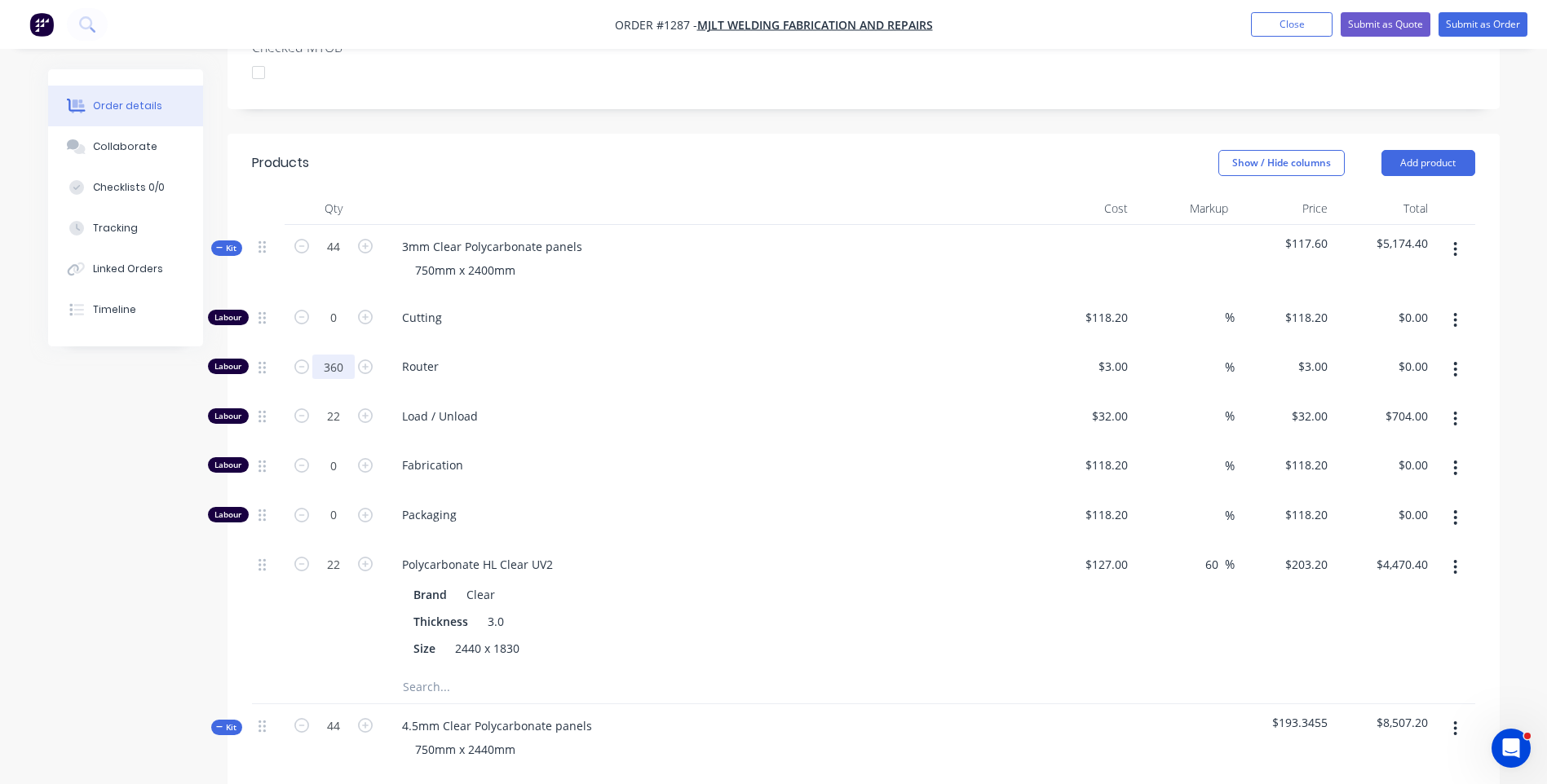
type input "360"
type input "$1,080.00"
click at [783, 345] on div "Router" at bounding box center [709, 369] width 652 height 50
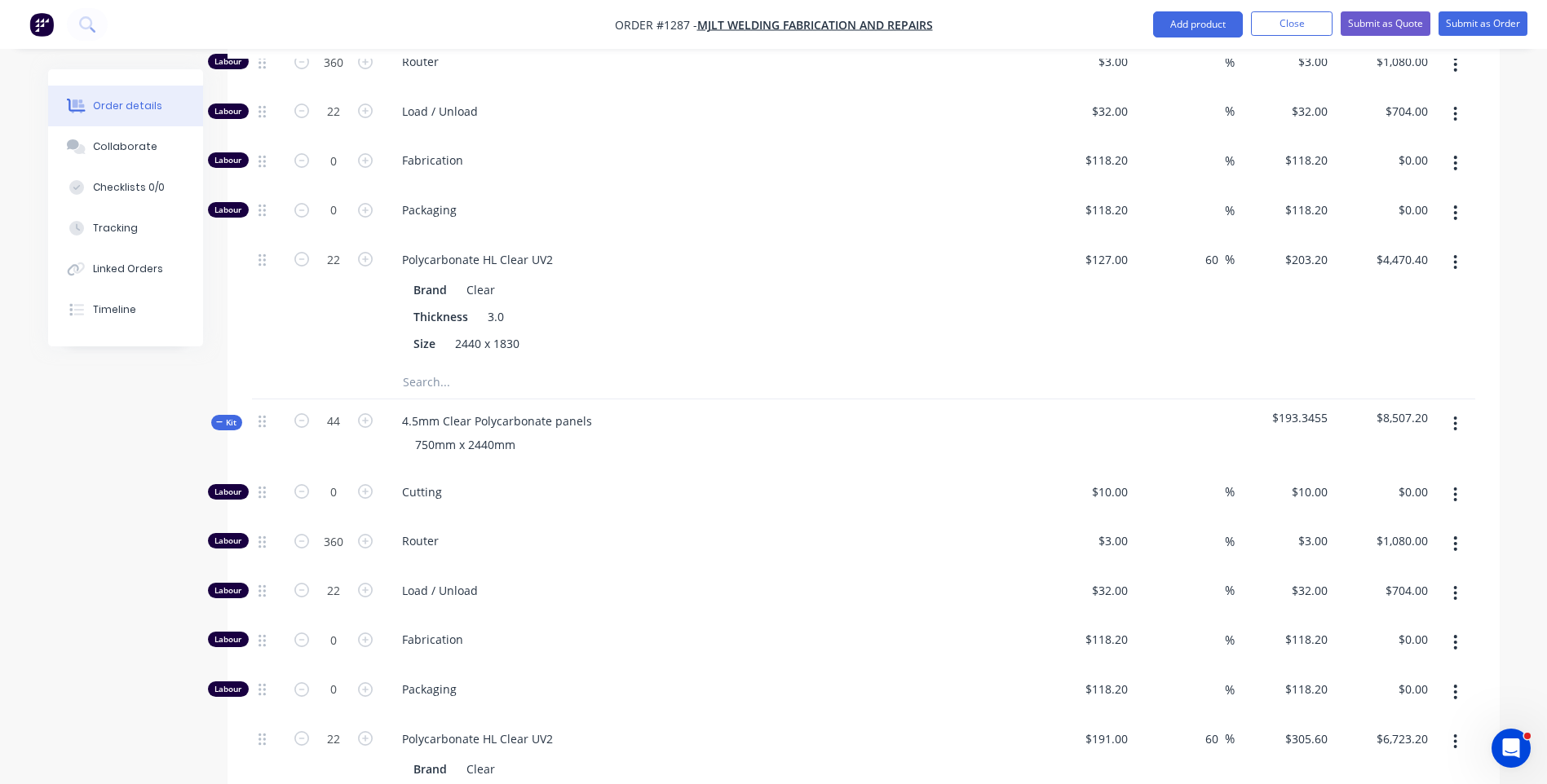
scroll to position [816, 0]
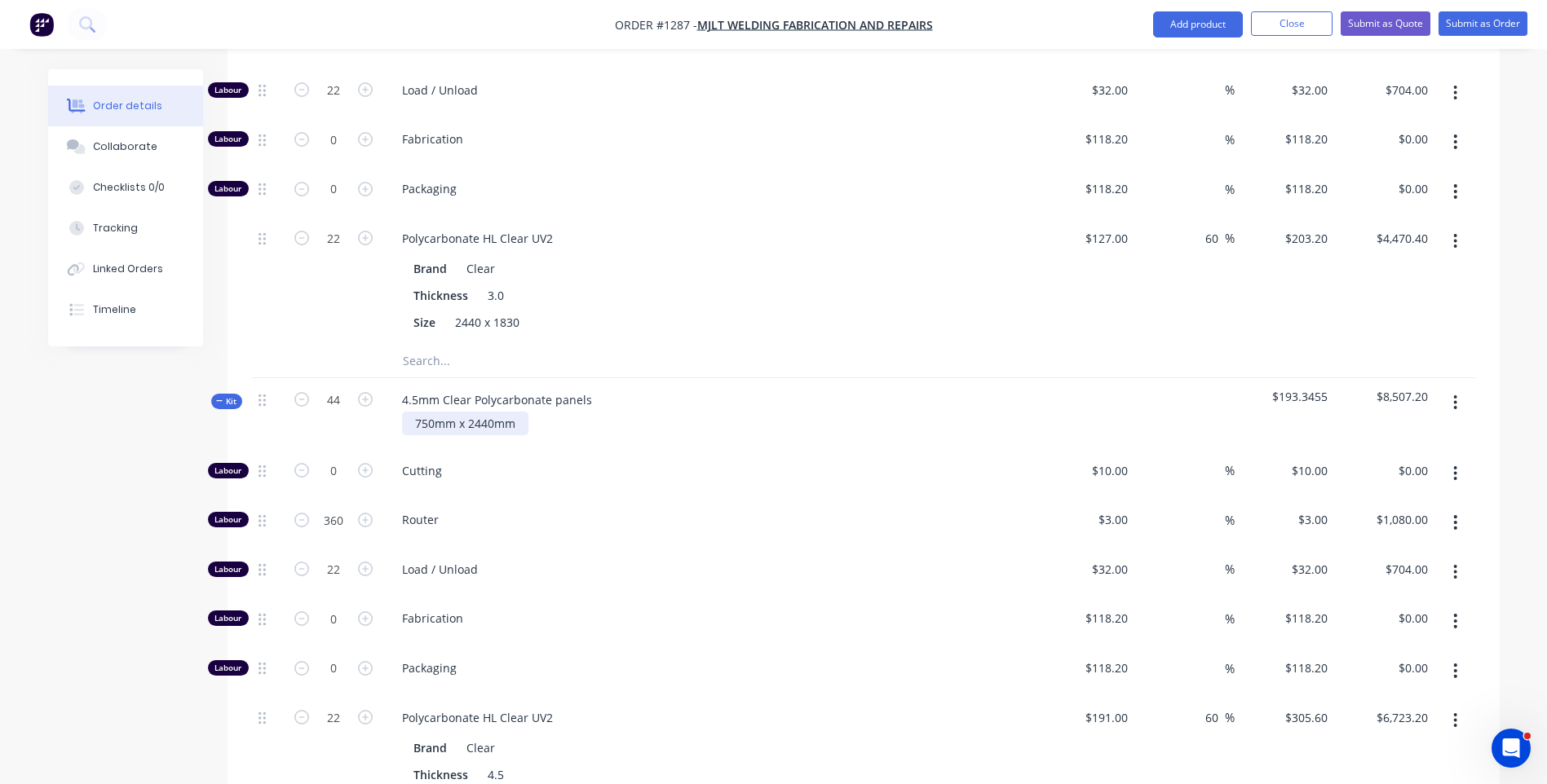
click at [488, 412] on div "750mm x 2440mm" at bounding box center [465, 424] width 126 height 24
click at [598, 462] on span "Cutting" at bounding box center [715, 471] width 626 height 18
click at [603, 449] on div "Cutting" at bounding box center [709, 474] width 652 height 50
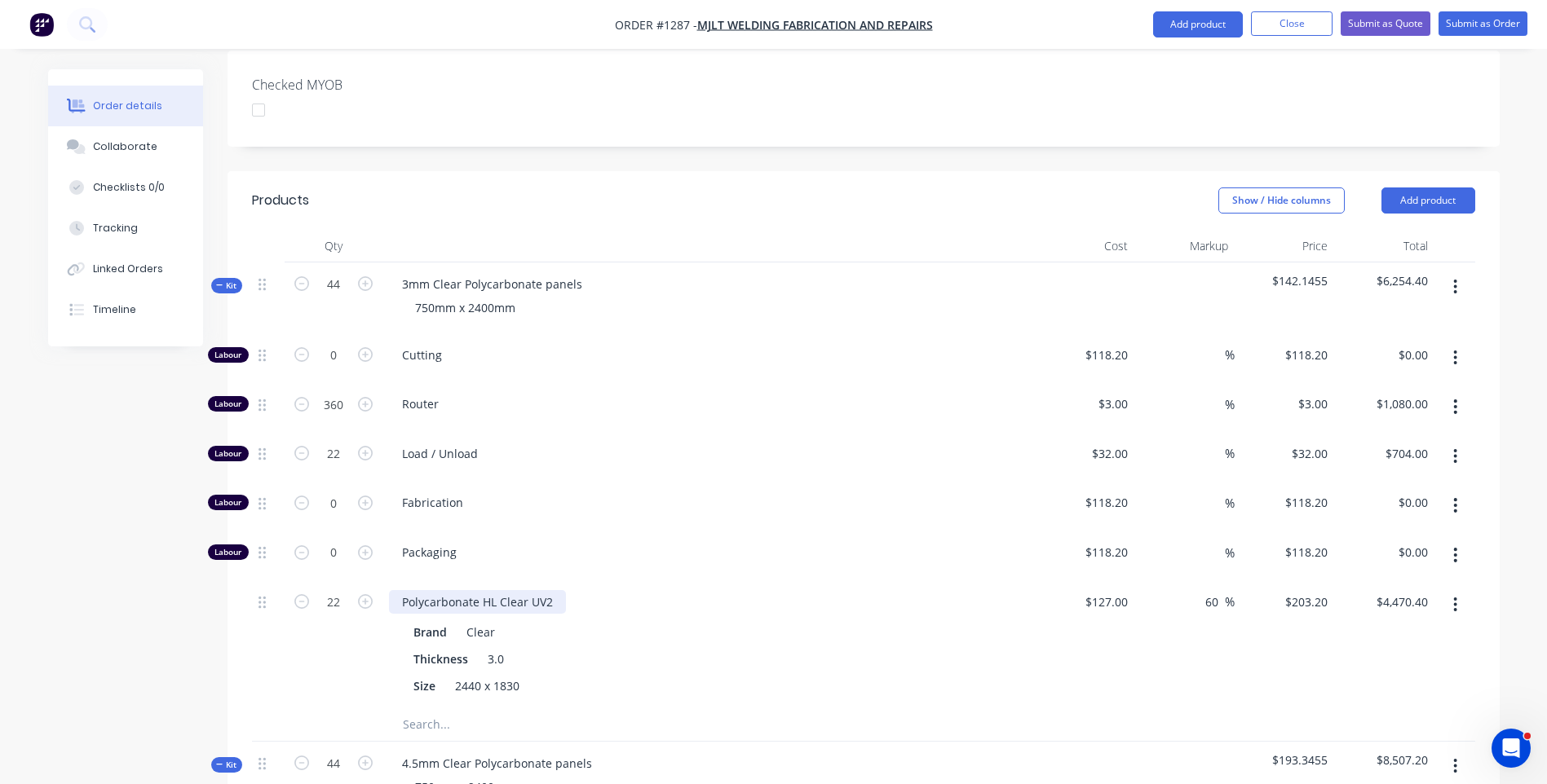
scroll to position [163, 0]
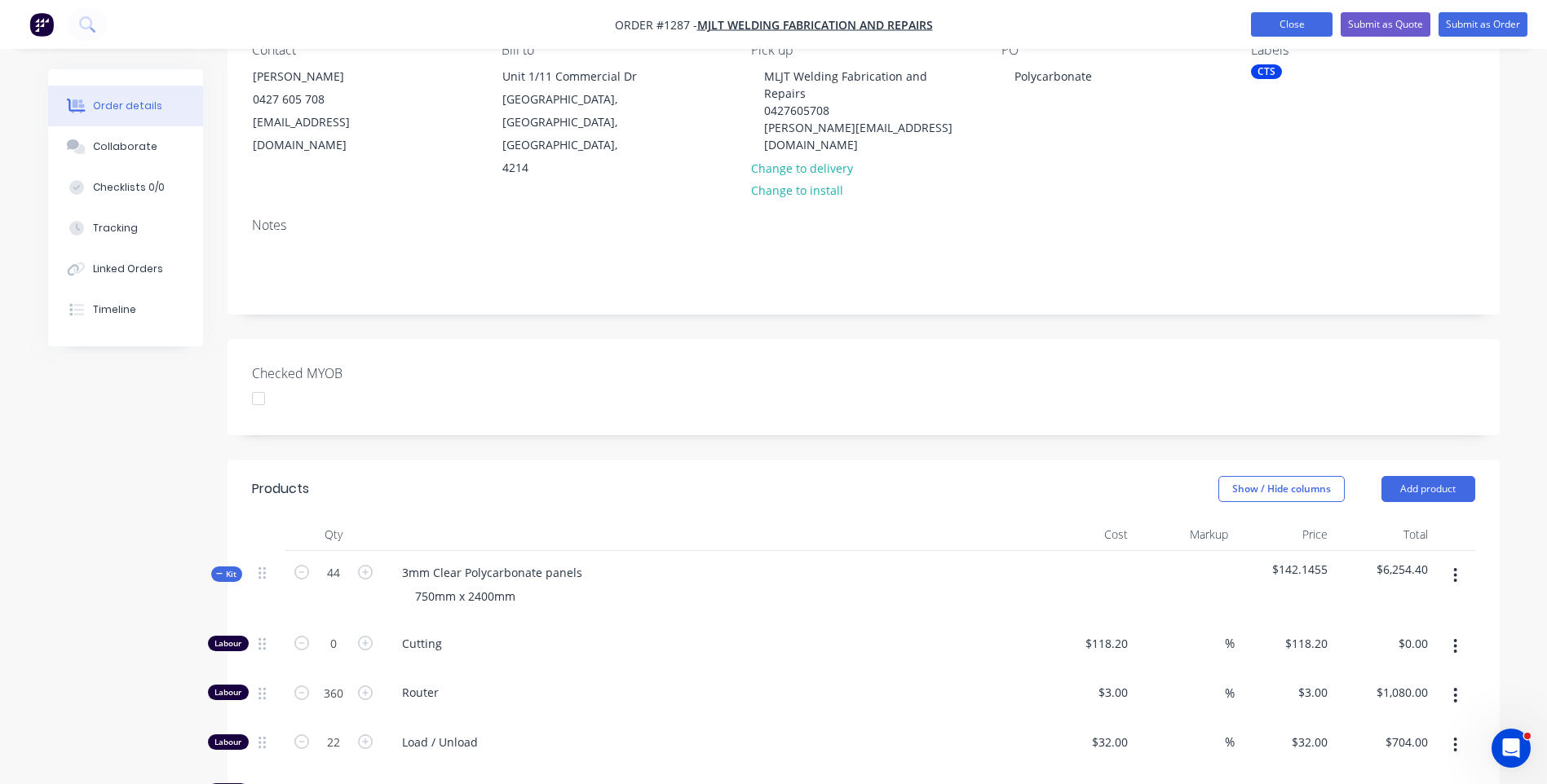
click at [1292, 25] on button "Close" at bounding box center [1291, 25] width 82 height 25
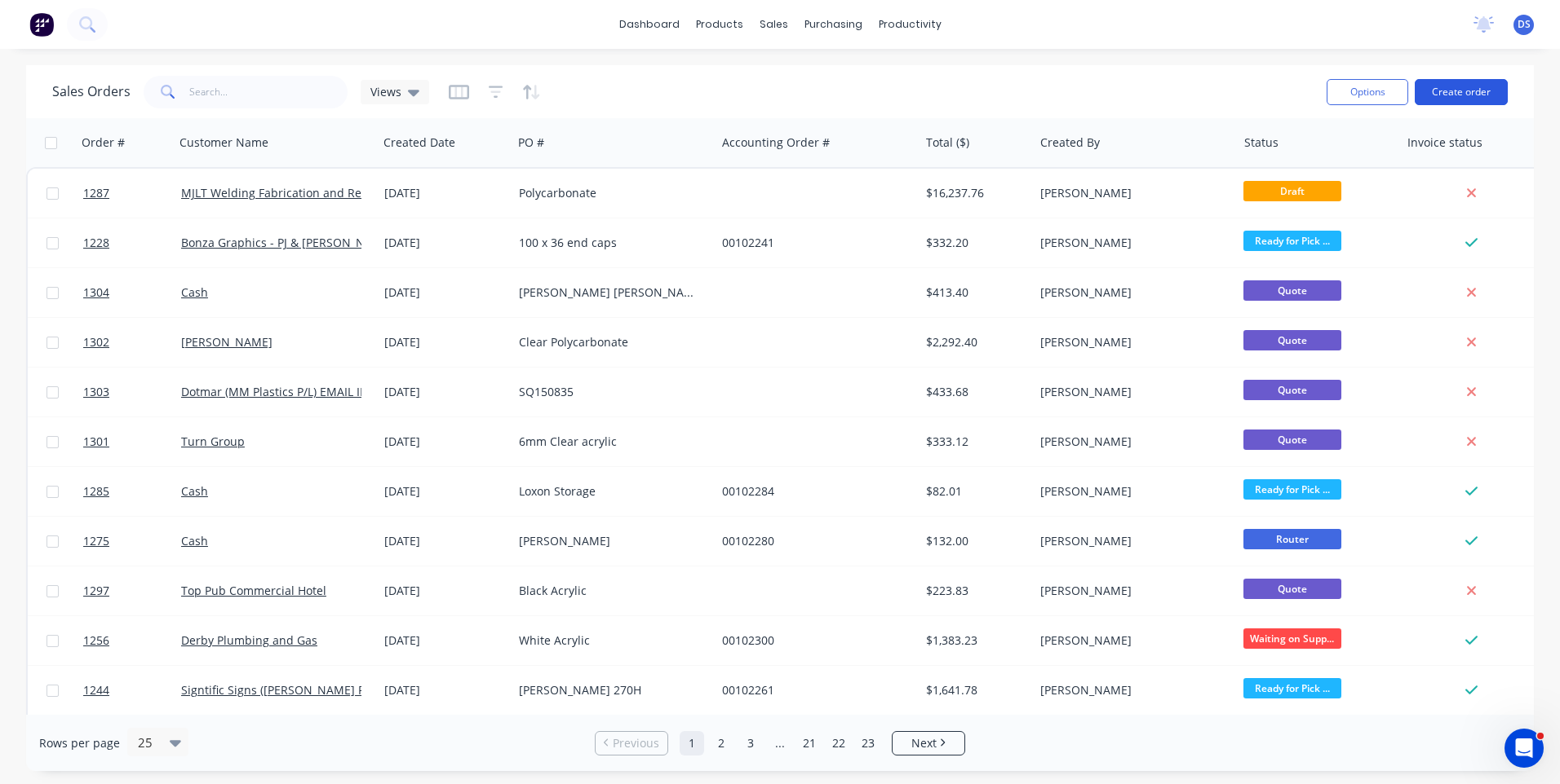
click at [1470, 89] on button "Create order" at bounding box center [1461, 92] width 93 height 26
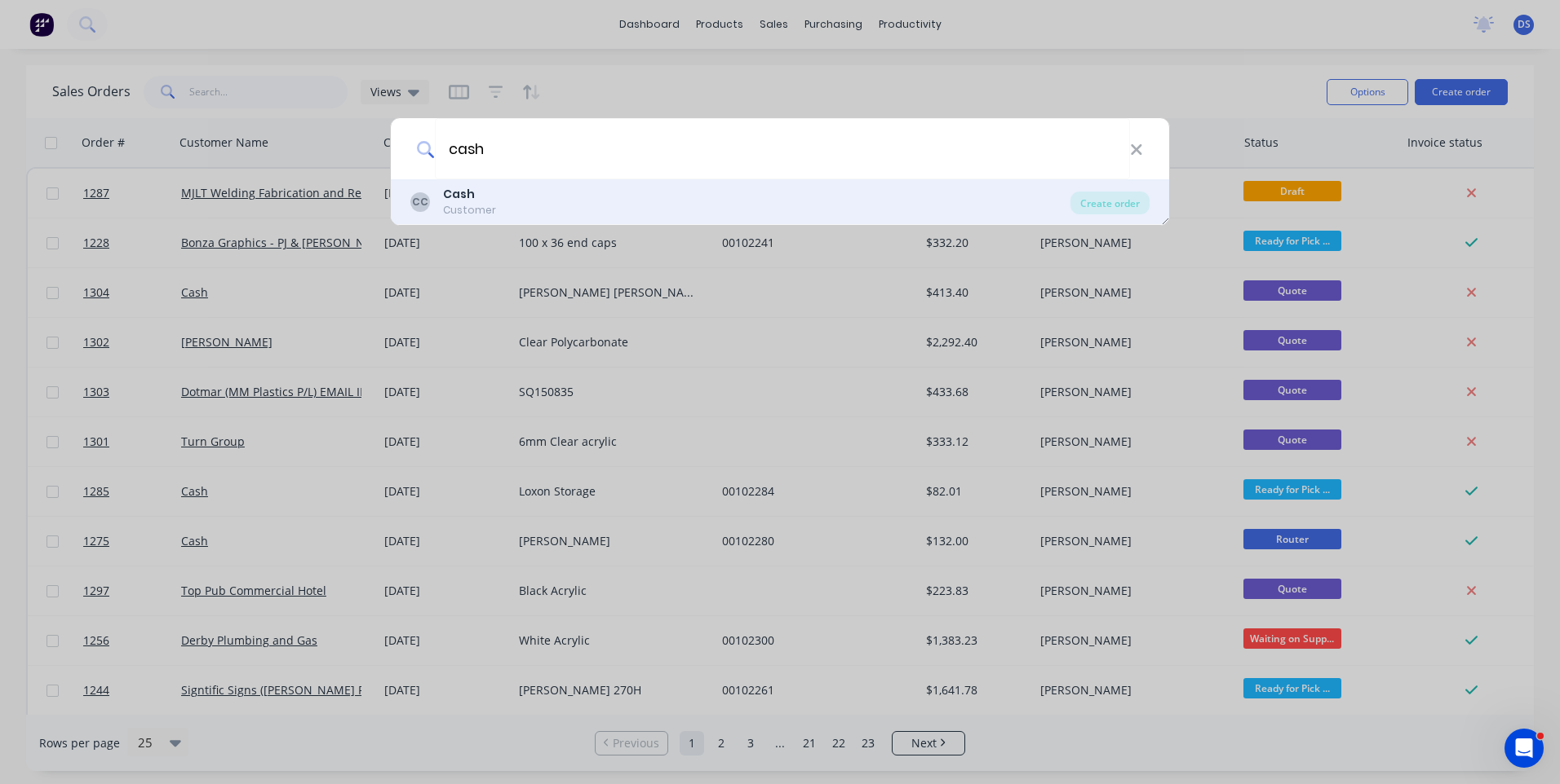
type input "cash"
click at [444, 196] on b "Cash" at bounding box center [459, 194] width 32 height 17
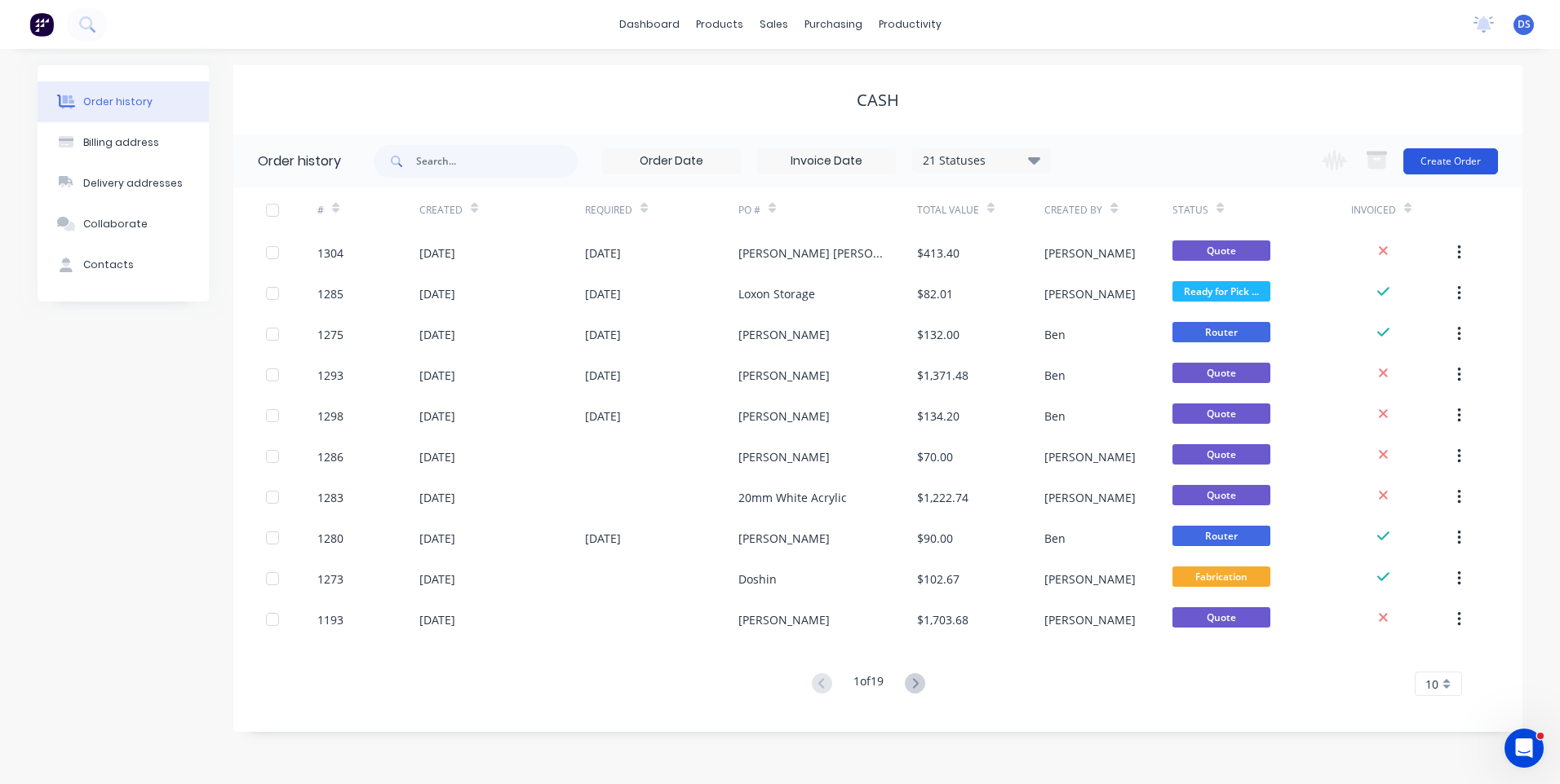
click at [1442, 168] on button "Create Order" at bounding box center [1450, 161] width 95 height 26
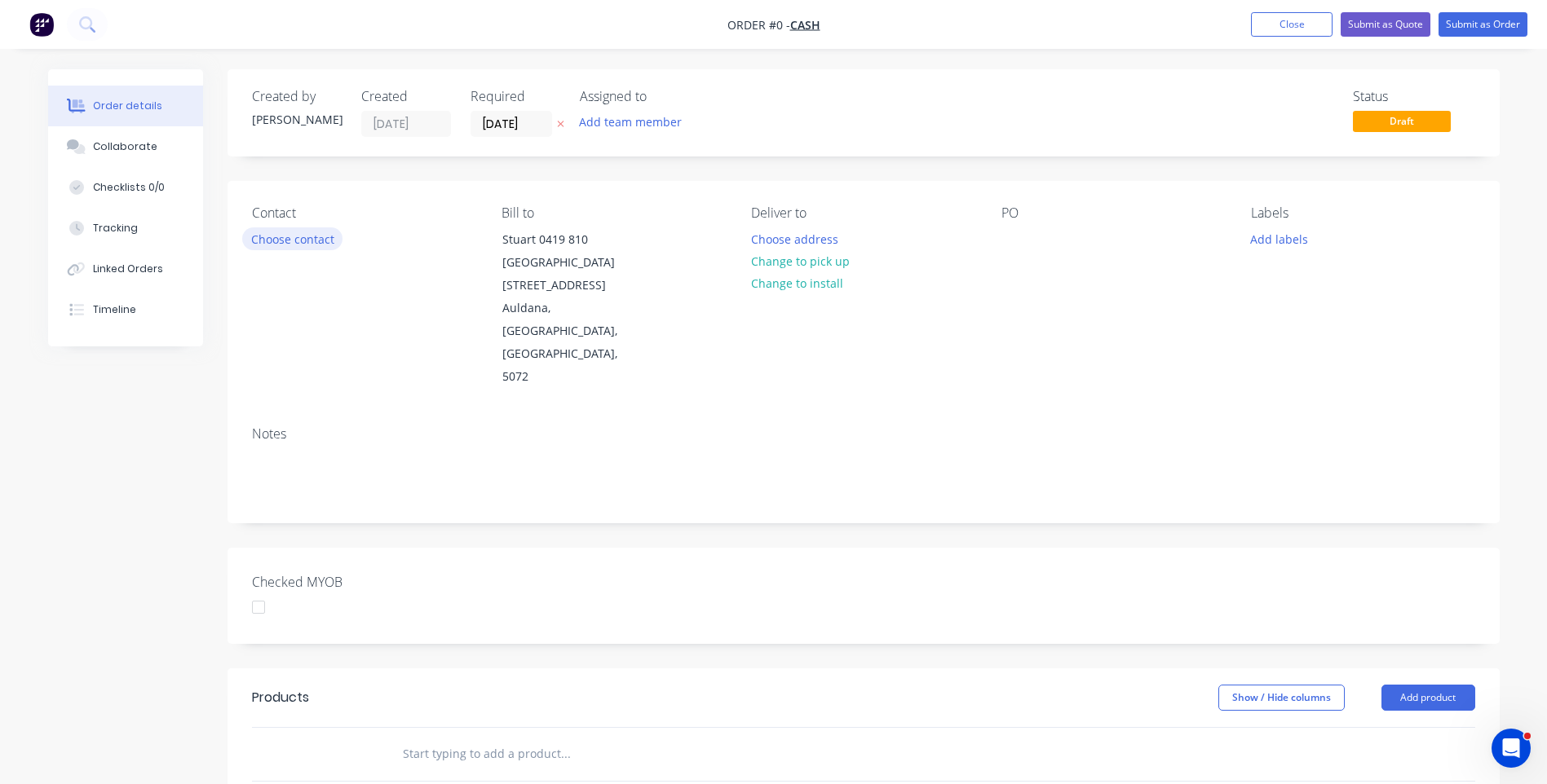
click at [306, 241] on button "Choose contact" at bounding box center [292, 238] width 100 height 22
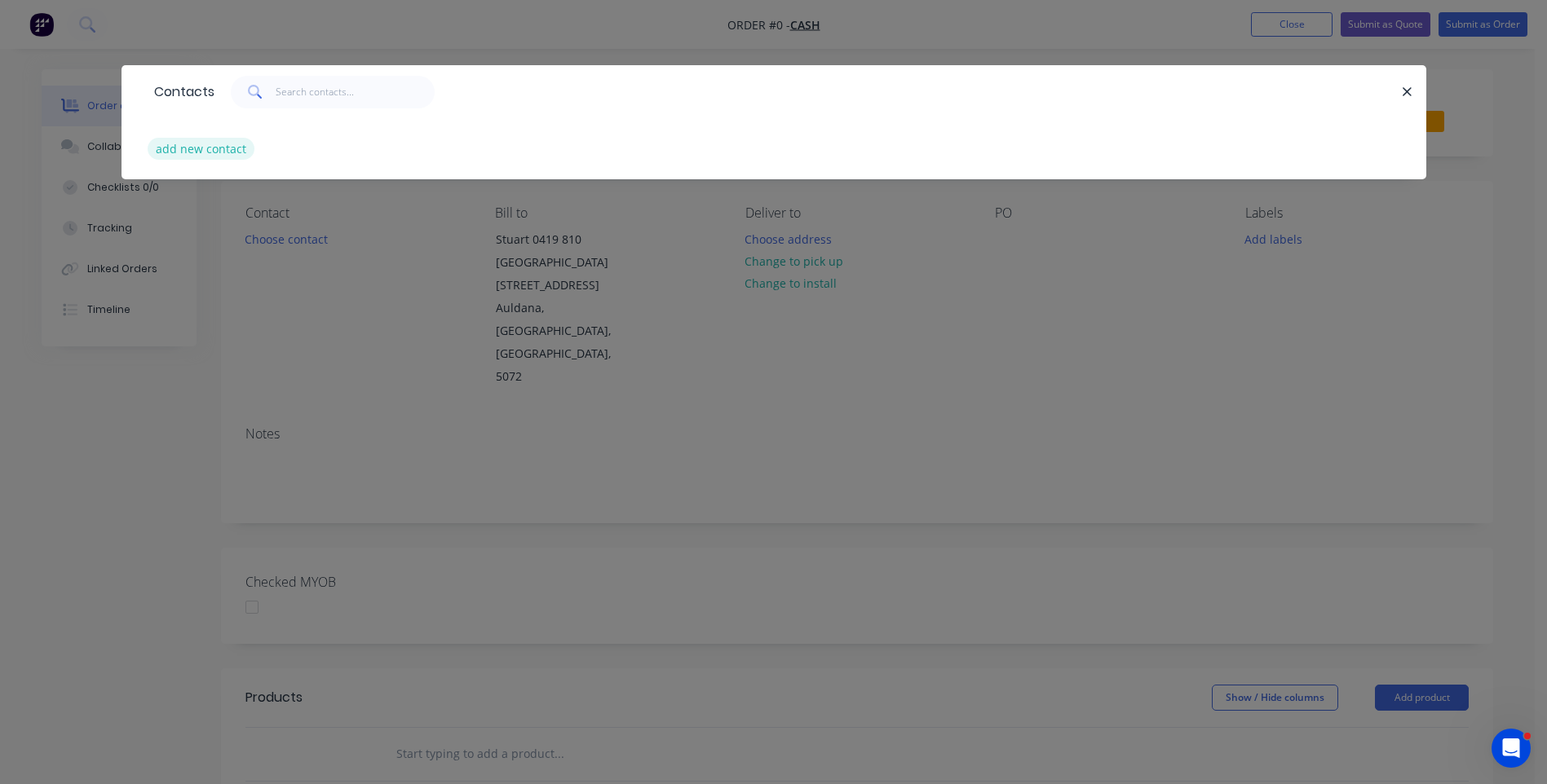
click at [167, 147] on button "add new contact" at bounding box center [201, 148] width 108 height 22
select select "AU"
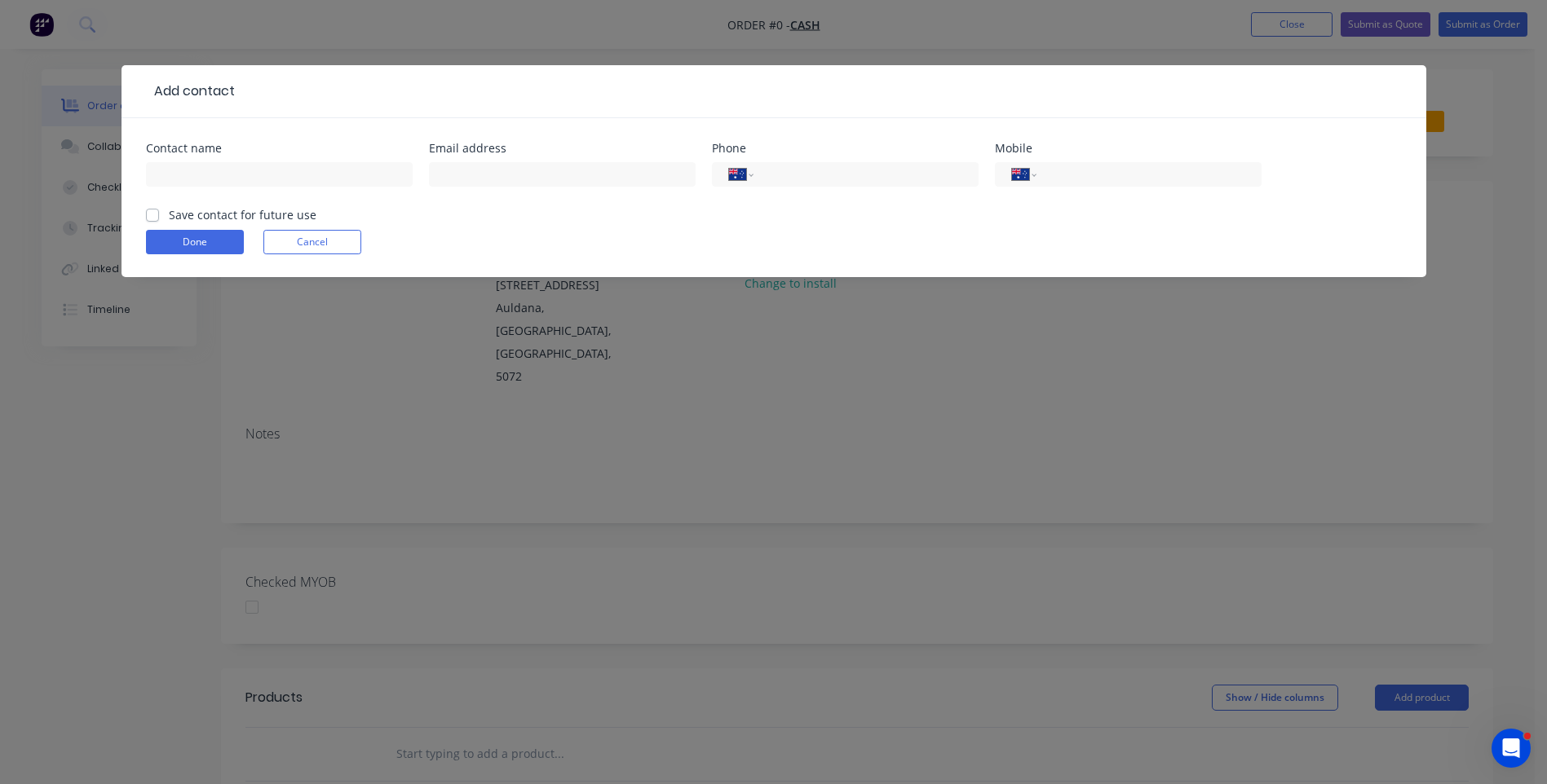
click at [282, 96] on div at bounding box center [818, 91] width 1167 height 19
paste input "Lewis Adey lewisadey@me.com 0433 568 260"
drag, startPoint x: 398, startPoint y: 176, endPoint x: 325, endPoint y: 178, distance: 73.0
click at [325, 178] on input "Lewis Adey lewisadey@me.com 0433 568 260" at bounding box center [279, 175] width 267 height 25
type input "Lewis Adey lewisadey@me.com 0433 568 260"
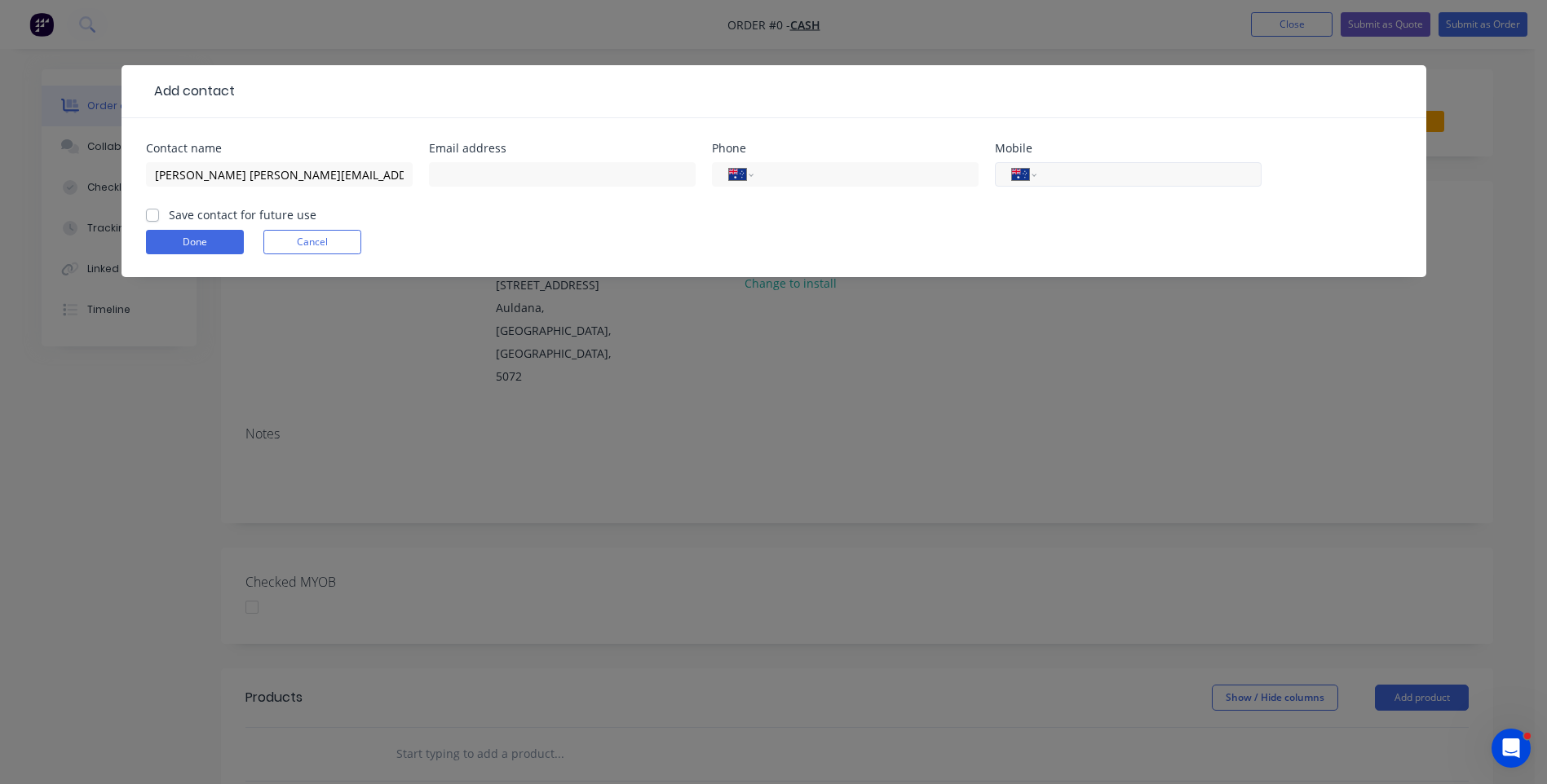
click at [1060, 180] on input "tel" at bounding box center [1145, 175] width 196 height 18
type input "0433 568 260"
click at [449, 175] on input "text" at bounding box center [562, 175] width 267 height 25
type input "lewisadey@me.com"
drag, startPoint x: 369, startPoint y: 175, endPoint x: 212, endPoint y: 172, distance: 157.0
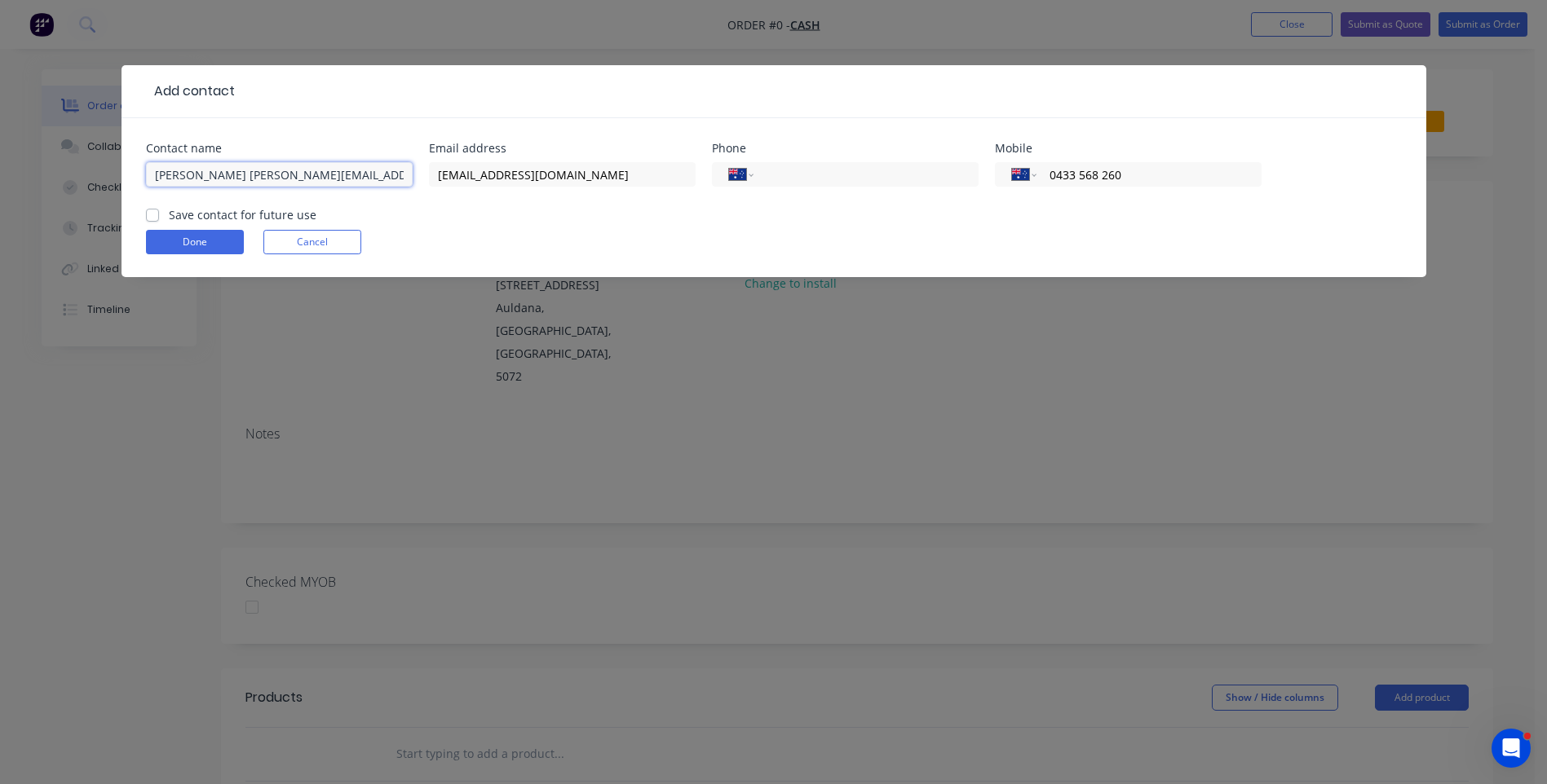
click at [212, 172] on input "Lewis Adey lewisadey@me.com 0433 568 260" at bounding box center [279, 175] width 267 height 25
click at [229, 170] on input "Lewis Adey0" at bounding box center [279, 175] width 267 height 25
type input "Lewis Adey"
click at [575, 248] on div "Done Cancel" at bounding box center [774, 242] width 1256 height 25
click at [189, 244] on button "Done" at bounding box center [195, 242] width 98 height 25
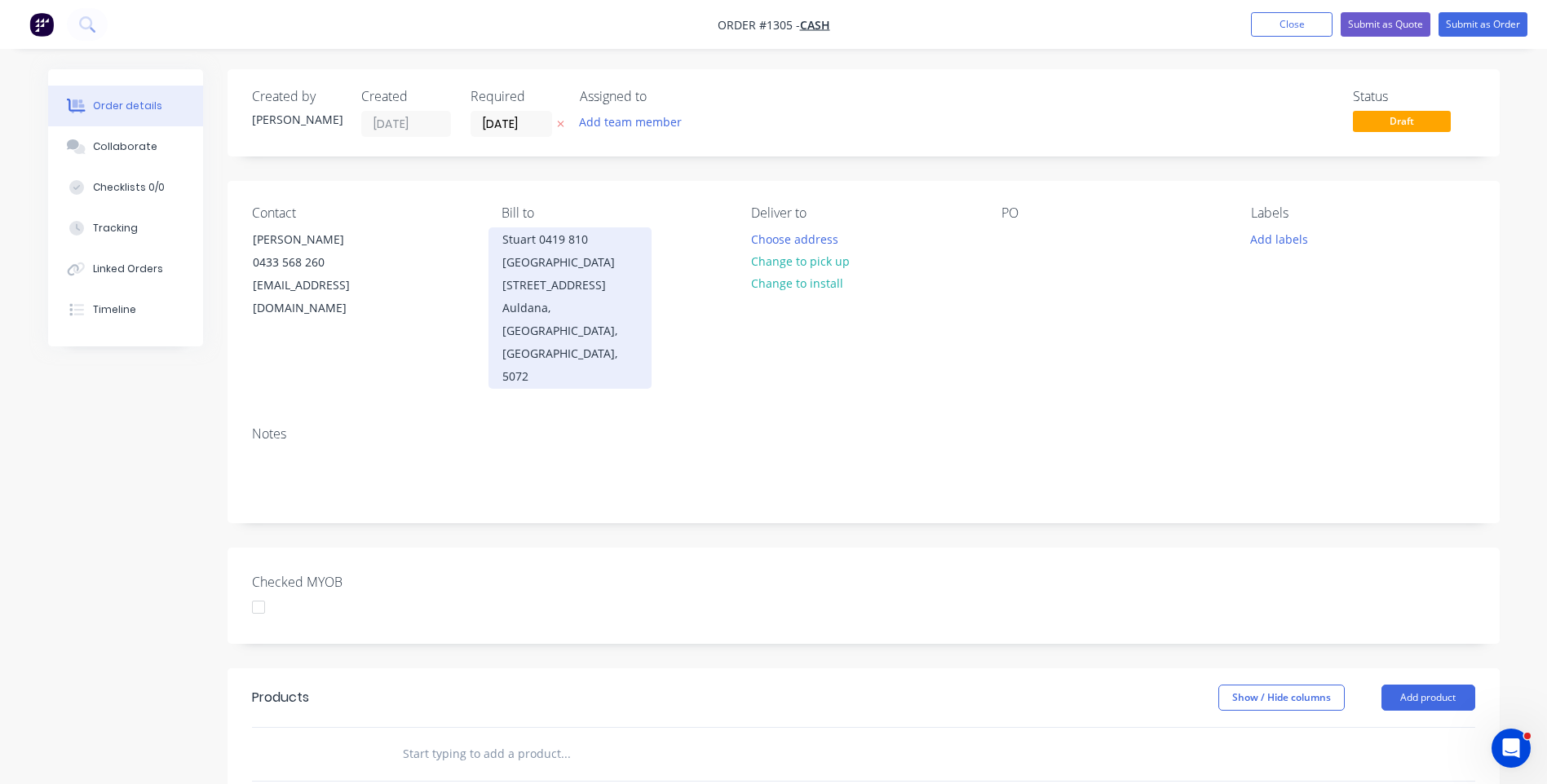
click at [595, 242] on div "Stuart 0419 810 [GEOGRAPHIC_DATA][STREET_ADDRESS]" at bounding box center [570, 262] width 135 height 68
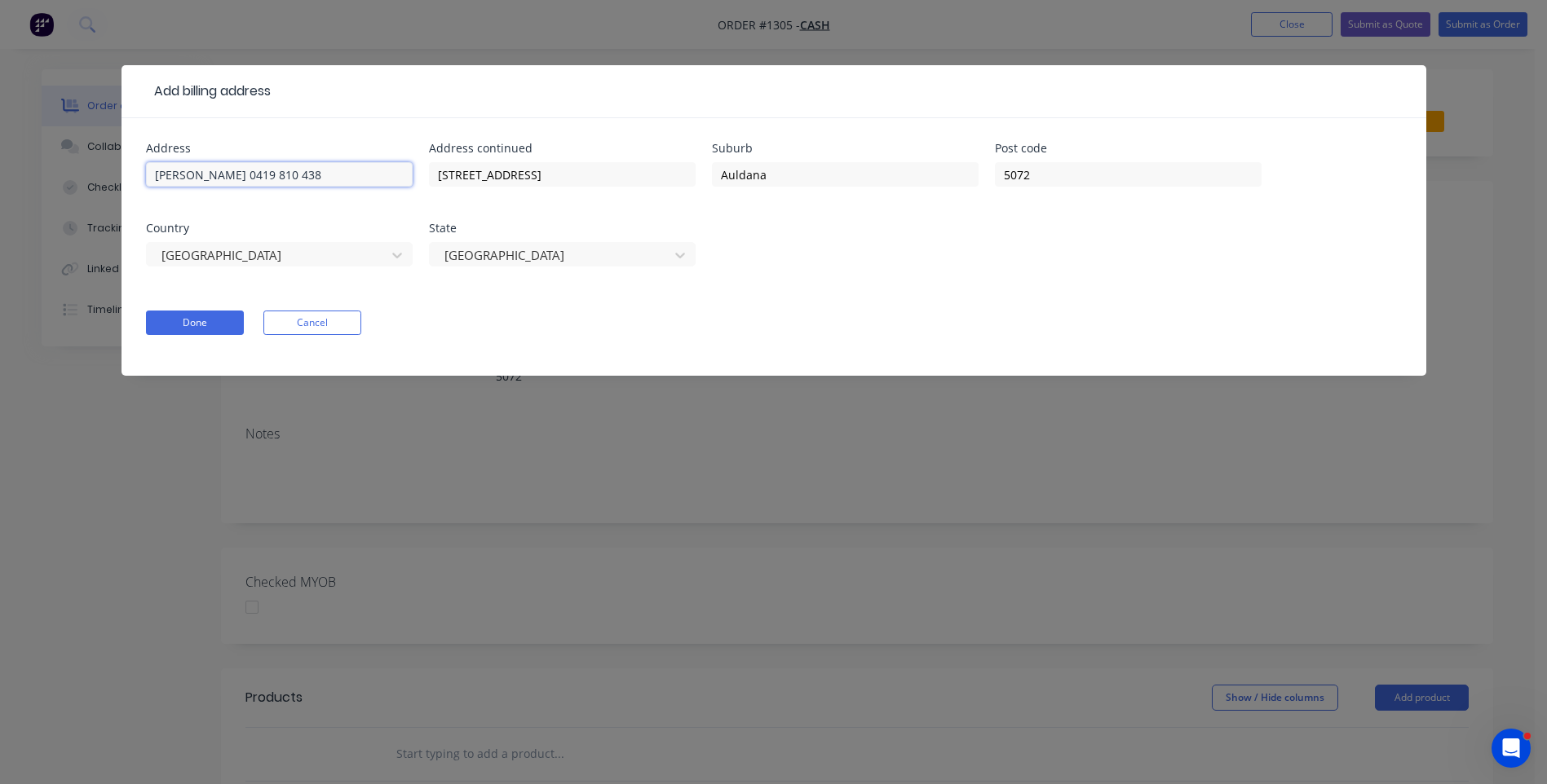
drag, startPoint x: 275, startPoint y: 176, endPoint x: 83, endPoint y: 192, distance: 192.7
click at [84, 192] on div "Add billing address Address Stuart 0419 810 438 Address continued 36 Hermitage …" at bounding box center [774, 392] width 1547 height 784
drag, startPoint x: 548, startPoint y: 177, endPoint x: 380, endPoint y: 155, distance: 169.4
click at [380, 155] on div "Address Address continued 36 Hermitage Road Suburb Auldana Post code 5072 Count…" at bounding box center [774, 215] width 1256 height 144
drag, startPoint x: 781, startPoint y: 178, endPoint x: 710, endPoint y: 181, distance: 71.1
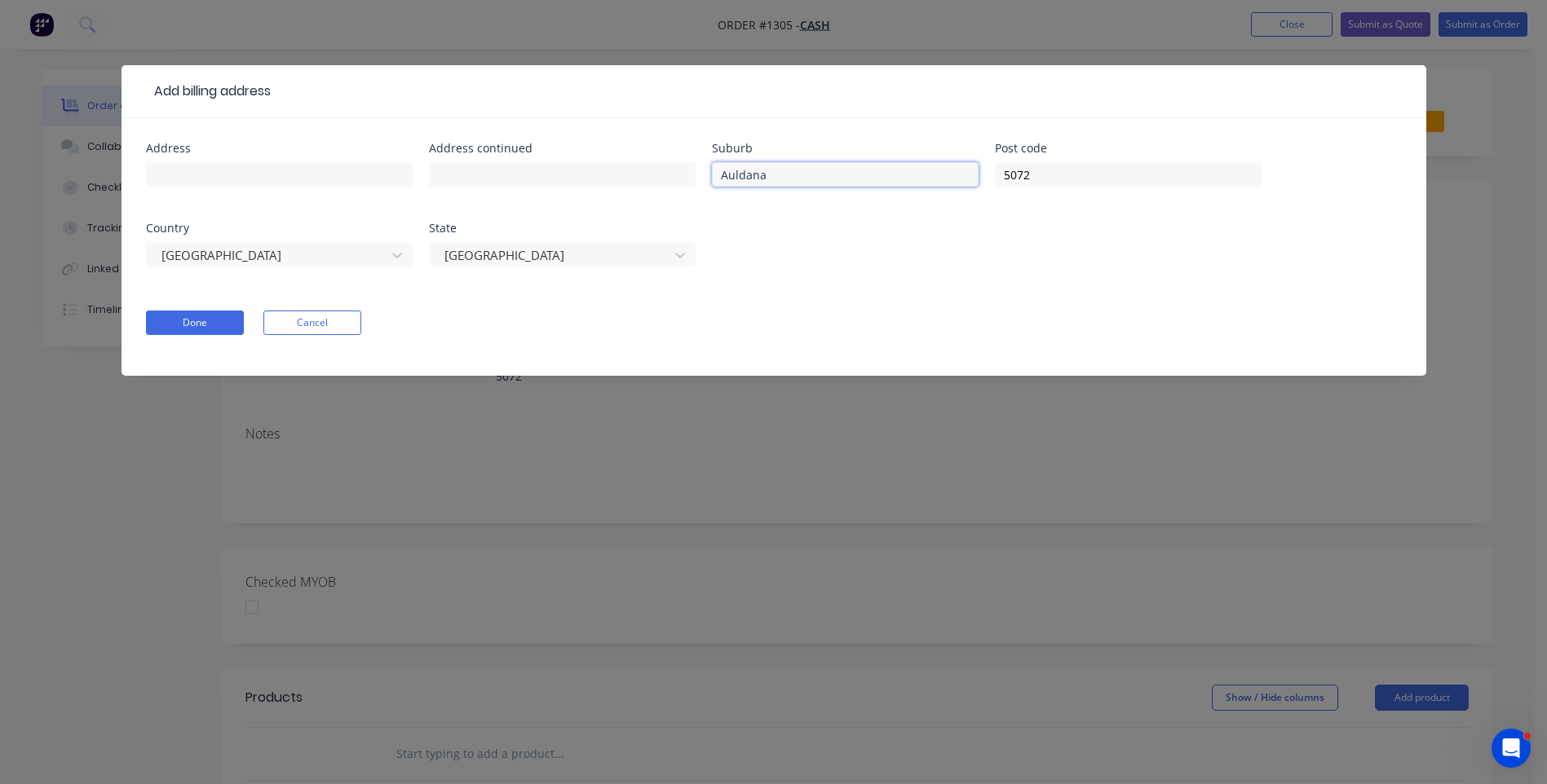
click at [710, 181] on div "Address Address continued Suburb Auldana Post code 5072 Country [GEOGRAPHIC_DAT…" at bounding box center [774, 215] width 1256 height 144
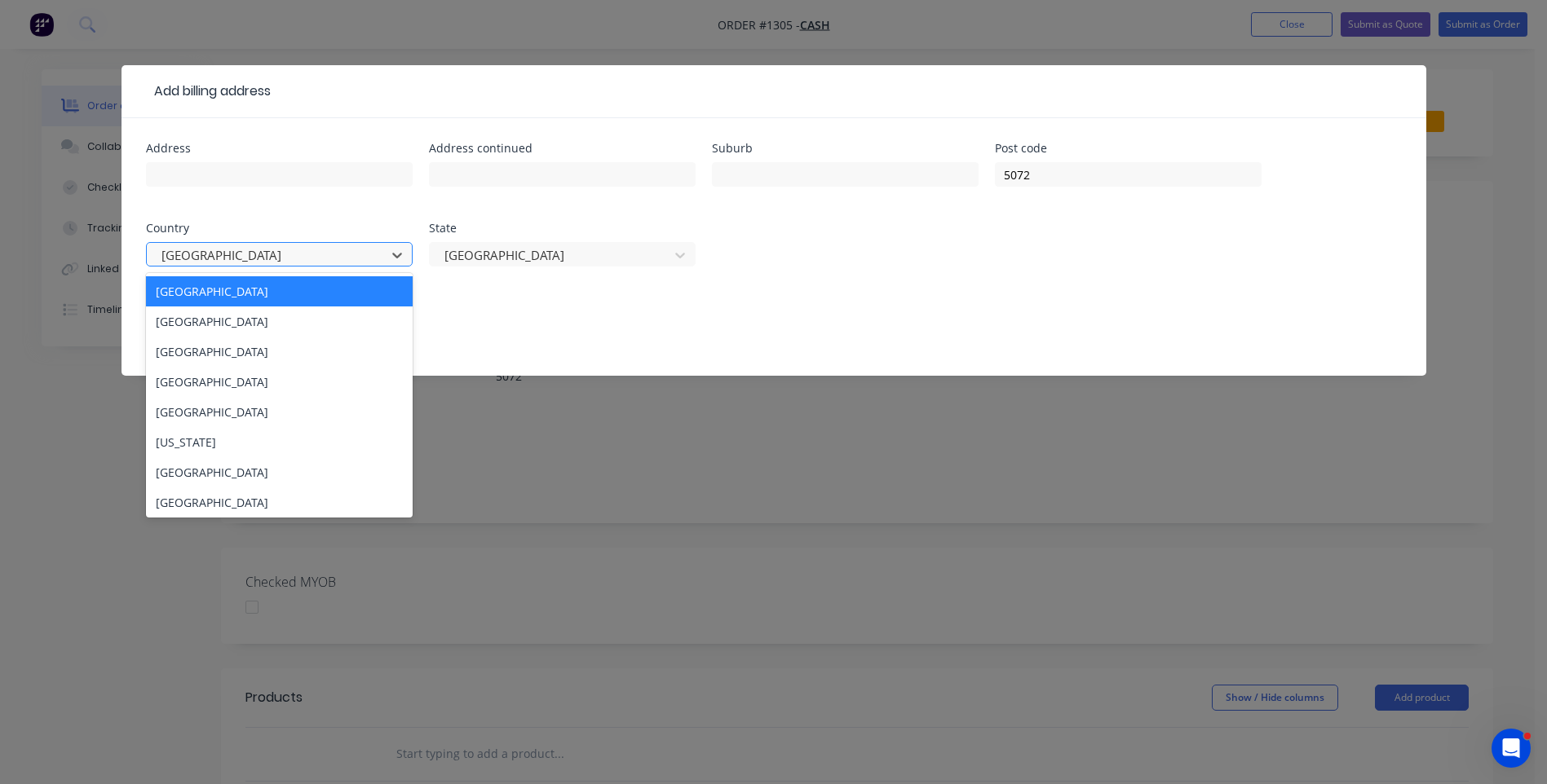
drag, startPoint x: 222, startPoint y: 252, endPoint x: 236, endPoint y: 253, distance: 14.0
click at [176, 243] on div "[GEOGRAPHIC_DATA]" at bounding box center [268, 255] width 227 height 25
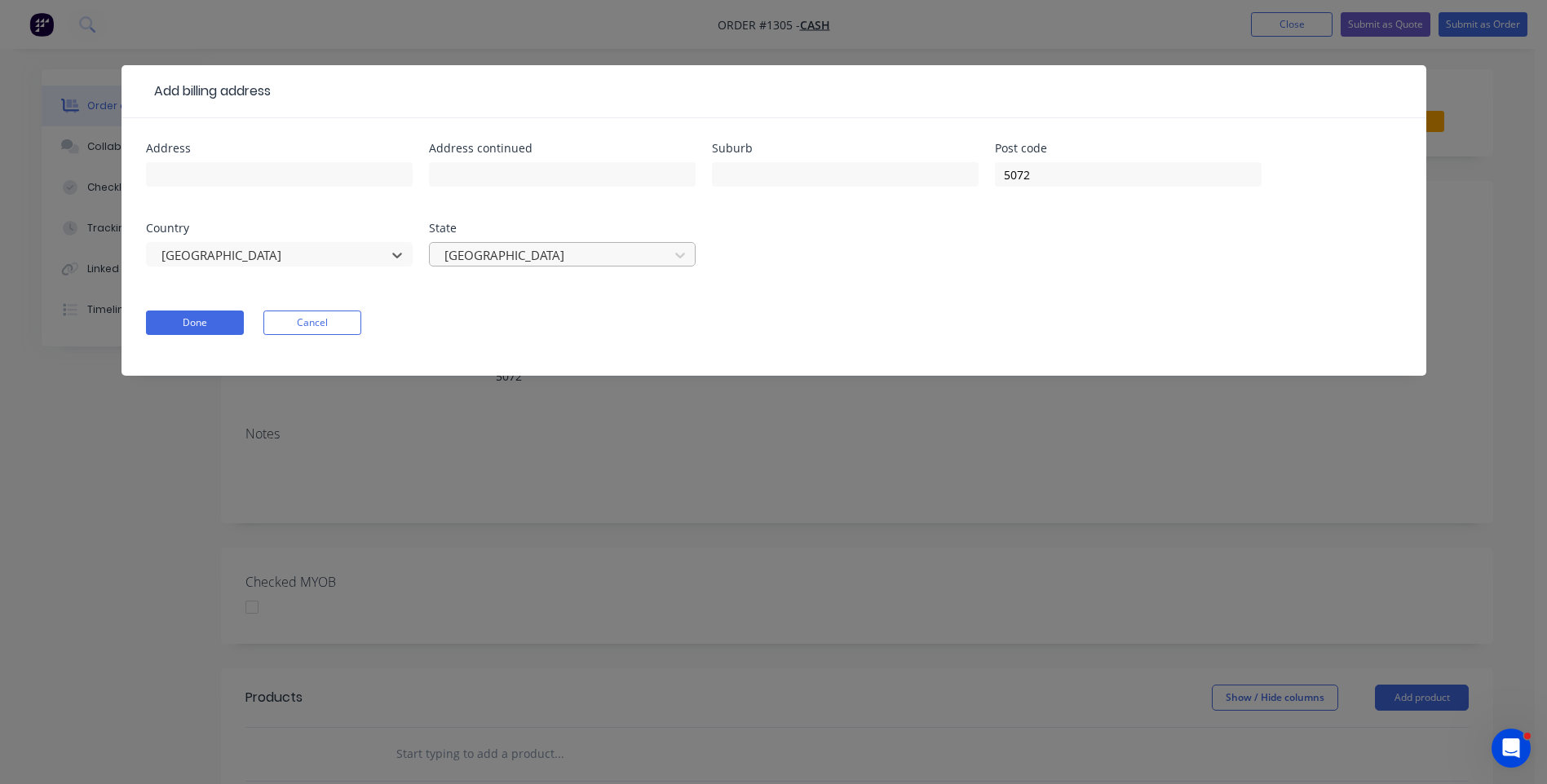
click at [552, 259] on div at bounding box center [552, 255] width 217 height 20
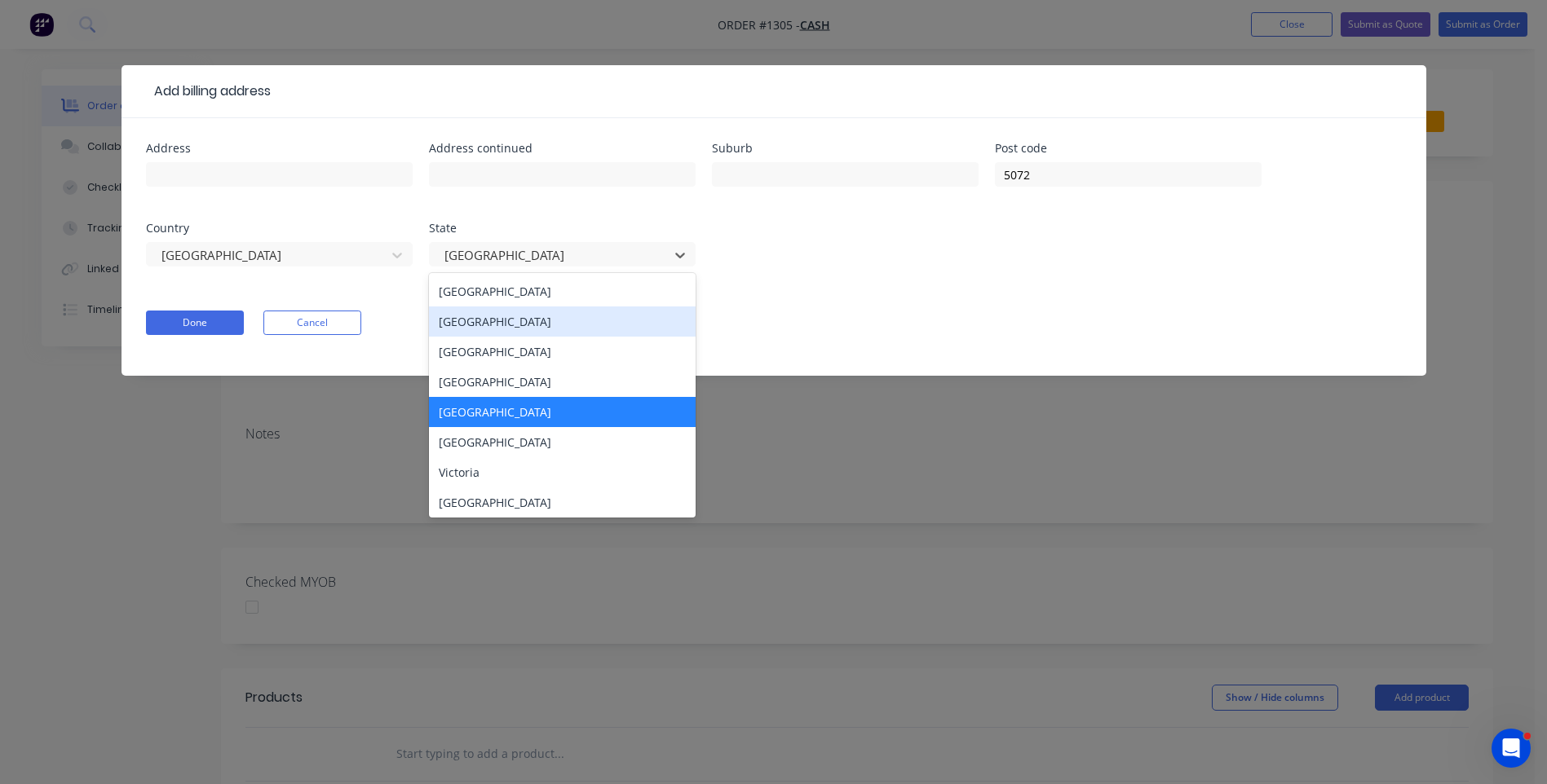
click at [509, 326] on div "[GEOGRAPHIC_DATA]" at bounding box center [562, 322] width 267 height 30
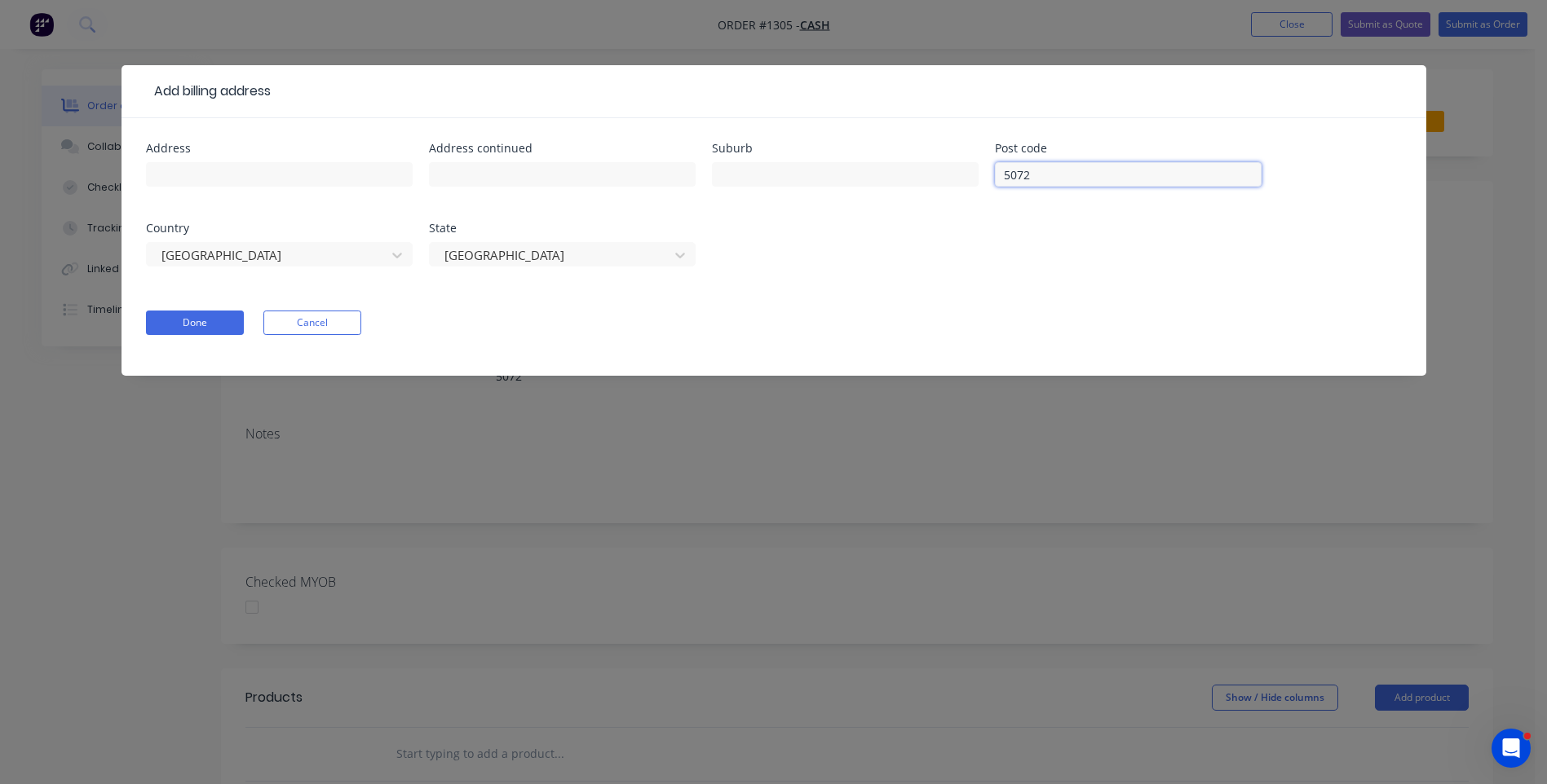
click at [1052, 177] on input "5072" at bounding box center [1128, 175] width 267 height 25
type input "2546"
click at [791, 178] on input "text" at bounding box center [845, 175] width 267 height 25
type input "Narooma"
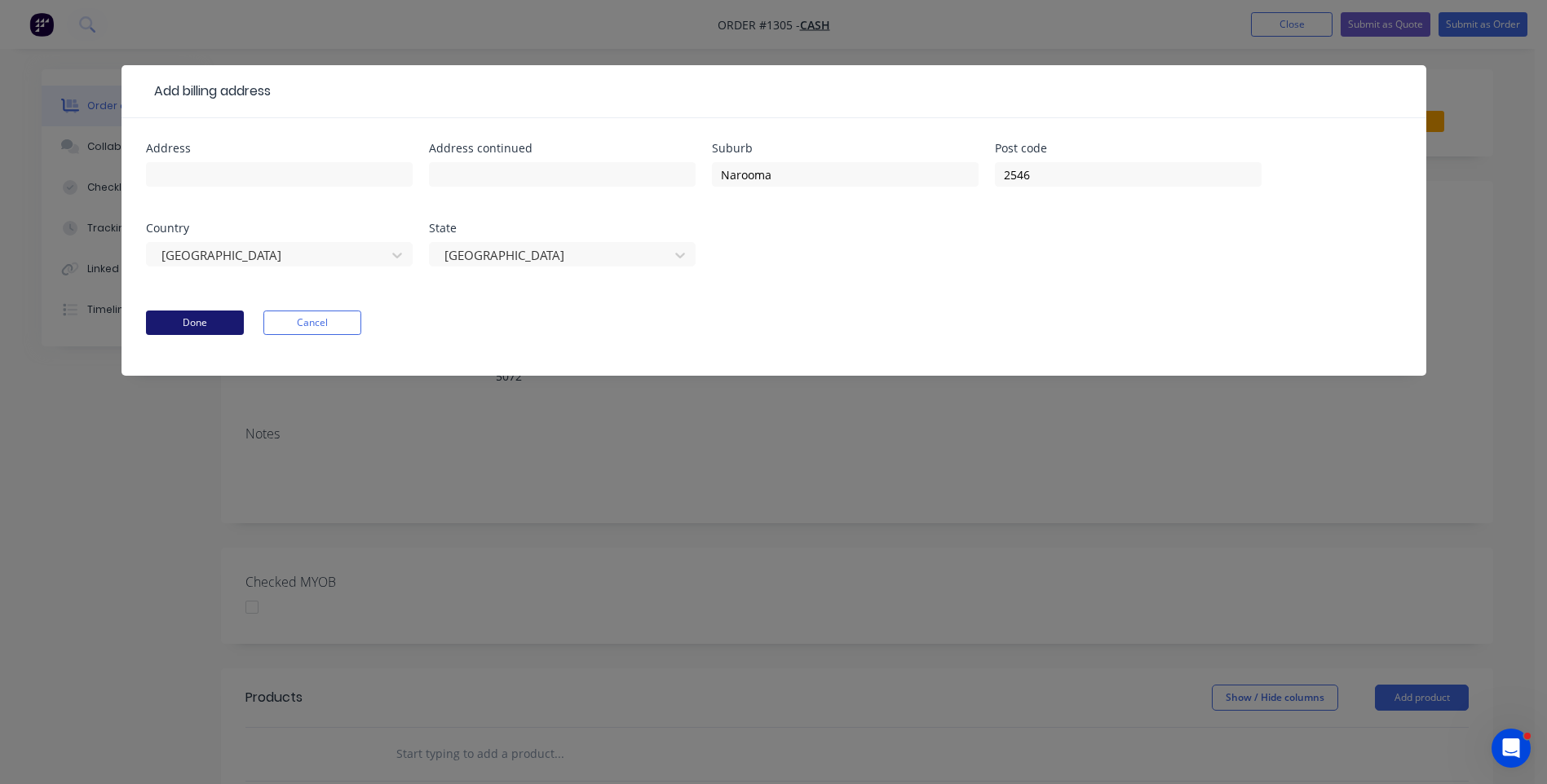
click at [235, 331] on button "Done" at bounding box center [195, 323] width 98 height 25
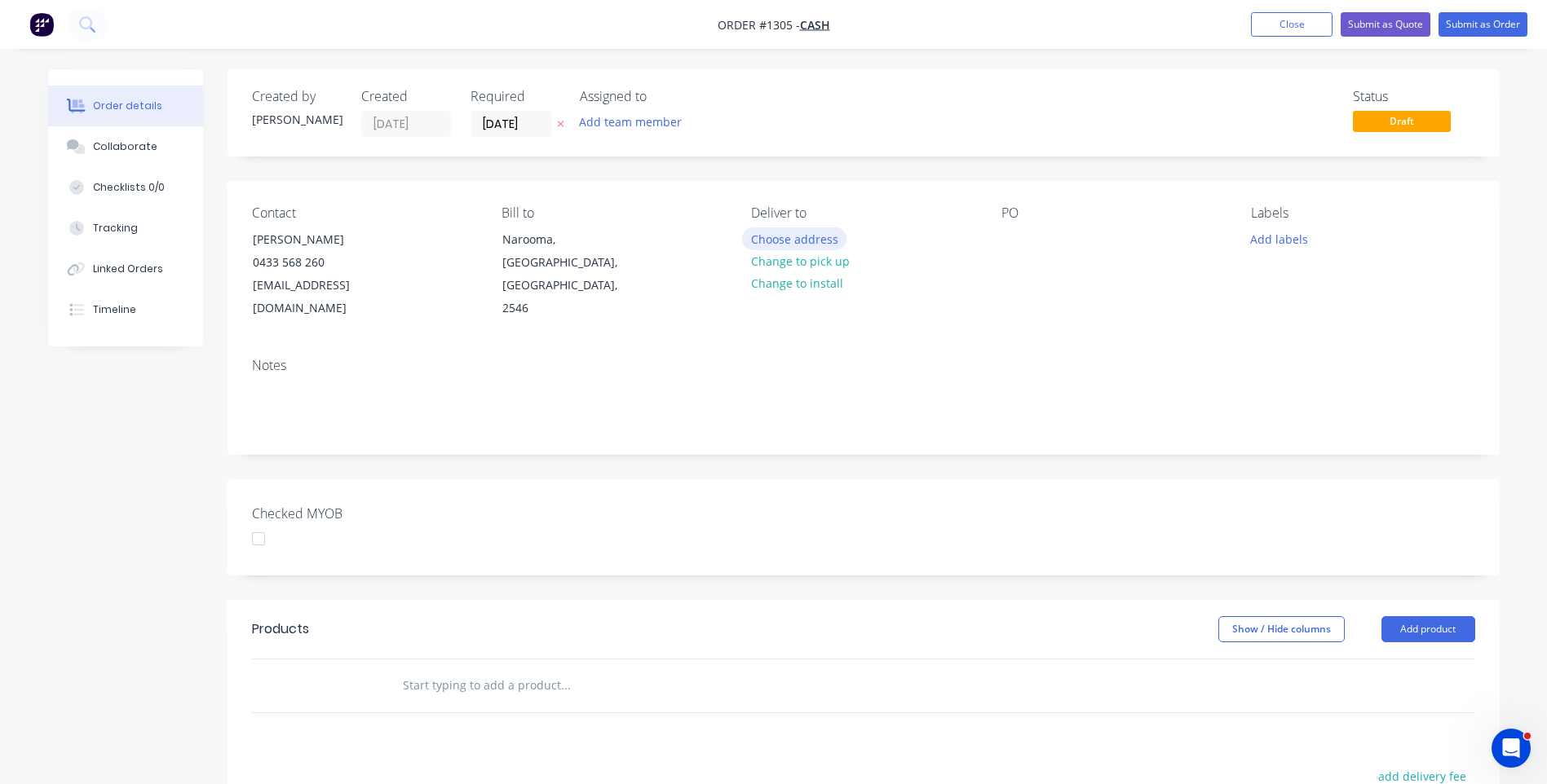
click at [795, 246] on button "Choose address" at bounding box center [794, 238] width 104 height 22
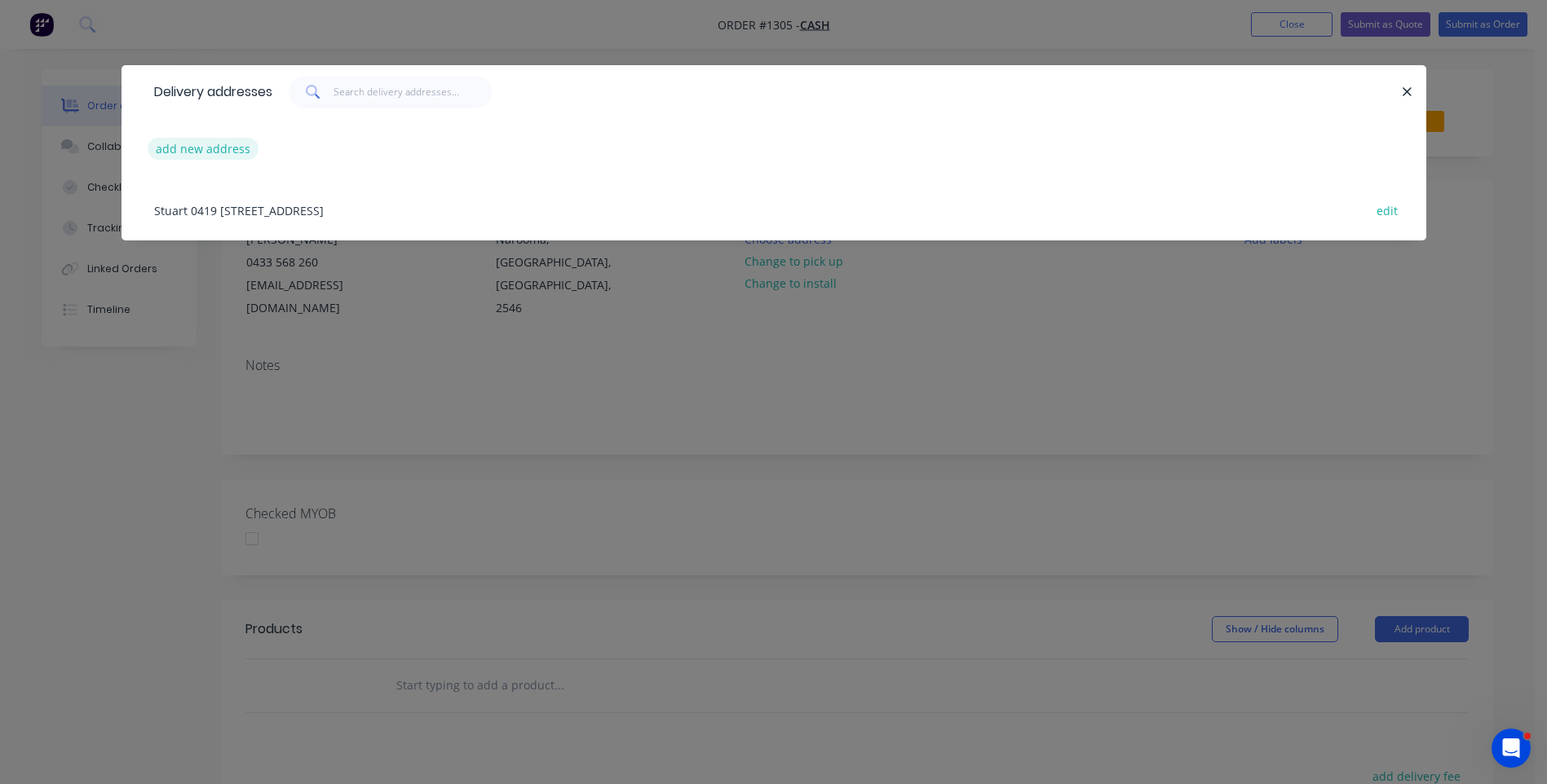
click at [191, 146] on button "add new address" at bounding box center [203, 148] width 111 height 22
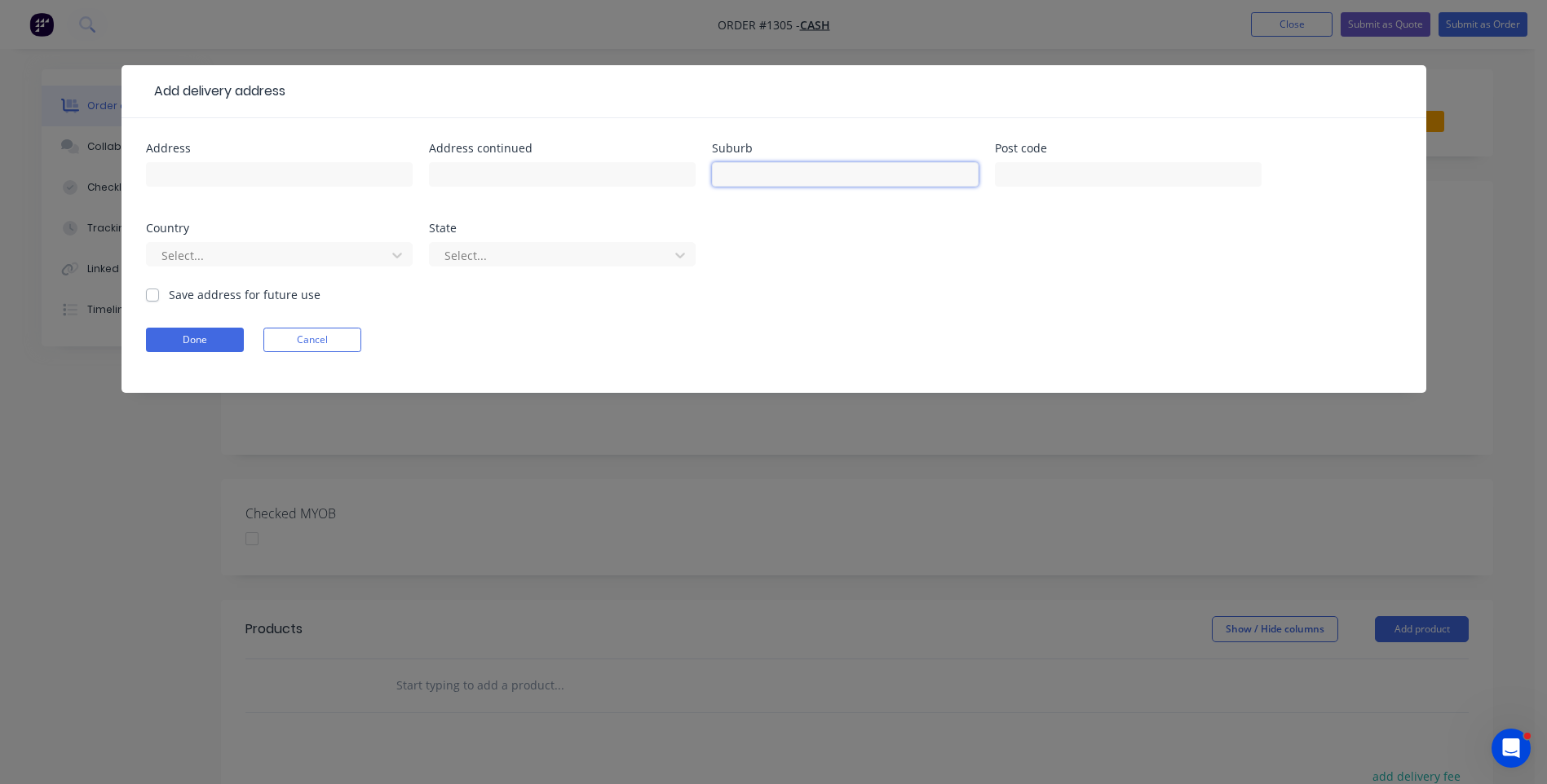
click at [775, 181] on input "text" at bounding box center [845, 175] width 267 height 25
type input "Narooma"
click at [1081, 185] on input "text" at bounding box center [1128, 175] width 267 height 25
type input "2546"
click at [319, 255] on div at bounding box center [268, 255] width 217 height 20
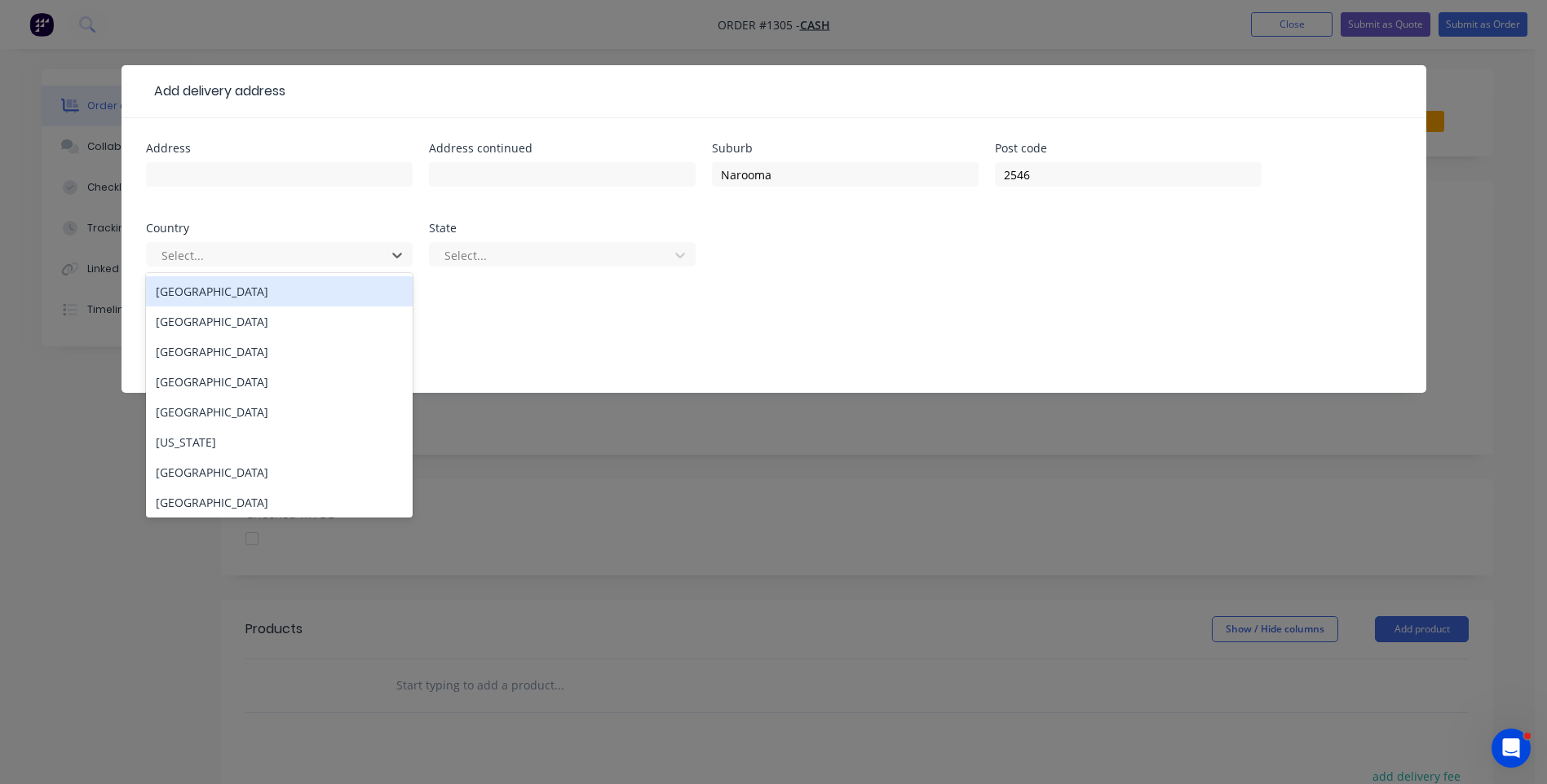
drag, startPoint x: 180, startPoint y: 289, endPoint x: 233, endPoint y: 279, distance: 53.9
click at [181, 288] on div "[GEOGRAPHIC_DATA]" at bounding box center [279, 291] width 267 height 30
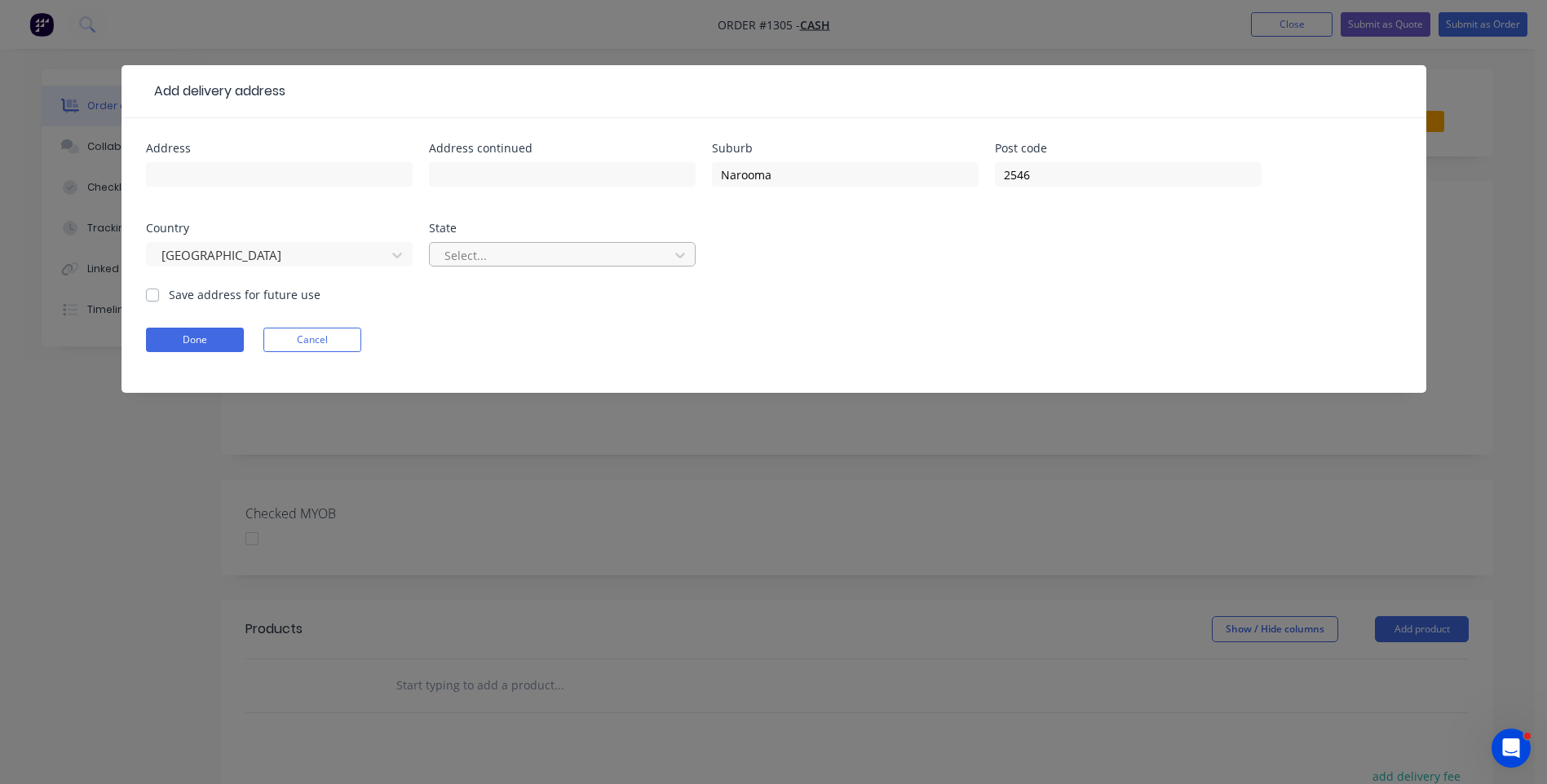
click at [486, 260] on div at bounding box center [552, 255] width 217 height 20
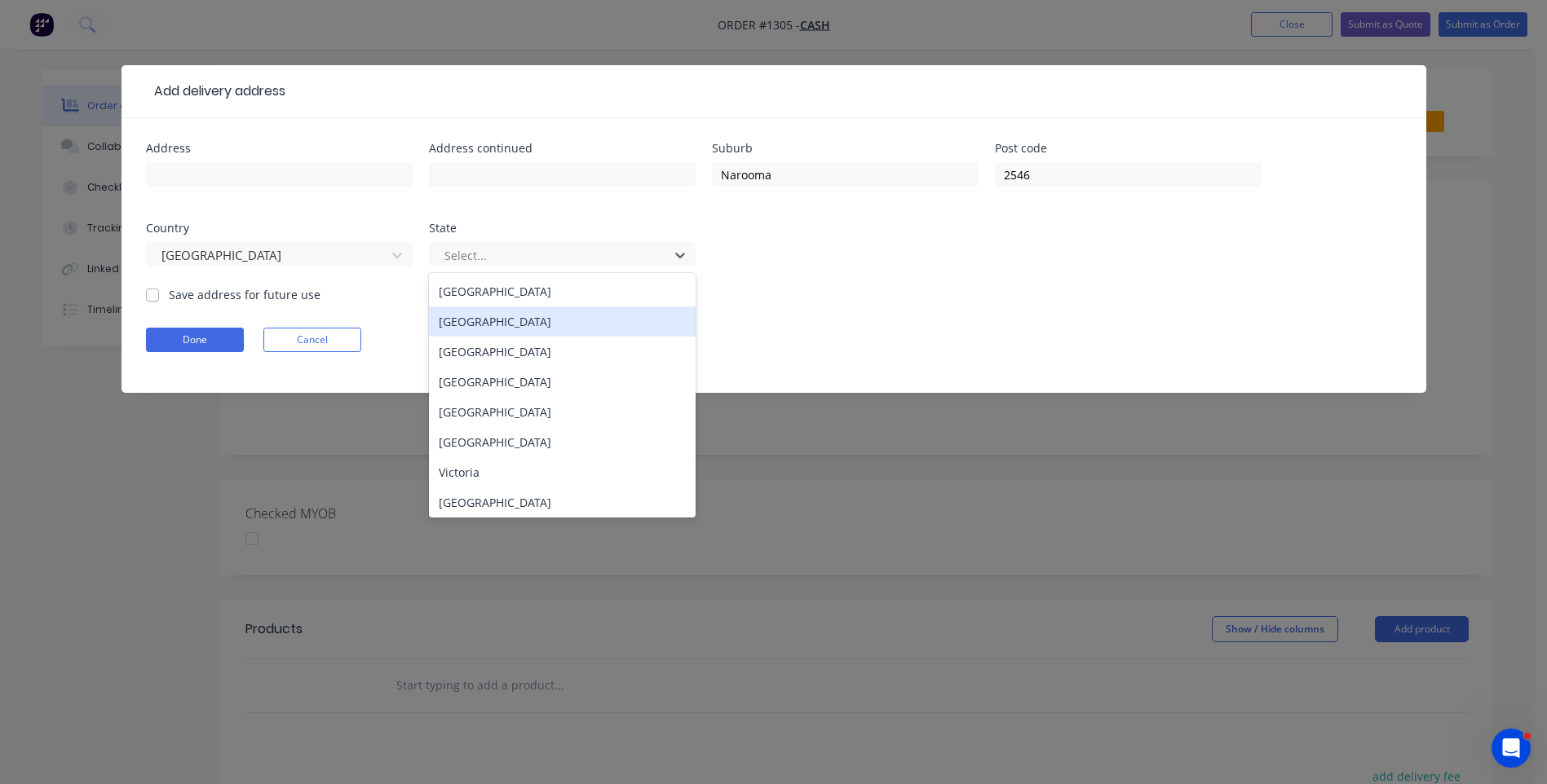
drag, startPoint x: 507, startPoint y: 328, endPoint x: 396, endPoint y: 311, distance: 112.3
click at [505, 329] on div "[GEOGRAPHIC_DATA]" at bounding box center [562, 322] width 267 height 30
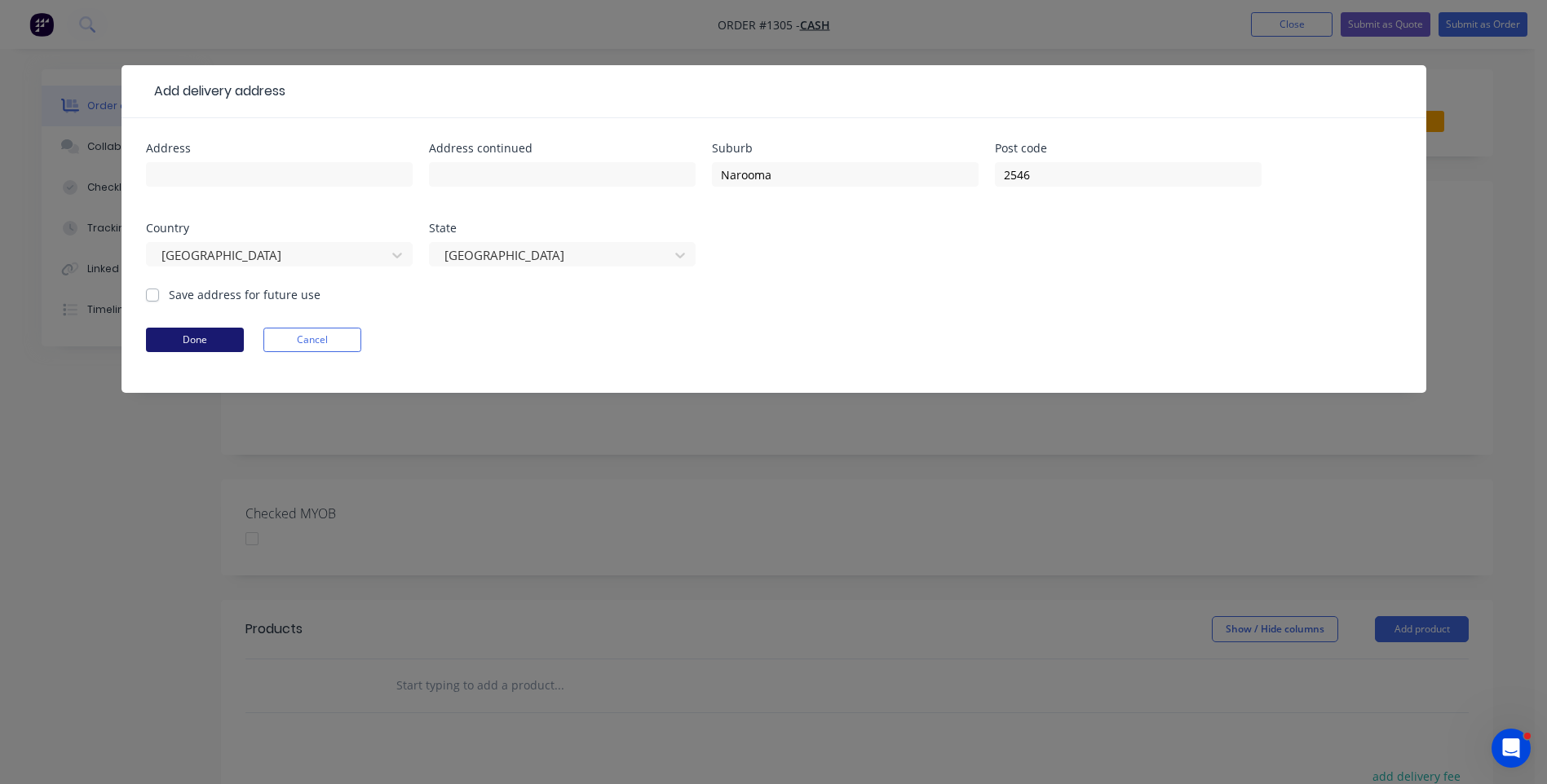
click at [198, 343] on button "Done" at bounding box center [195, 340] width 98 height 25
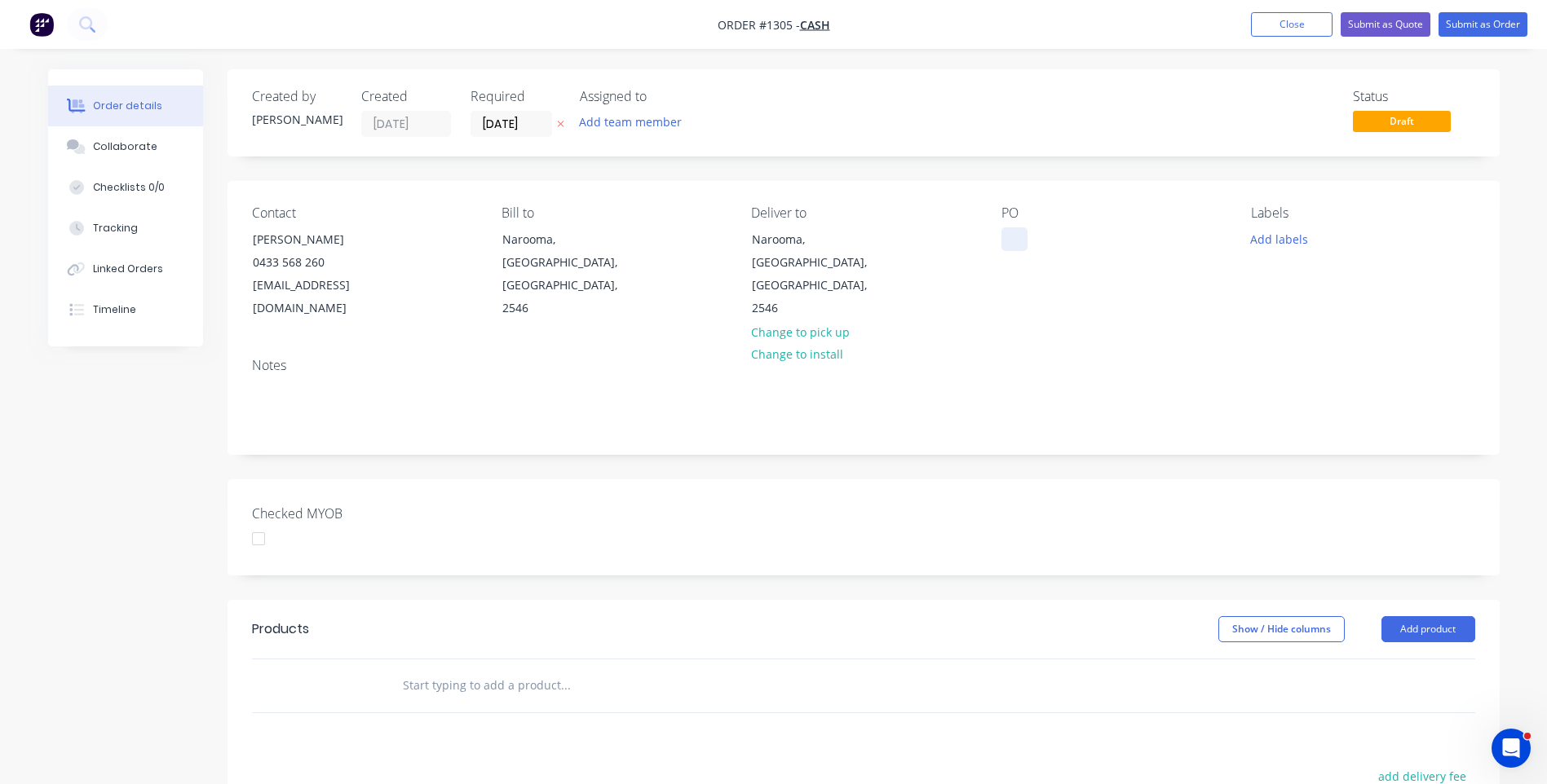
click at [1014, 247] on div at bounding box center [1015, 239] width 26 height 24
click at [1286, 244] on button "Add labels" at bounding box center [1280, 238] width 75 height 22
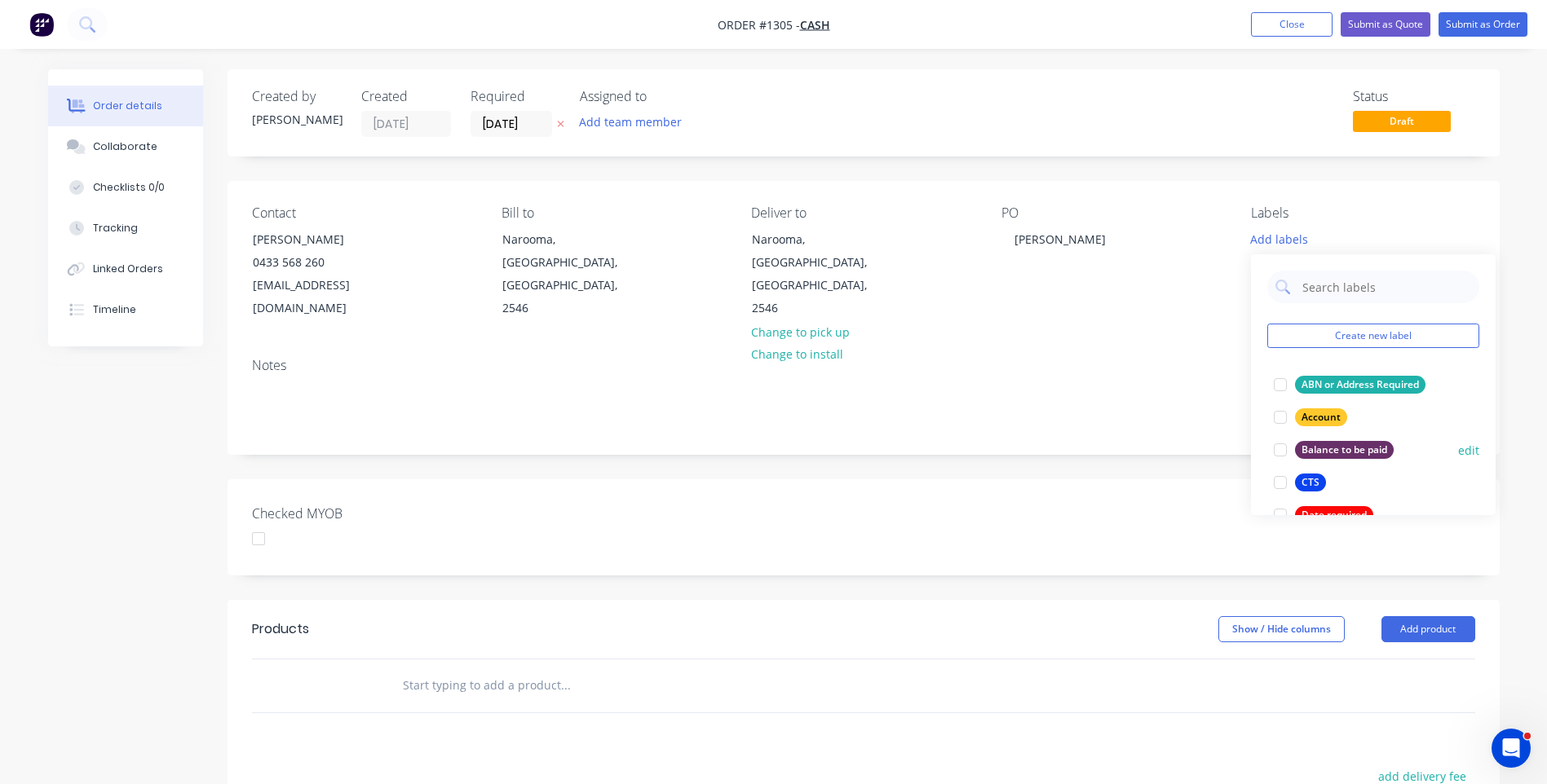
scroll to position [82, 0]
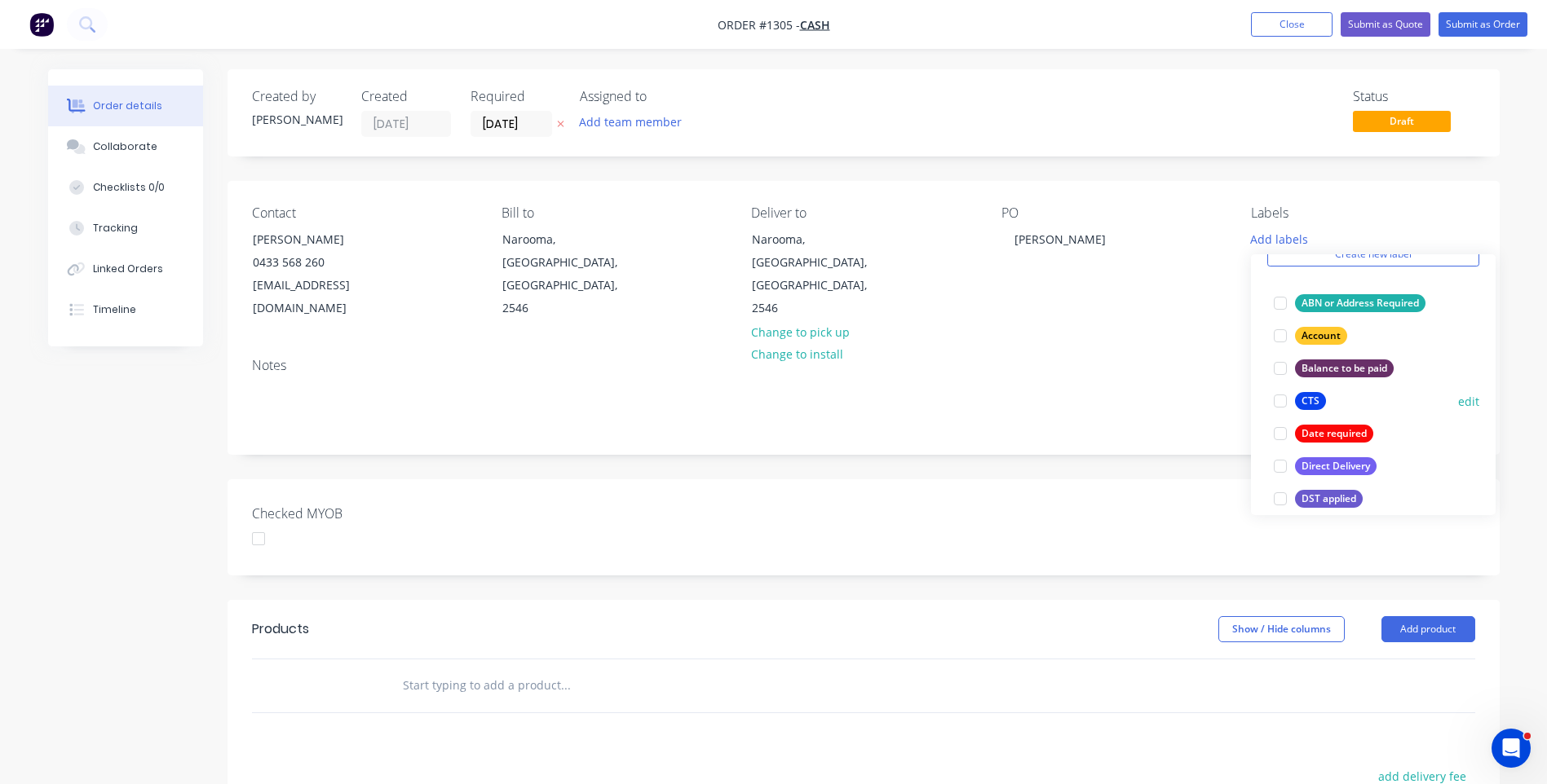
click at [1279, 405] on div at bounding box center [1280, 401] width 32 height 32
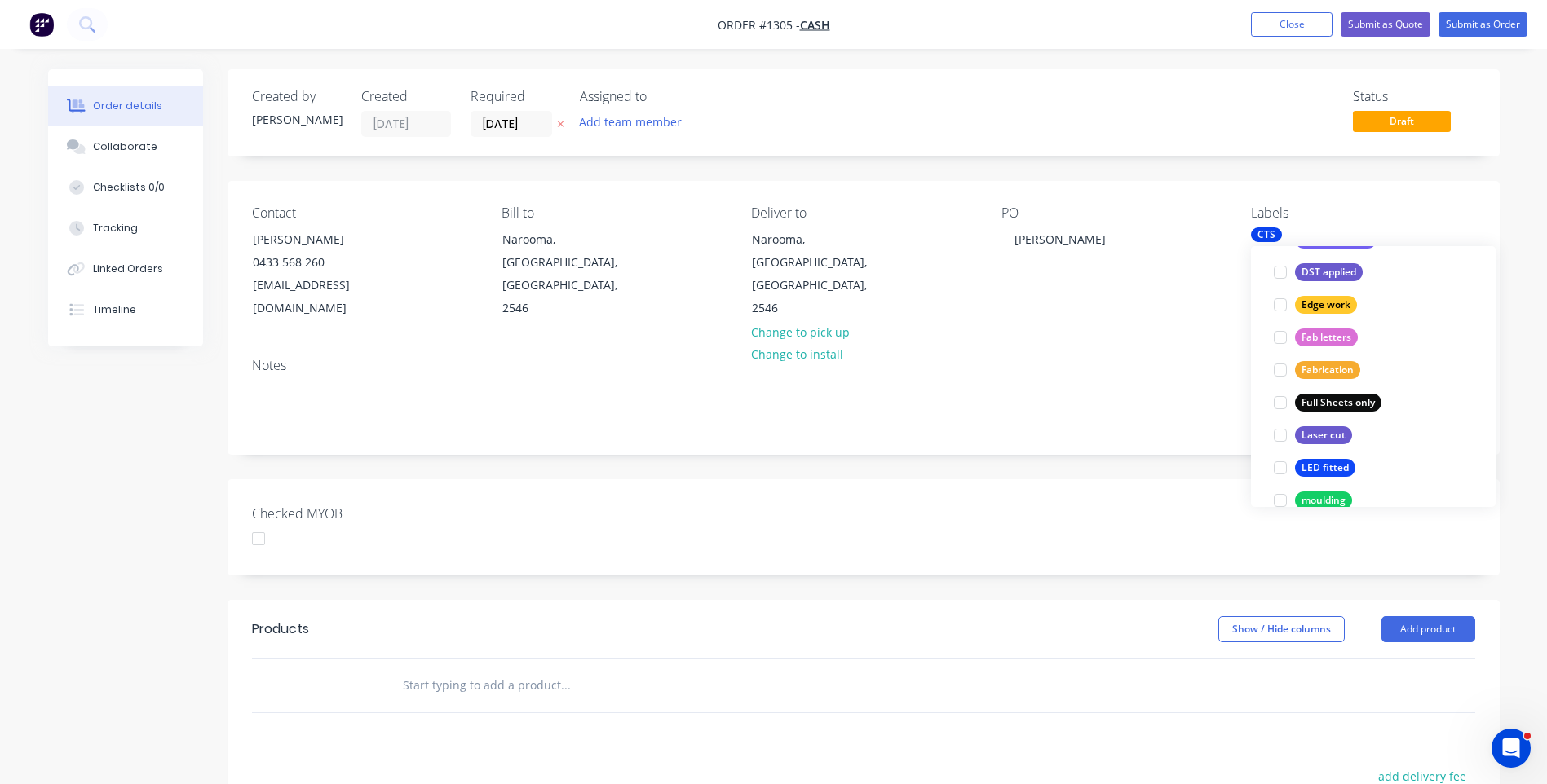
scroll to position [326, 0]
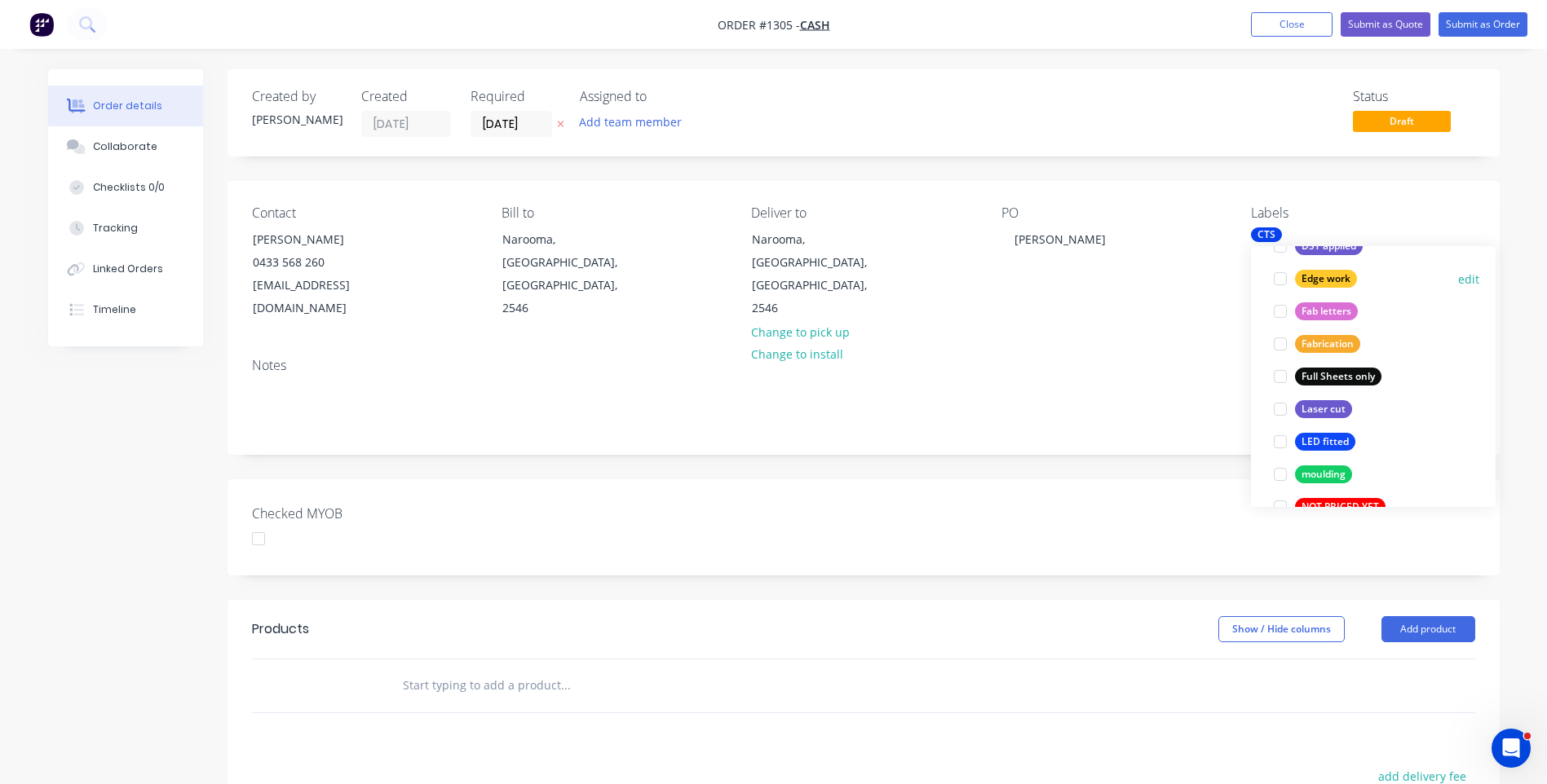
click at [1279, 282] on div at bounding box center [1280, 278] width 32 height 32
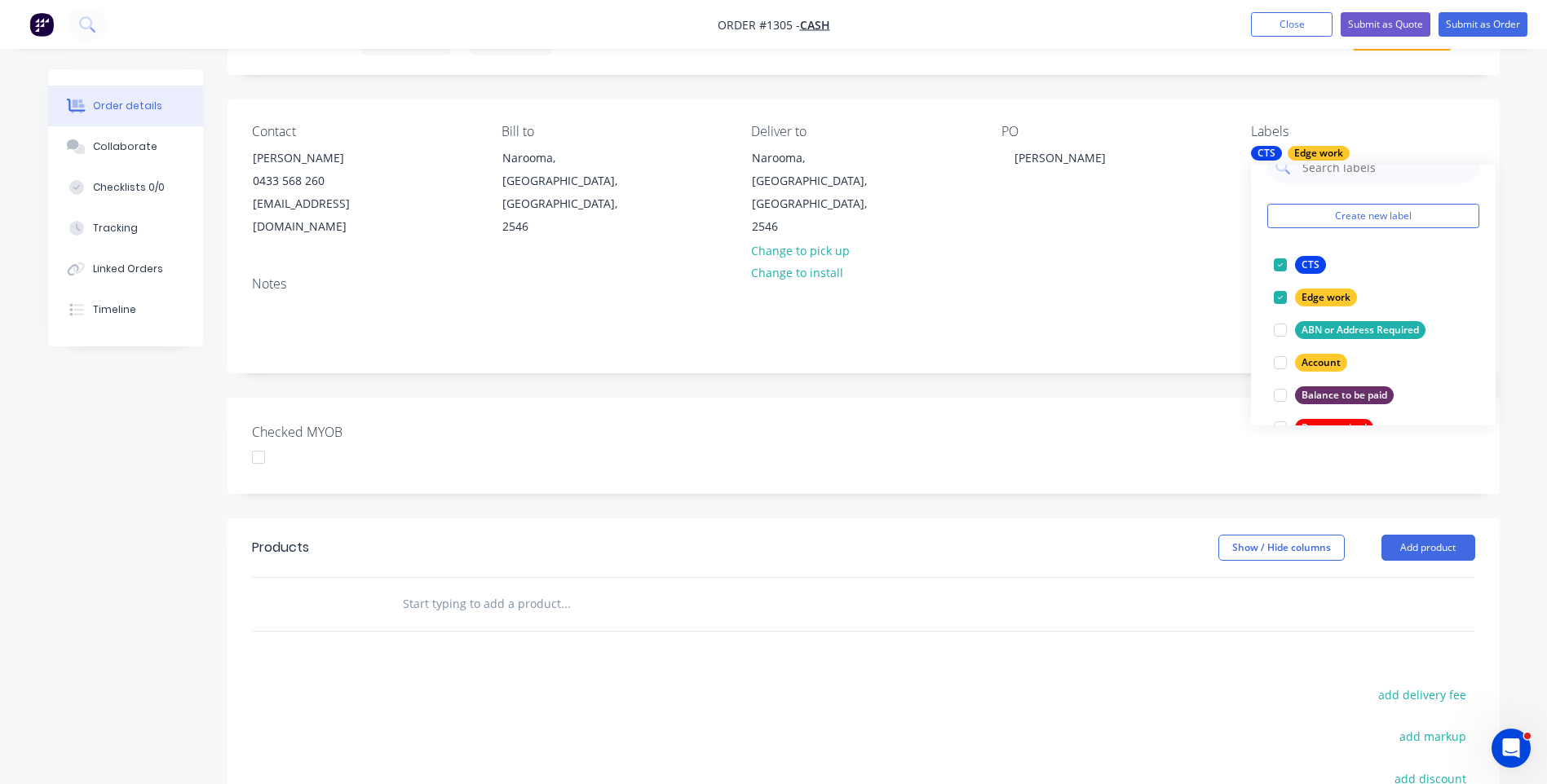
scroll to position [0, 0]
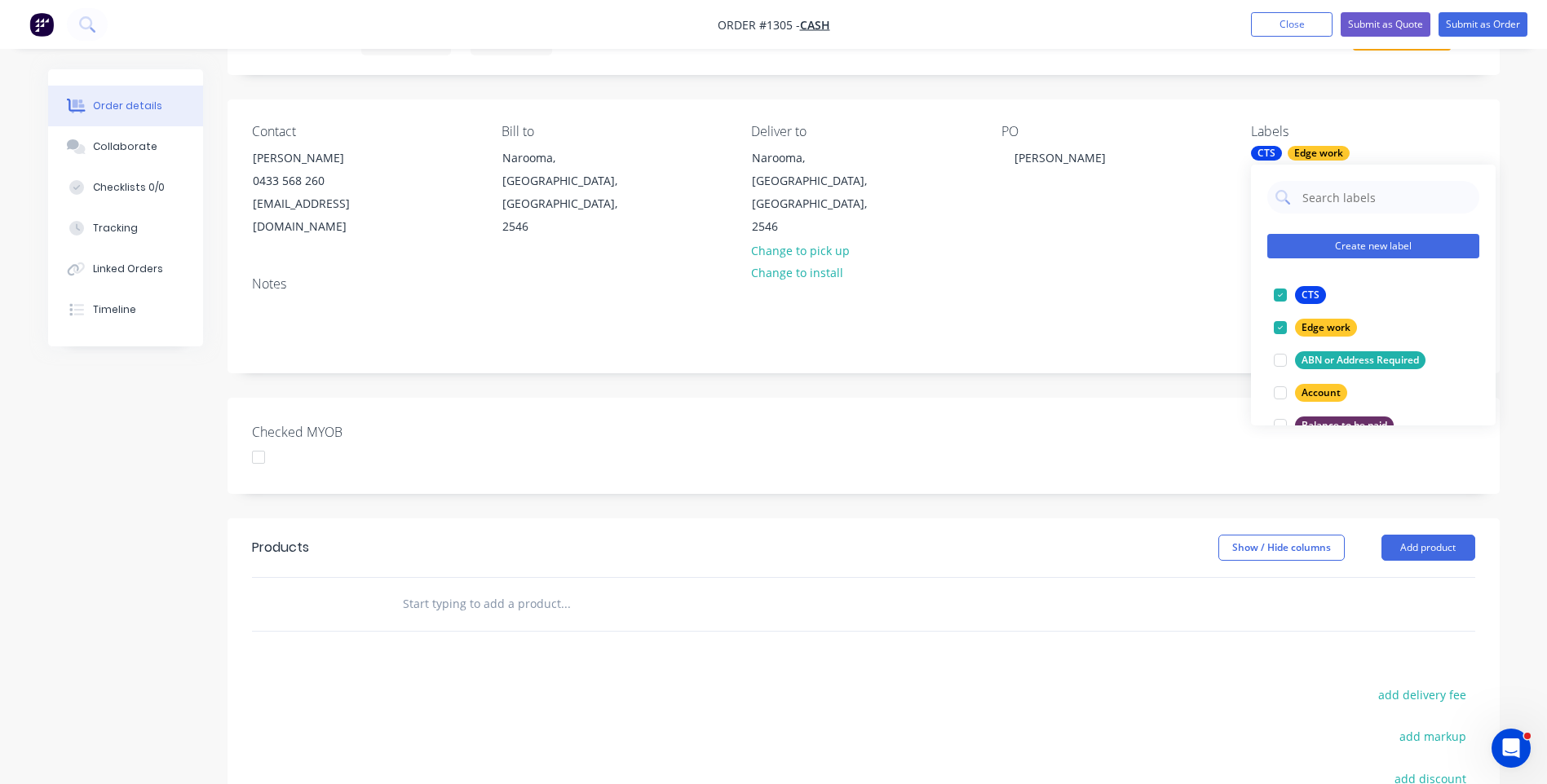
click at [1372, 245] on button "Create new label" at bounding box center [1373, 246] width 212 height 25
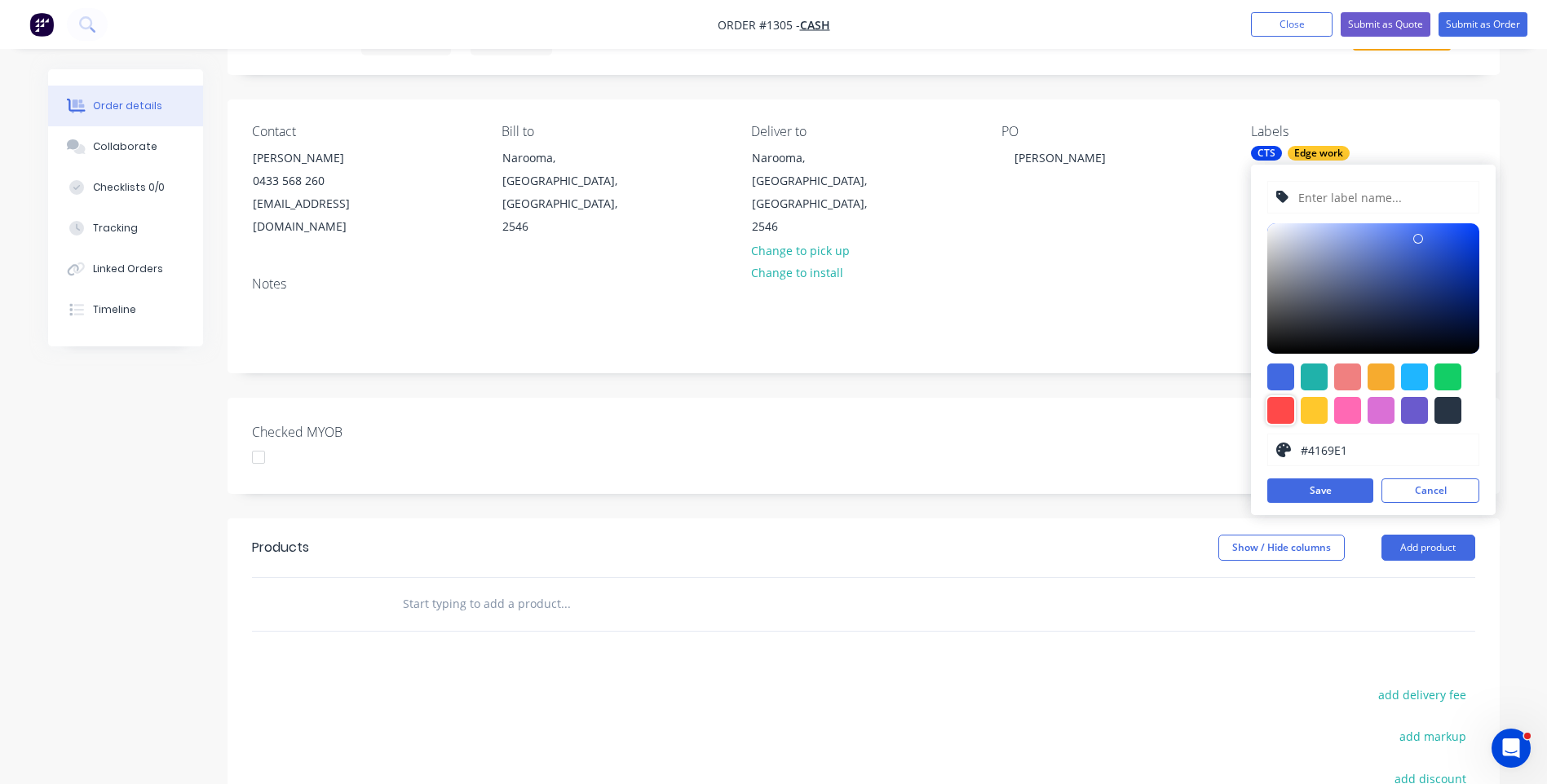
click at [1280, 417] on div at bounding box center [1280, 410] width 27 height 27
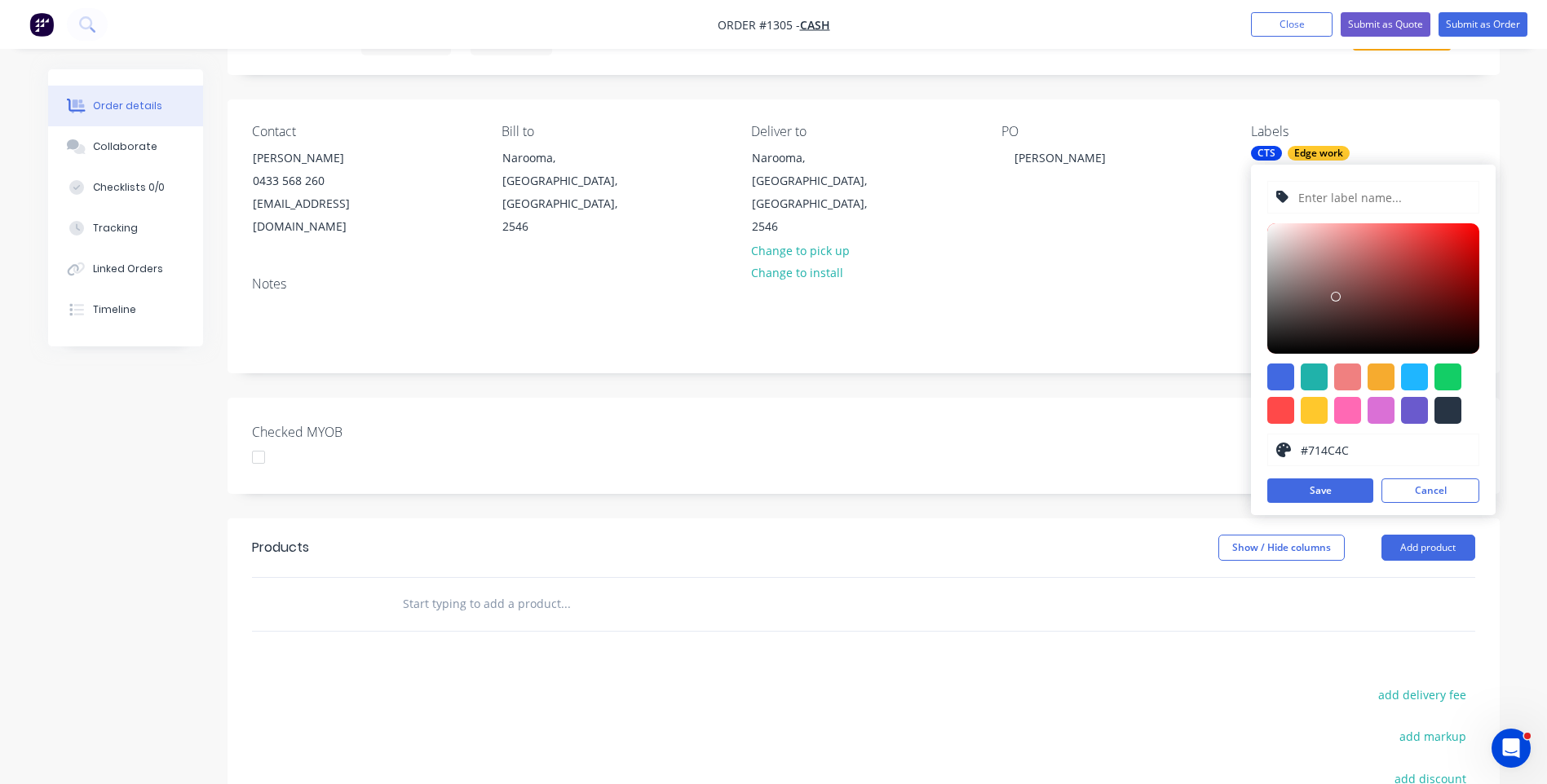
type input "#744D4D"
drag, startPoint x: 1418, startPoint y: 228, endPoint x: 1338, endPoint y: 295, distance: 104.4
click at [1338, 295] on div at bounding box center [1337, 294] width 10 height 10
click at [1340, 204] on input "text" at bounding box center [1383, 196] width 174 height 31
type input "Paint"
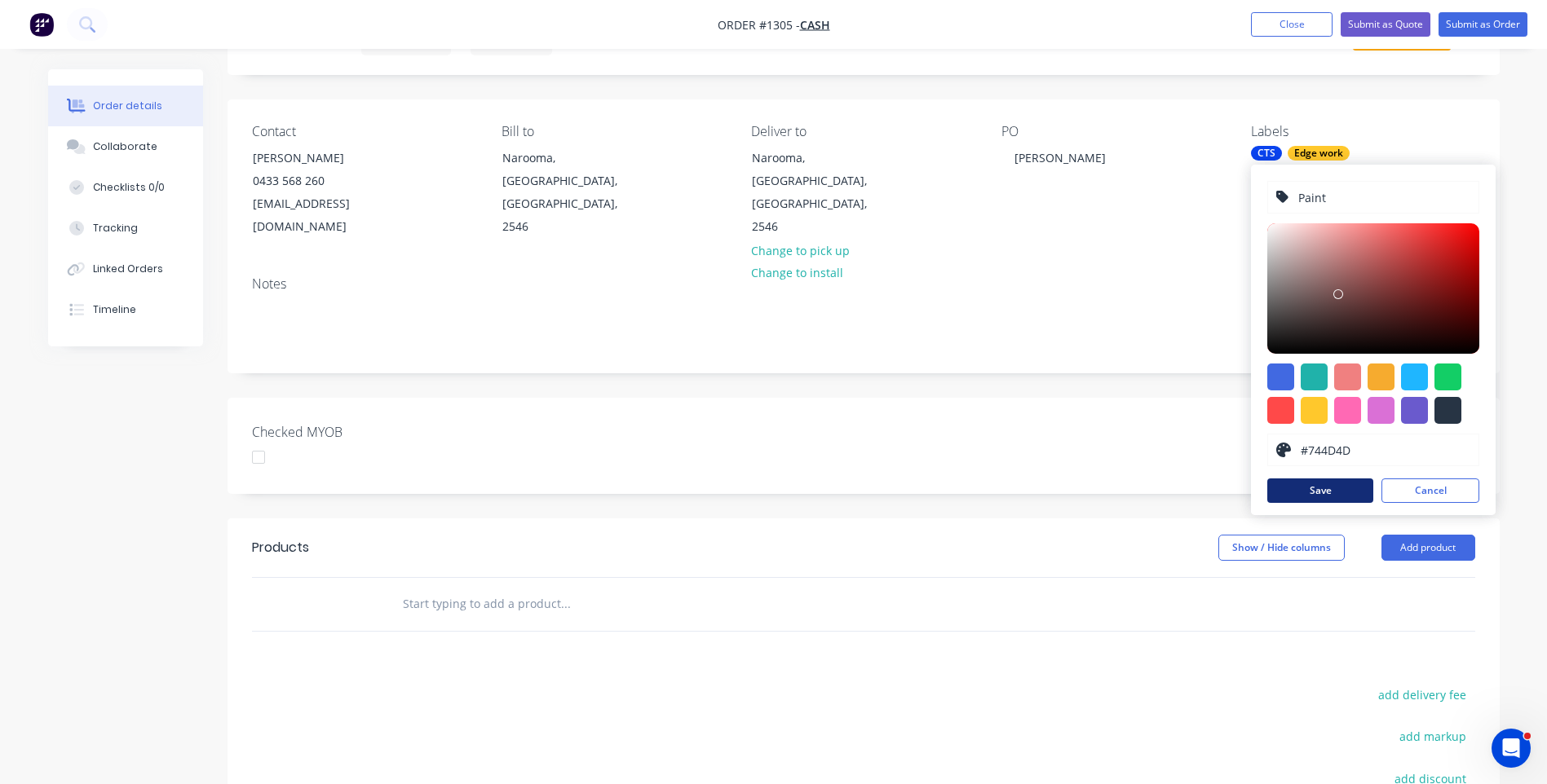
drag, startPoint x: 1319, startPoint y: 491, endPoint x: 1322, endPoint y: 482, distance: 9.5
click at [1322, 484] on button "Save" at bounding box center [1320, 491] width 106 height 25
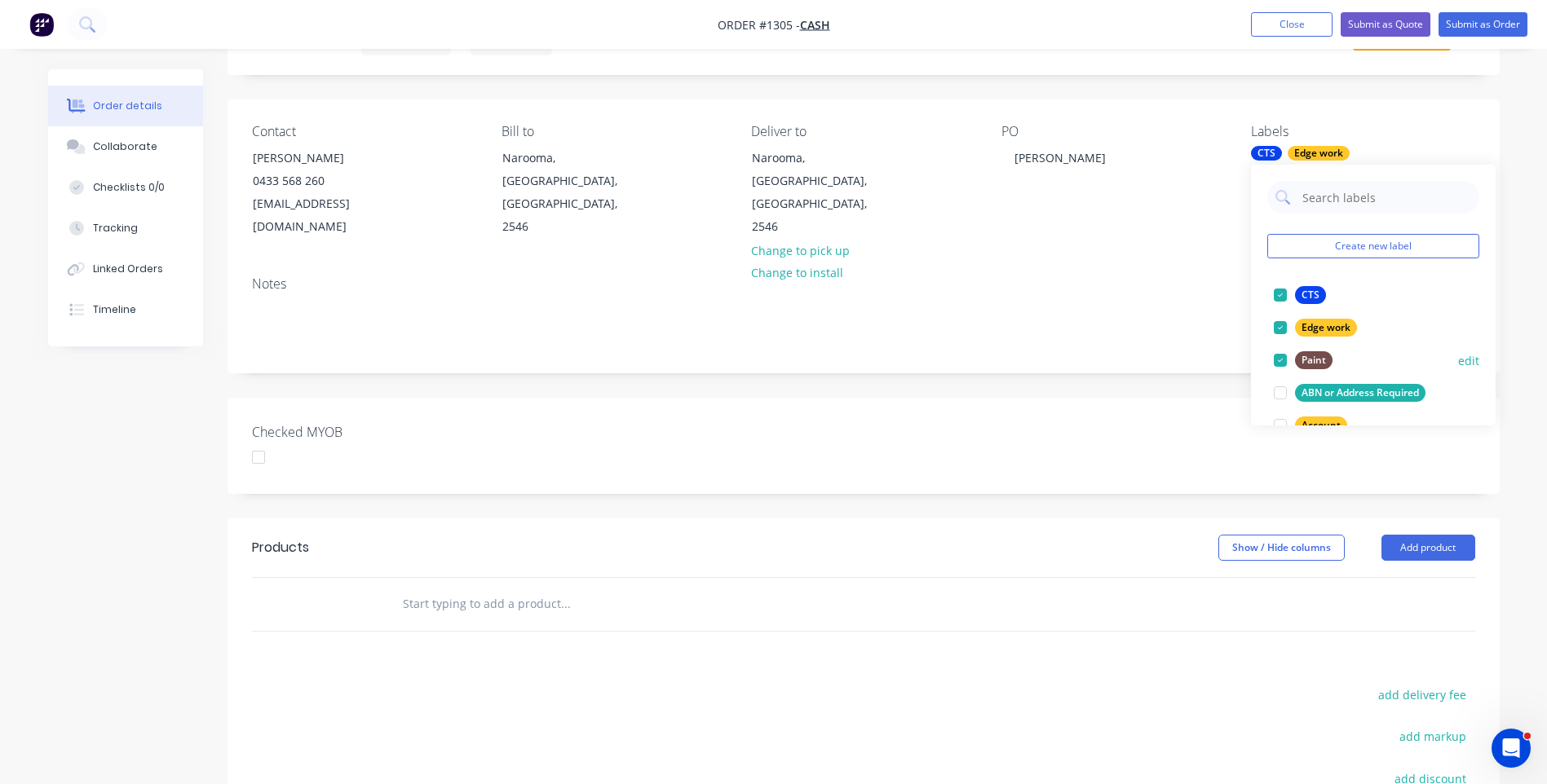
click at [1280, 361] on div at bounding box center [1280, 360] width 32 height 32
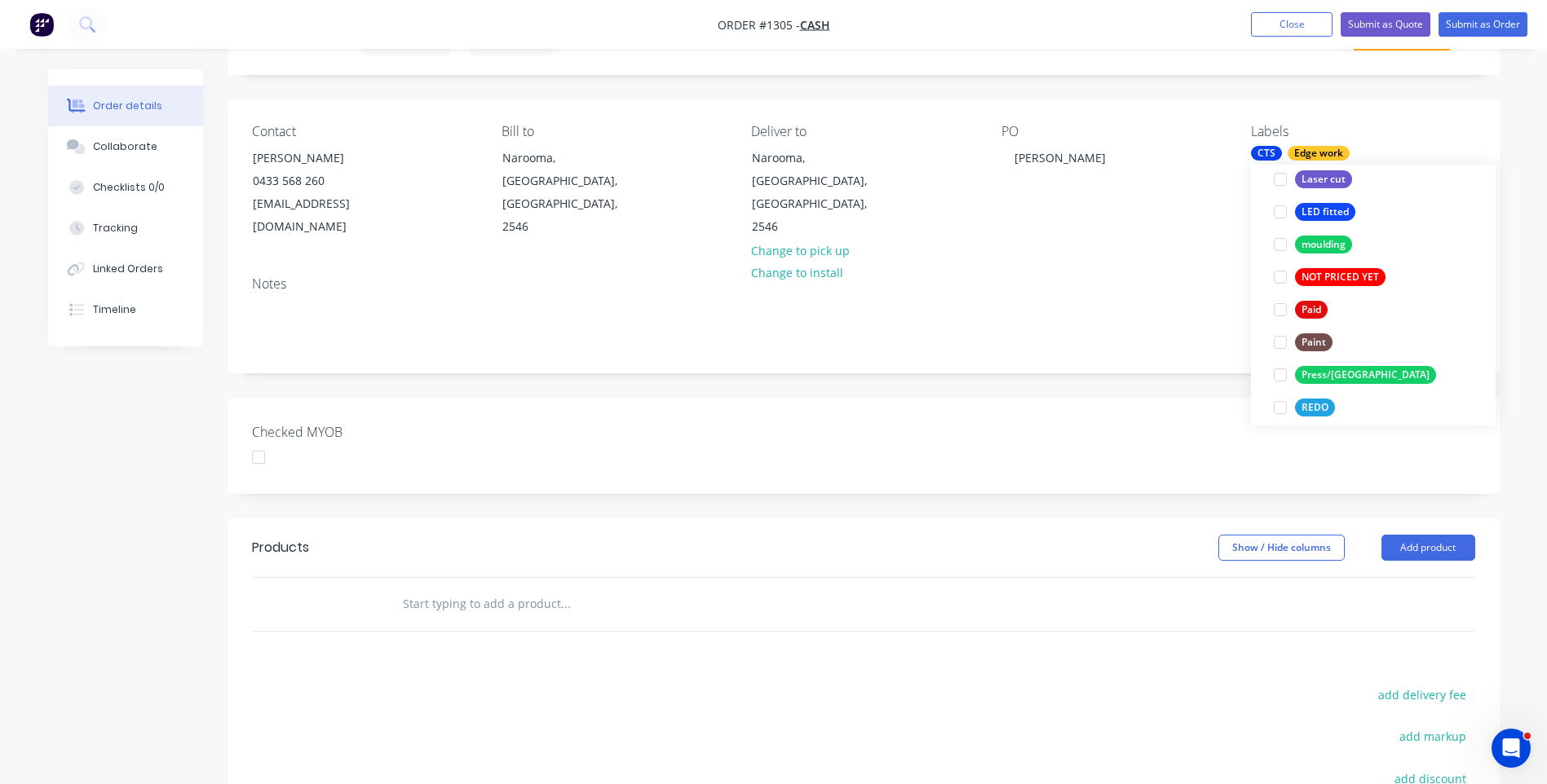
scroll to position [489, 0]
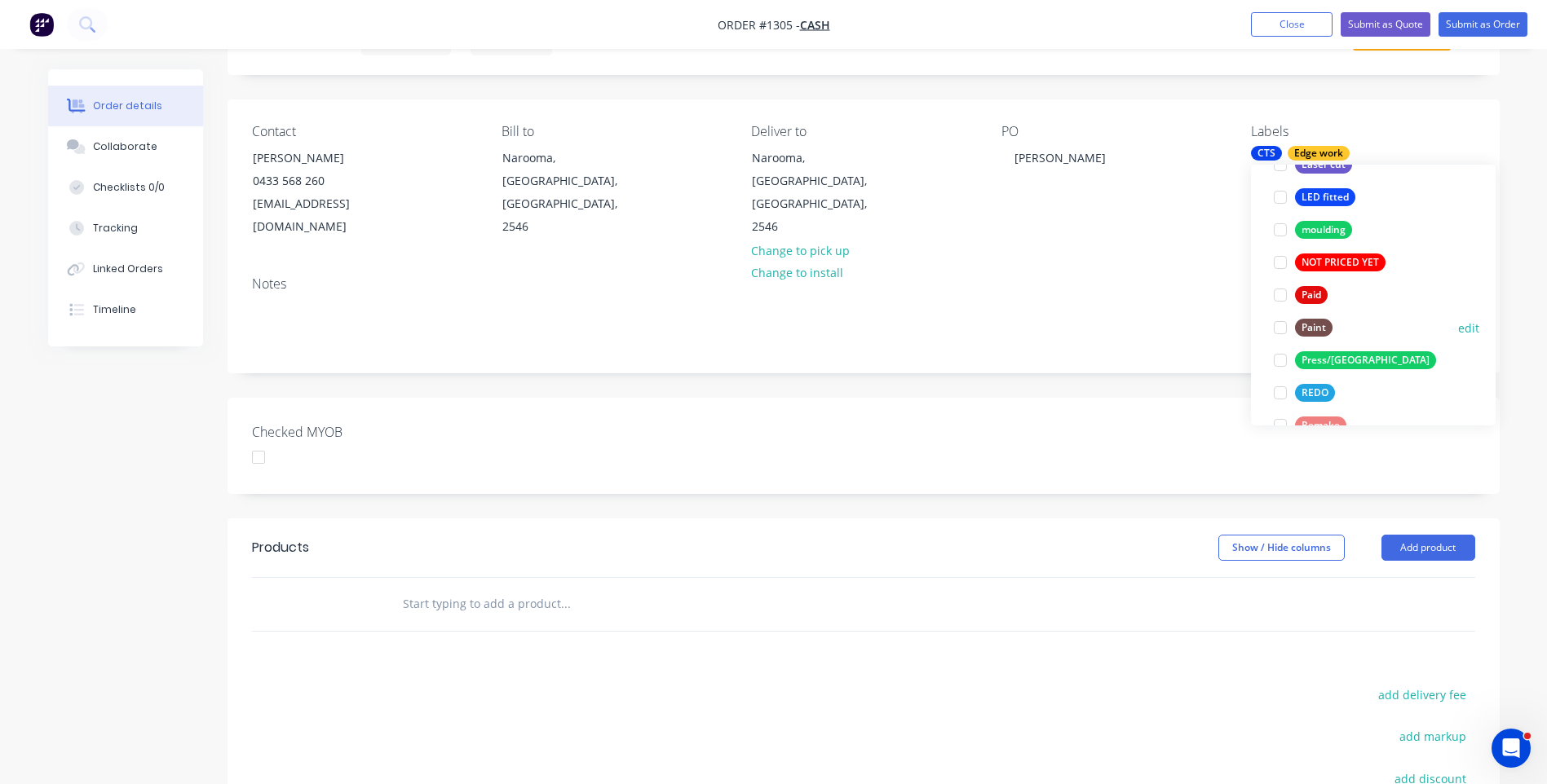
click at [1285, 328] on div at bounding box center [1280, 327] width 32 height 32
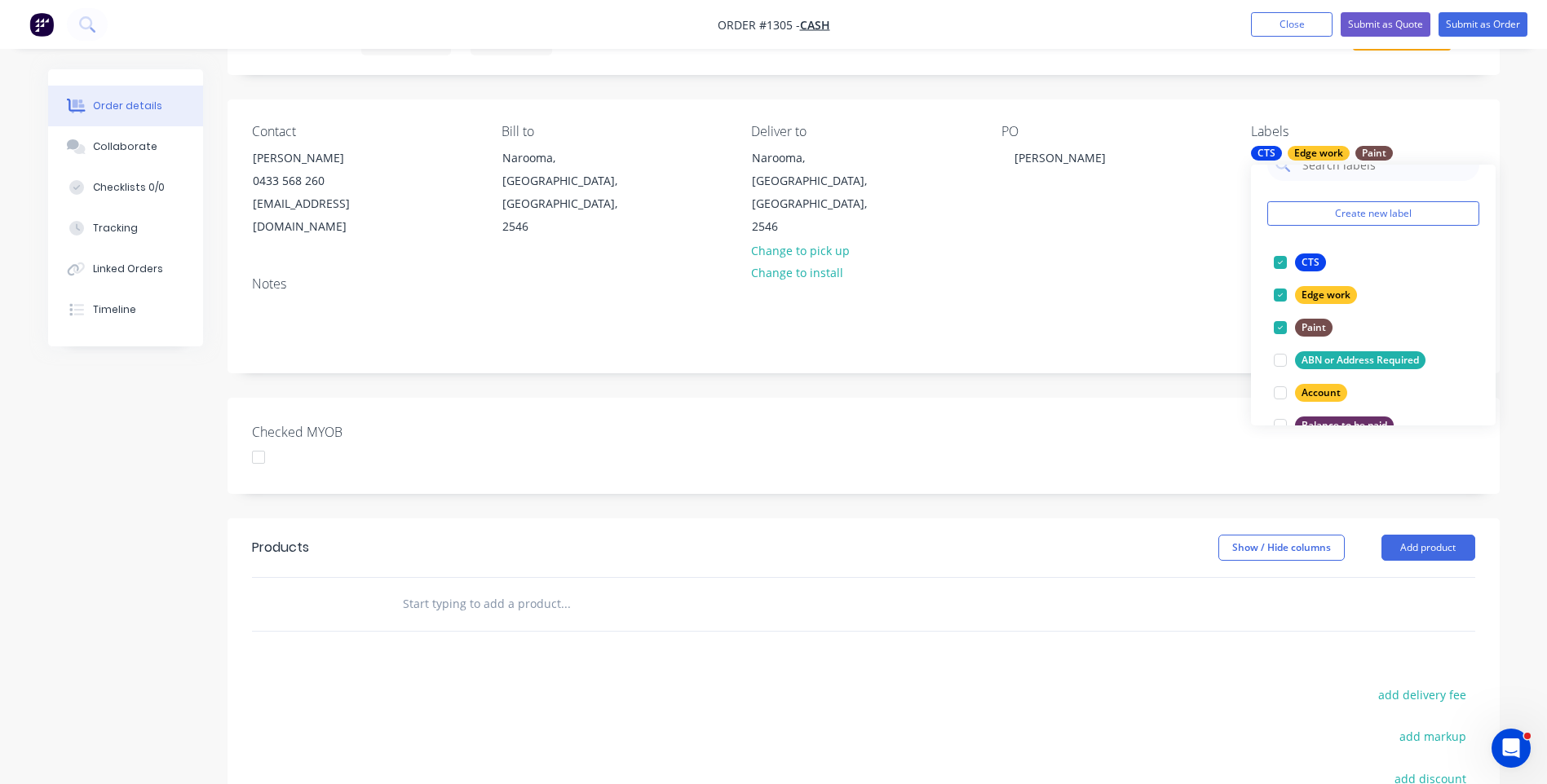
click at [1214, 274] on div "Notes" at bounding box center [863, 317] width 1273 height 110
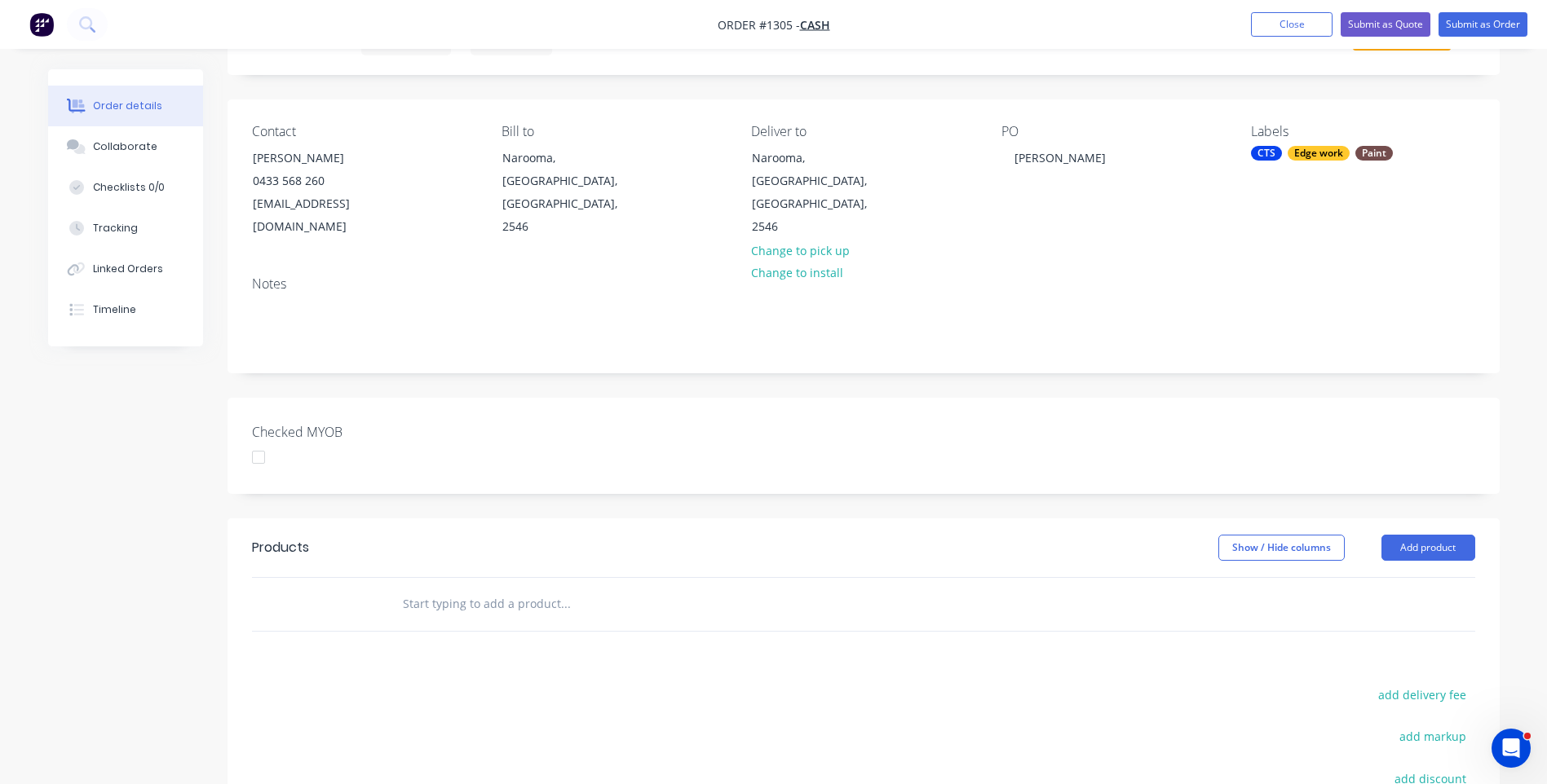
scroll to position [245, 0]
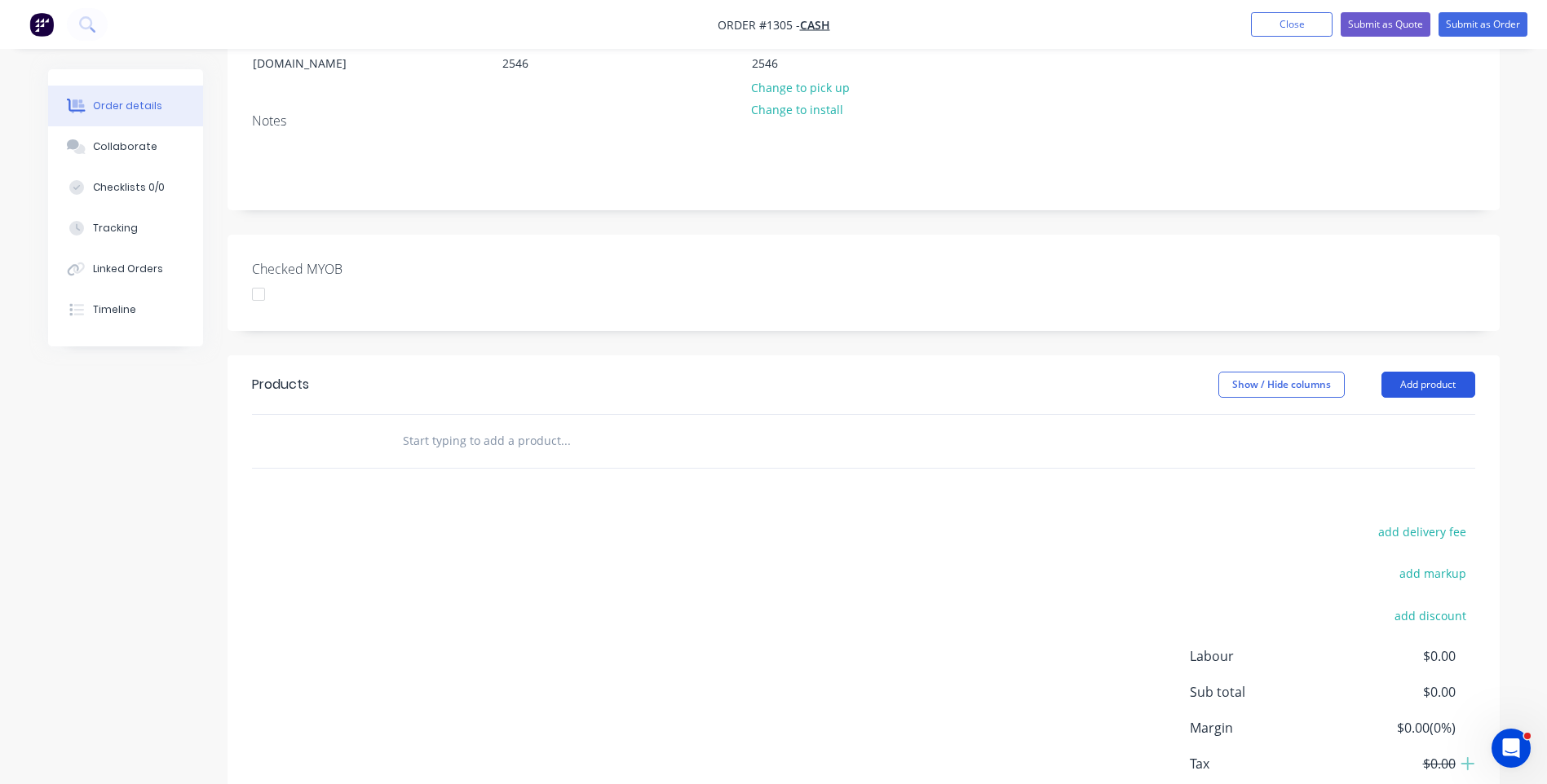
click at [1437, 372] on button "Add product" at bounding box center [1428, 385] width 94 height 26
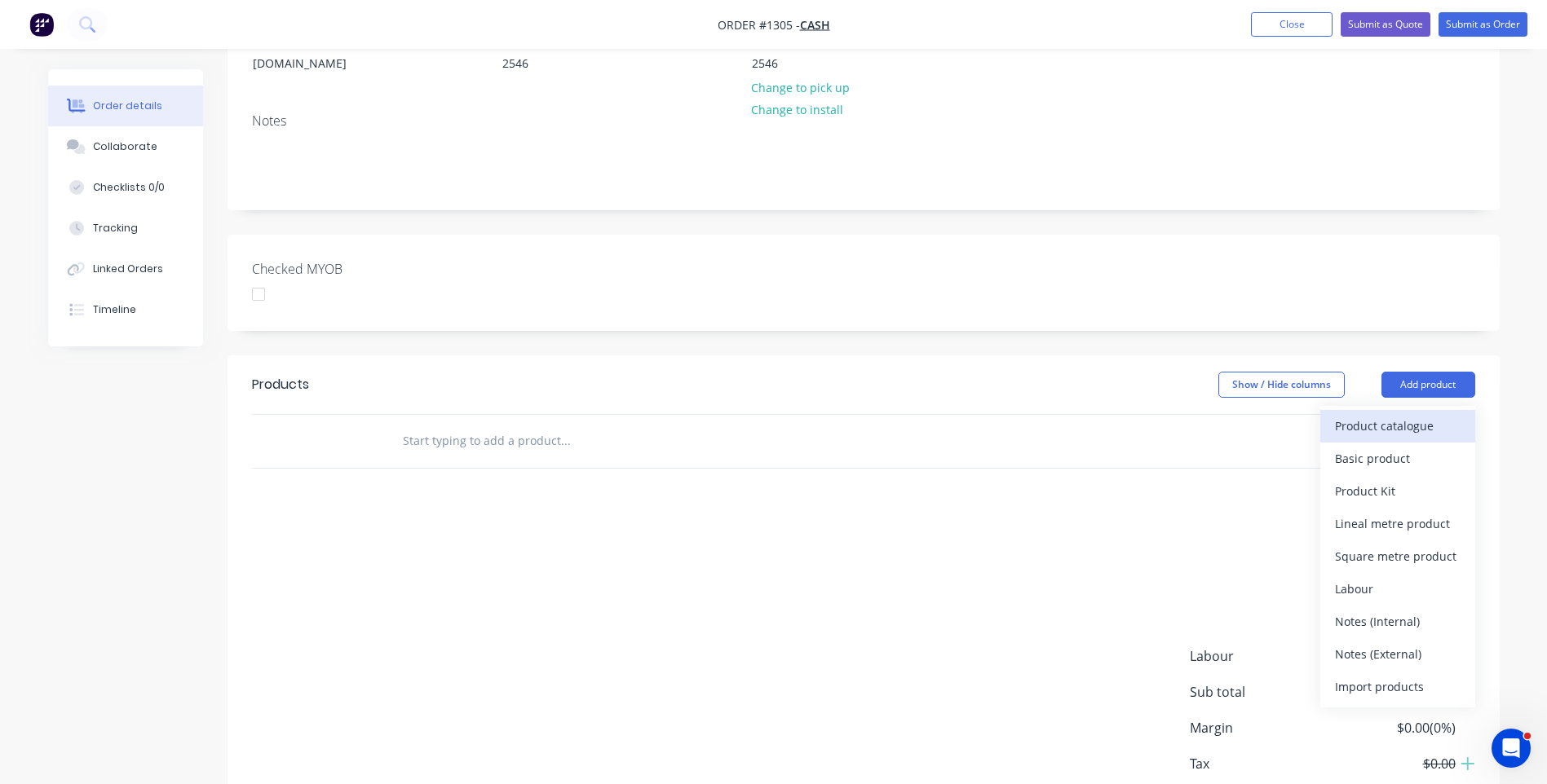
click at [1387, 414] on div "Product catalogue" at bounding box center [1397, 425] width 125 height 24
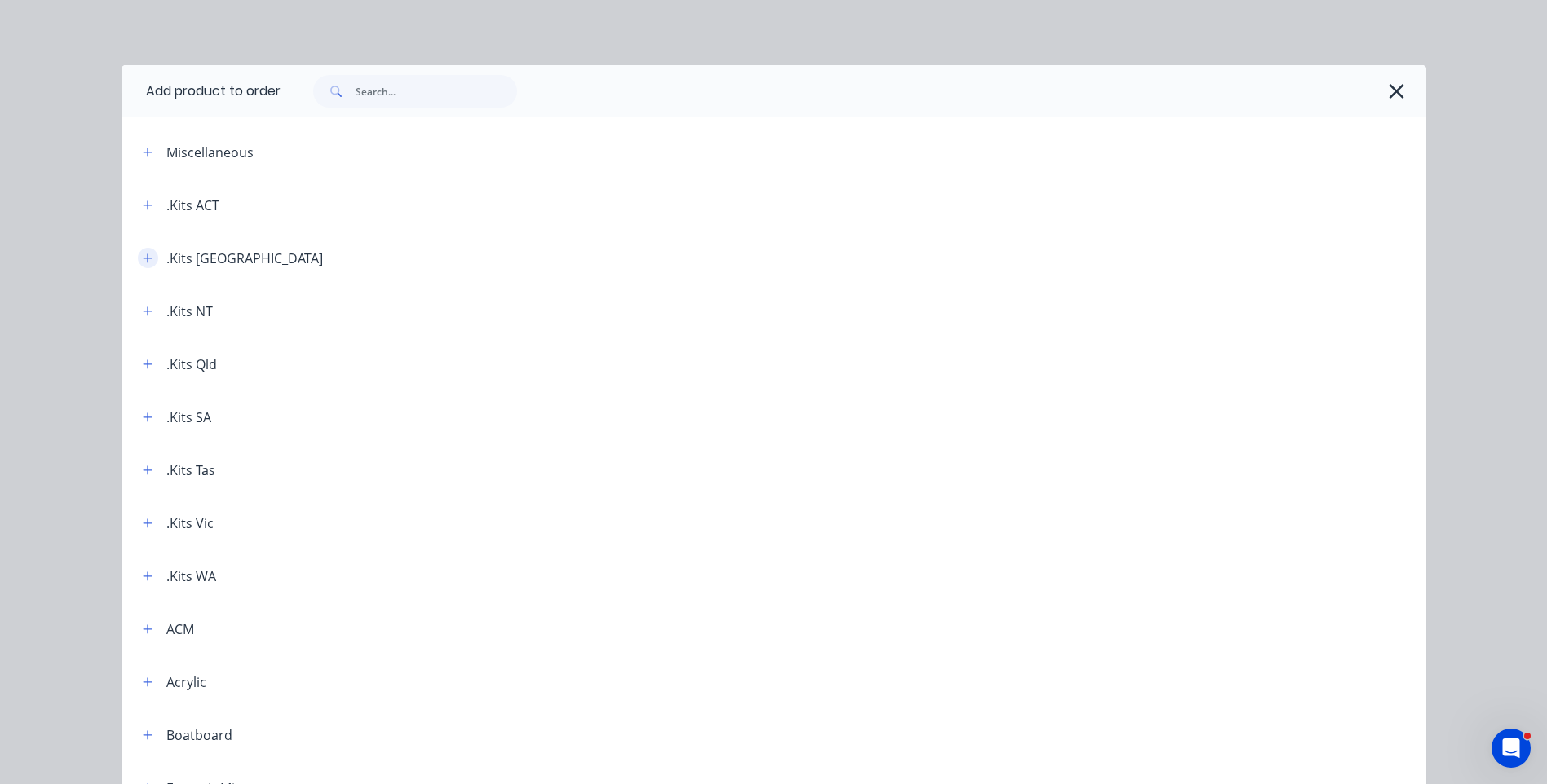
click at [144, 261] on icon "button" at bounding box center [147, 258] width 10 height 11
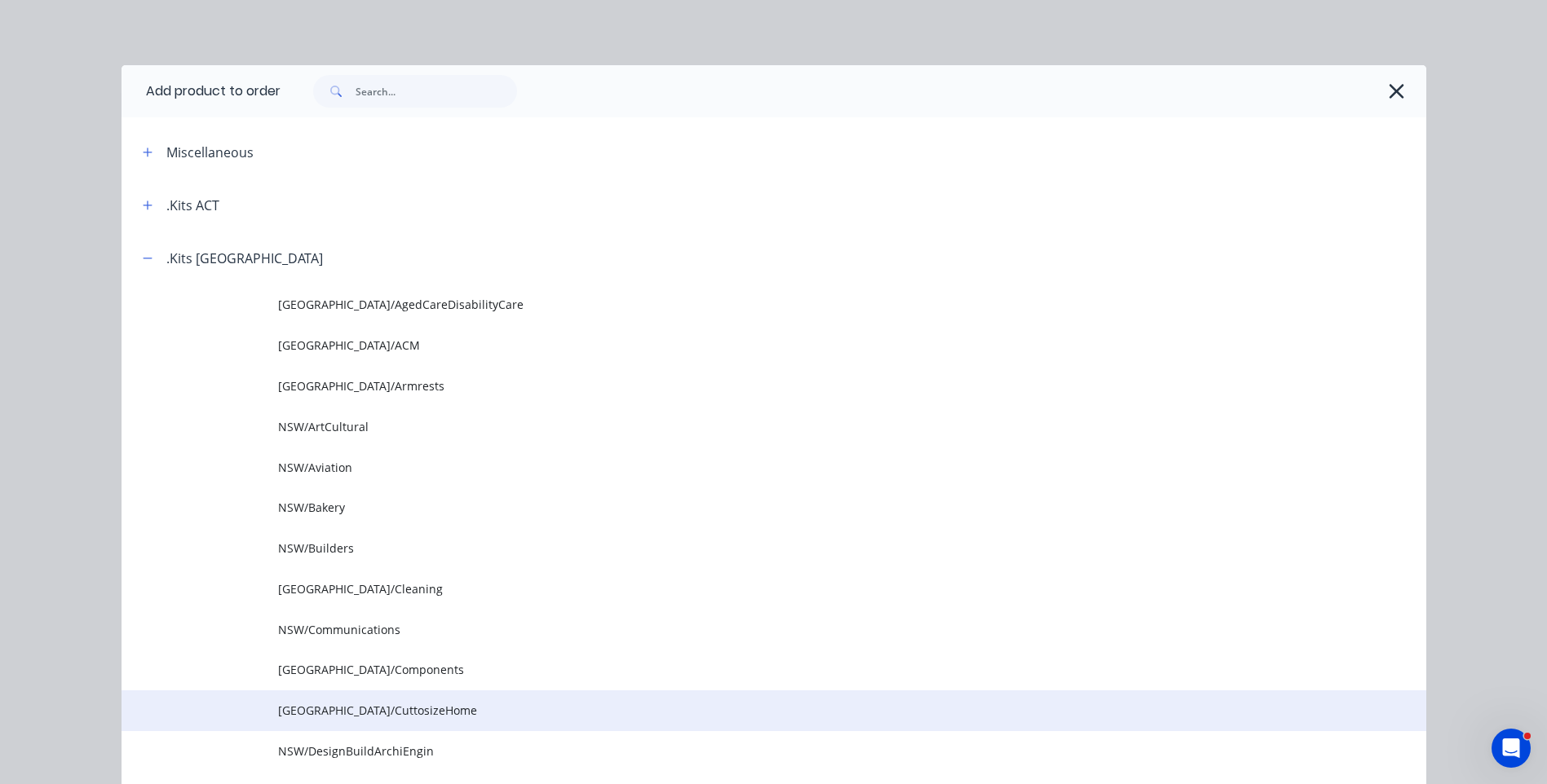
drag, startPoint x: 360, startPoint y: 712, endPoint x: 373, endPoint y: 691, distance: 24.7
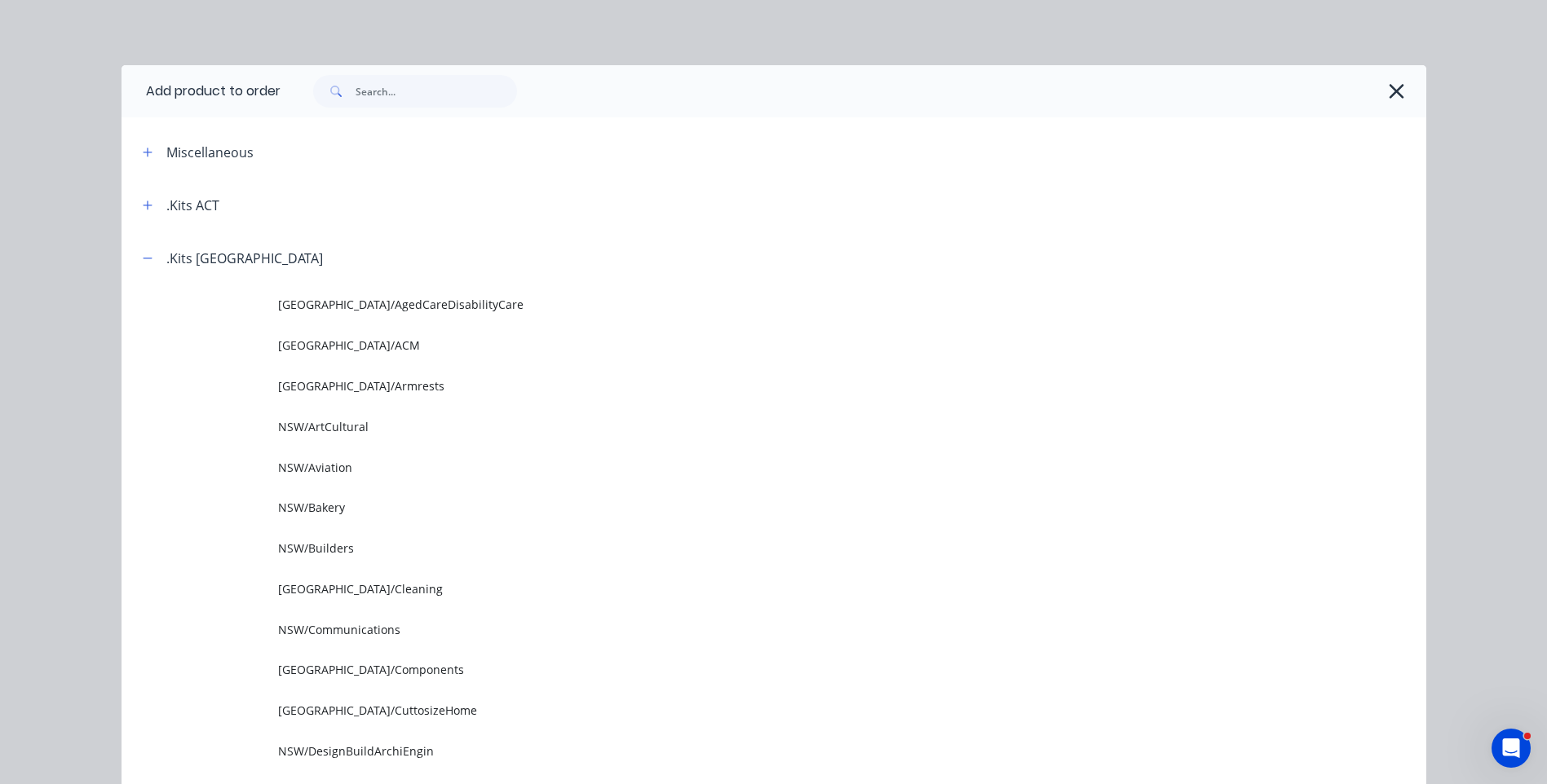
click at [360, 710] on span "NSW/CuttosizeHome" at bounding box center [737, 711] width 918 height 18
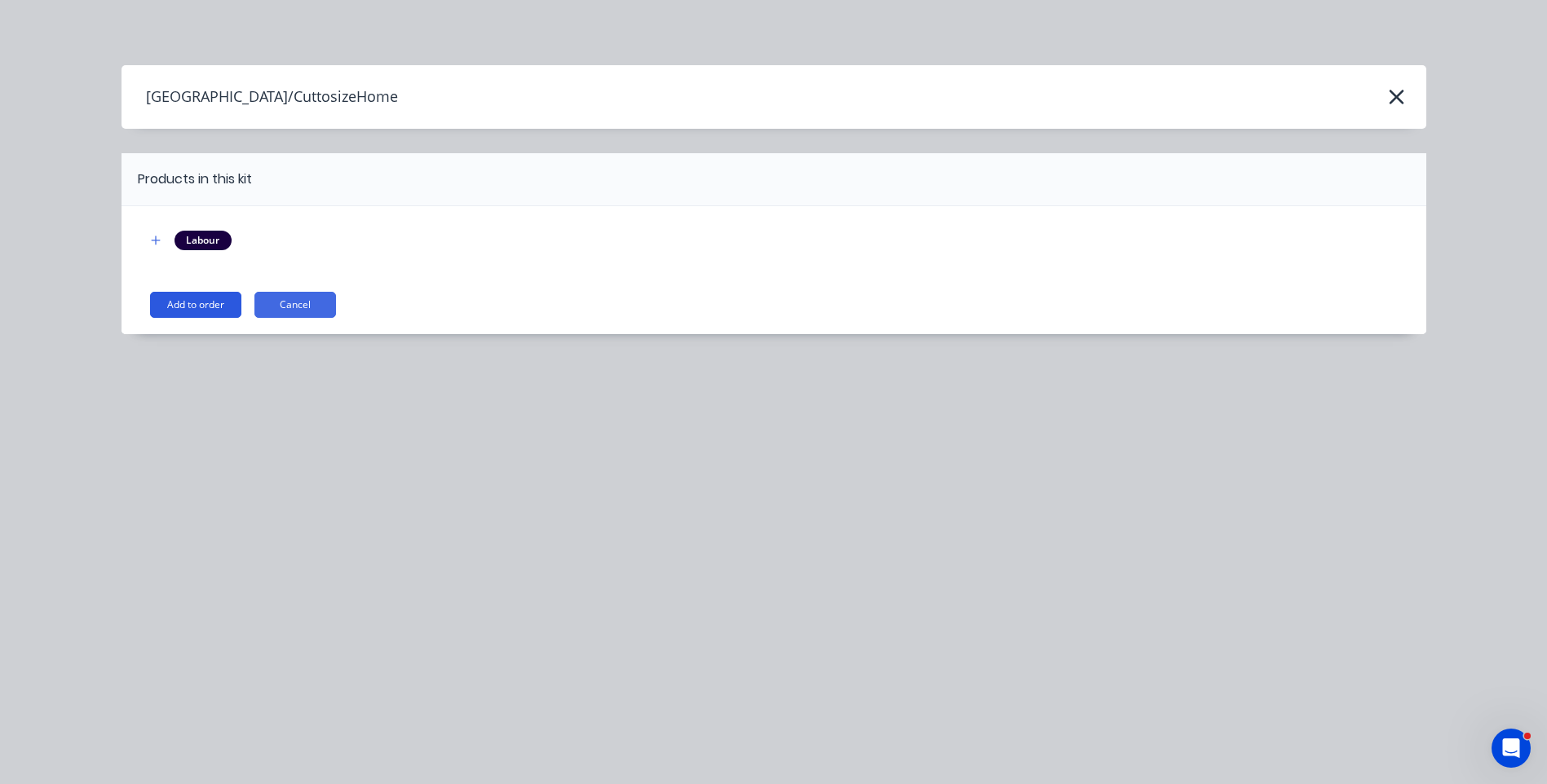
click at [205, 308] on button "Add to order" at bounding box center [196, 305] width 91 height 26
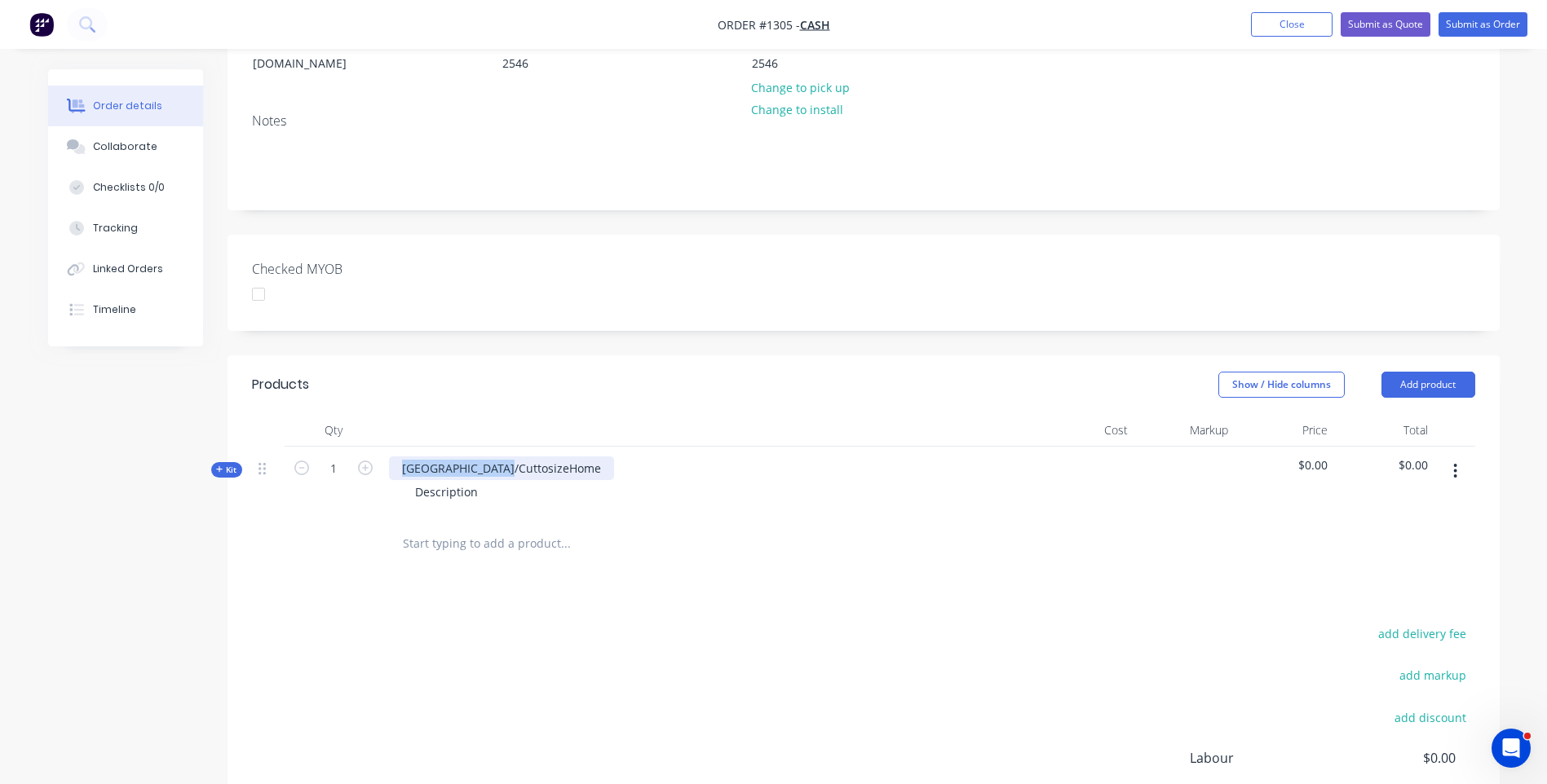
drag, startPoint x: 515, startPoint y: 445, endPoint x: 405, endPoint y: 440, distance: 110.1
click at [405, 457] on div "NSW/CuttosizeHome" at bounding box center [502, 468] width 225 height 24
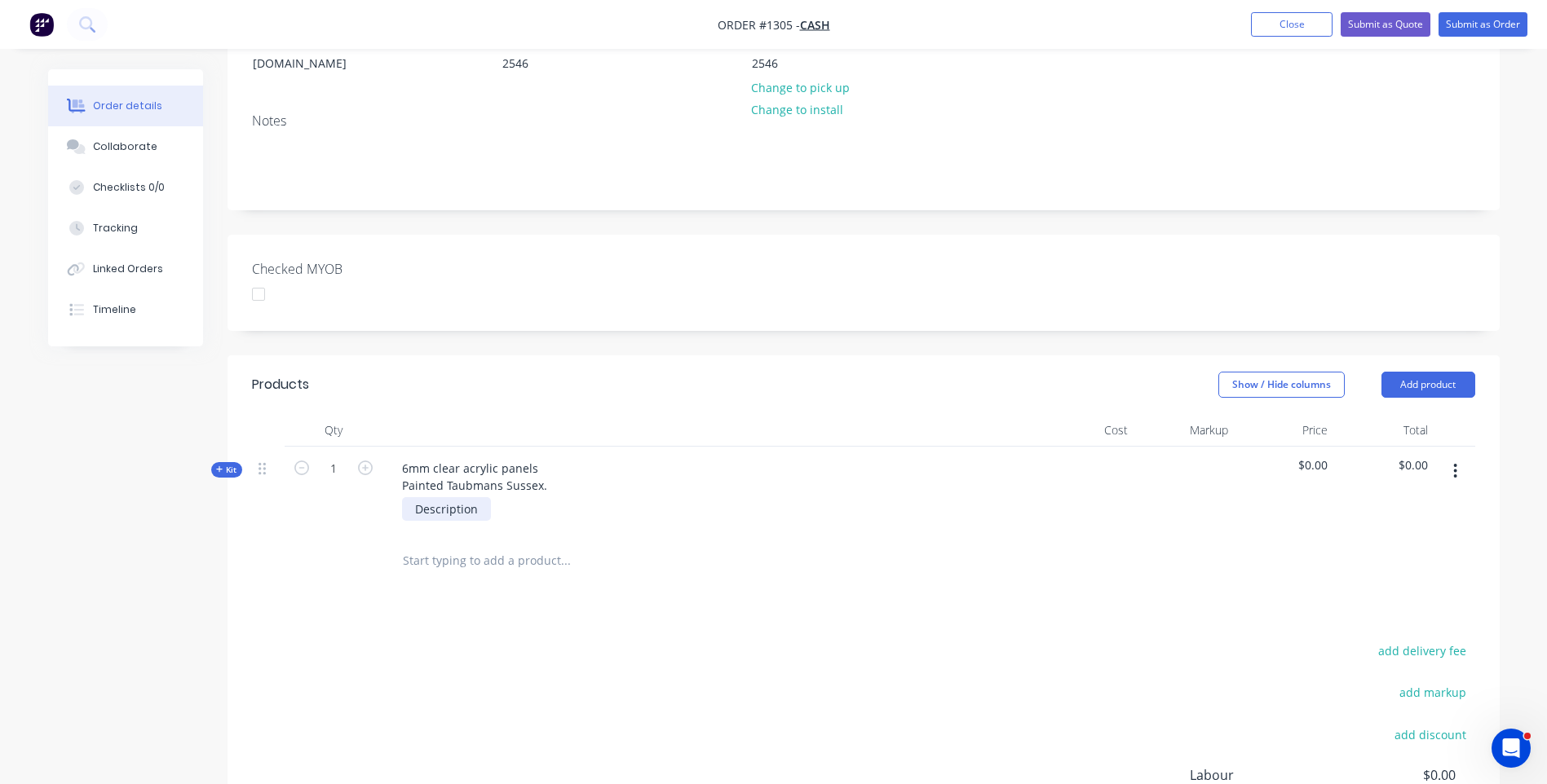
click at [447, 497] on div "Description" at bounding box center [446, 509] width 89 height 24
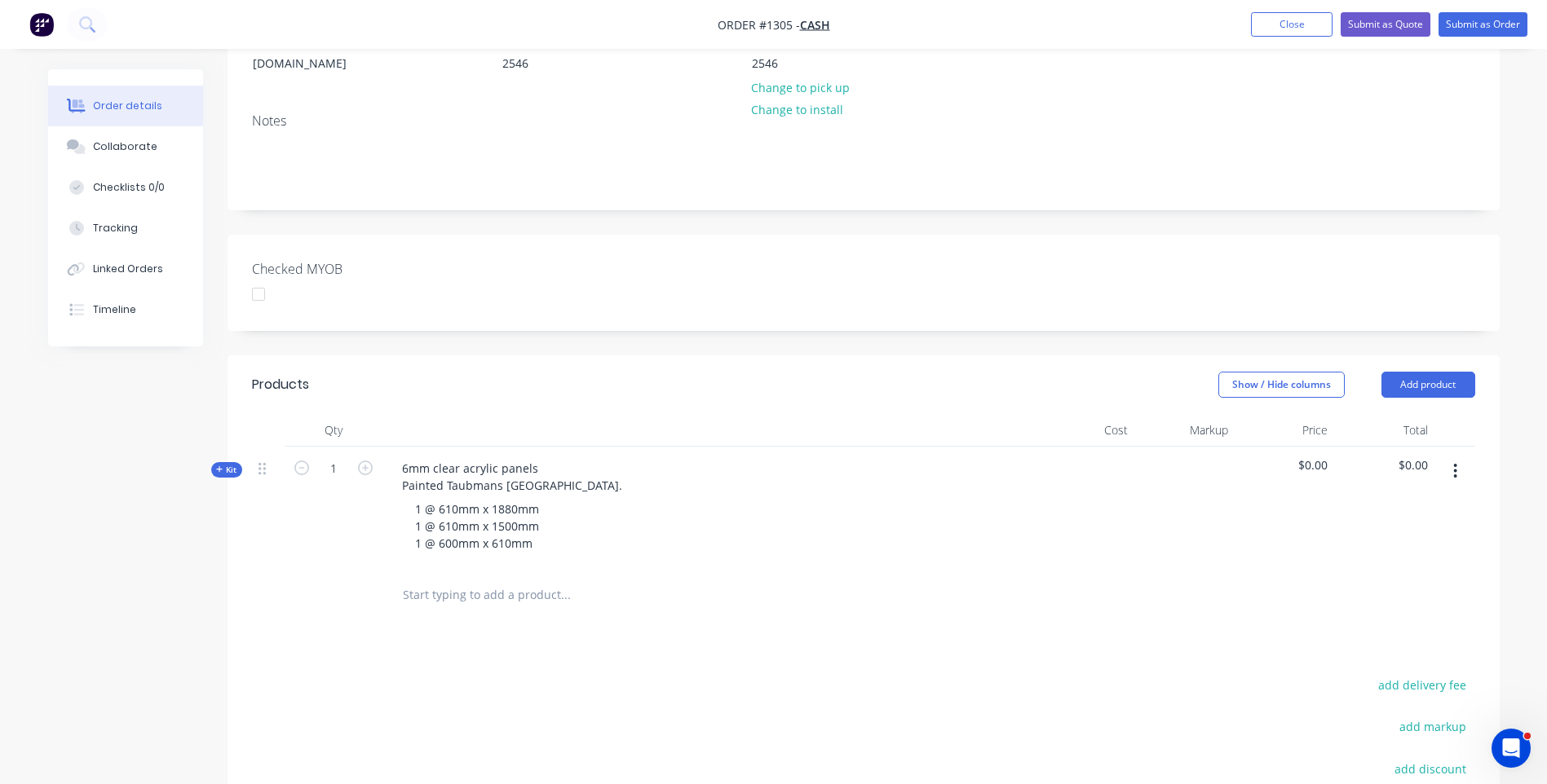
click at [634, 579] on input "text" at bounding box center [565, 595] width 326 height 32
click at [220, 467] on icon at bounding box center [218, 469] width 6 height 6
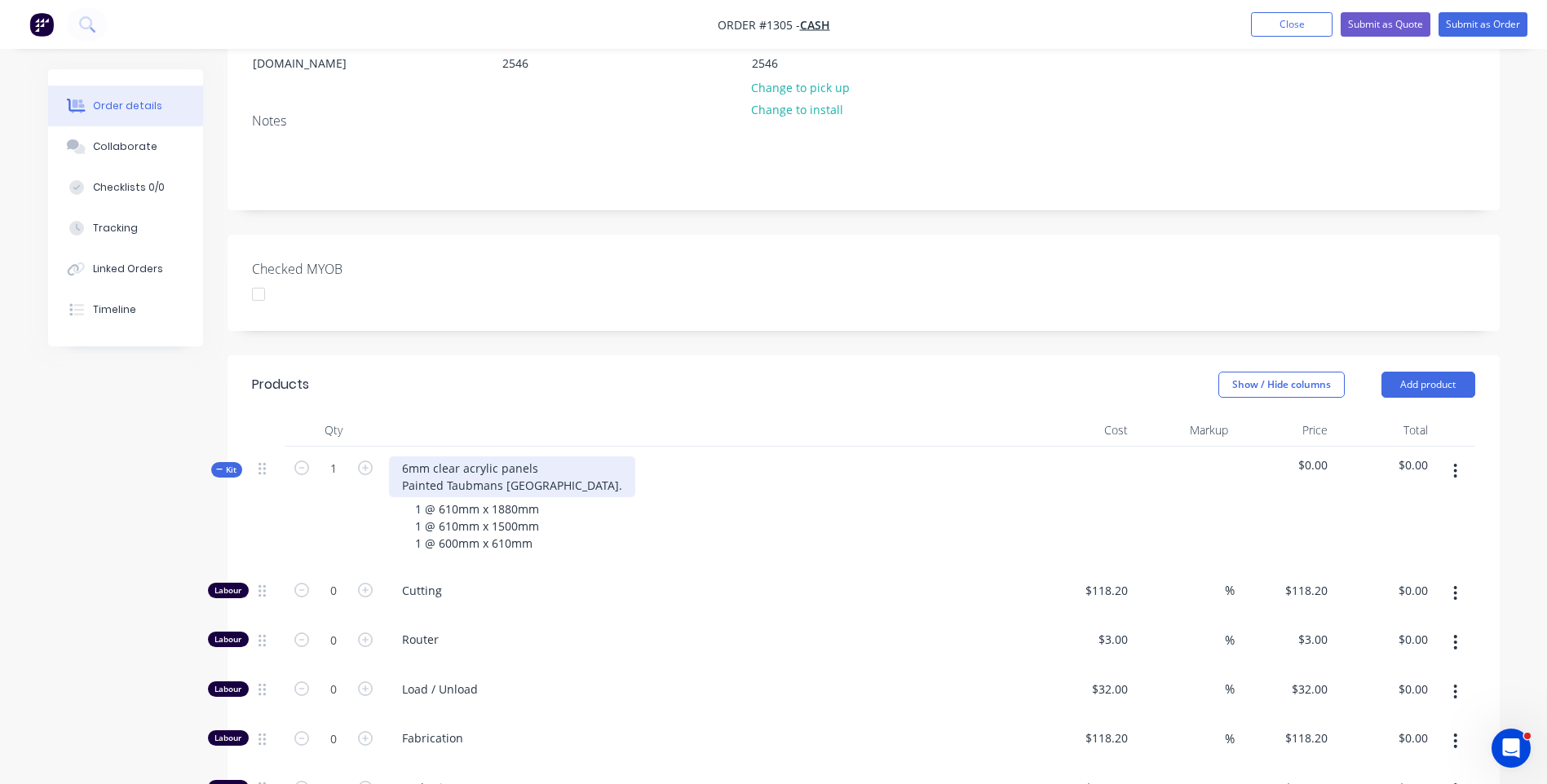
click at [538, 457] on div "6mm clear acrylic panels Painted Taubmans Sussex." at bounding box center [512, 477] width 246 height 40
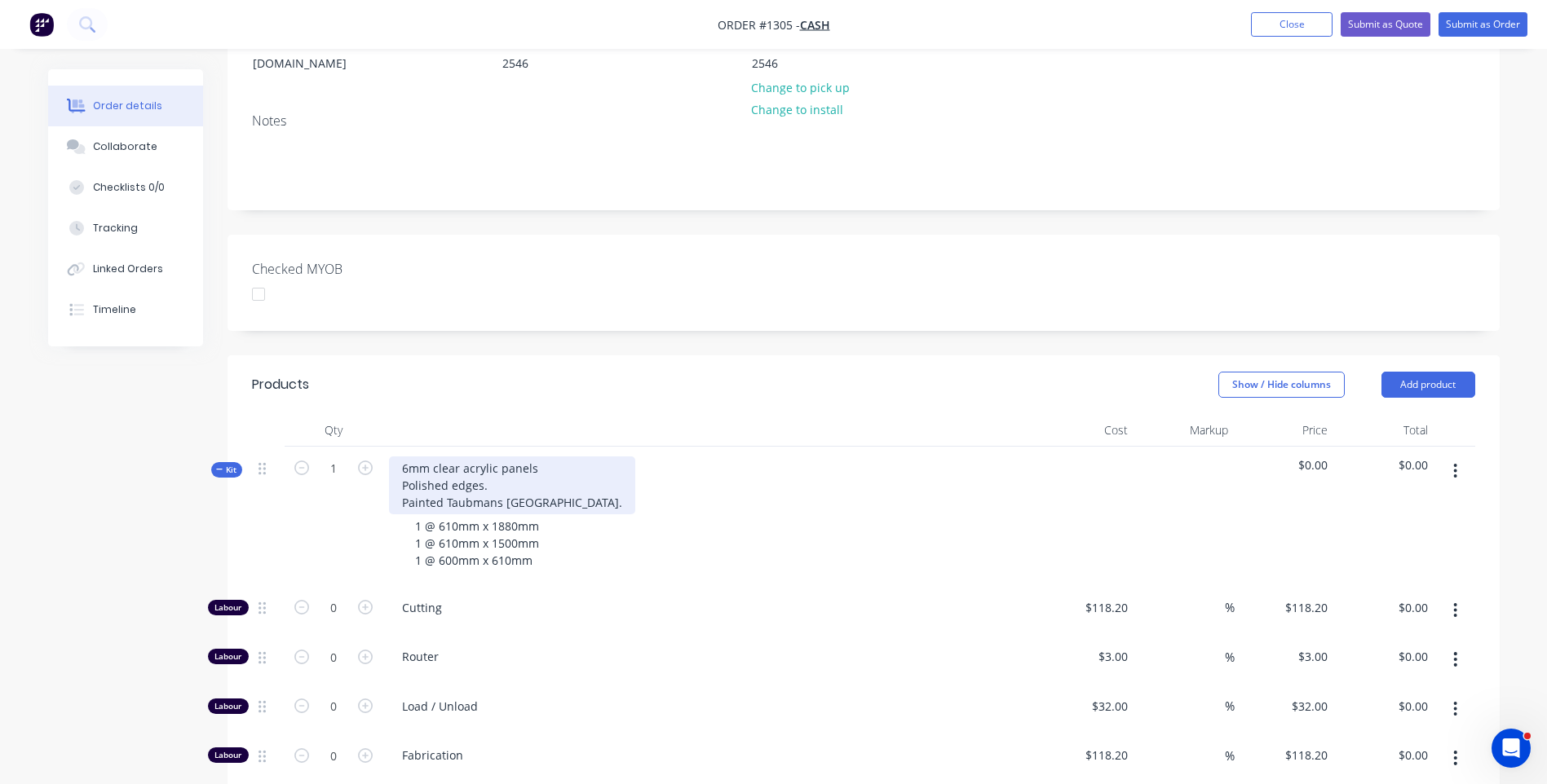
click at [542, 457] on div "6mm clear acrylic panels Polished edges. Painted Taubmans Sussex." at bounding box center [512, 486] width 246 height 58
click at [846, 414] on div at bounding box center [709, 430] width 652 height 32
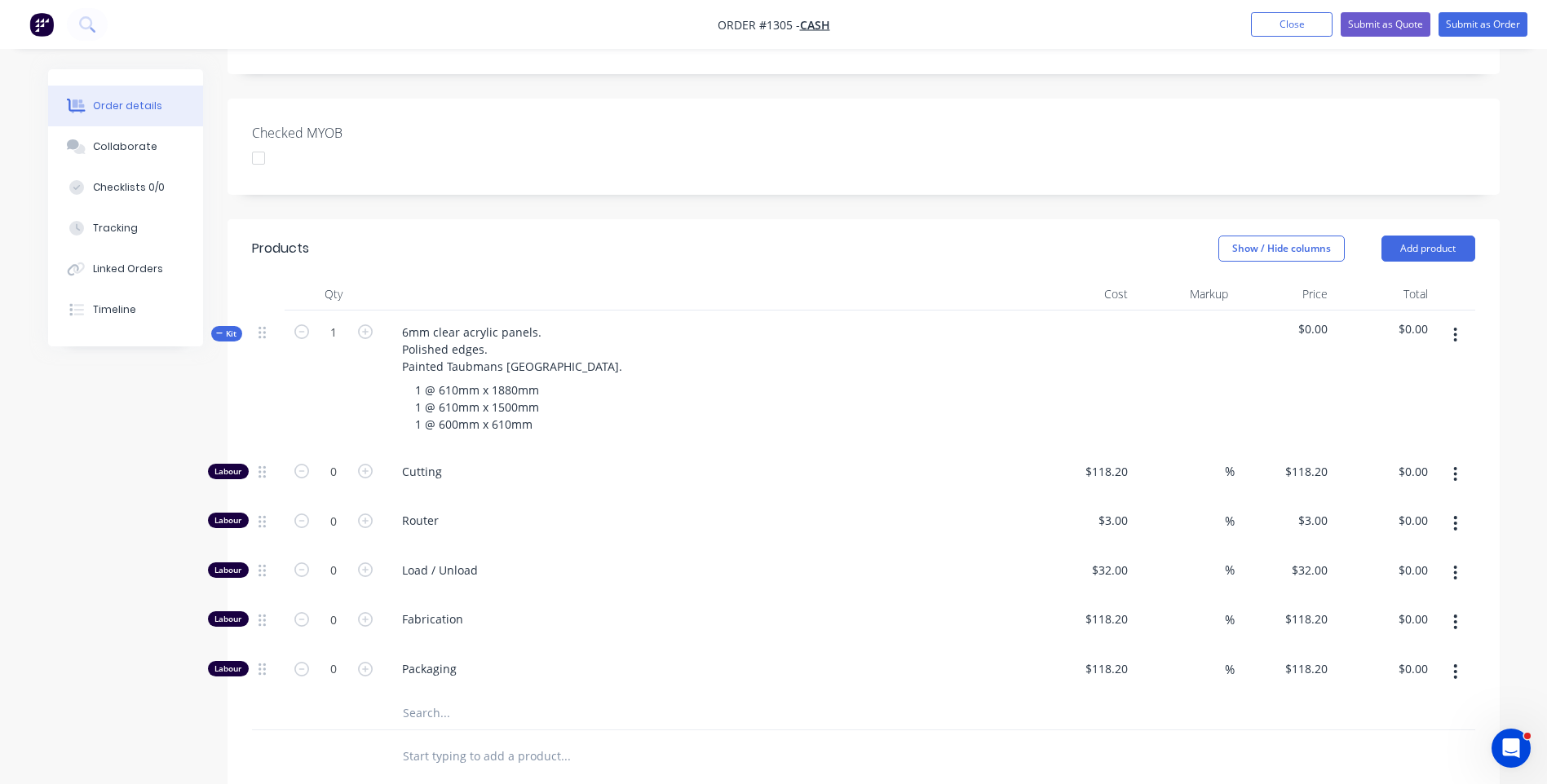
scroll to position [408, 0]
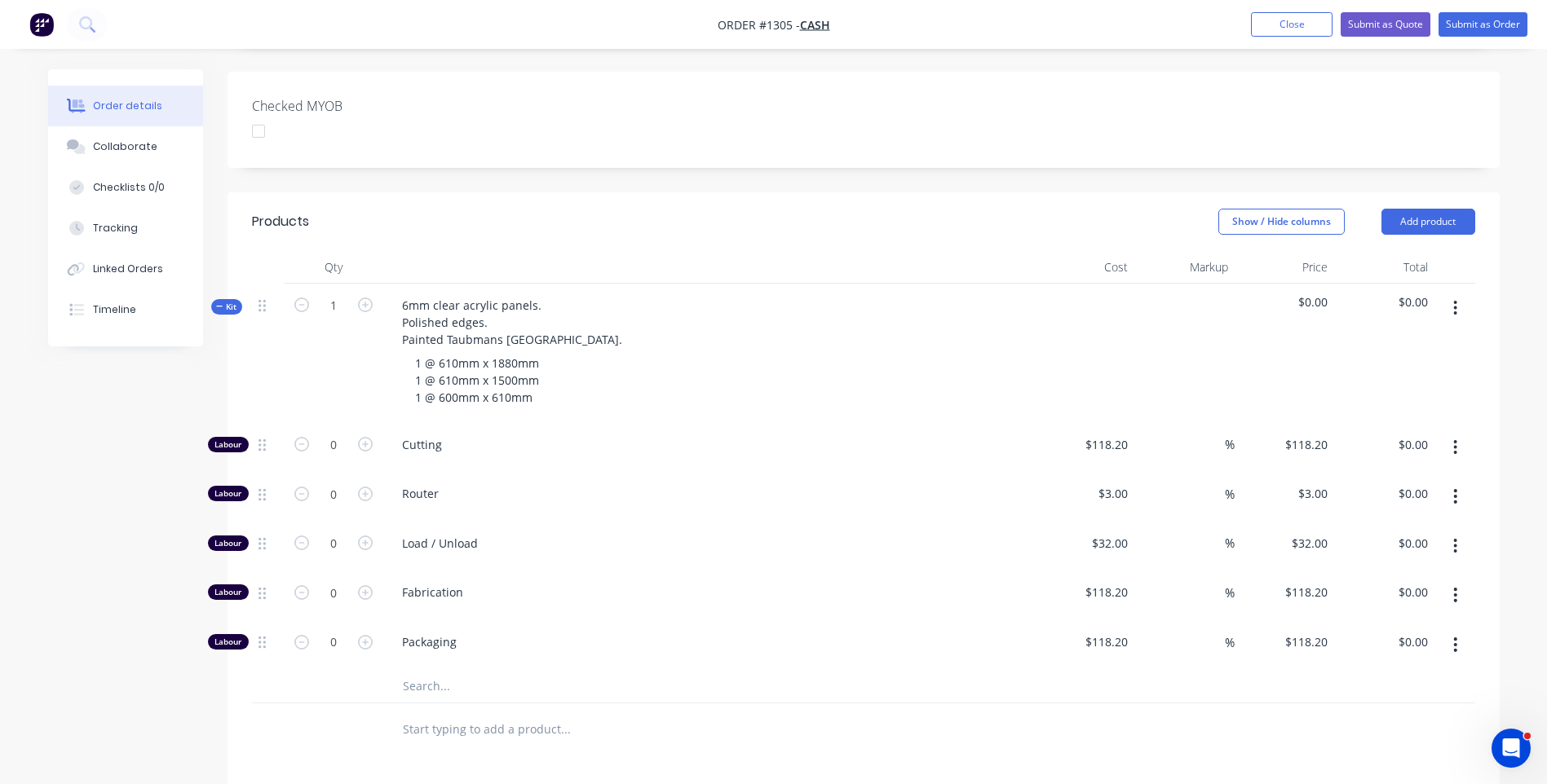
click at [424, 670] on input "text" at bounding box center [565, 686] width 326 height 32
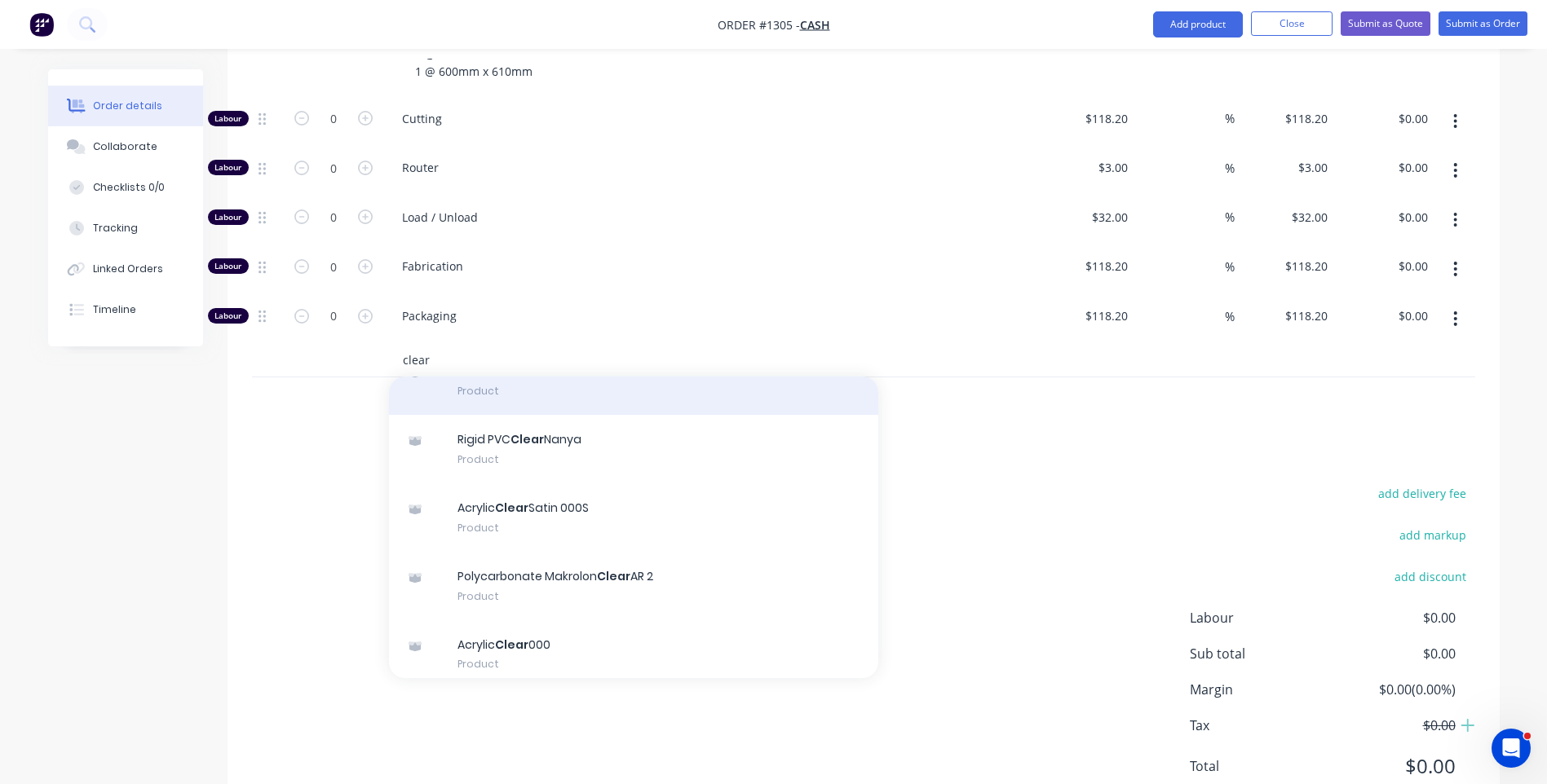
scroll to position [163, 0]
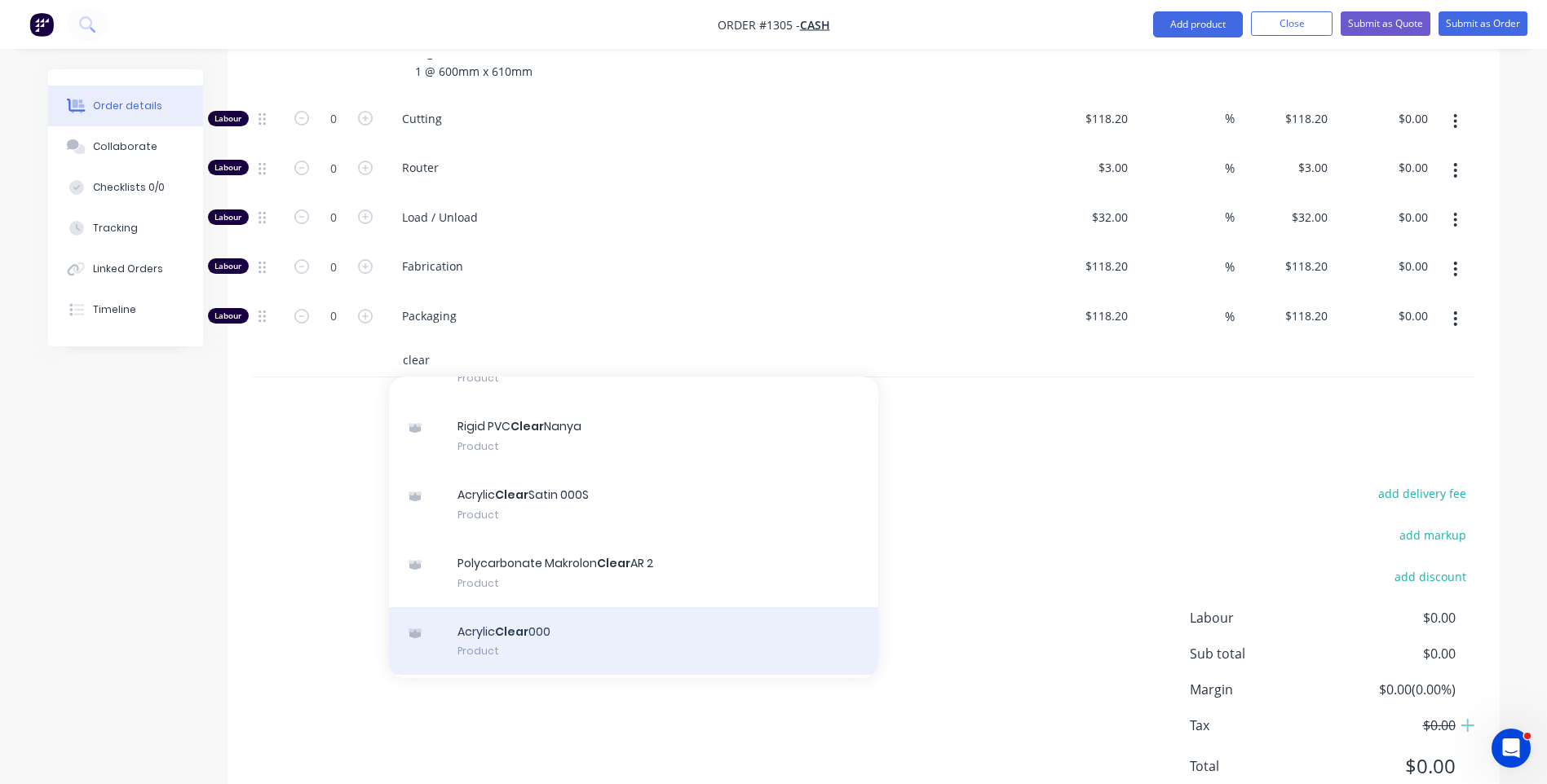
type input "clear"
click at [472, 608] on div "Acrylic Clear 000 Product" at bounding box center [634, 642] width 489 height 68
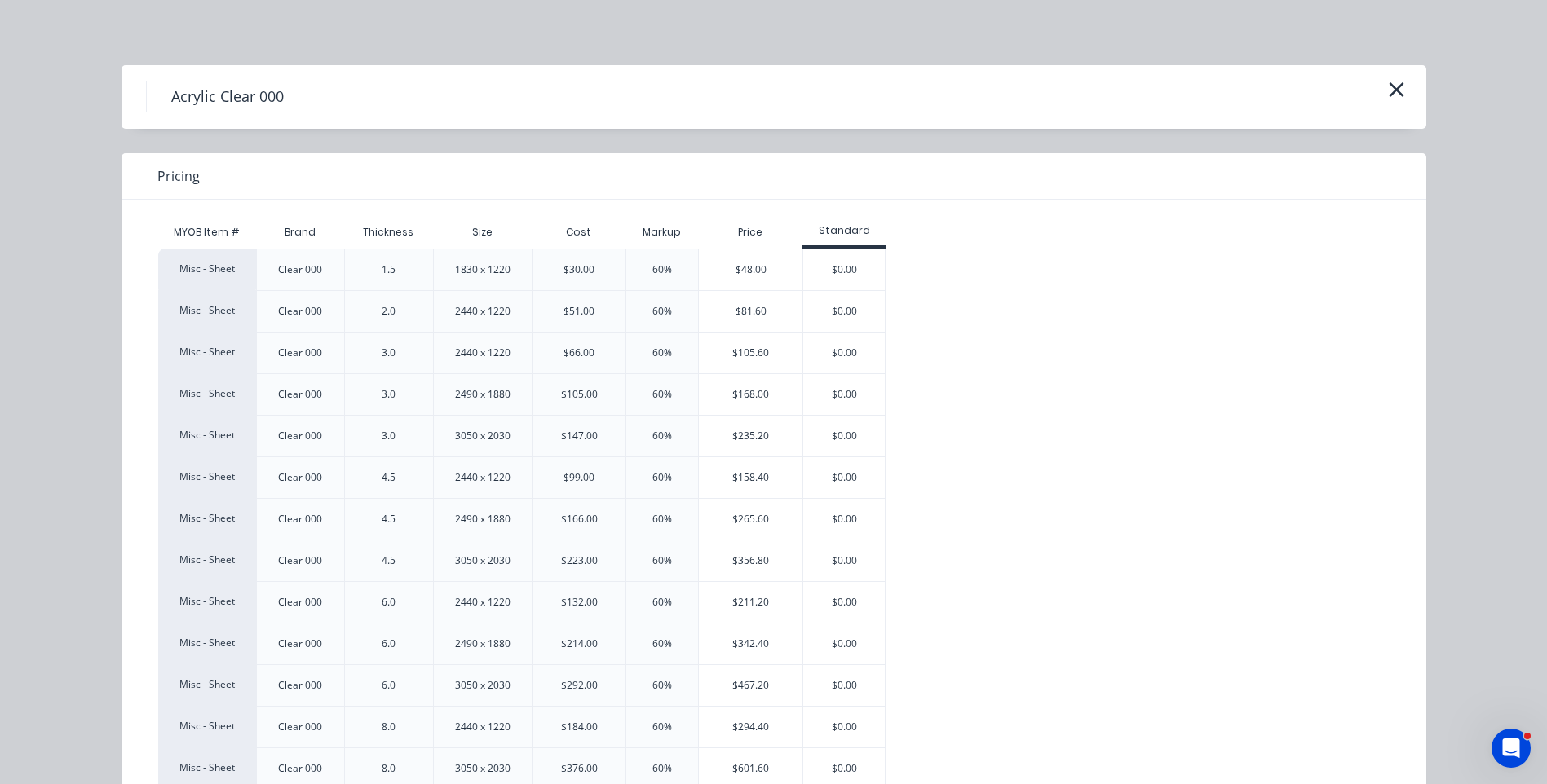
click at [700, 645] on div "$342.40" at bounding box center [751, 644] width 103 height 40
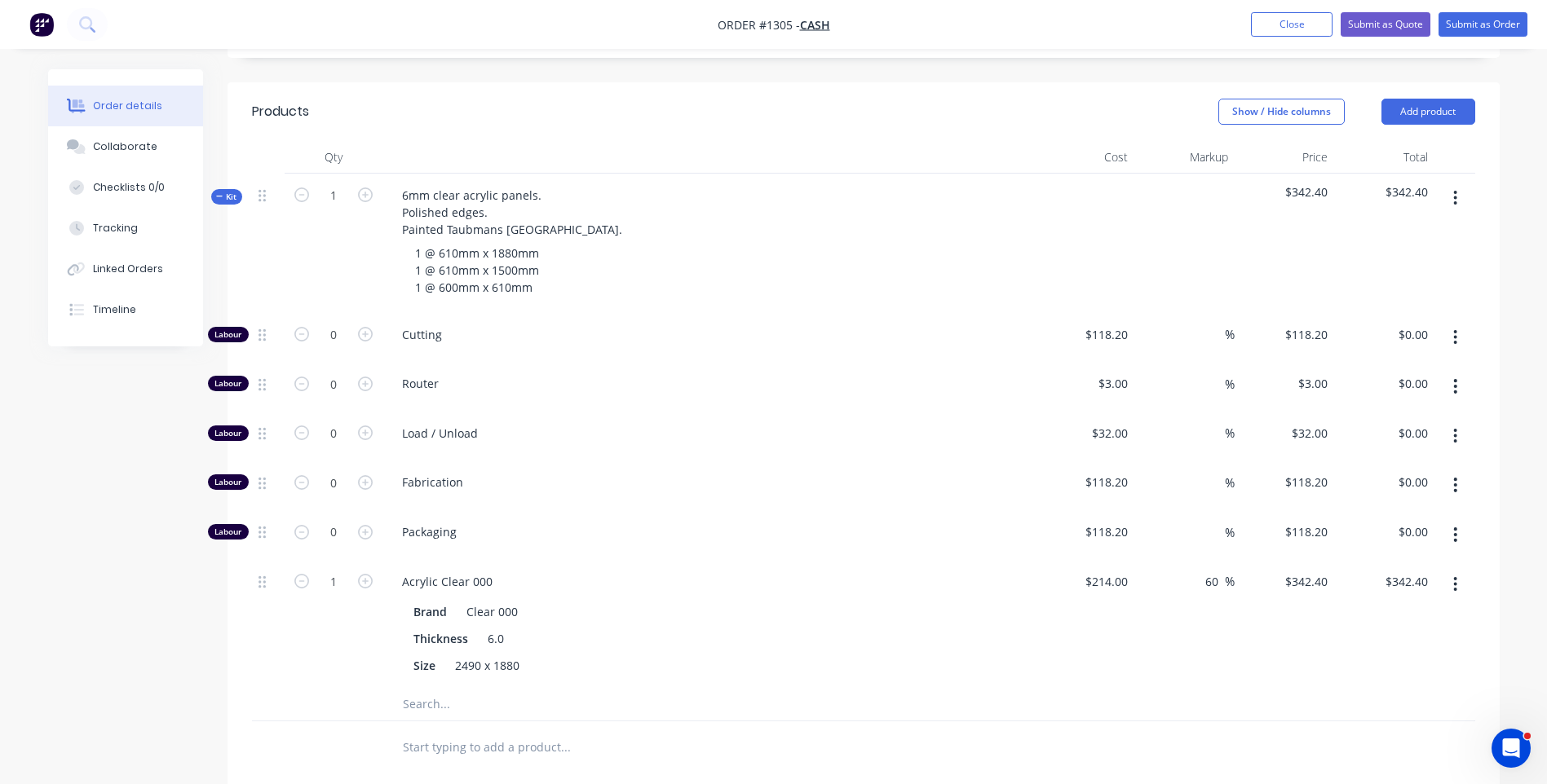
scroll to position [489, 0]
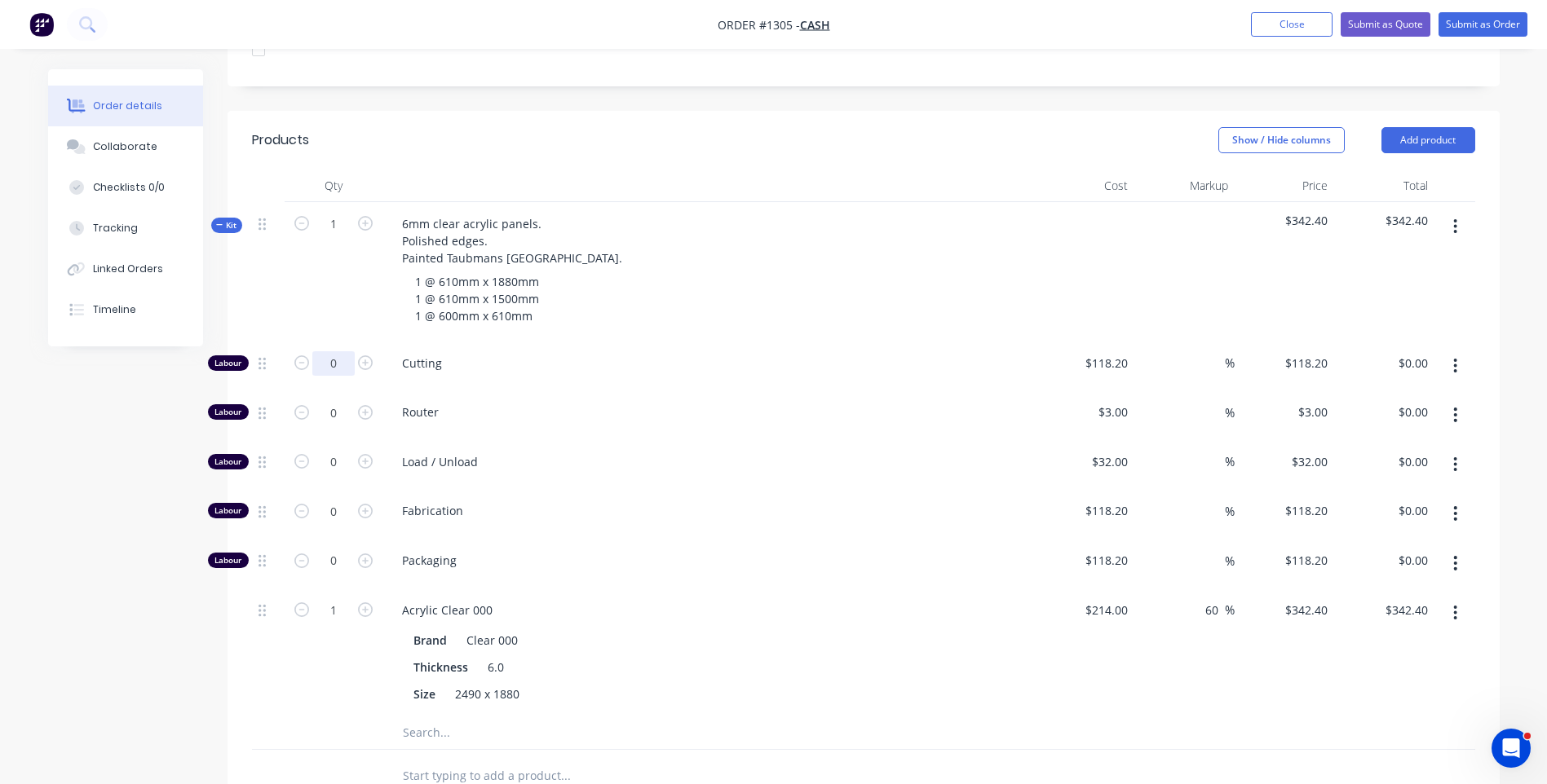
click at [339, 352] on input "0" at bounding box center [333, 364] width 42 height 25
type input "0.5"
type input "$59.10"
click at [787, 310] on div "6mm clear acrylic panels. Polished edges. Painted Taubmans Sussex. 1 @ 610mm x …" at bounding box center [709, 272] width 652 height 139
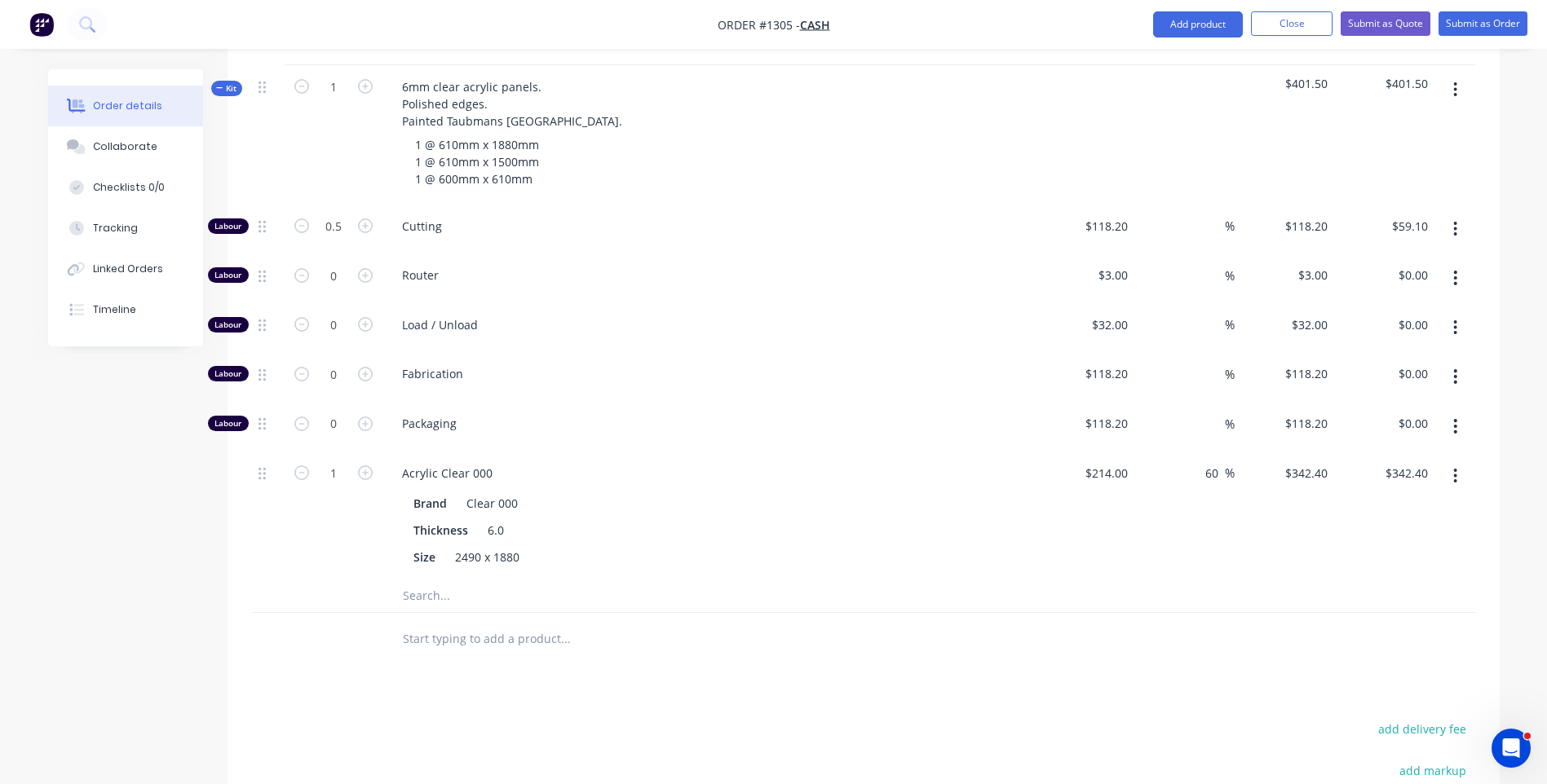
scroll to position [652, 0]
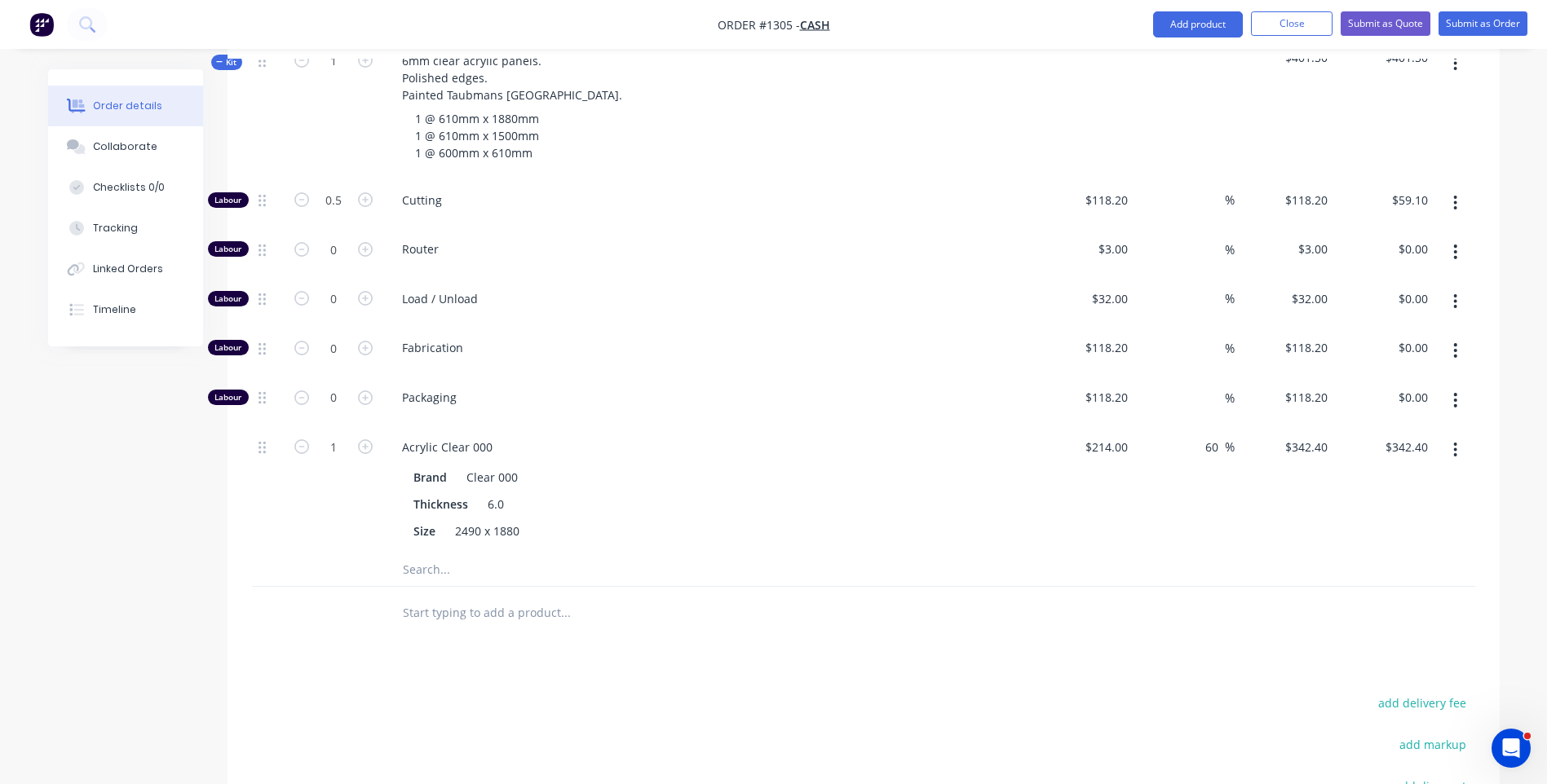
click at [425, 553] on input "text" at bounding box center [565, 569] width 326 height 32
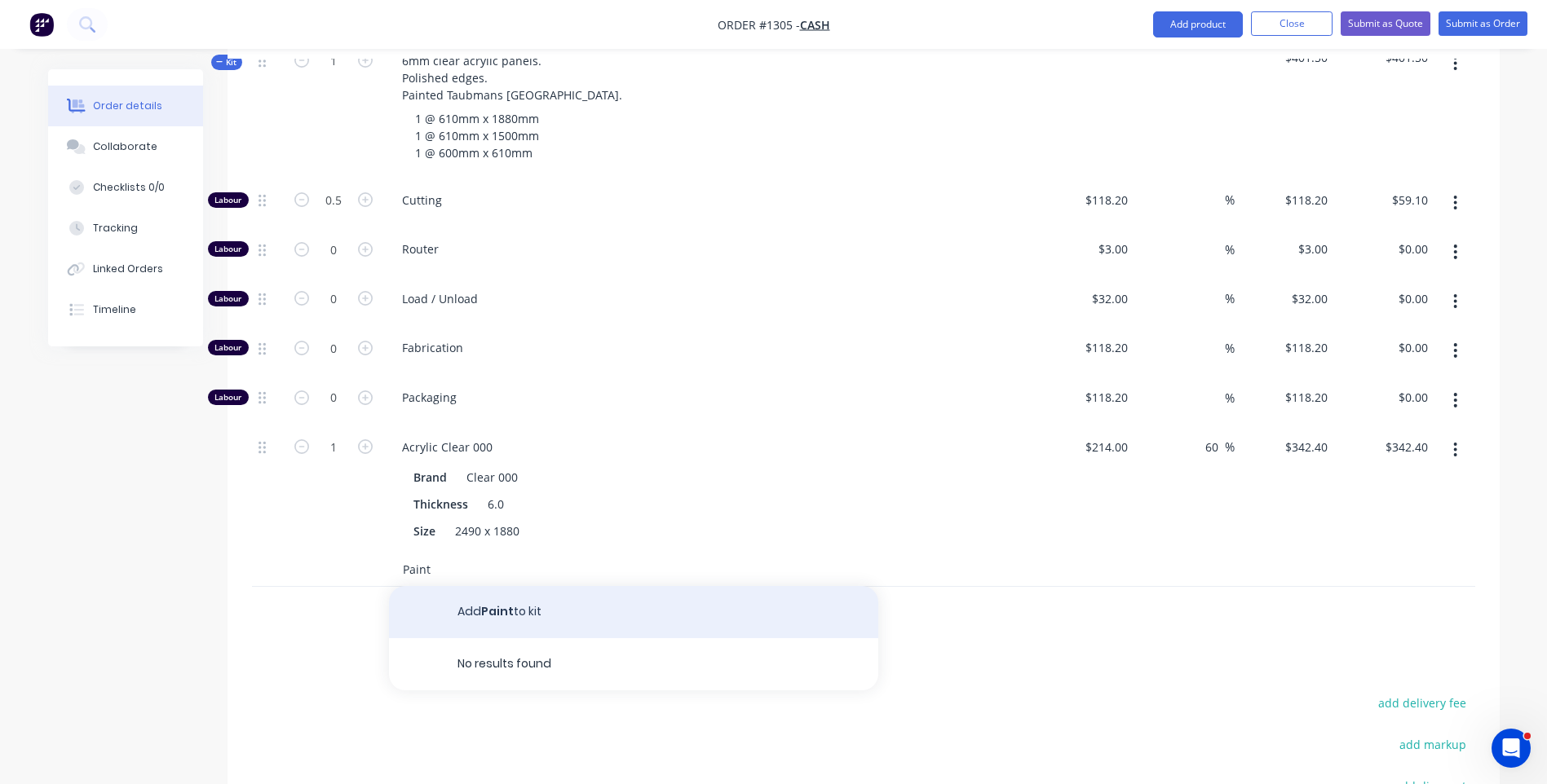
type input "Paint"
click at [489, 587] on button "Add Paint to kit" at bounding box center [634, 613] width 489 height 53
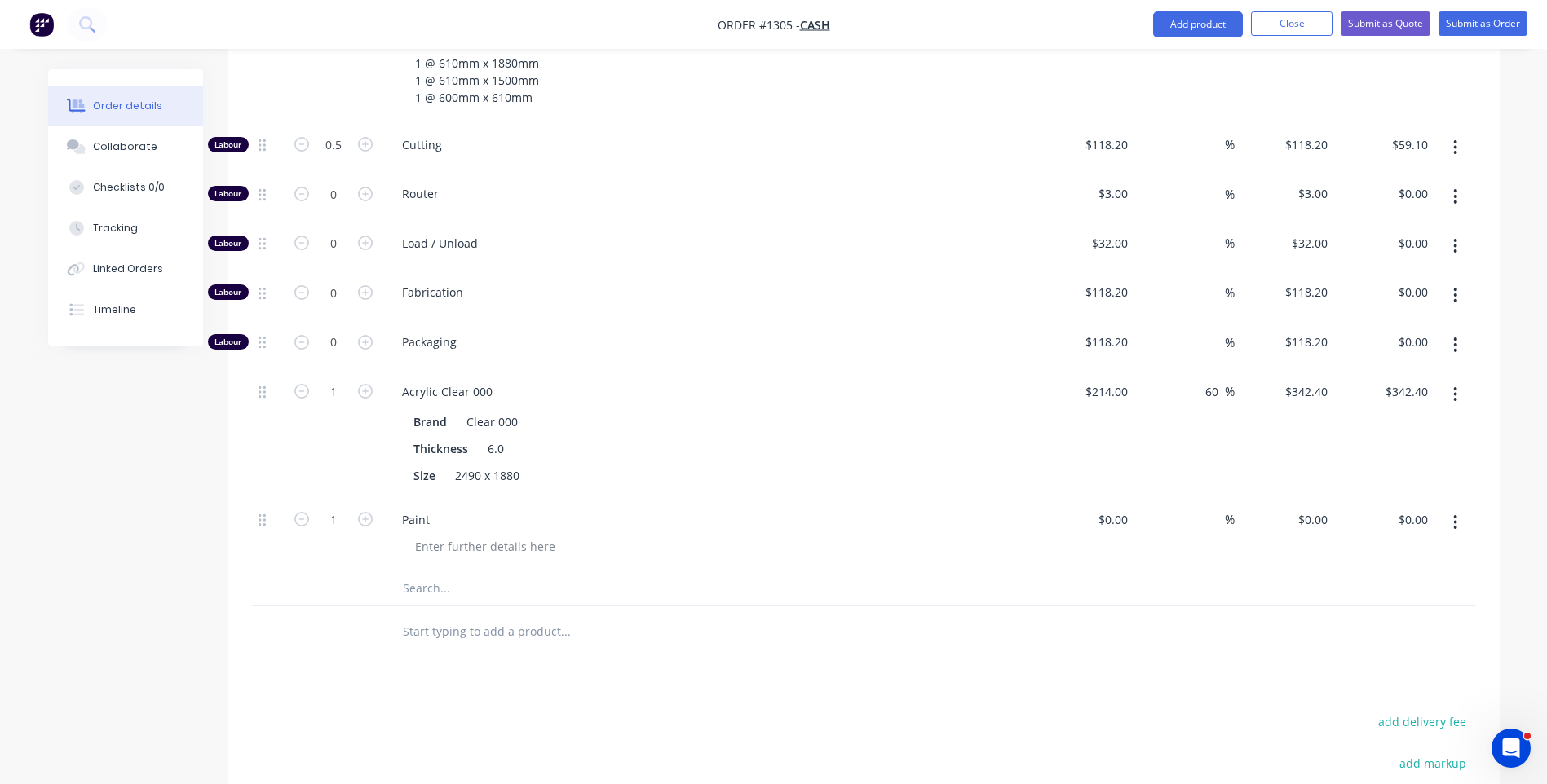
scroll to position [734, 0]
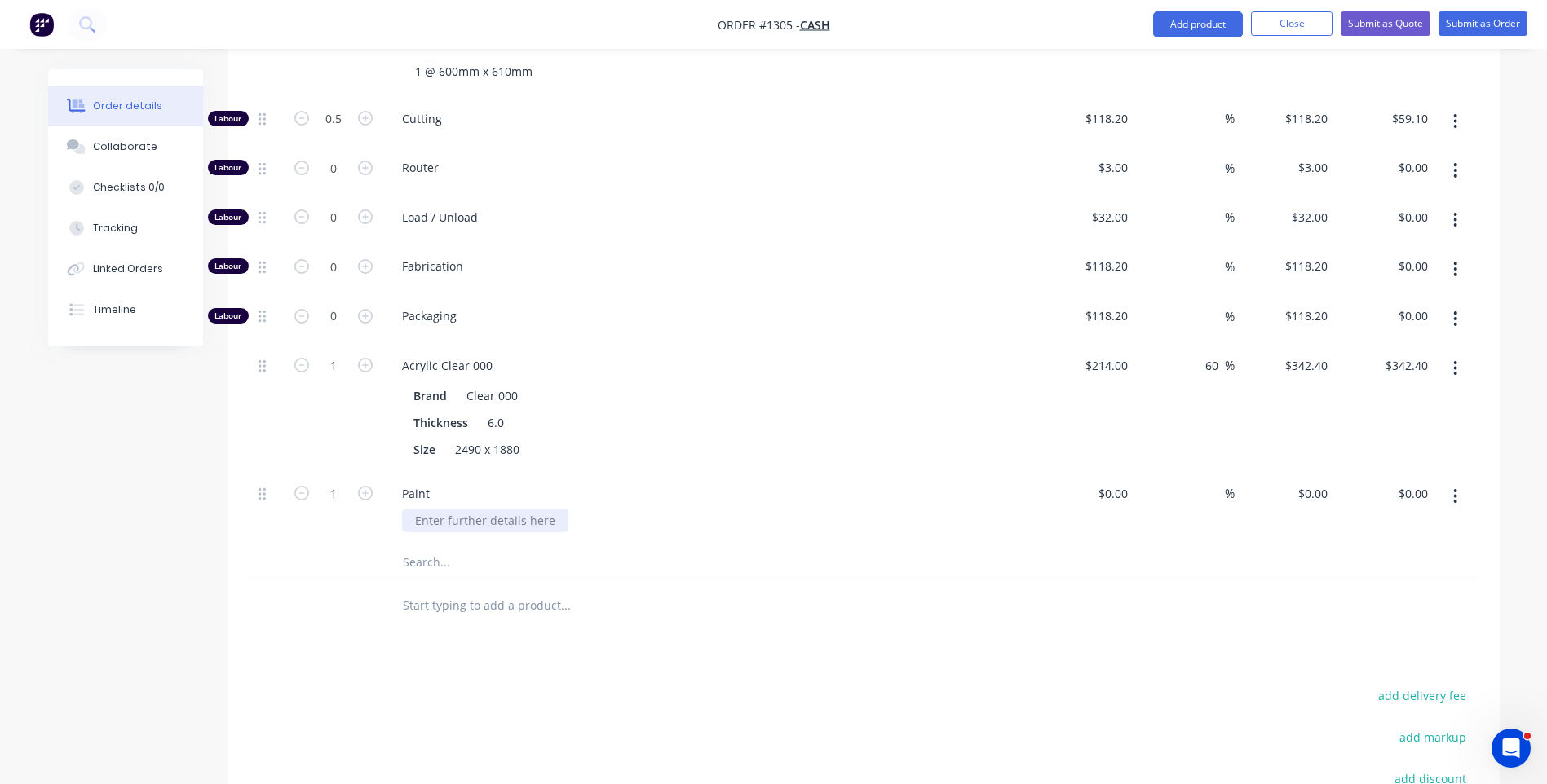
drag, startPoint x: 554, startPoint y: 497, endPoint x: 442, endPoint y: 502, distance: 112.1
click at [442, 509] on div at bounding box center [485, 520] width 167 height 24
click at [656, 411] on div "Thickness 6.0" at bounding box center [705, 423] width 597 height 24
click at [1120, 482] on input at bounding box center [1124, 494] width 18 height 24
type input "$200.00"
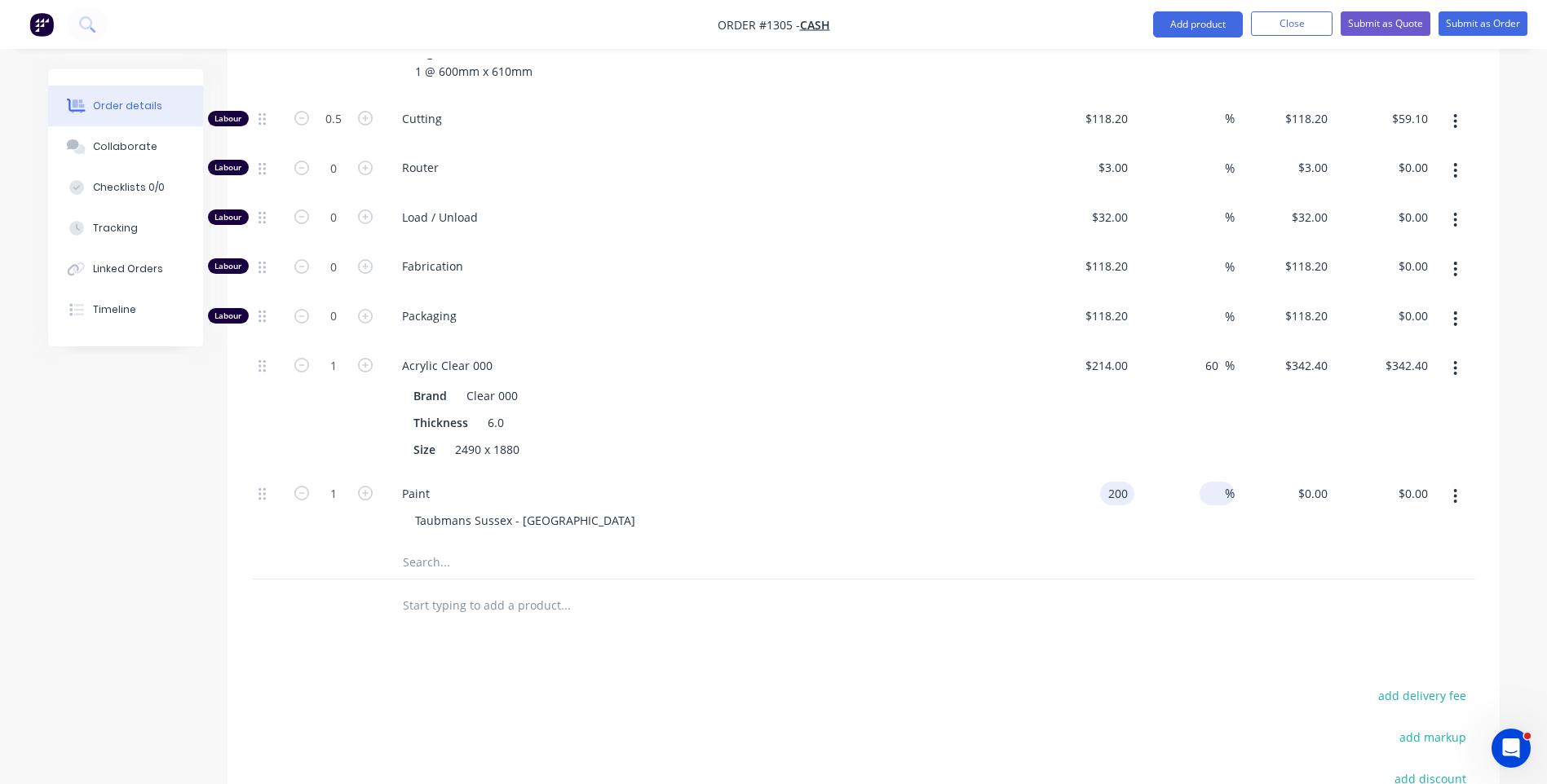
type input "$200.00"
click at [1230, 484] on span "%" at bounding box center [1230, 493] width 10 height 18
type input "35"
type input "$270.00"
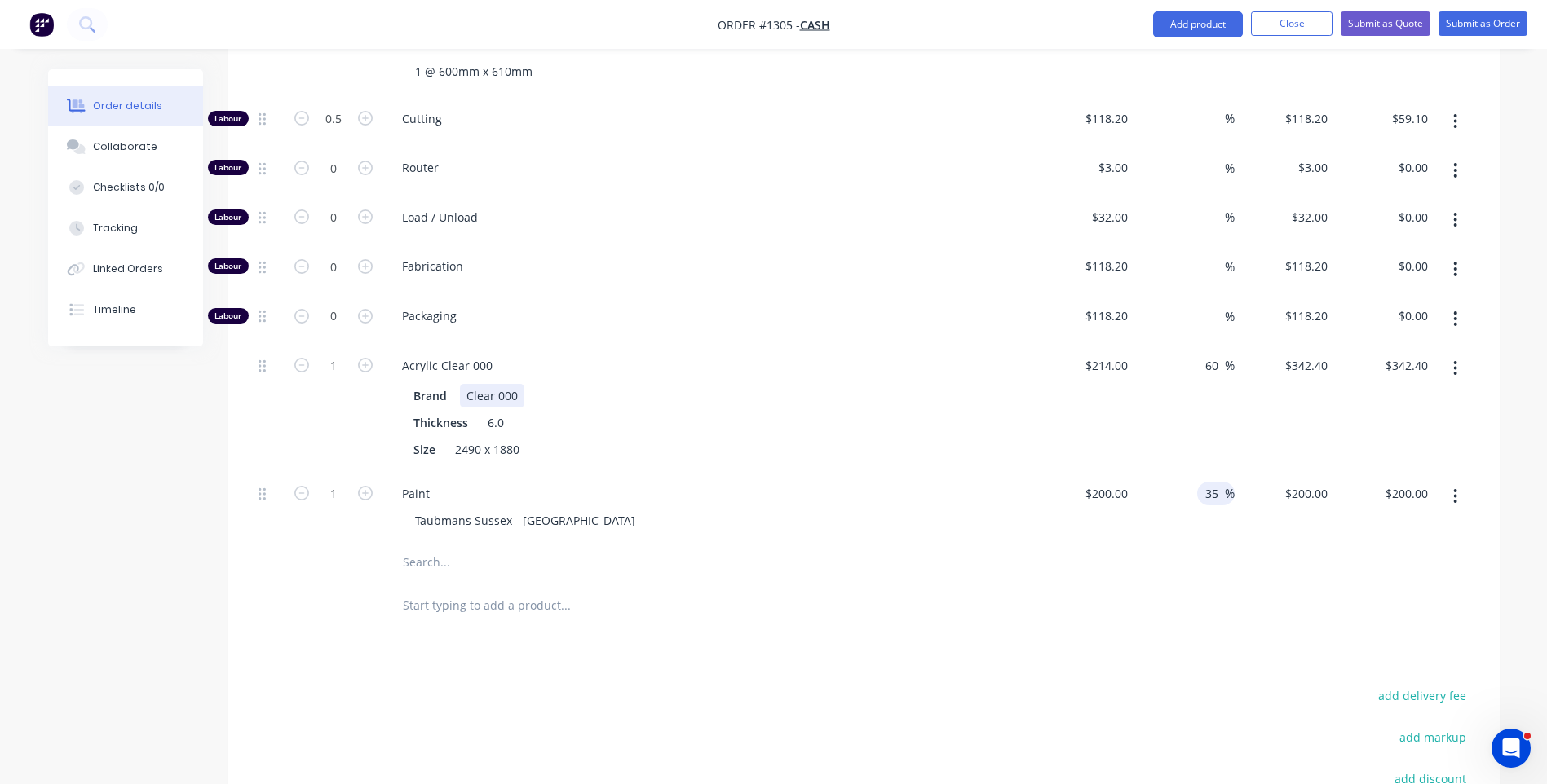
type input "$270.00"
click at [957, 384] on div "Brand Clear 000" at bounding box center [705, 396] width 597 height 24
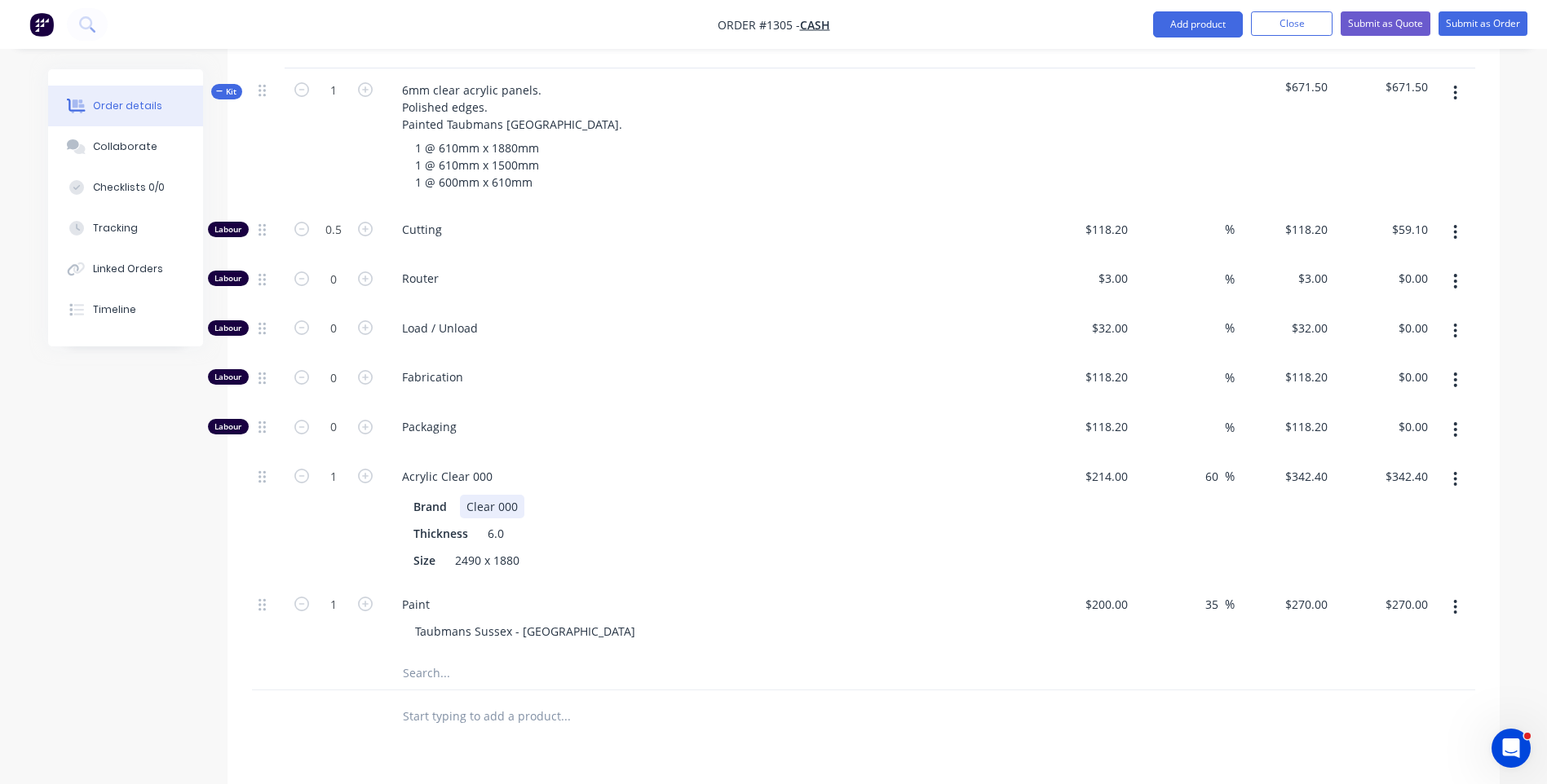
scroll to position [652, 0]
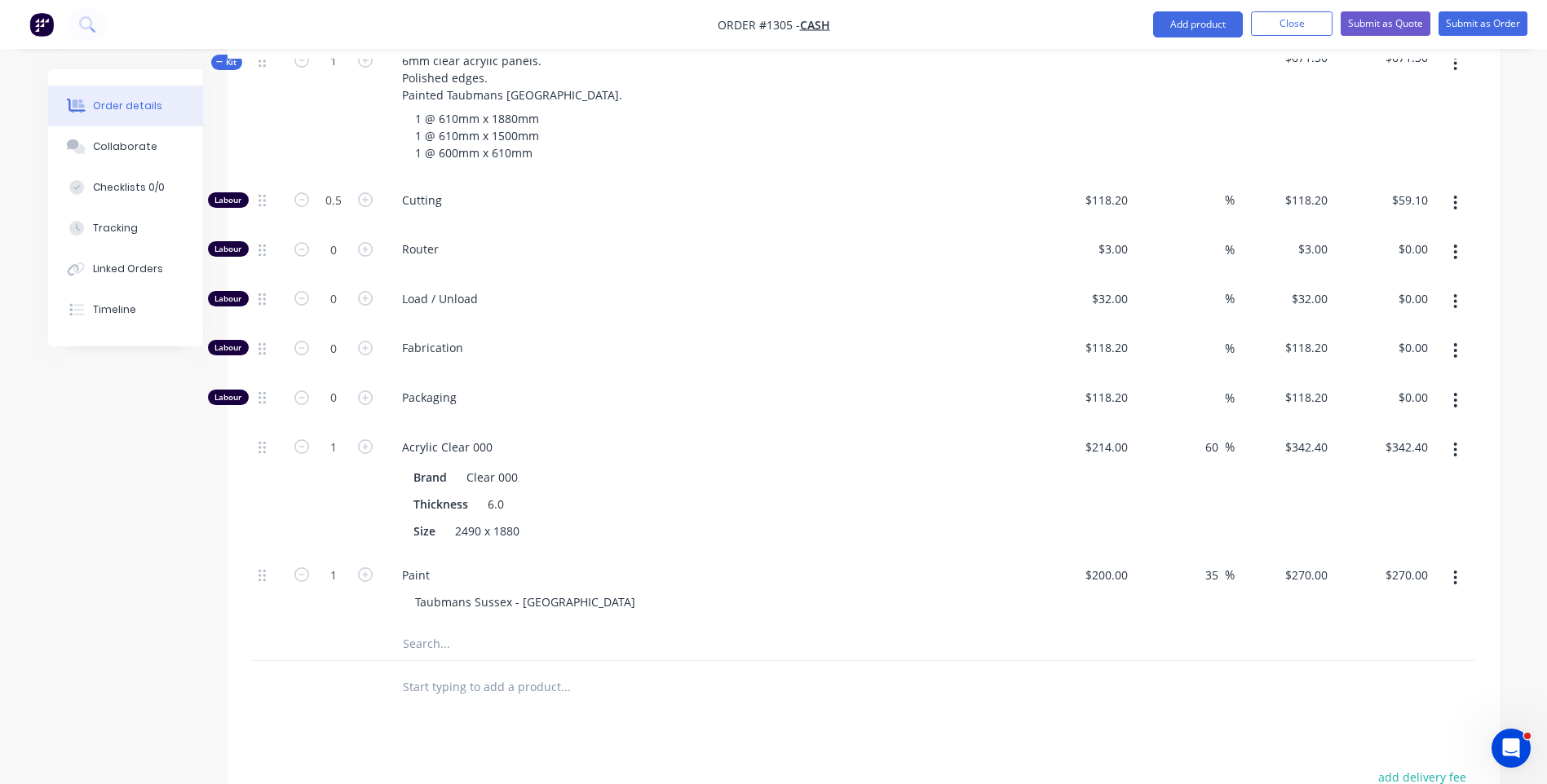
click at [423, 628] on input "text" at bounding box center [565, 644] width 326 height 32
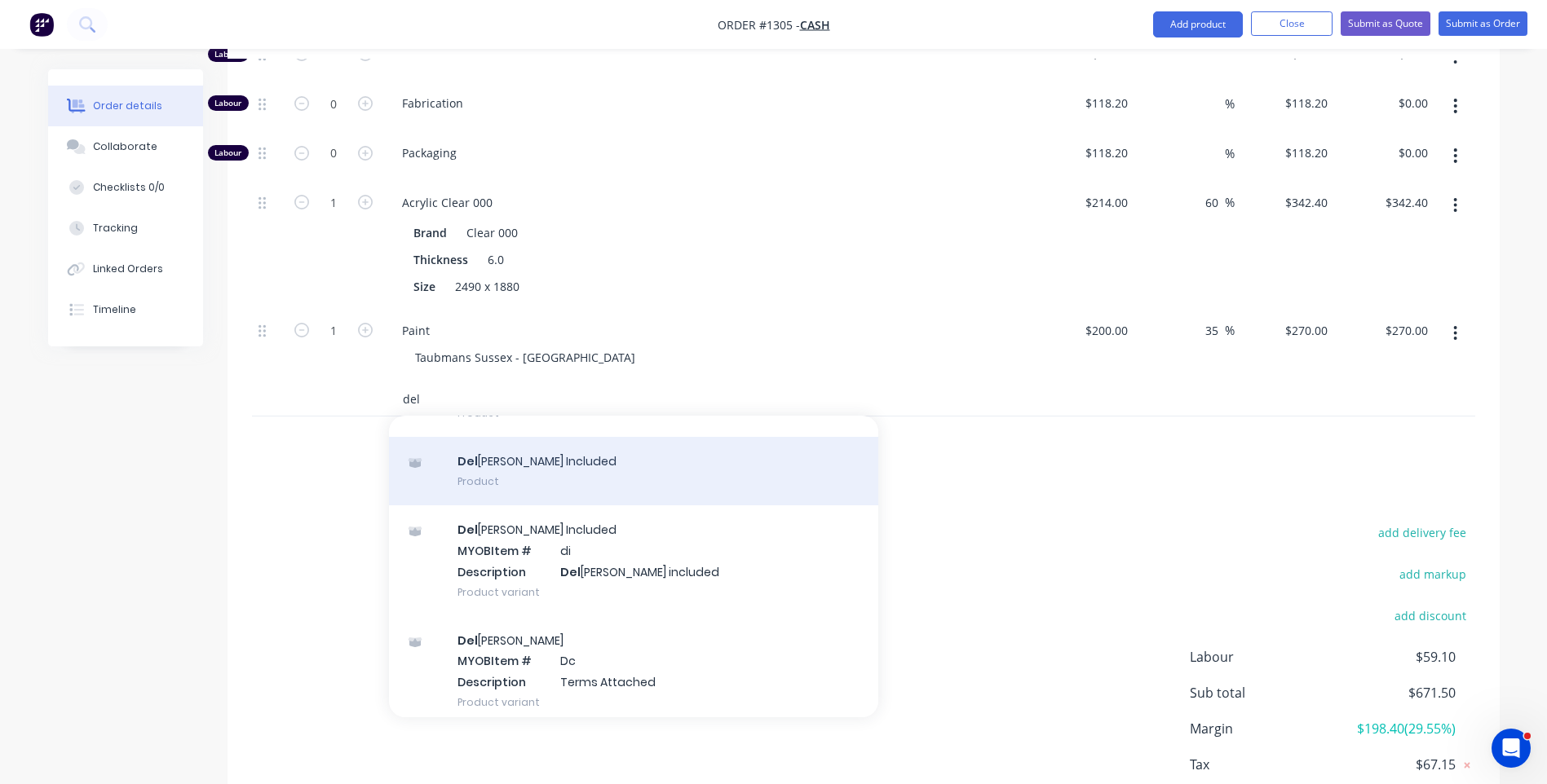
scroll to position [108, 0]
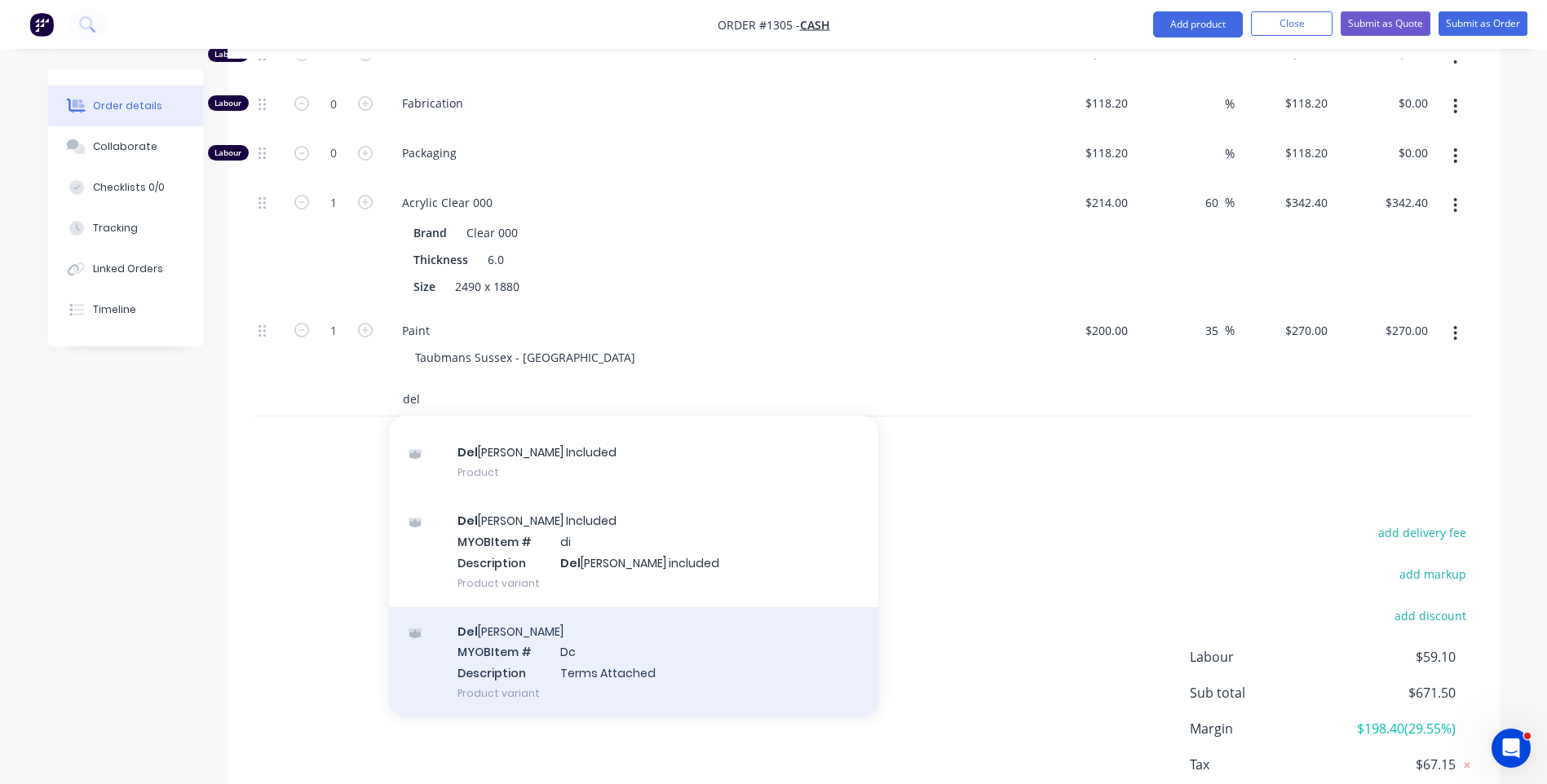
type input "del"
click at [592, 643] on div "Del ivery MYOB Item # Dc Description Terms Attached Product variant" at bounding box center [634, 663] width 489 height 110
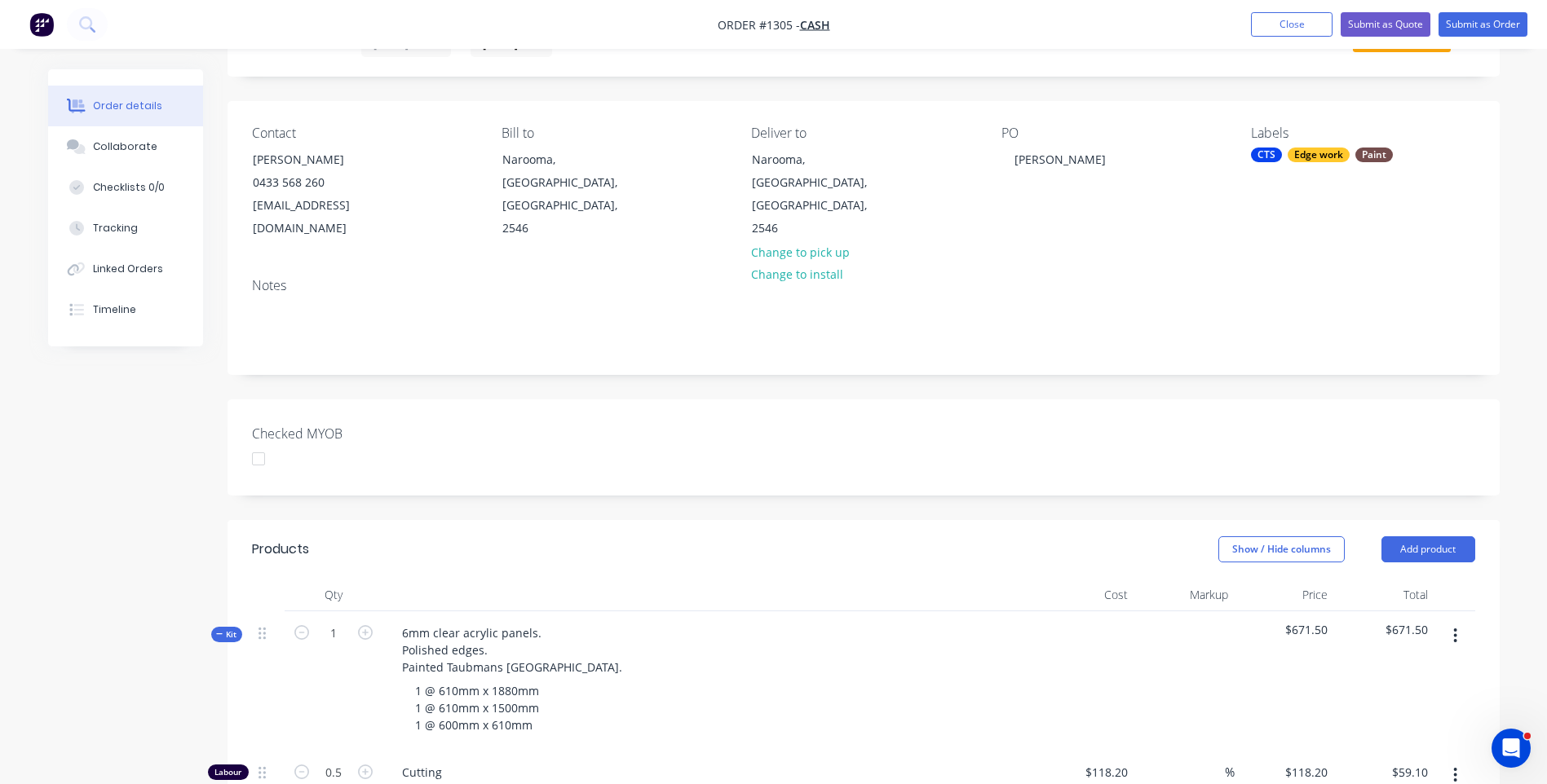
scroll to position [0, 0]
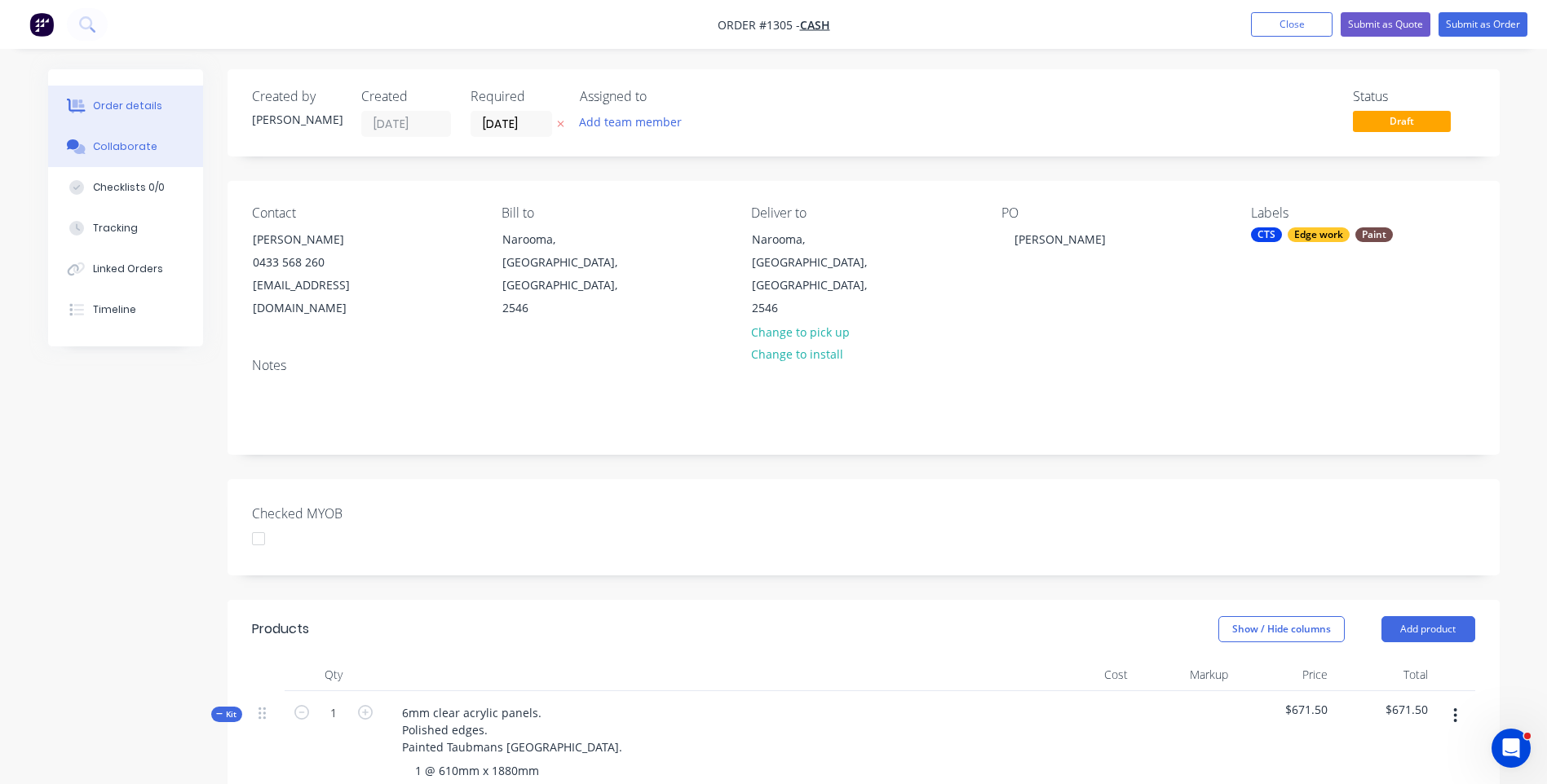
click at [130, 147] on div "Collaborate" at bounding box center [125, 146] width 64 height 15
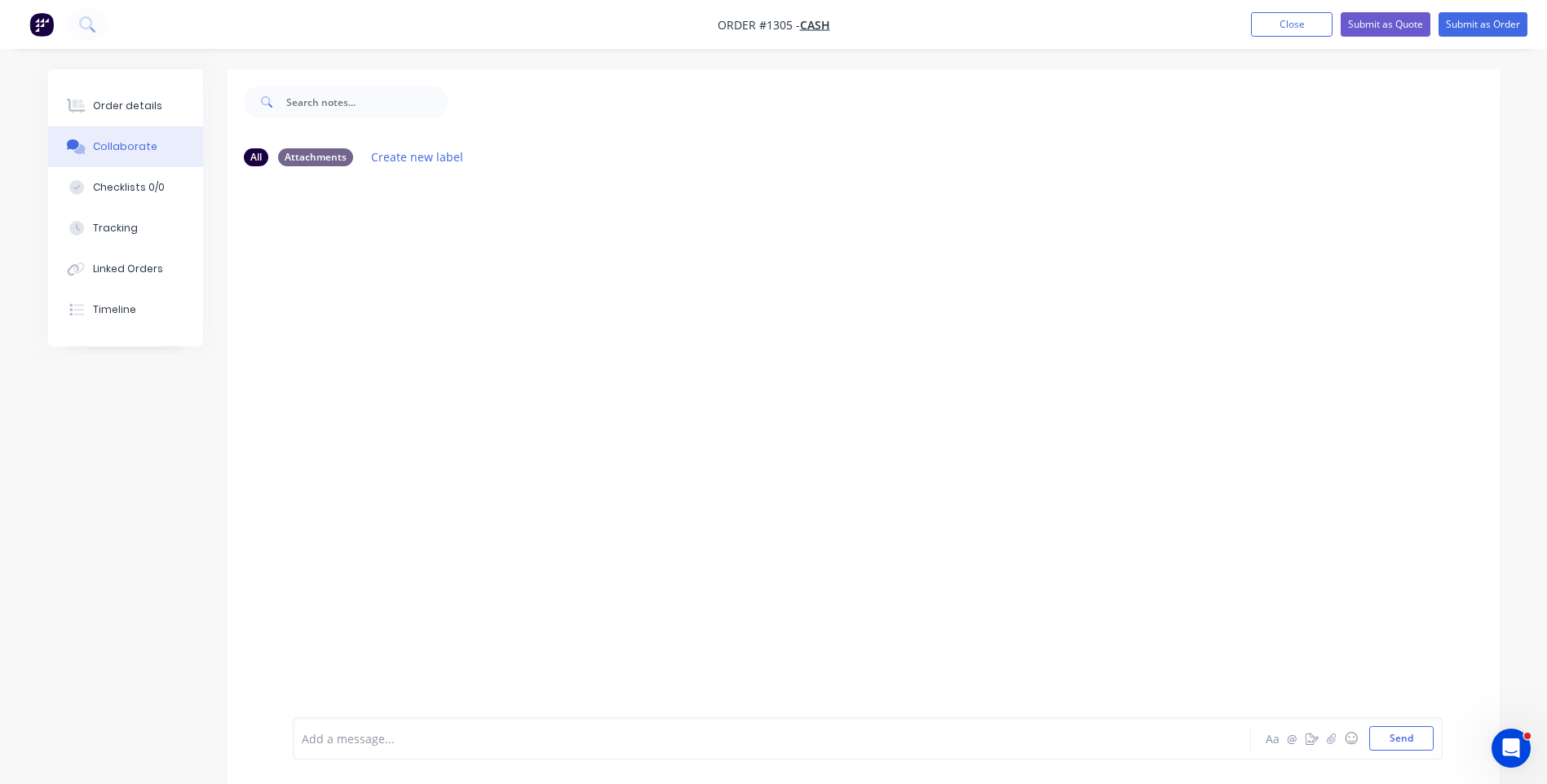
click at [428, 728] on div "Add a message..." at bounding box center [726, 738] width 849 height 25
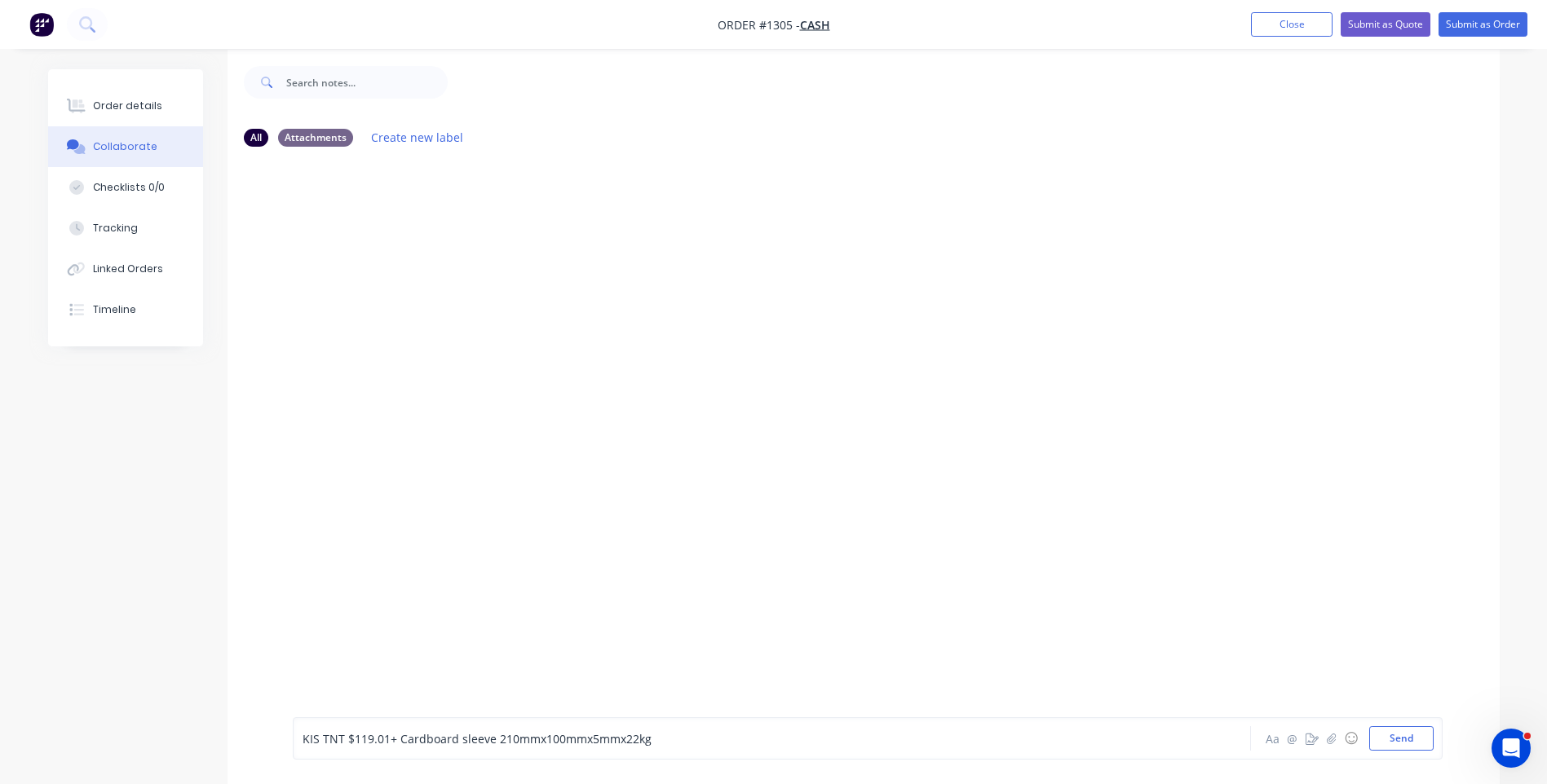
scroll to position [25, 0]
click at [1409, 741] on button "Send" at bounding box center [1401, 738] width 64 height 25
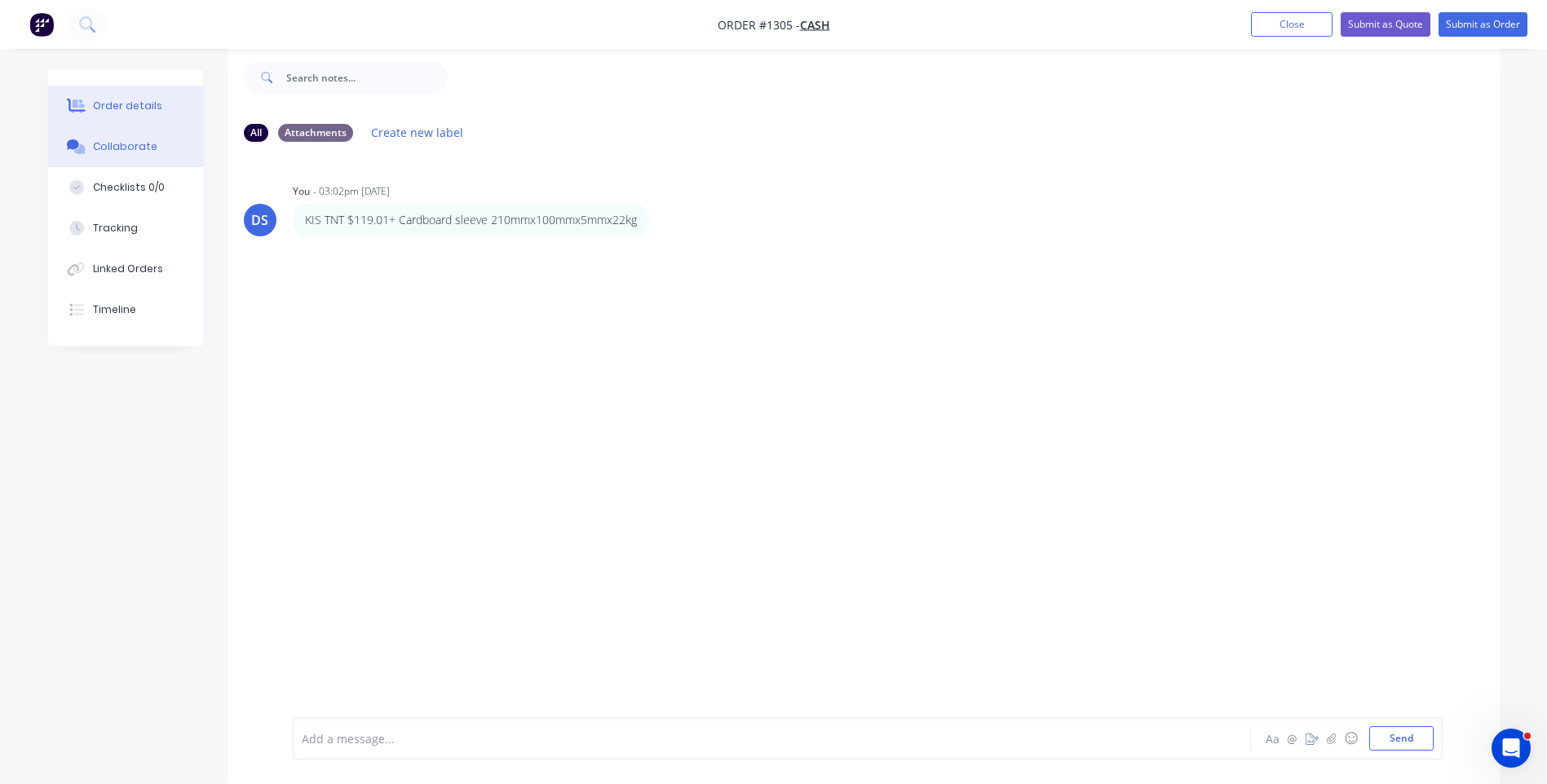
click at [135, 106] on div "Order details" at bounding box center [127, 106] width 69 height 15
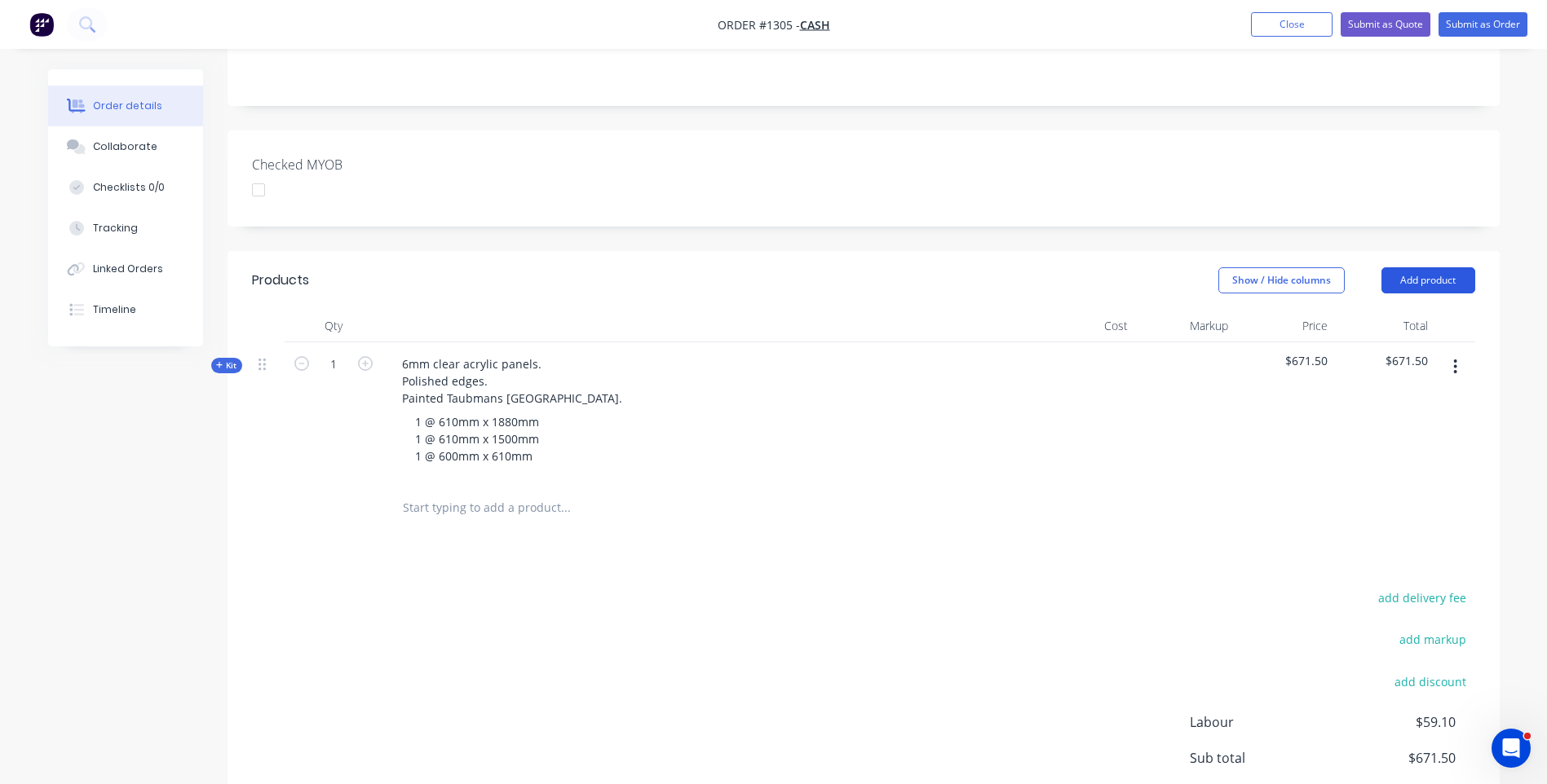
scroll to position [351, 0]
click at [1422, 586] on button "add delivery fee" at bounding box center [1422, 596] width 105 height 22
type input "149"
click at [1245, 542] on div "Products Show / Hide columns Add product Qty Cost Markup Price Total Kit 1 6mm …" at bounding box center [863, 585] width 1273 height 671
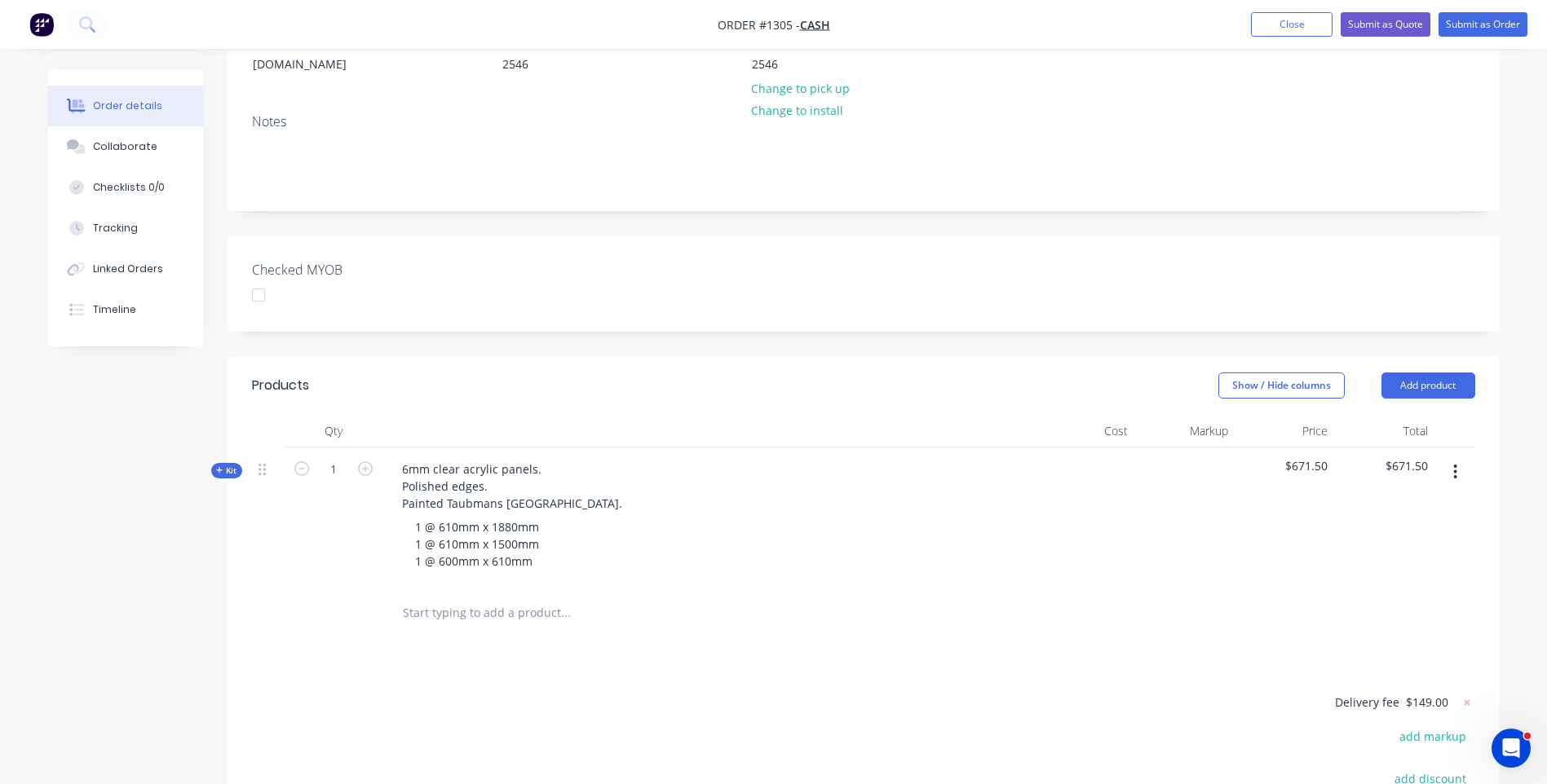
scroll to position [245, 0]
click at [220, 466] on icon at bounding box center [219, 469] width 7 height 8
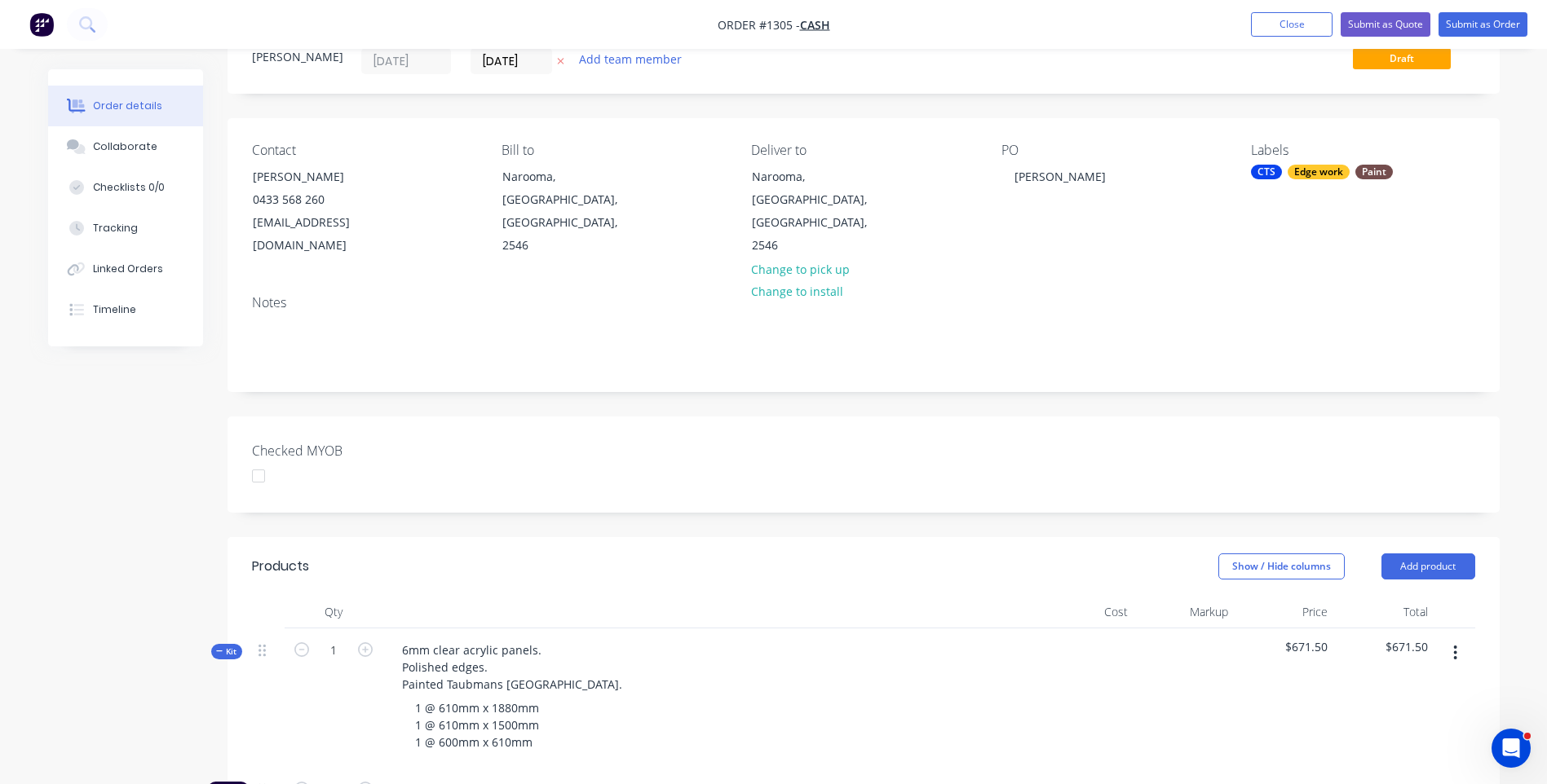
scroll to position [0, 0]
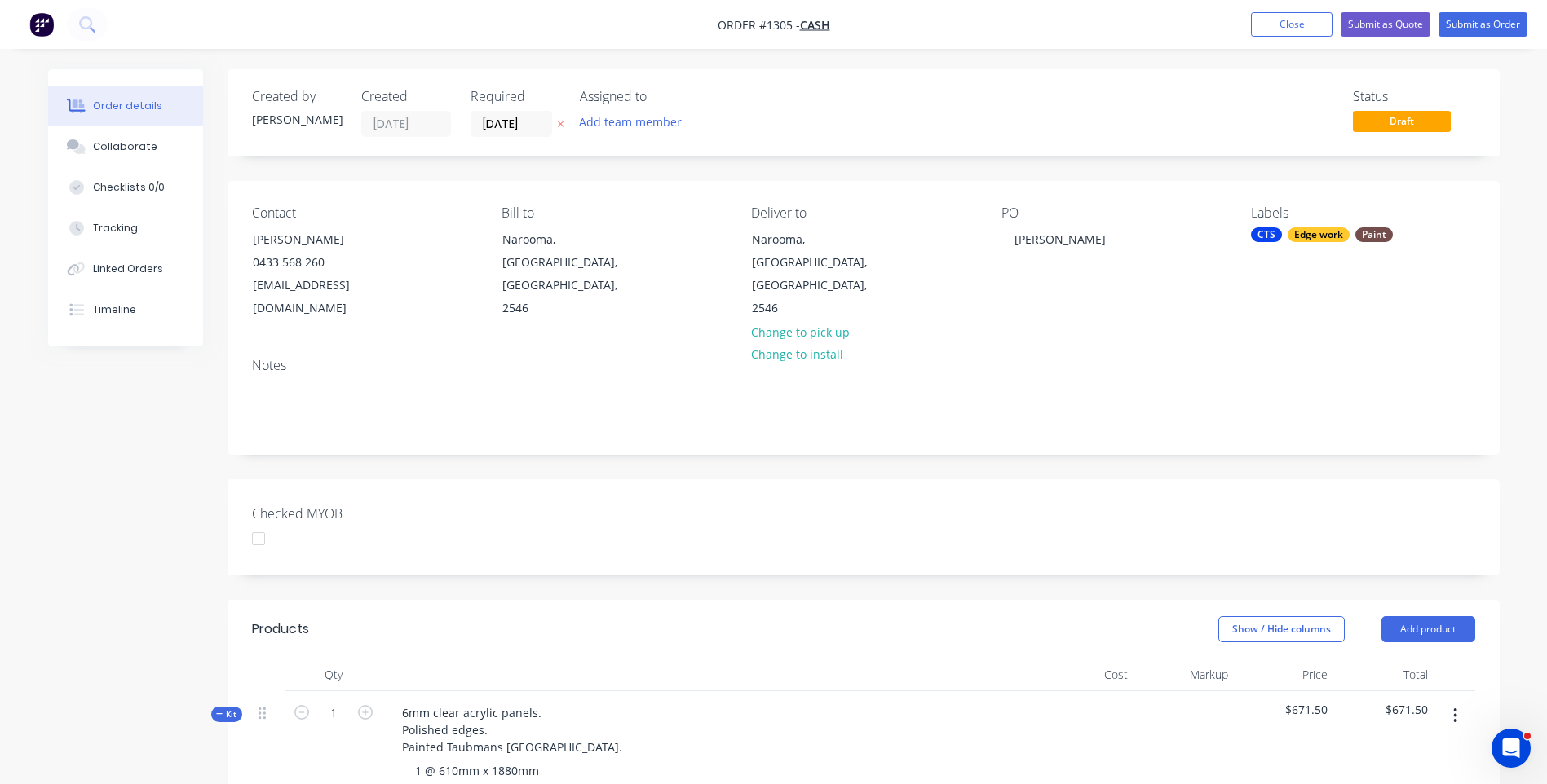
click at [560, 122] on icon at bounding box center [560, 124] width 7 height 10
click at [125, 151] on div "Collaborate" at bounding box center [125, 146] width 64 height 15
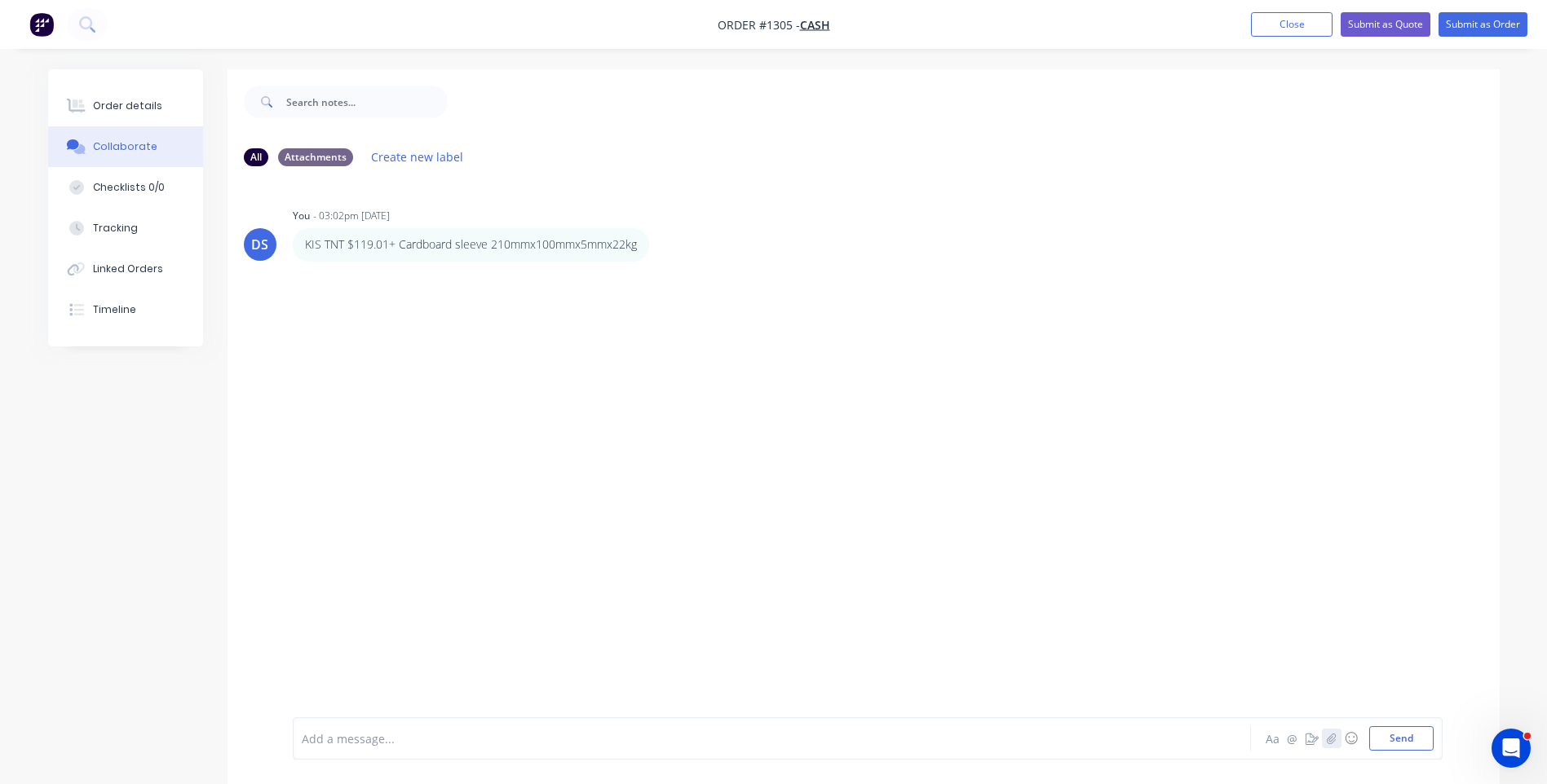
click at [1329, 734] on icon "button" at bounding box center [1330, 738] width 10 height 11
click at [1402, 744] on button "Send" at bounding box center [1401, 738] width 64 height 25
click at [149, 111] on div "Order details" at bounding box center [127, 106] width 69 height 15
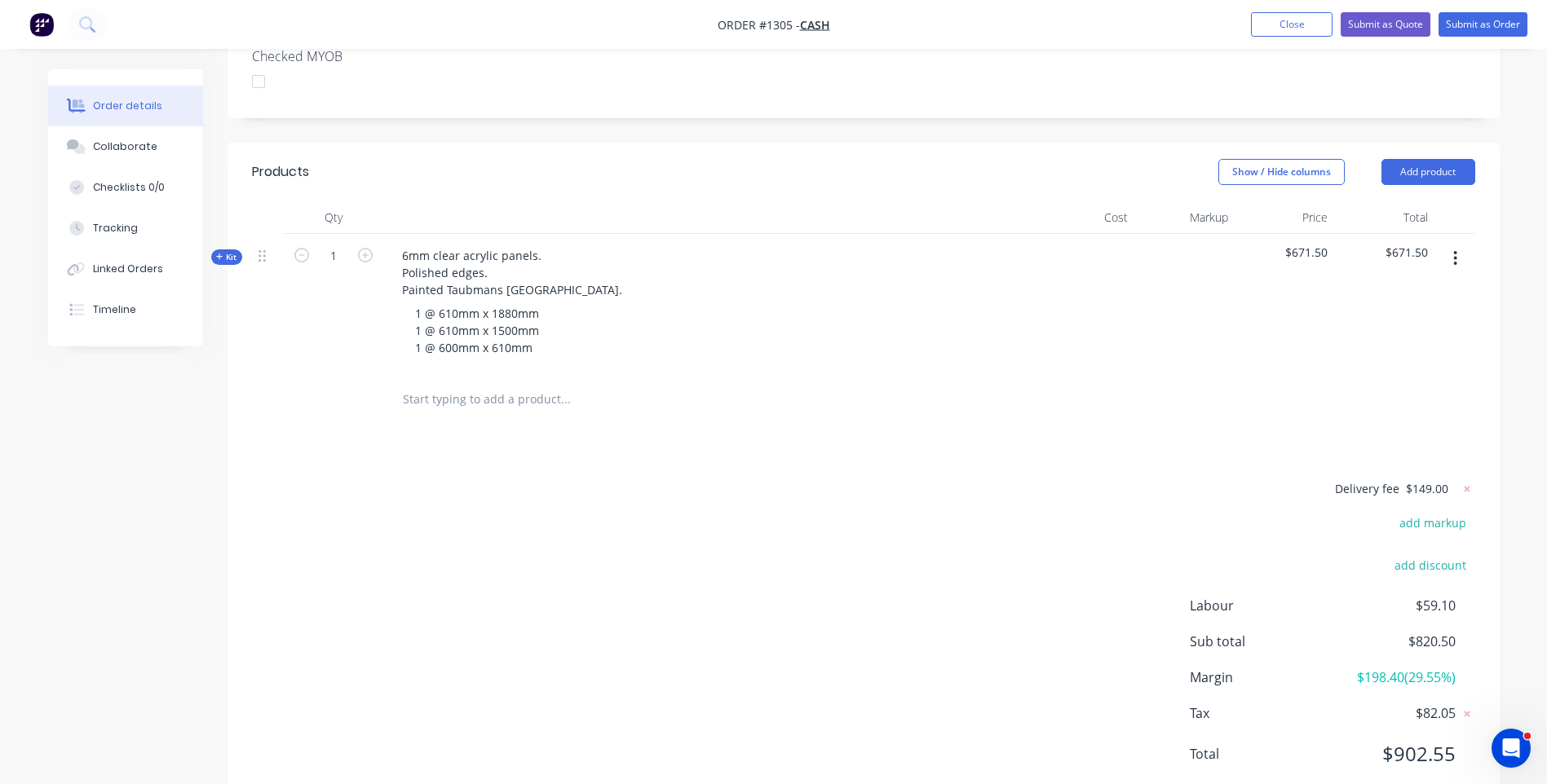
scroll to position [484, 0]
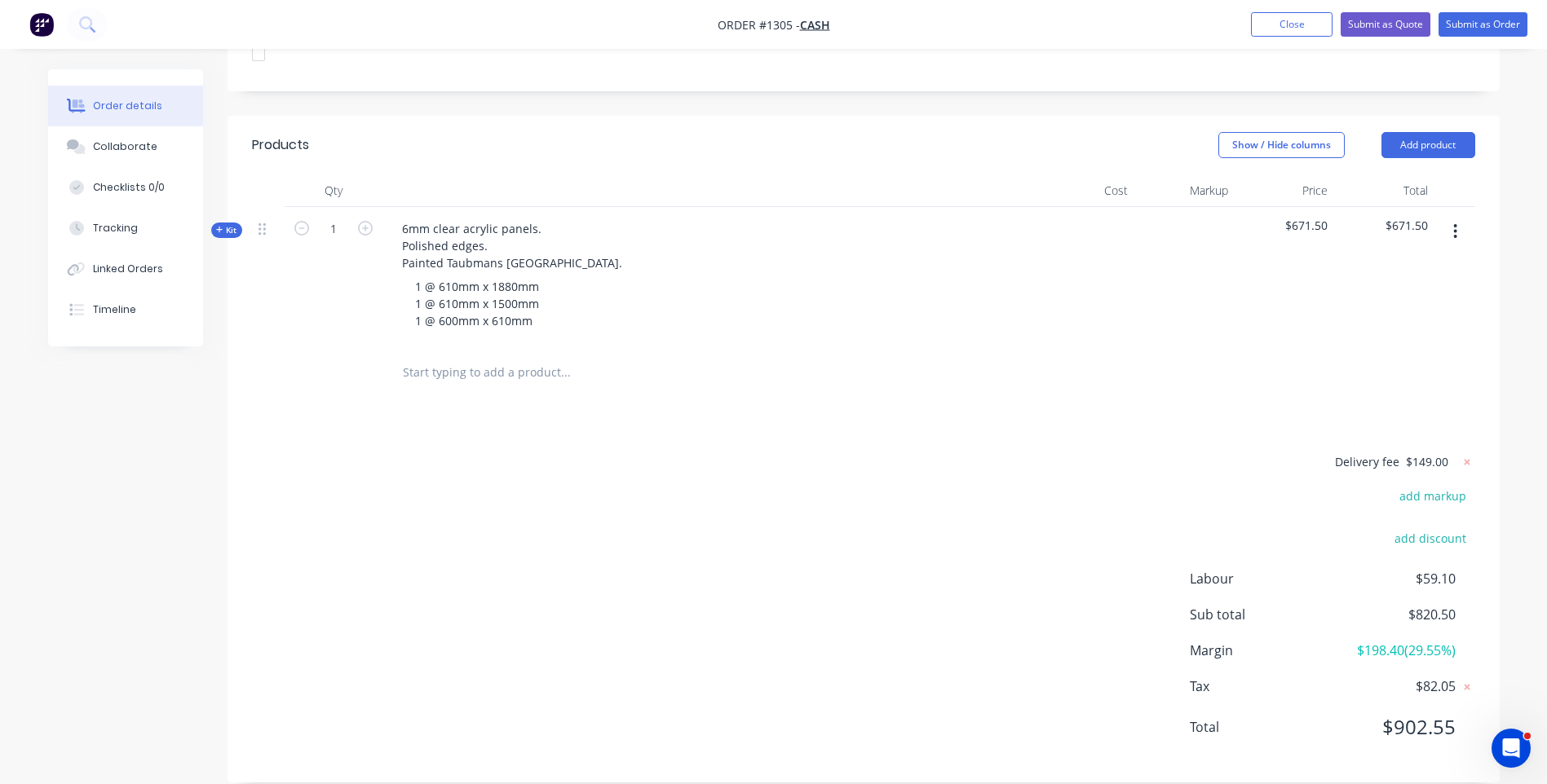
click at [217, 226] on icon at bounding box center [219, 230] width 7 height 8
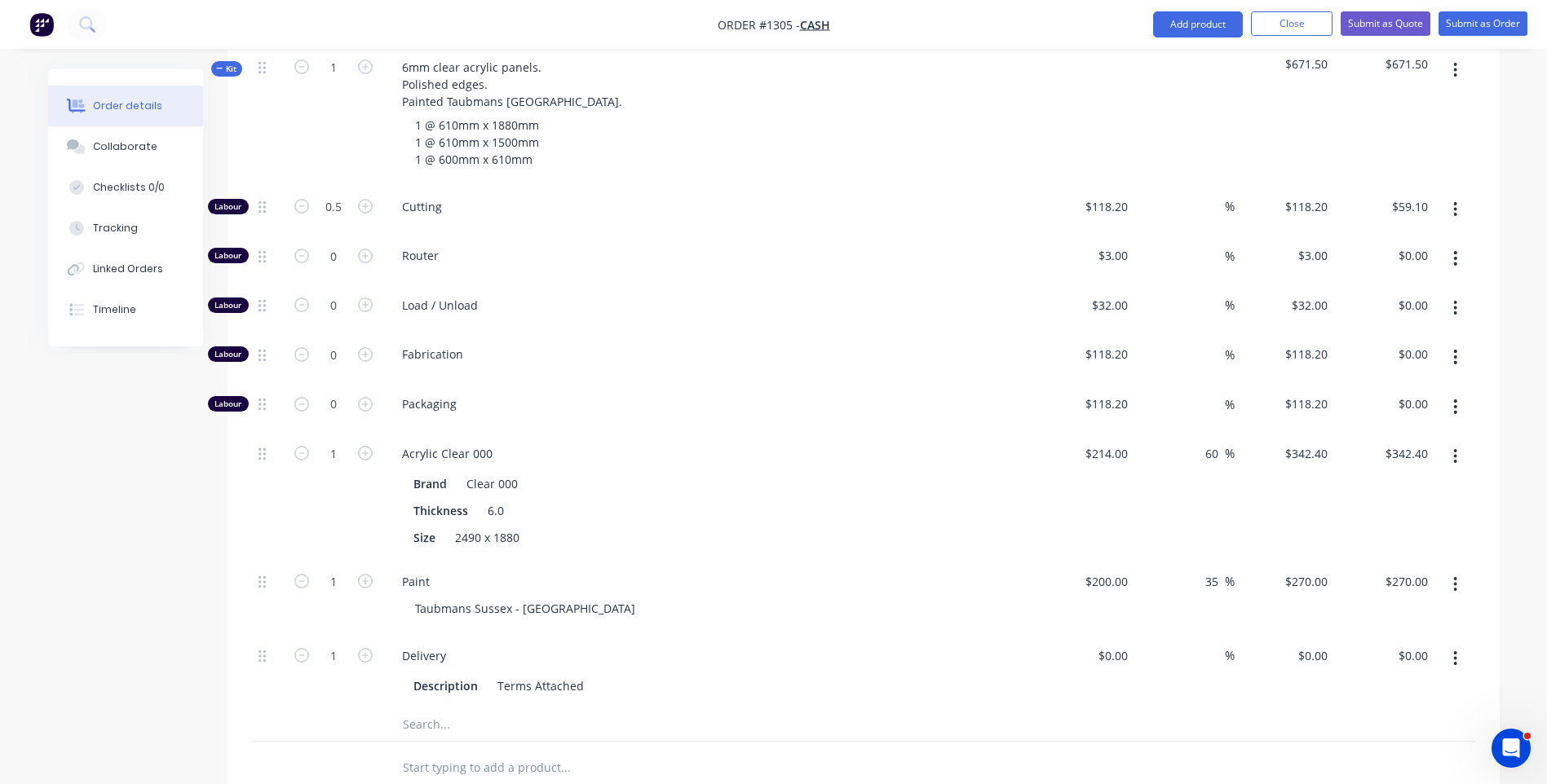
scroll to position [647, 0]
click at [1104, 568] on div "200 200" at bounding box center [1116, 580] width 34 height 24
type input "$0.00"
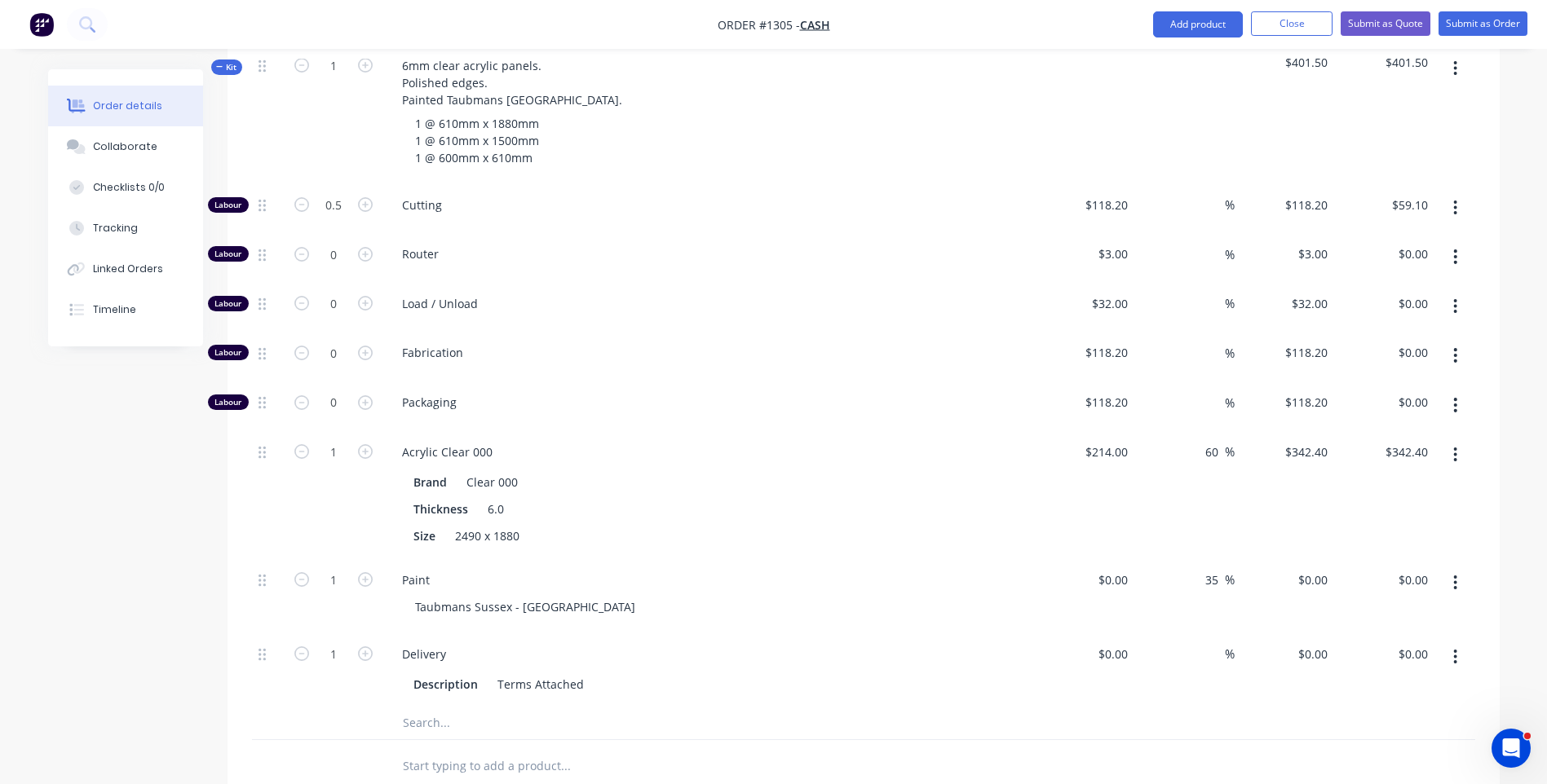
click at [965, 431] on div "Acrylic Clear 000 Brand Clear 000 Thickness 6.0 Size 2490 x 1880" at bounding box center [709, 495] width 652 height 128
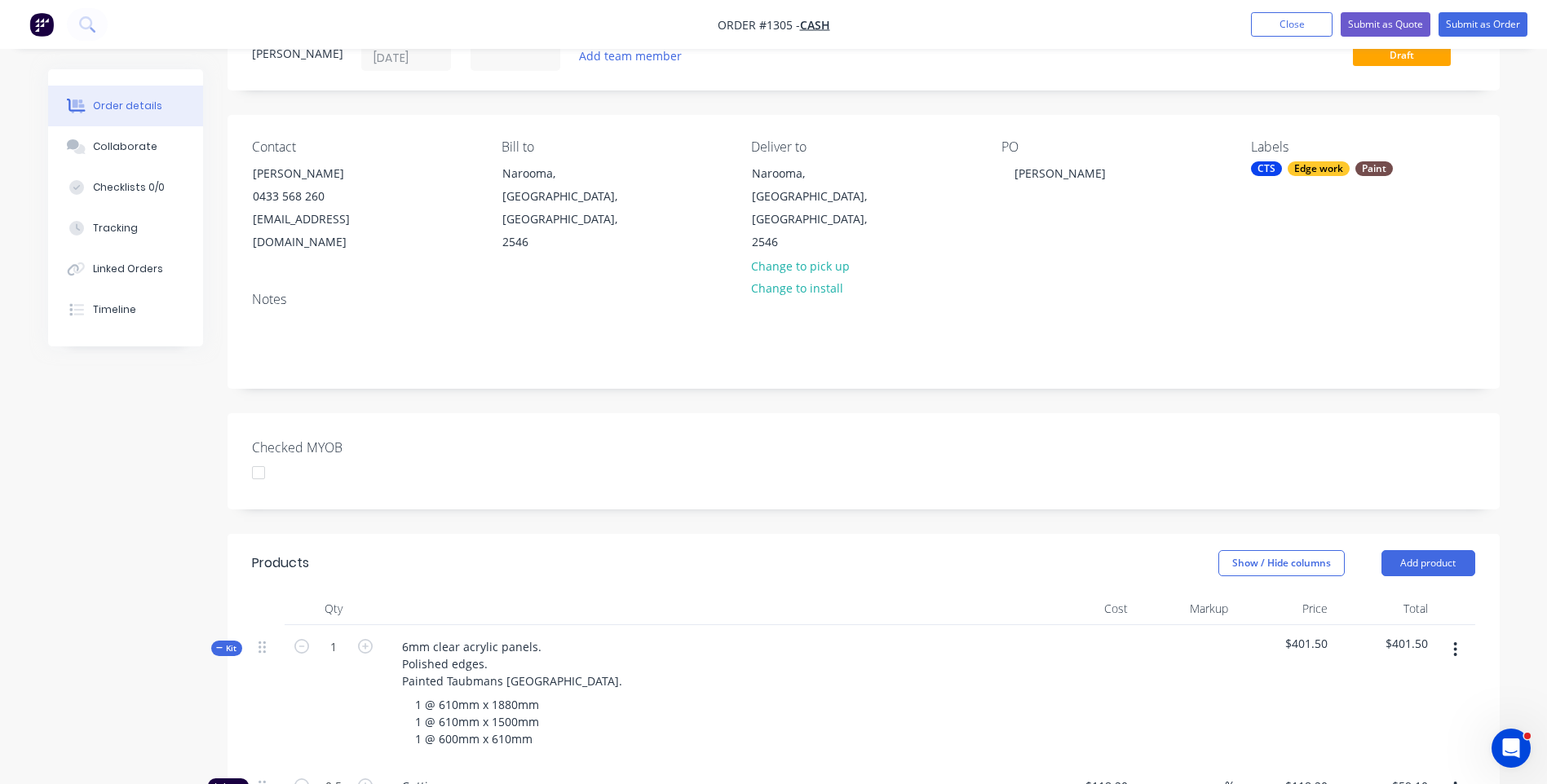
scroll to position [0, 0]
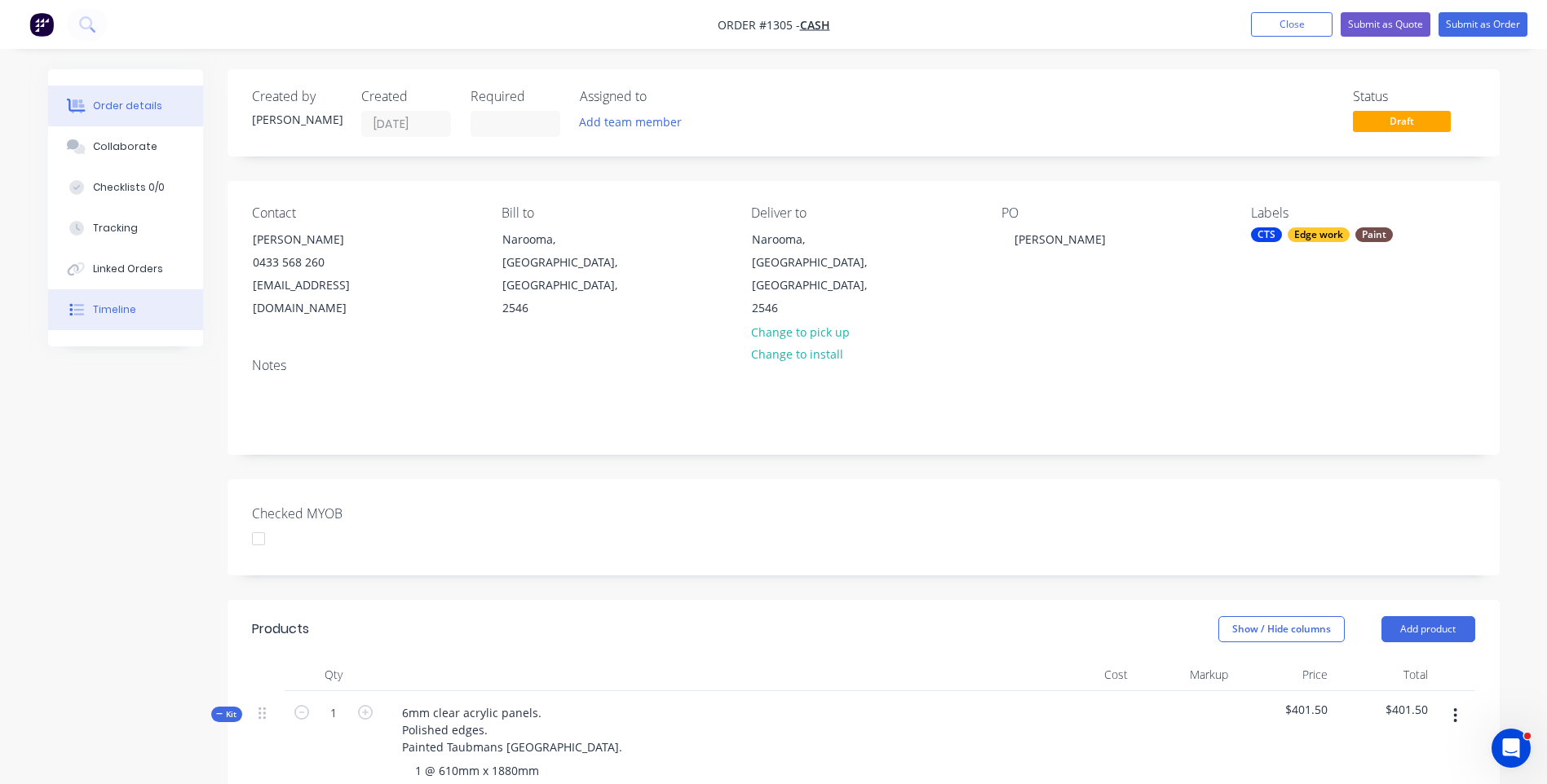
click at [110, 317] on div "Timeline" at bounding box center [114, 310] width 43 height 15
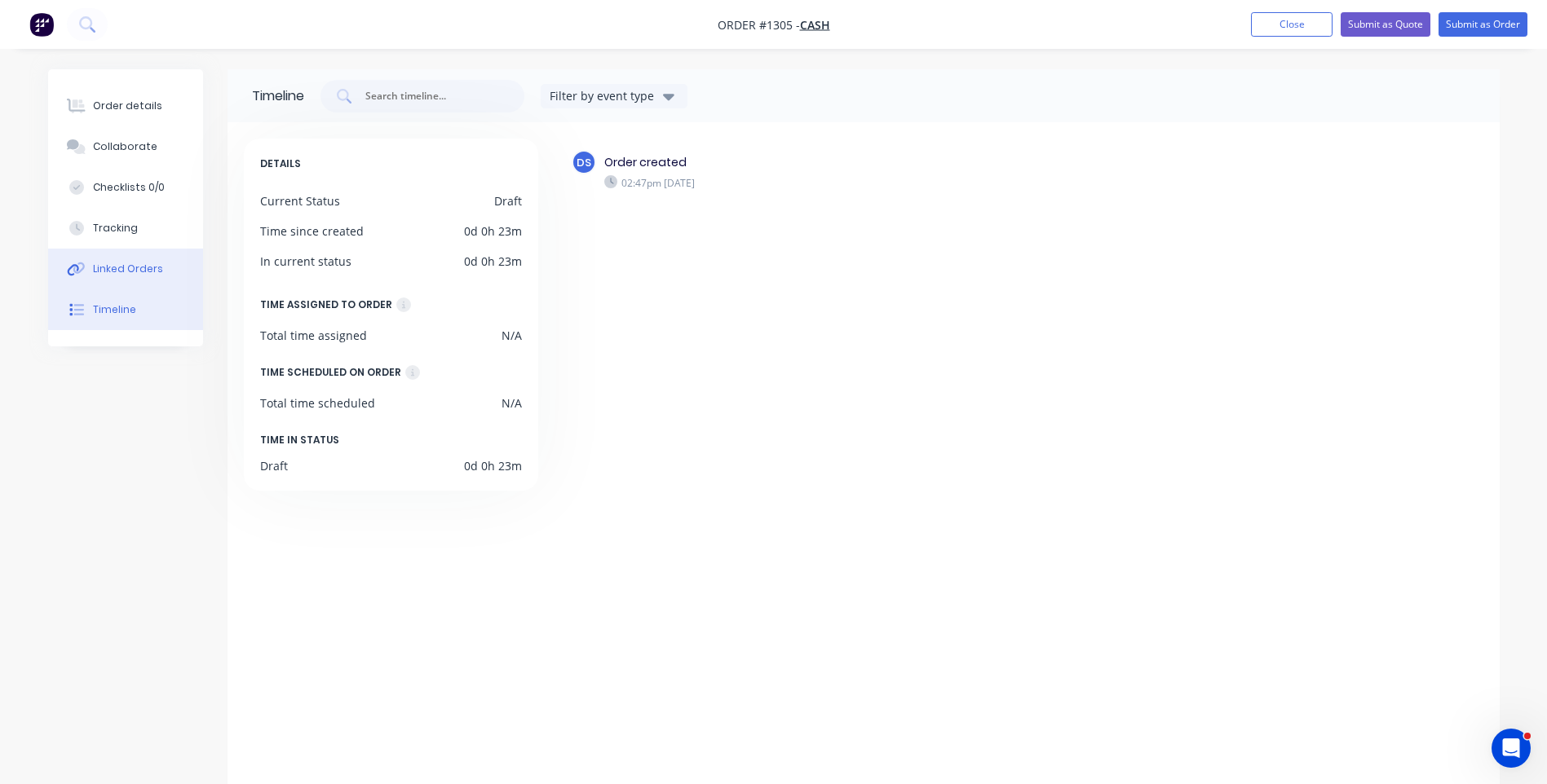
click at [125, 276] on button "Linked Orders" at bounding box center [125, 269] width 155 height 40
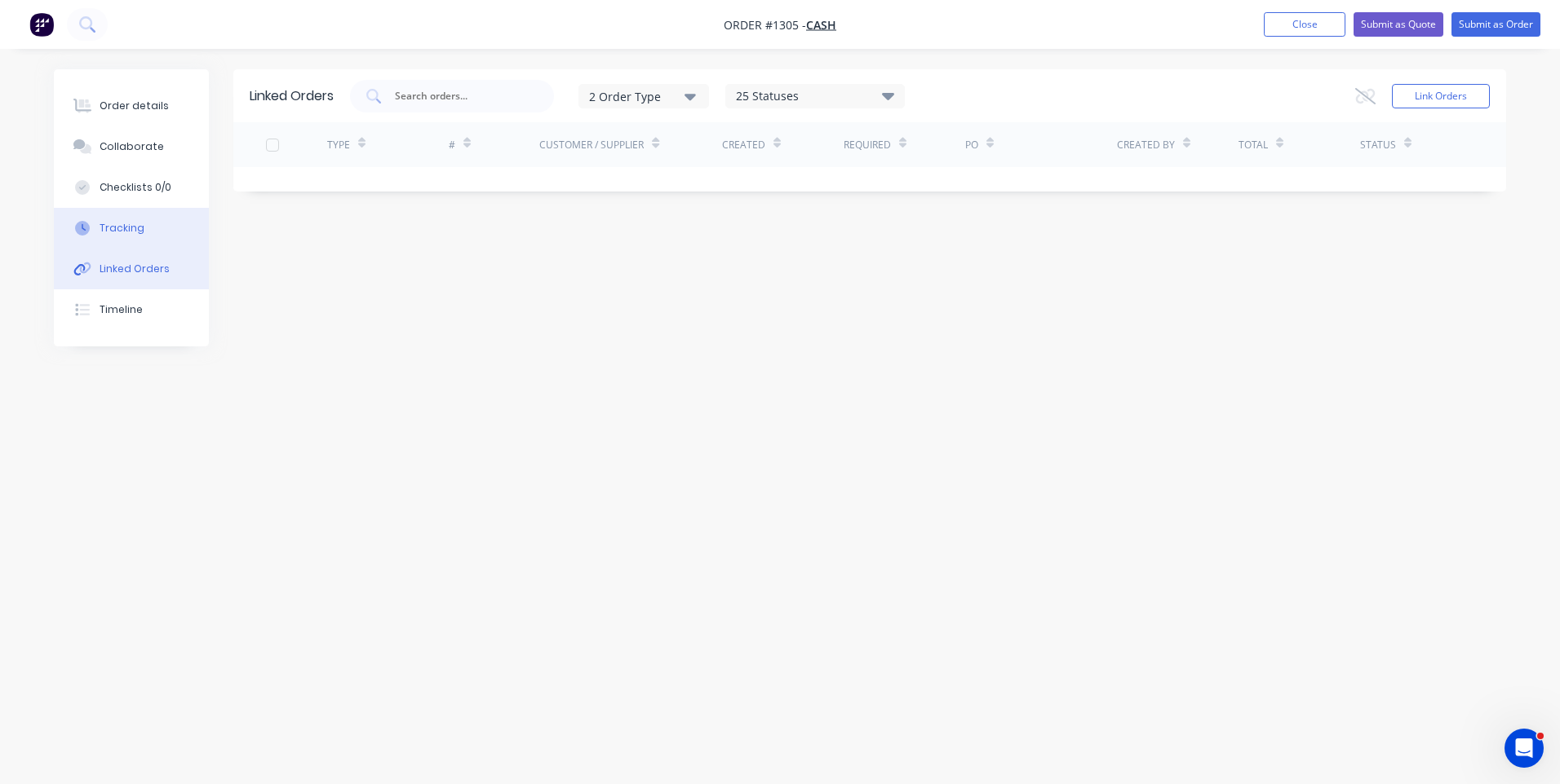
click at [130, 232] on div "Tracking" at bounding box center [121, 228] width 45 height 15
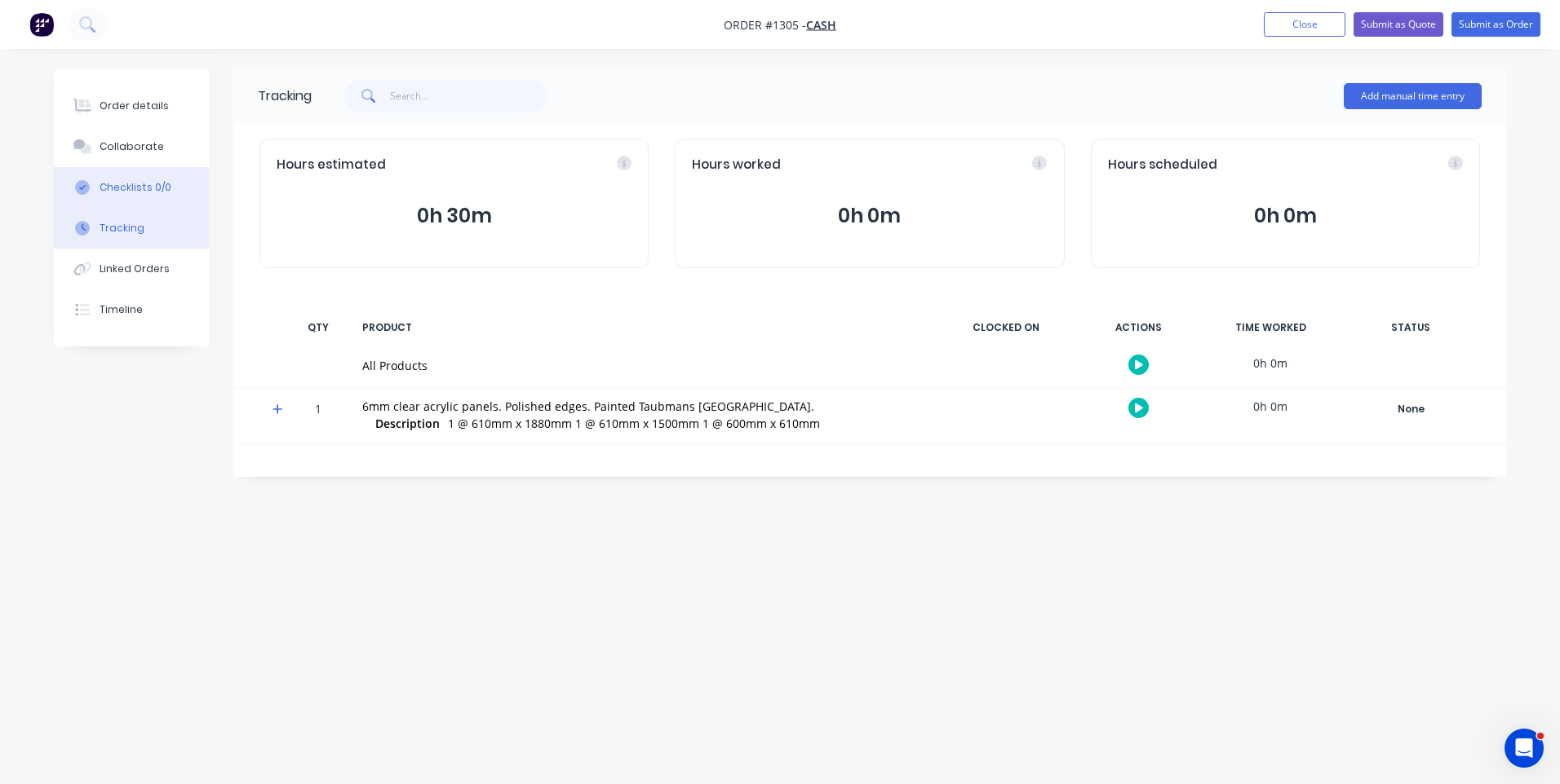
click at [135, 196] on button "Checklists 0/0" at bounding box center [131, 188] width 155 height 40
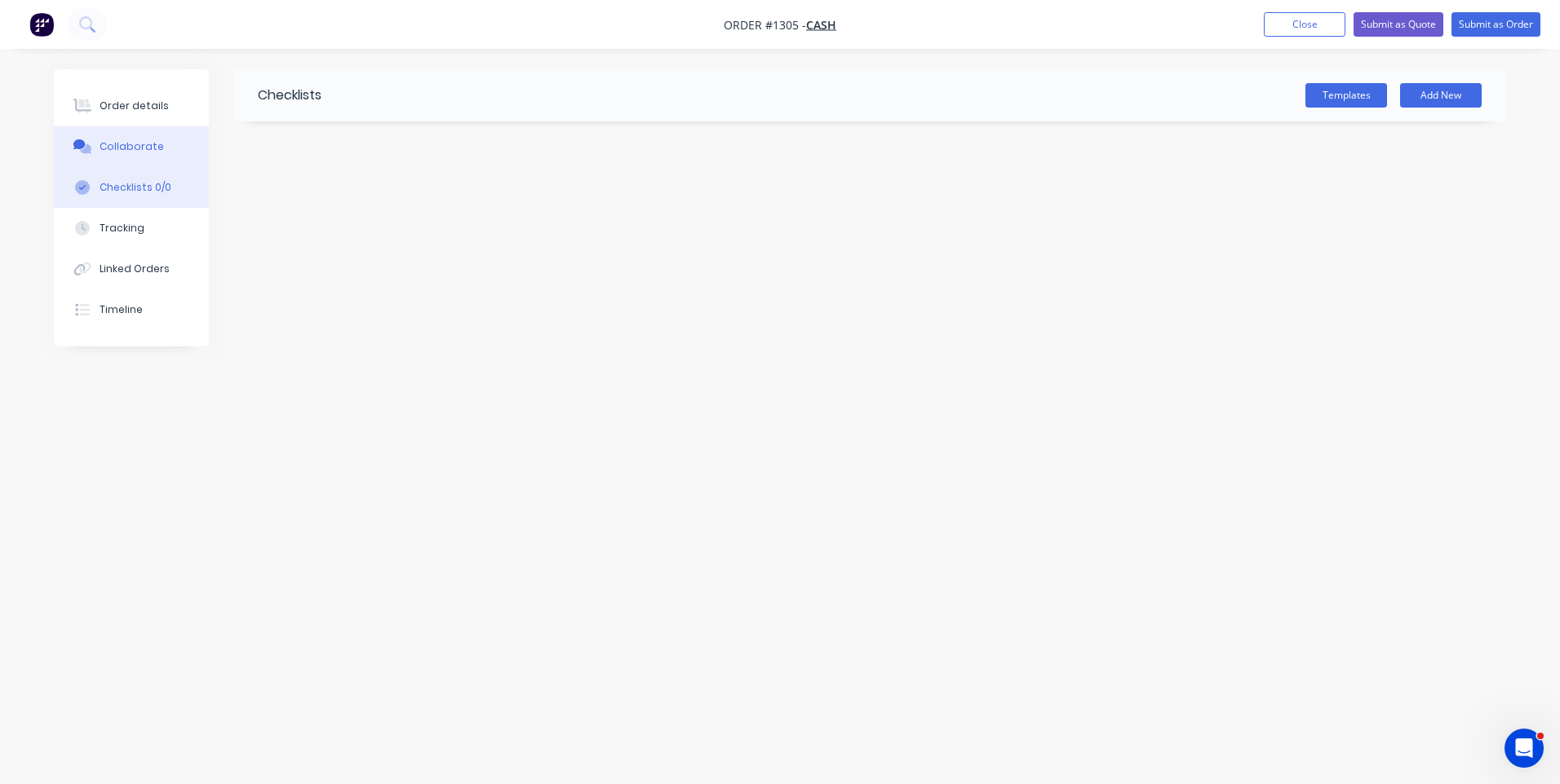
click at [119, 157] on button "Collaborate" at bounding box center [131, 146] width 155 height 40
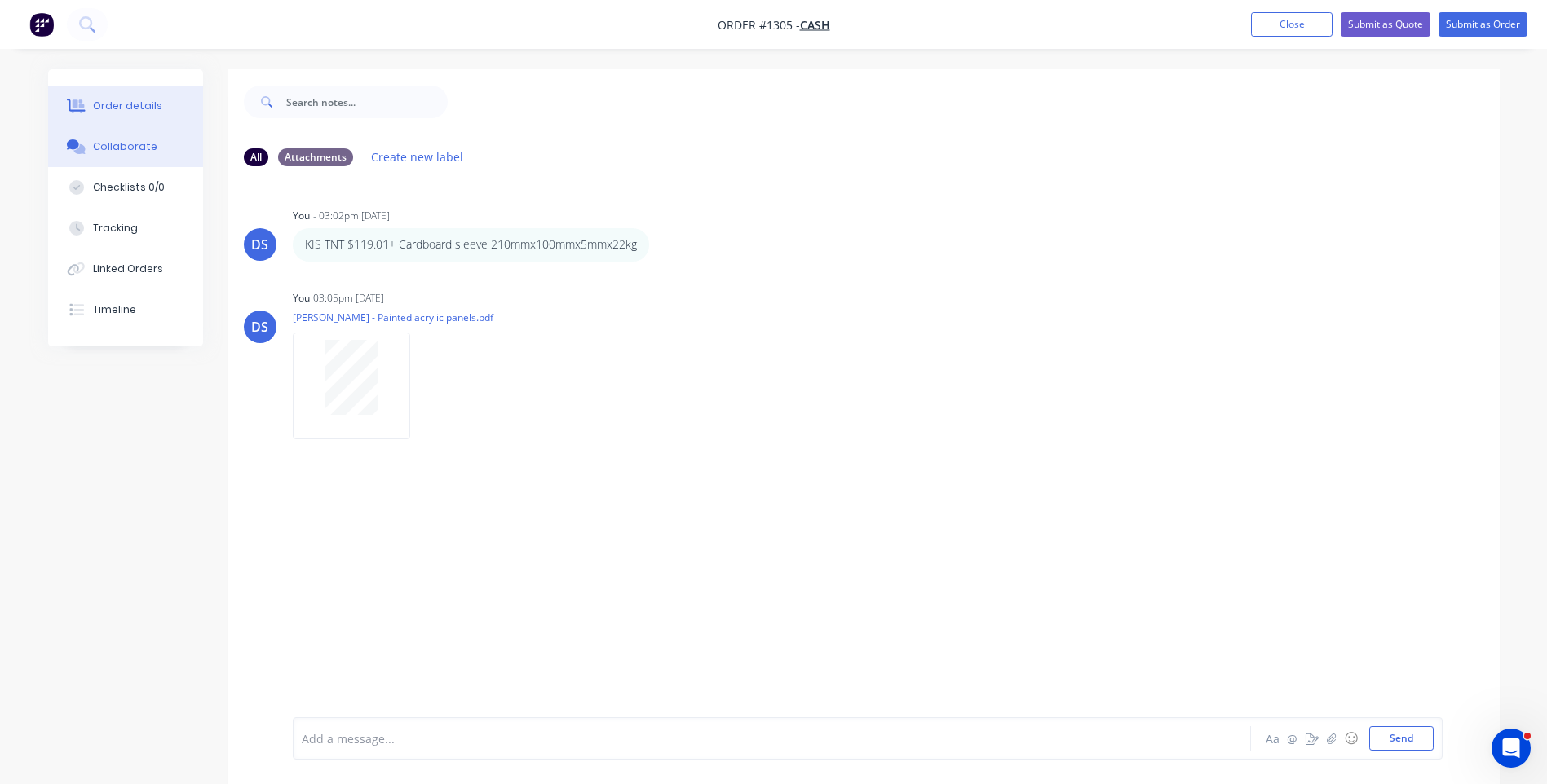
click at [89, 110] on button "Order details" at bounding box center [125, 106] width 155 height 40
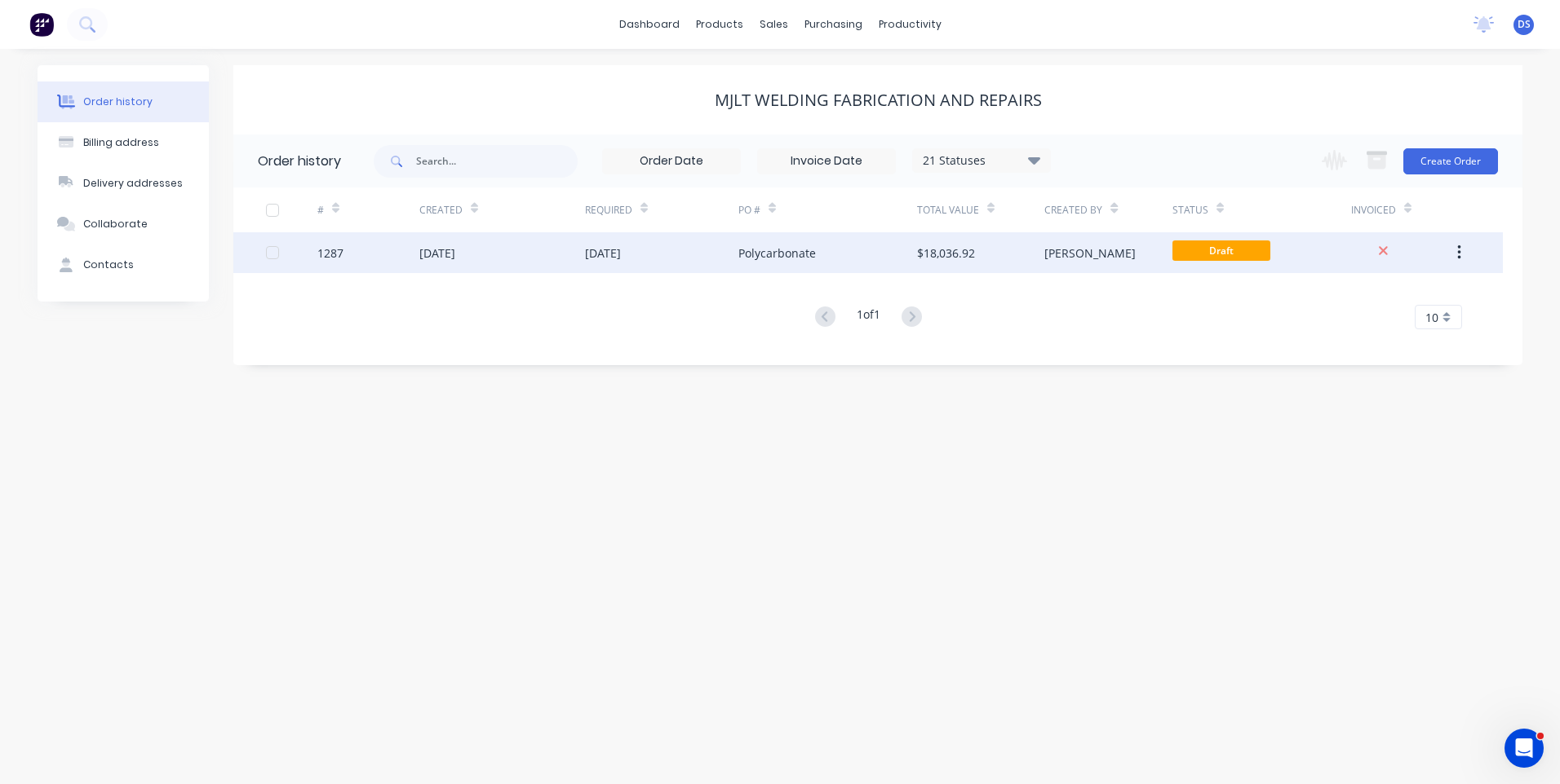
click at [590, 253] on div "[DATE]" at bounding box center [603, 253] width 36 height 18
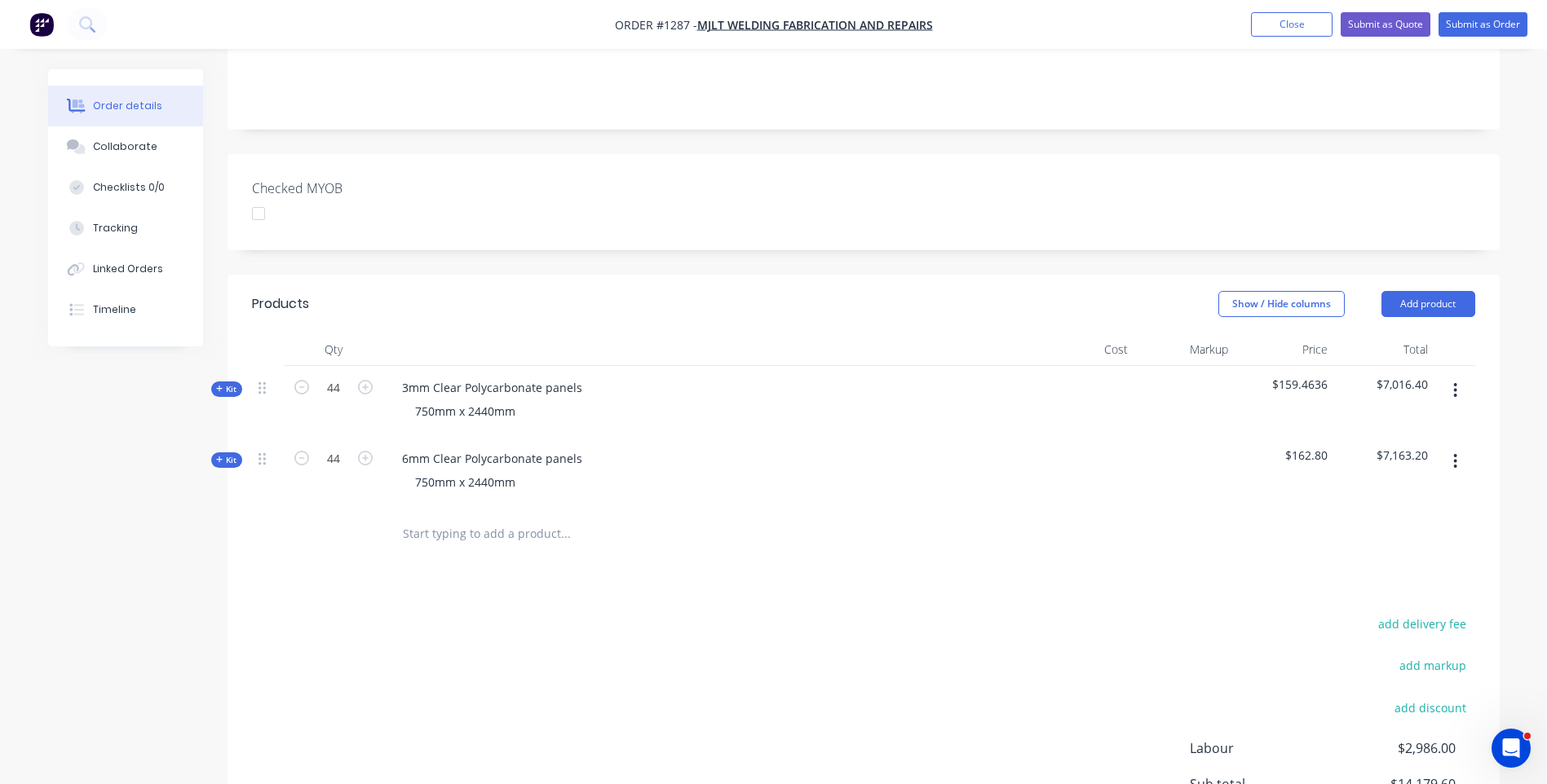
scroll to position [408, 0]
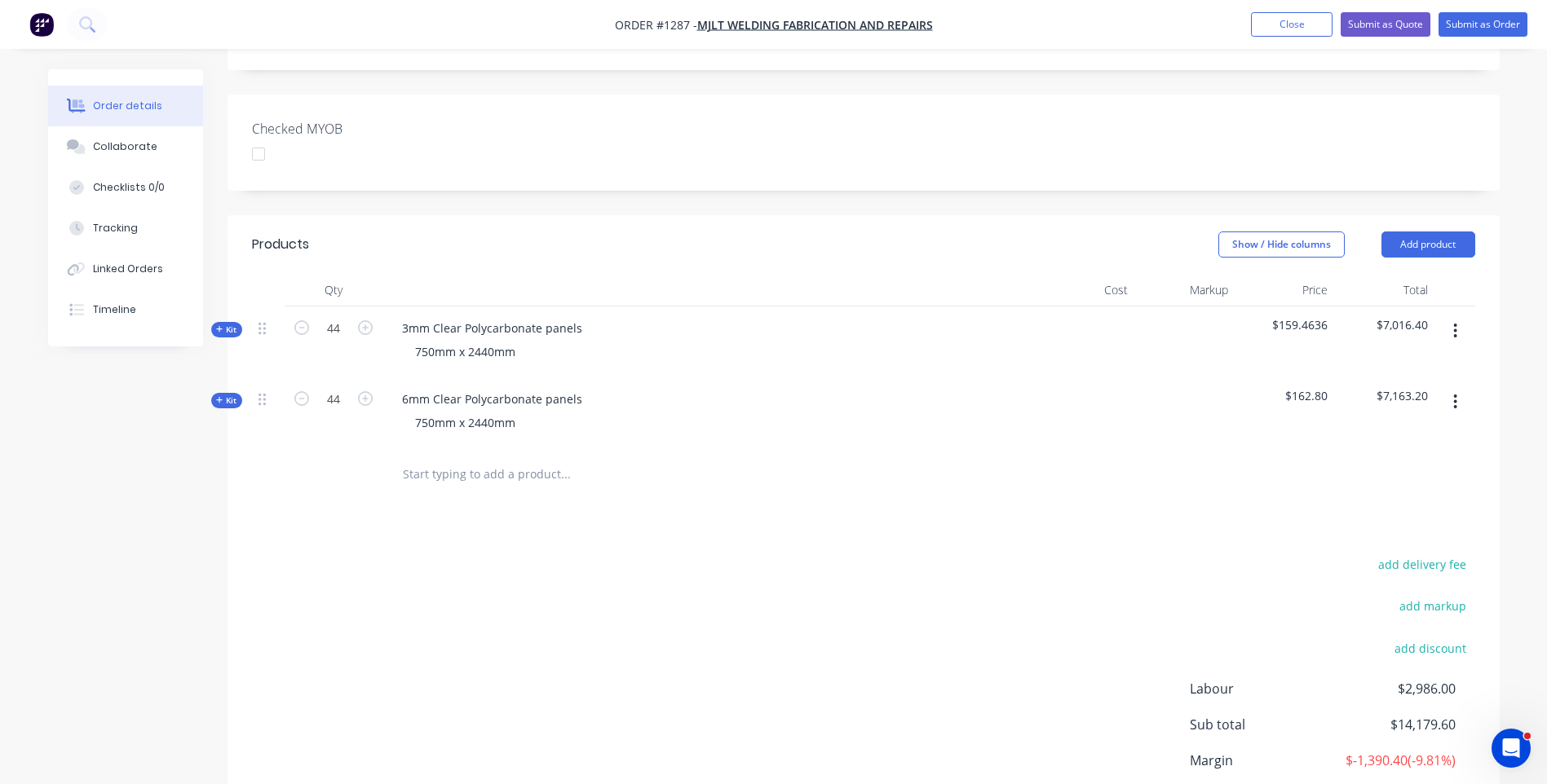
click at [221, 325] on icon at bounding box center [219, 329] width 7 height 8
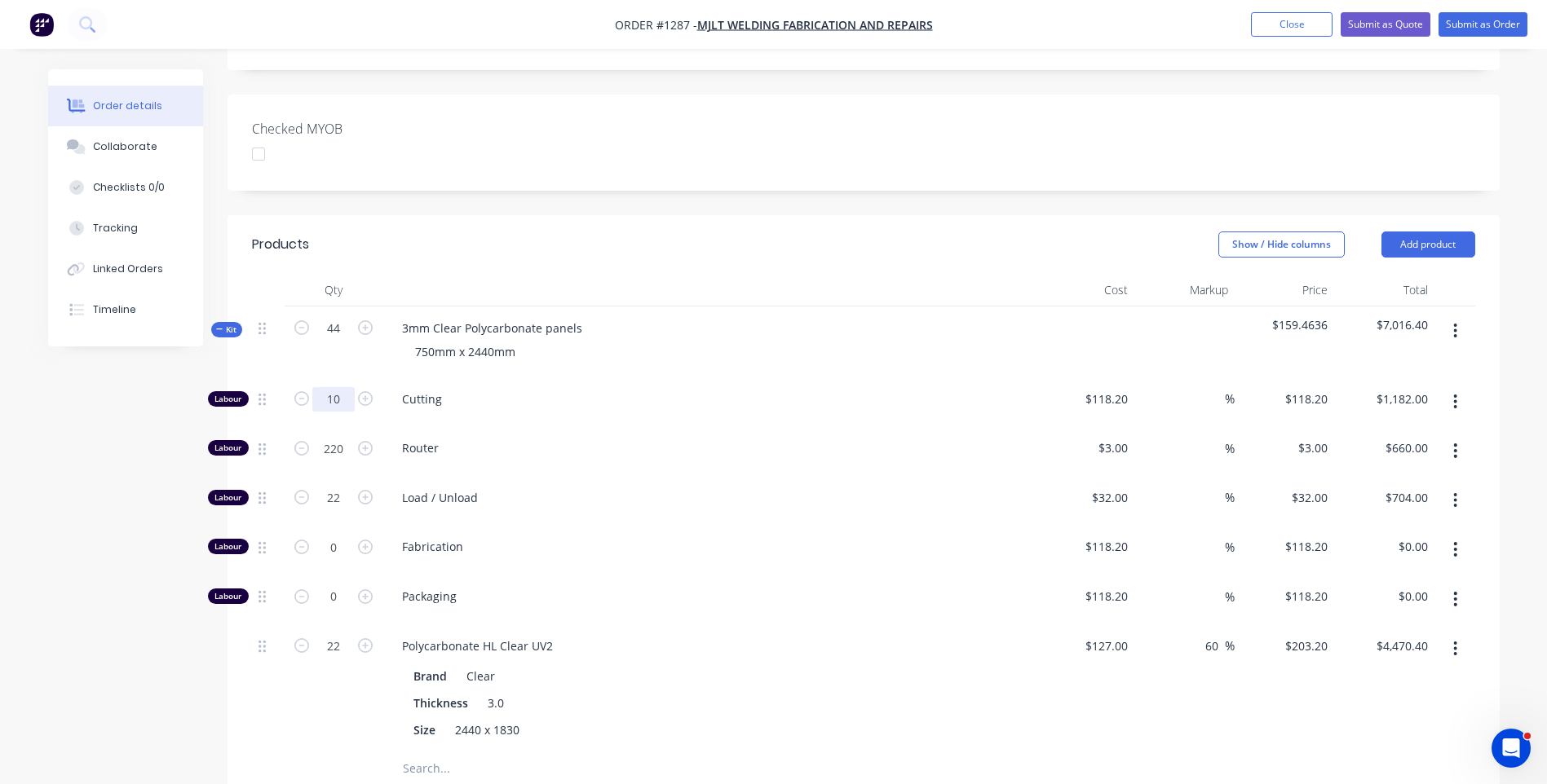
click at [343, 388] on input "10" at bounding box center [333, 400] width 42 height 25
type input "0"
type input "$0.00"
click at [710, 439] on span "Router" at bounding box center [715, 448] width 626 height 18
click at [341, 412] on input "22" at bounding box center [333, 400] width 42 height 25
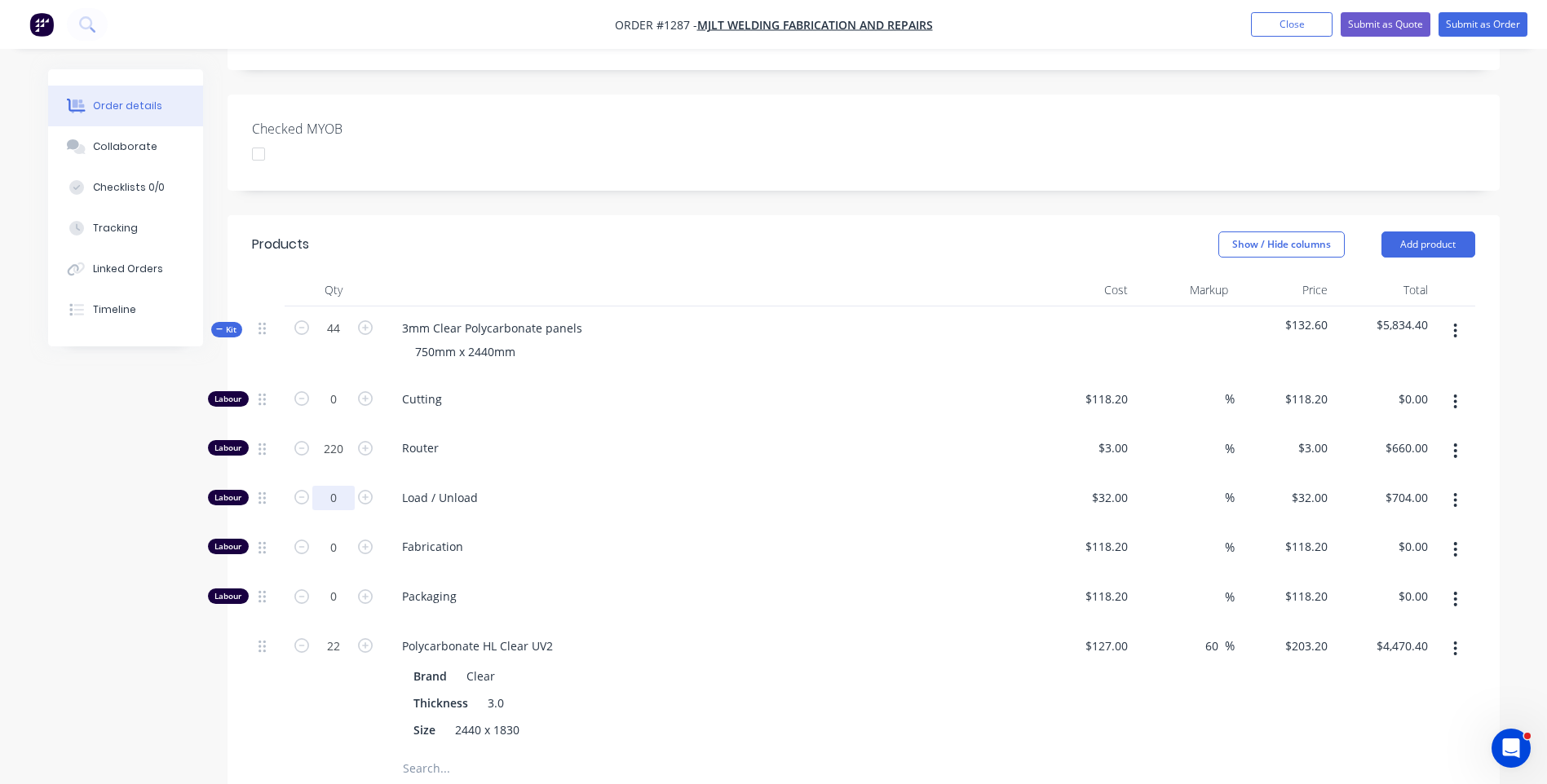
type input "0"
type input "$0.00"
drag, startPoint x: 722, startPoint y: 447, endPoint x: 491, endPoint y: 374, distance: 242.3
click at [718, 476] on div "Load / Unload" at bounding box center [709, 501] width 652 height 50
click at [341, 402] on input "220" at bounding box center [333, 400] width 42 height 25
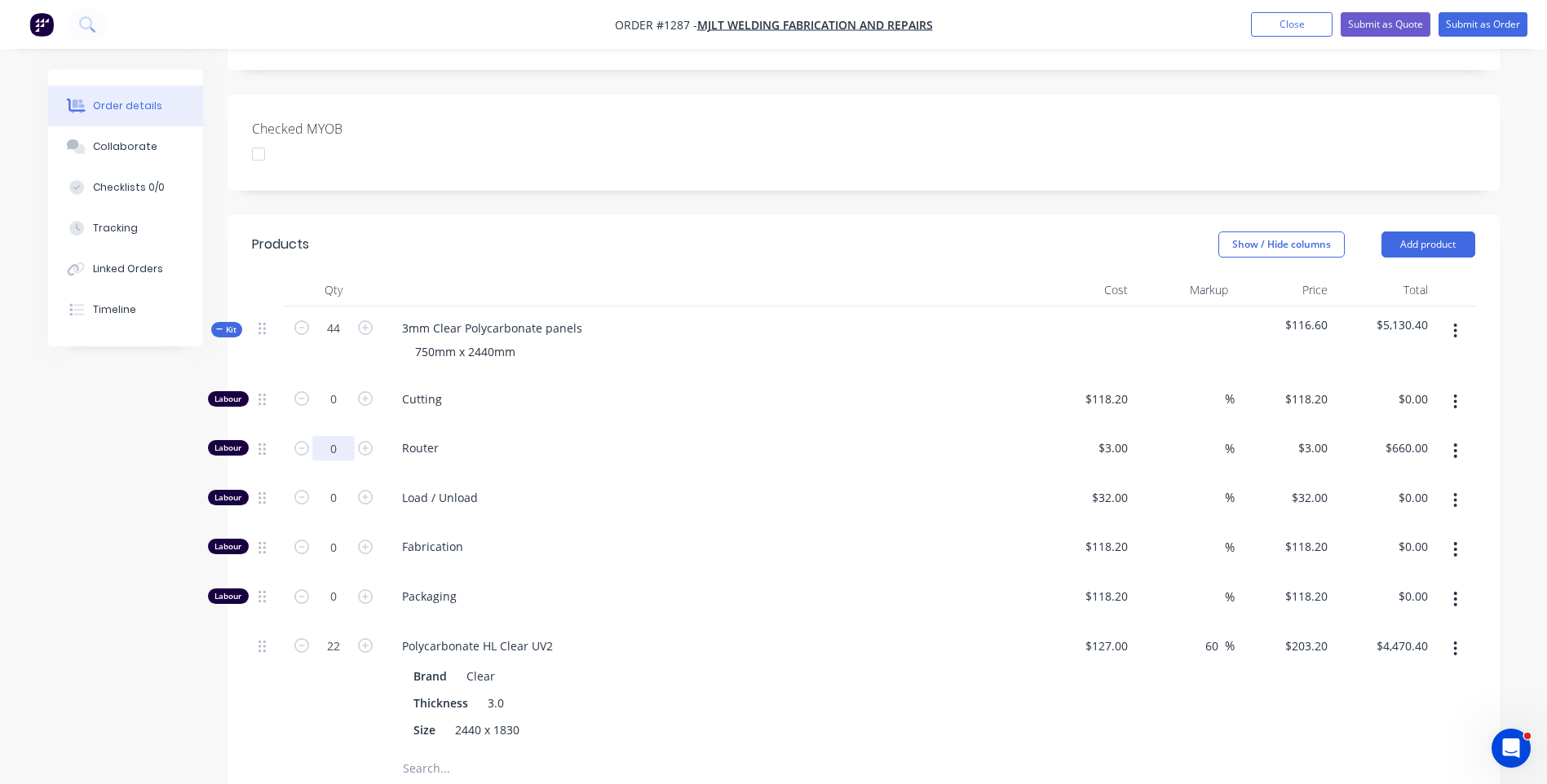
type input "0"
type input "$0.00"
click at [773, 426] on div "Router" at bounding box center [709, 451] width 652 height 50
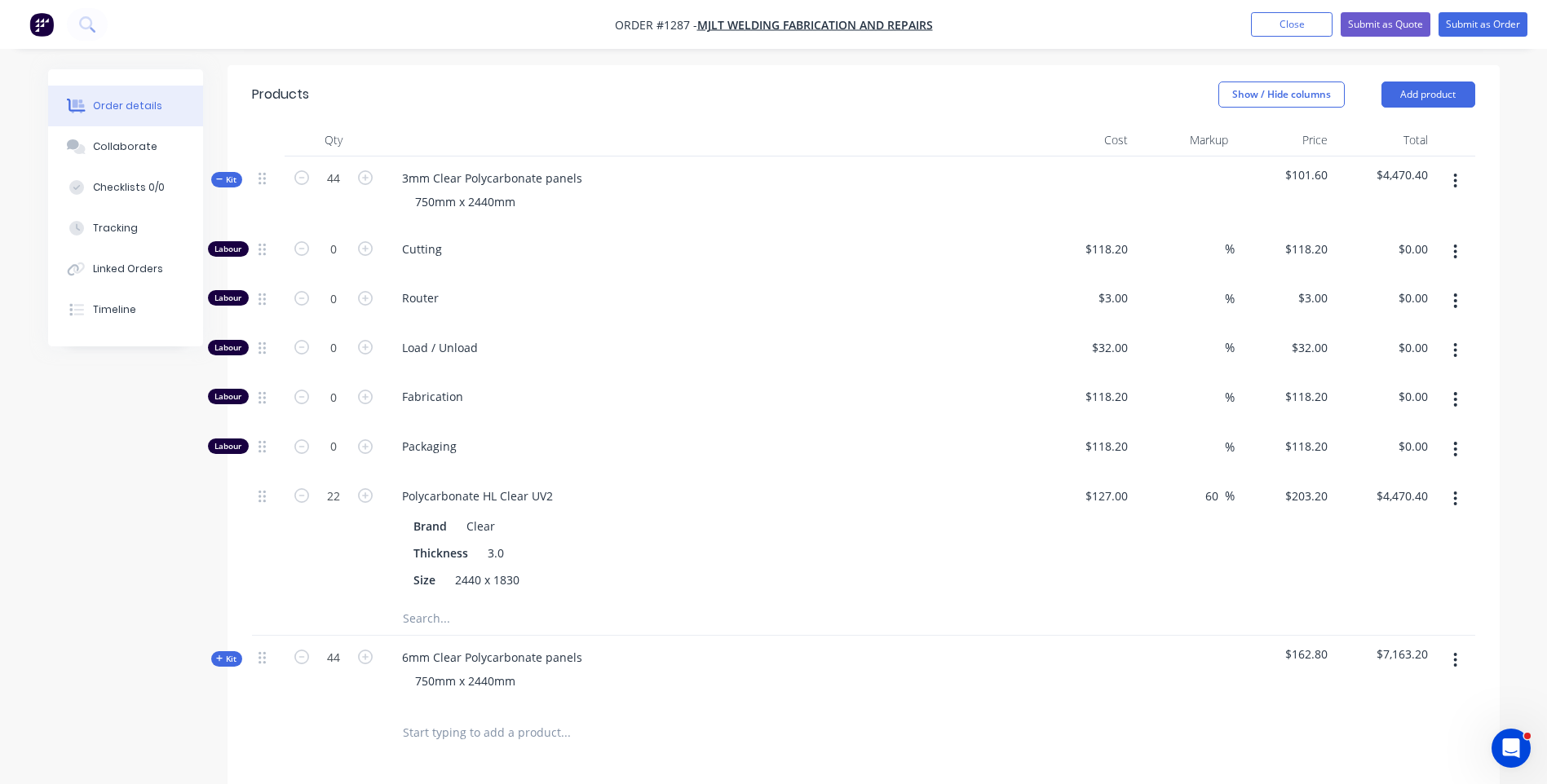
scroll to position [571, 0]
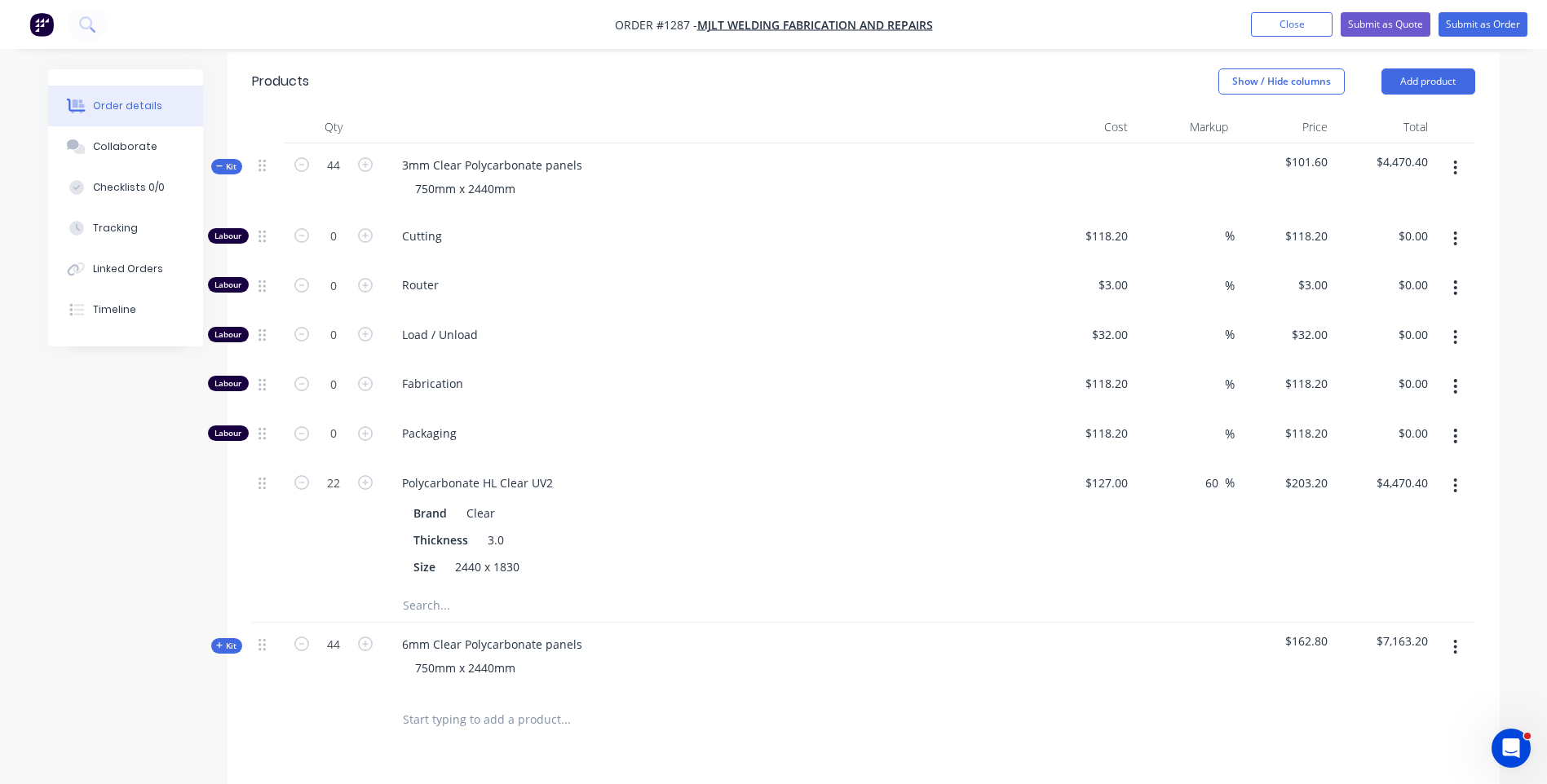
click at [220, 642] on icon at bounding box center [219, 645] width 7 height 8
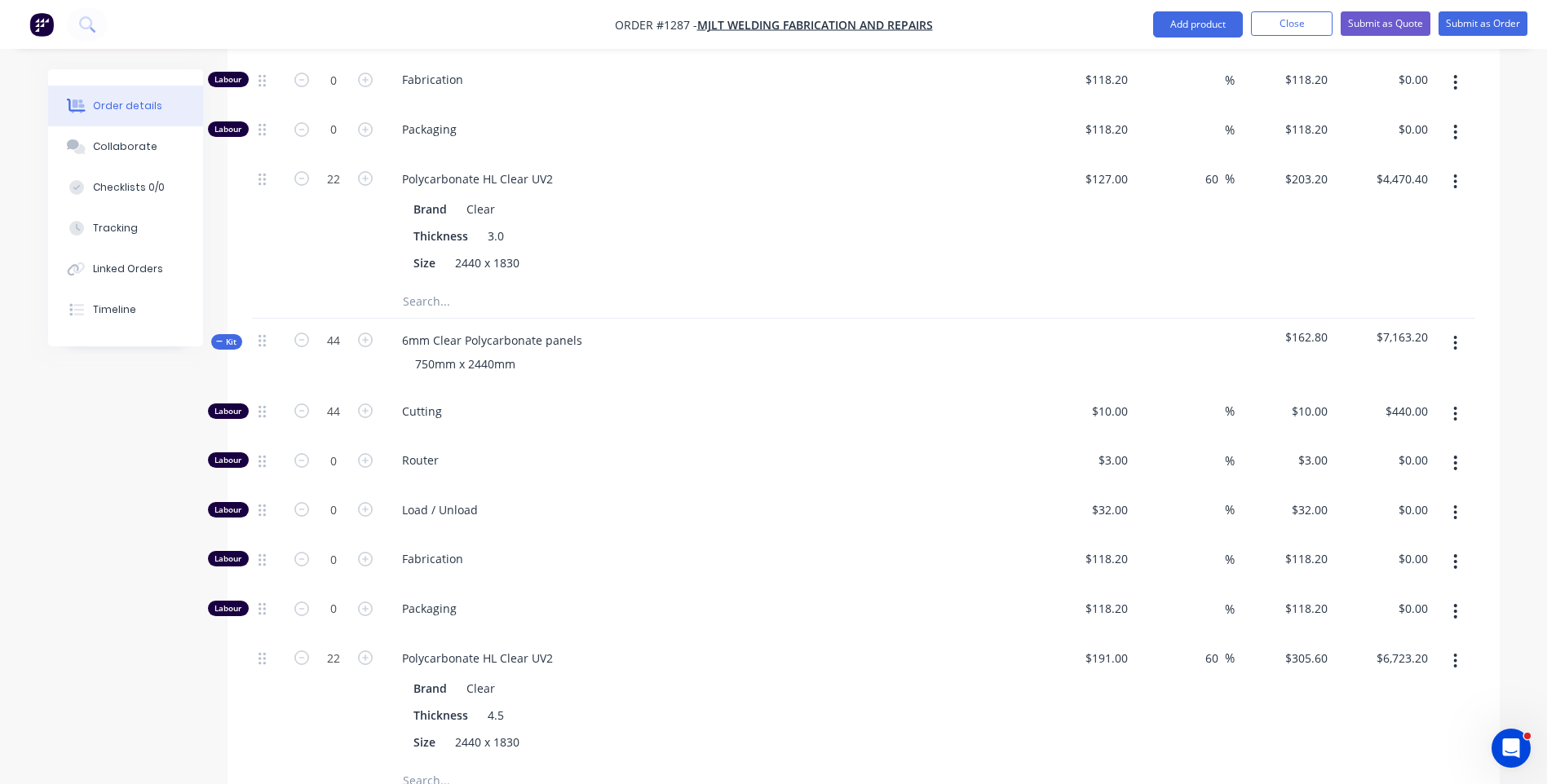
scroll to position [897, 0]
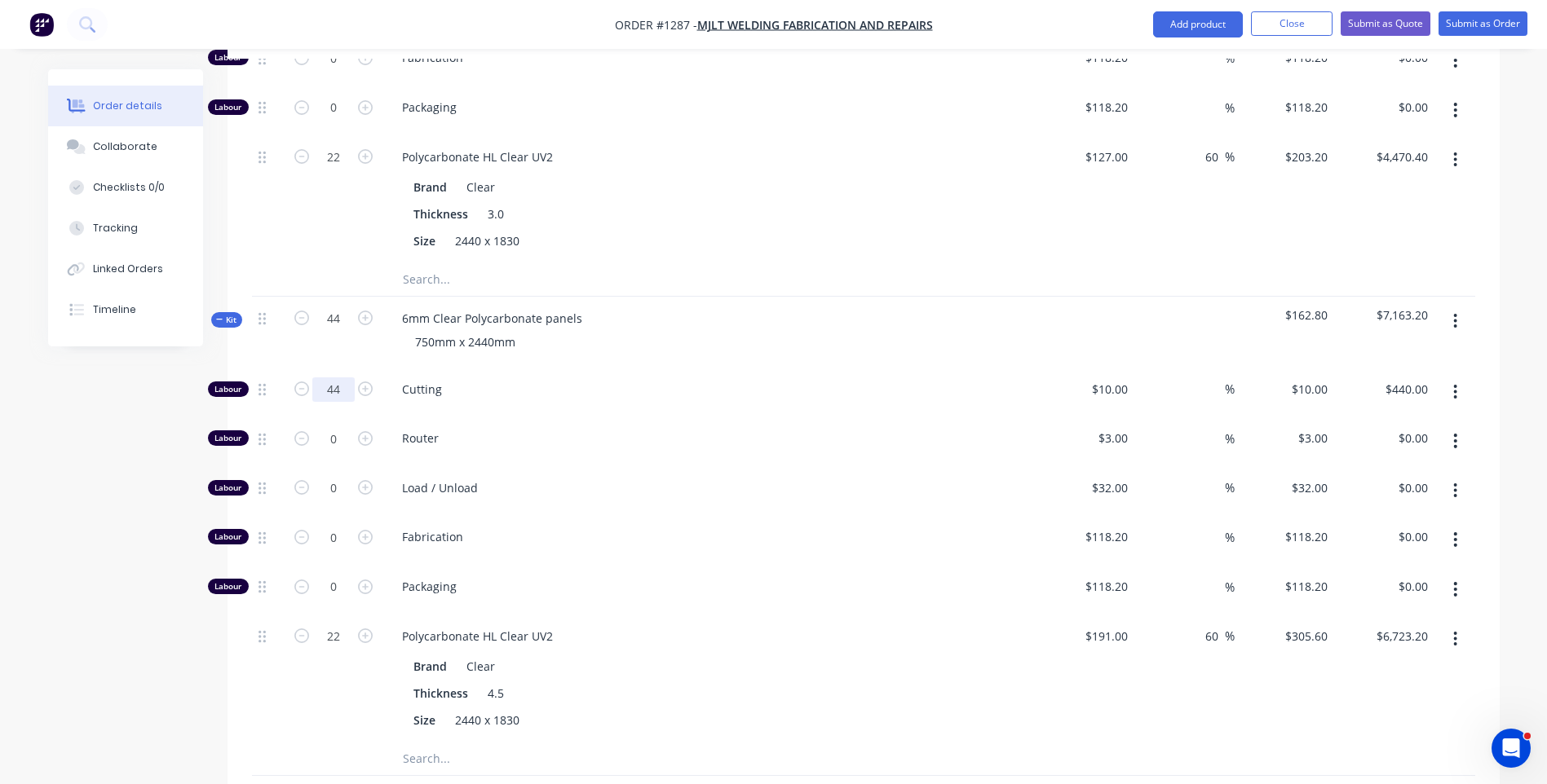
type input "0"
type input "$0.00"
click at [817, 367] on div "Cutting" at bounding box center [709, 392] width 652 height 50
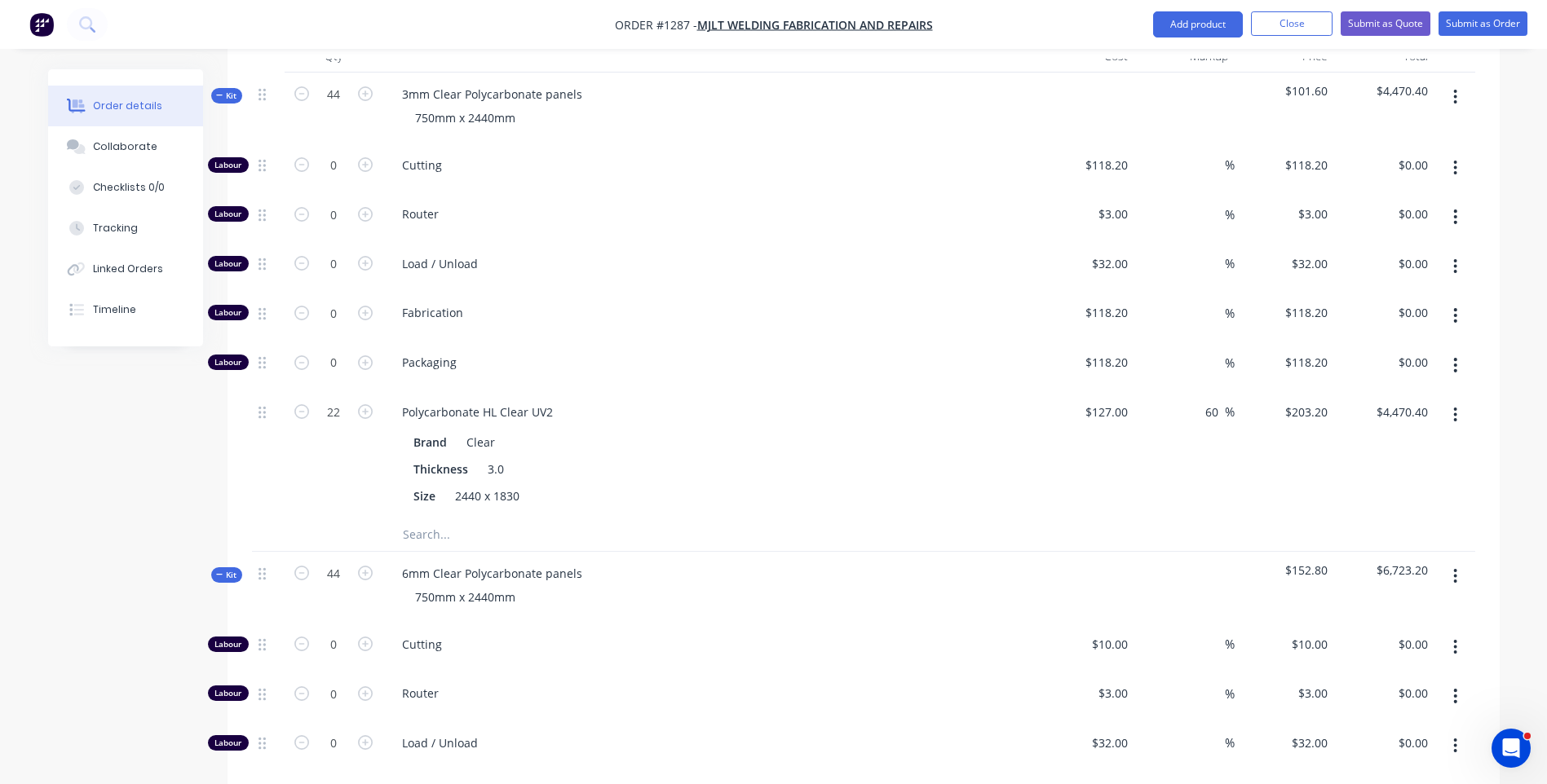
scroll to position [571, 0]
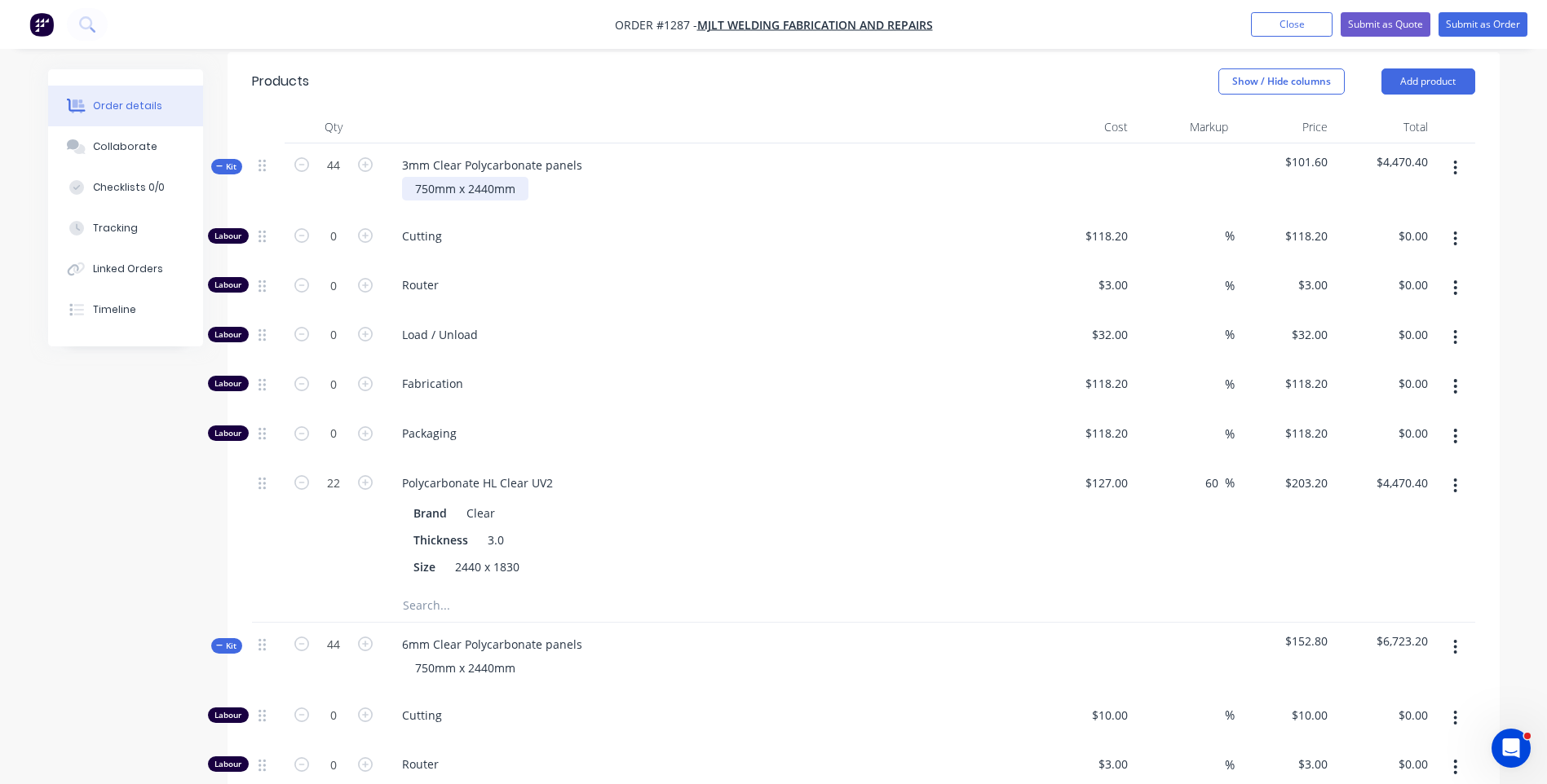
click at [486, 177] on div "750mm x 2440mm" at bounding box center [465, 189] width 126 height 24
click at [675, 264] on div "Router" at bounding box center [709, 288] width 652 height 50
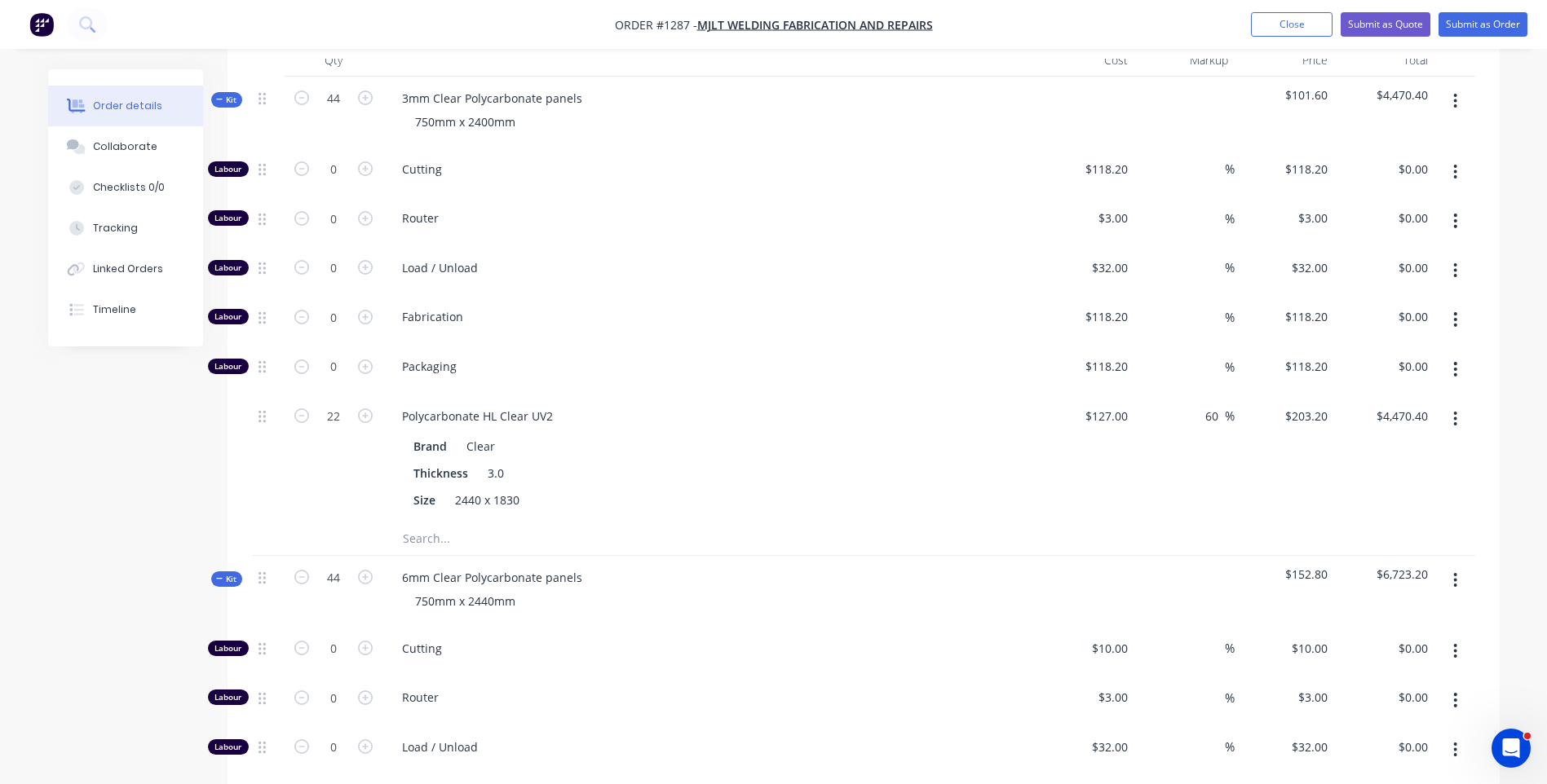
scroll to position [734, 0]
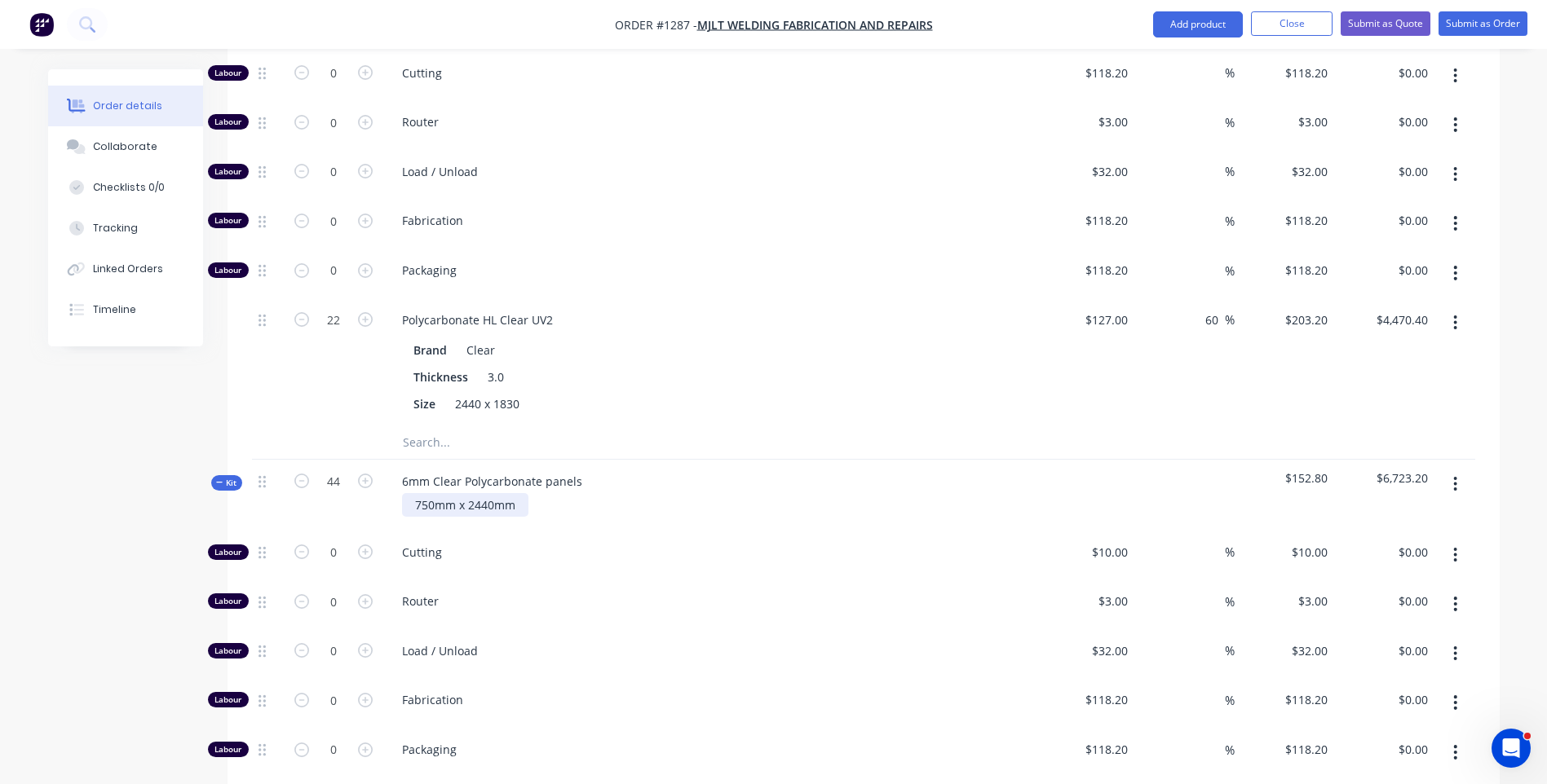
click at [488, 494] on div "750mm x 2440mm" at bounding box center [465, 505] width 126 height 24
click at [688, 544] on span "Cutting" at bounding box center [715, 552] width 626 height 18
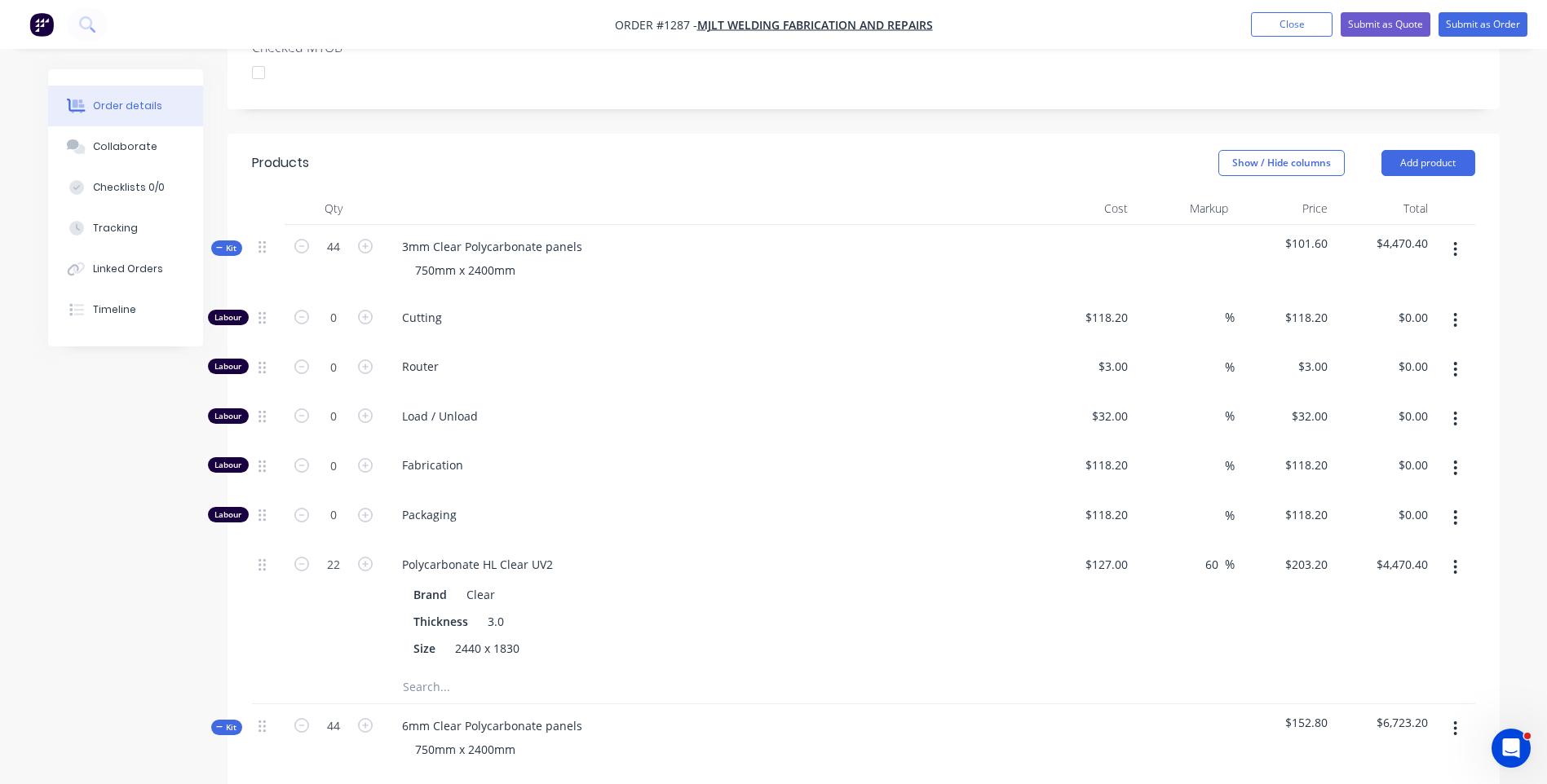
scroll to position [652, 0]
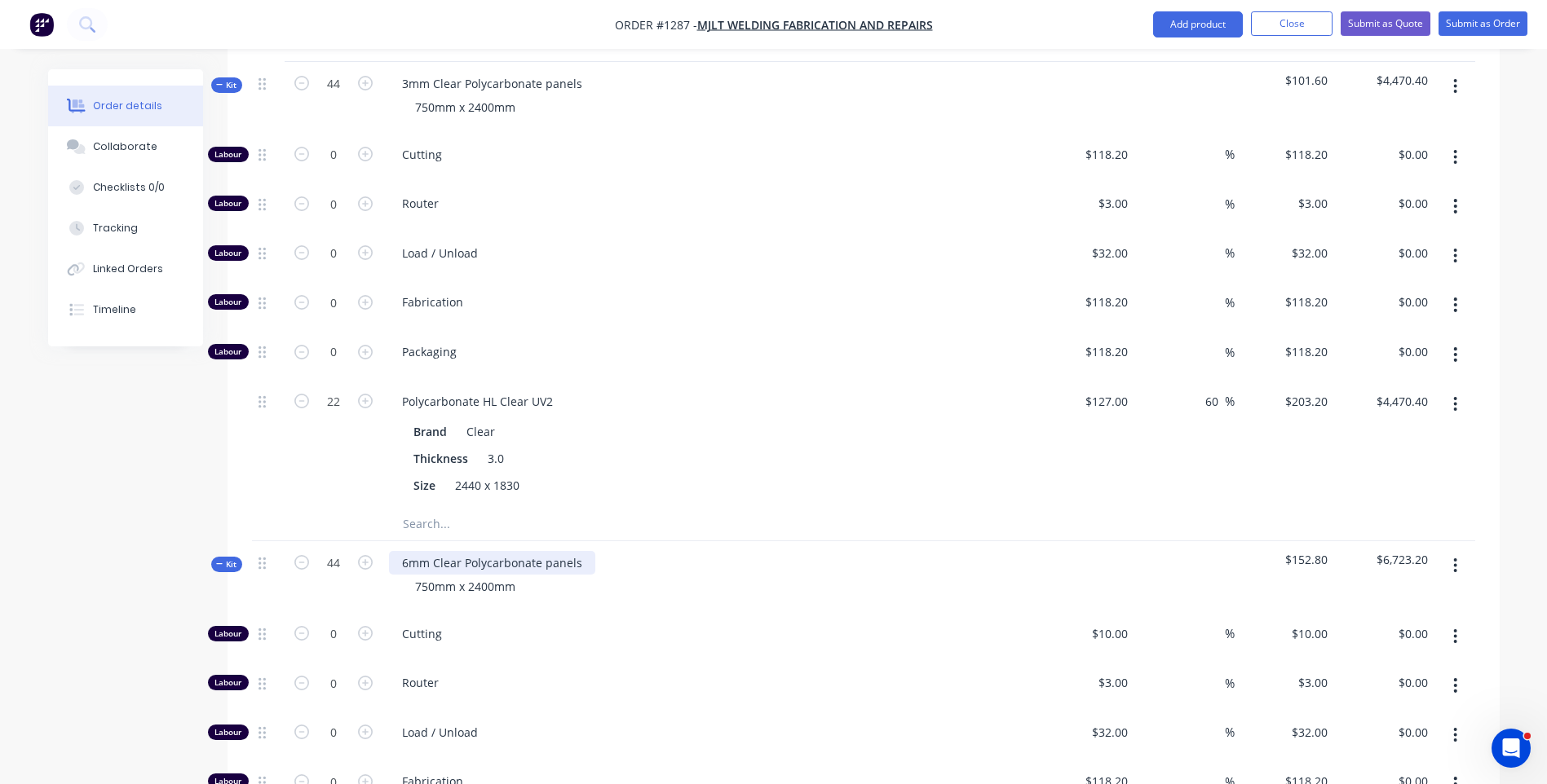
click at [411, 552] on div "6mm Clear Polycarbonate panels" at bounding box center [492, 563] width 206 height 24
click at [809, 541] on div "4.5mm Clear Polycarbonate panels 750mm x 2400mm" at bounding box center [709, 576] width 652 height 71
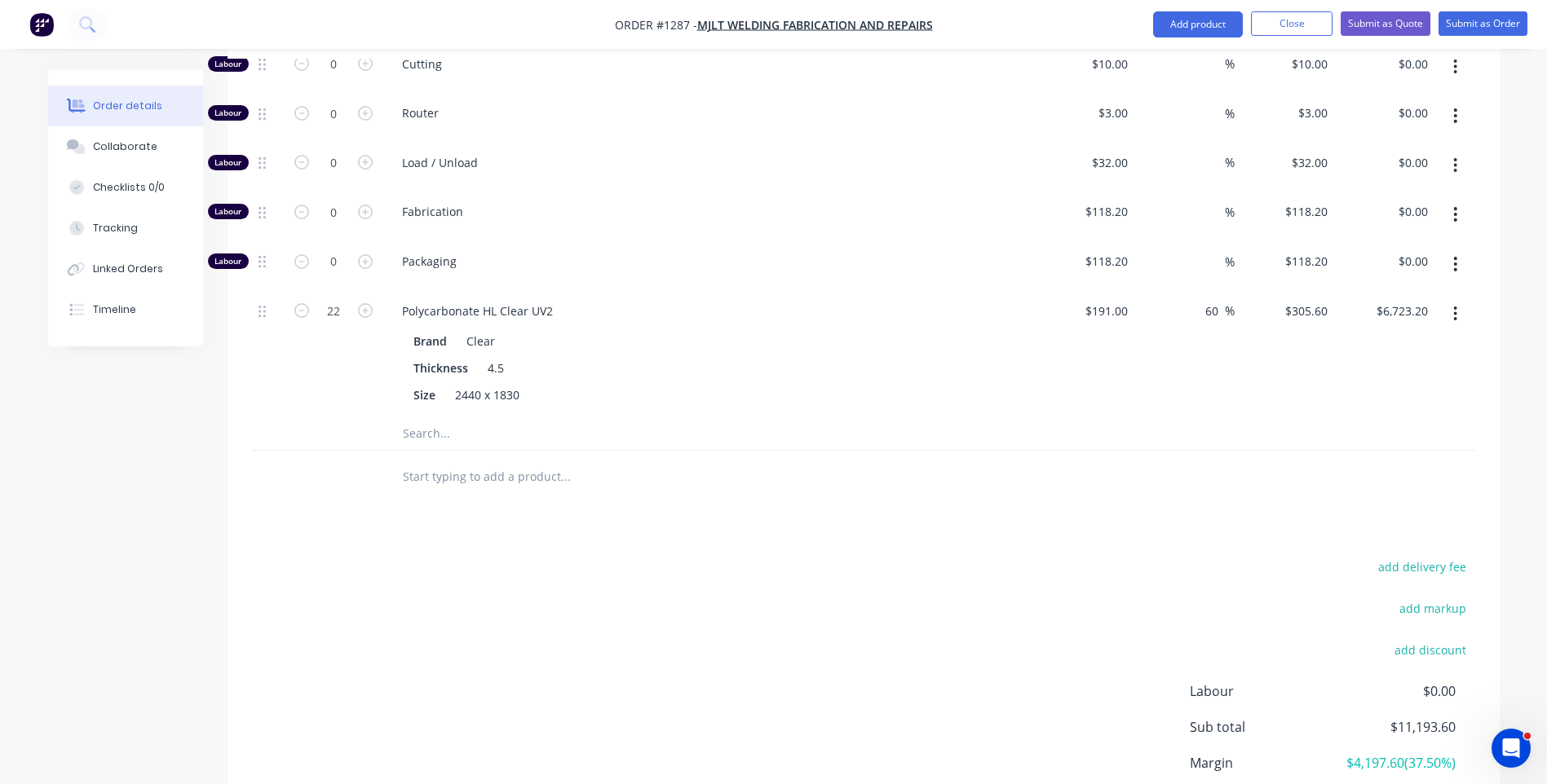
scroll to position [1223, 0]
